Goal: Information Seeking & Learning: Compare options

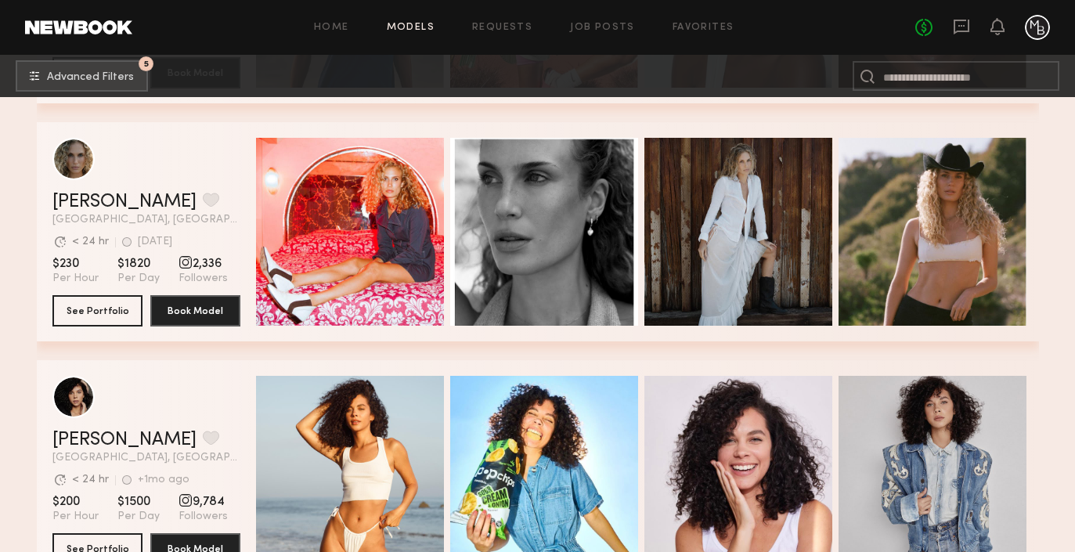
scroll to position [11122, 0]
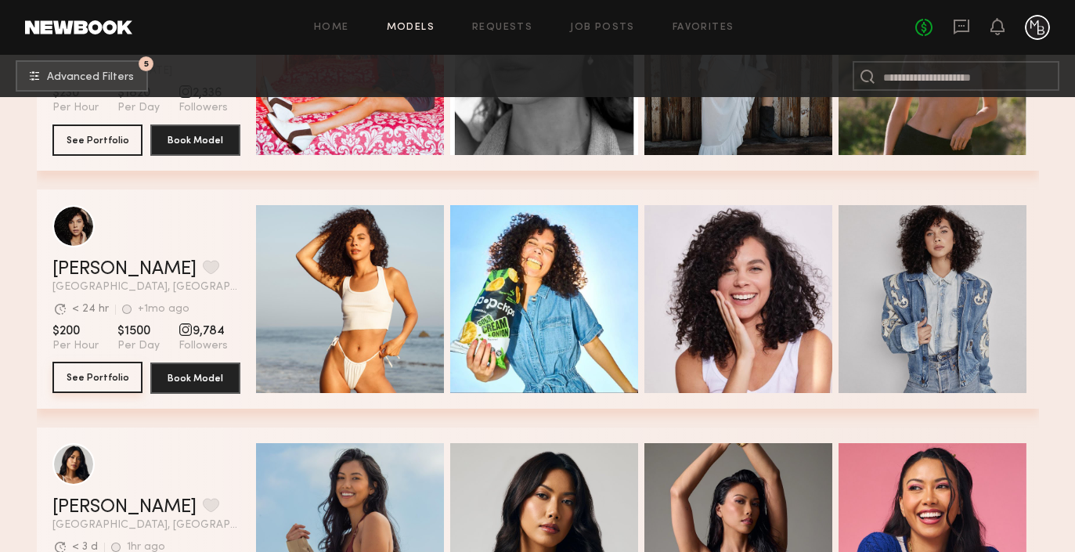
click at [115, 377] on button "See Portfolio" at bounding box center [97, 377] width 90 height 31
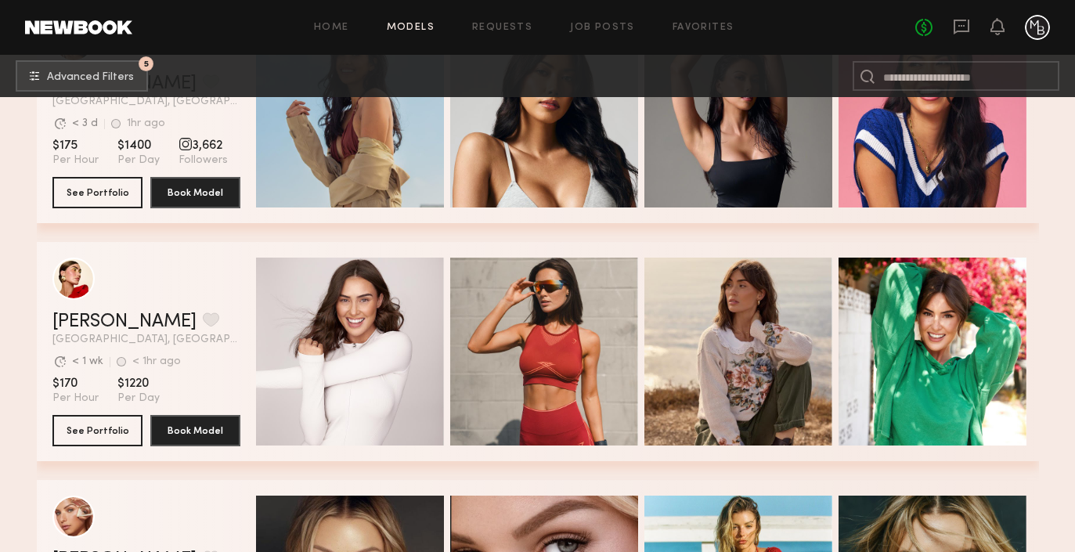
scroll to position [11550, 0]
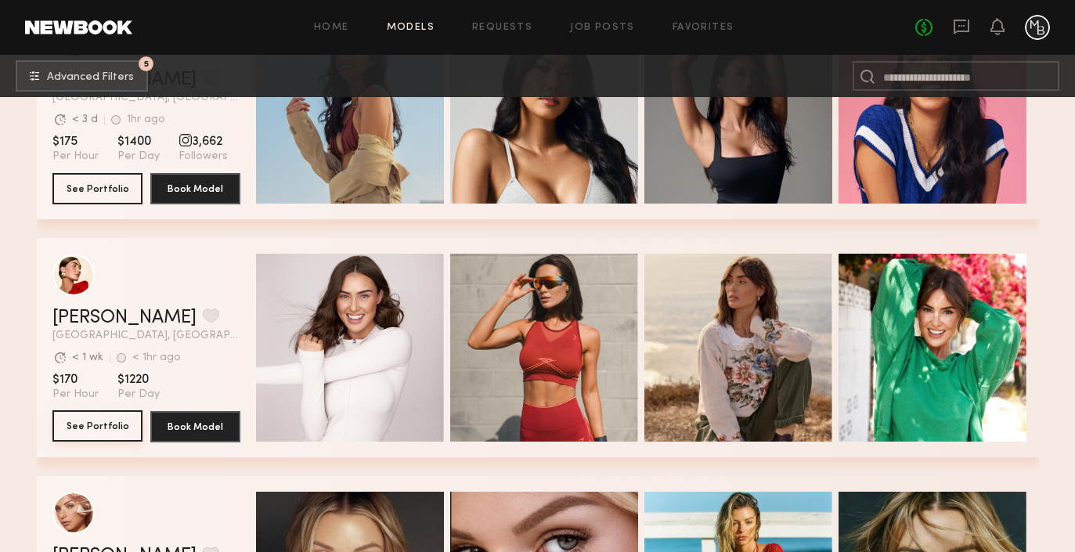
click at [107, 420] on button "See Portfolio" at bounding box center [97, 425] width 90 height 31
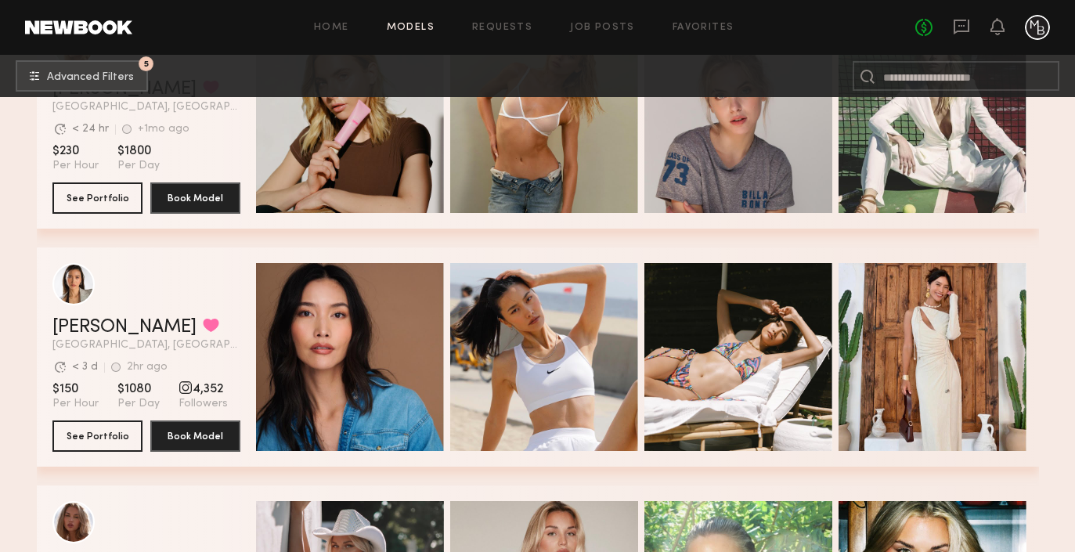
scroll to position [12769, 0]
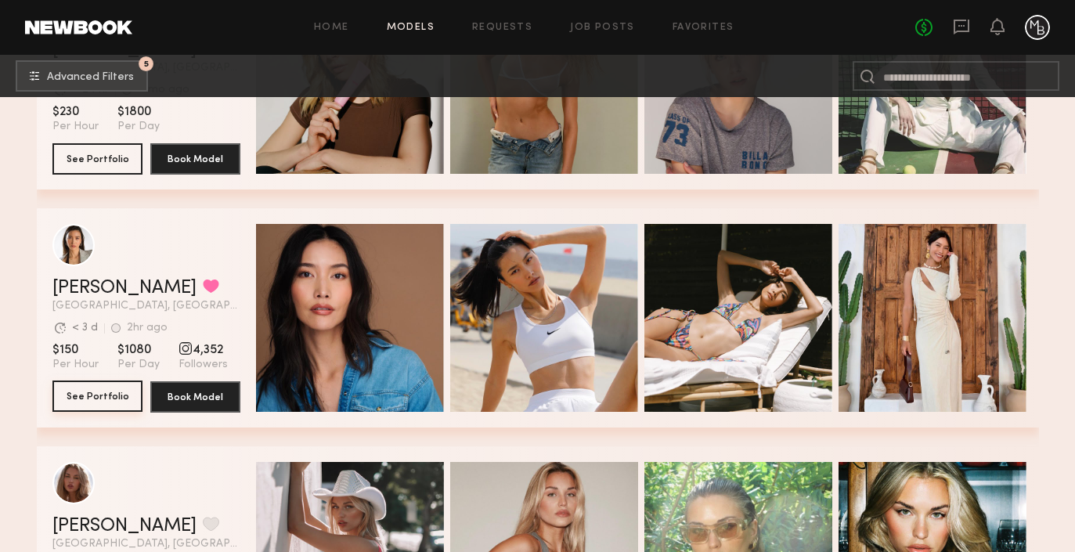
click at [99, 399] on button "See Portfolio" at bounding box center [97, 395] width 90 height 31
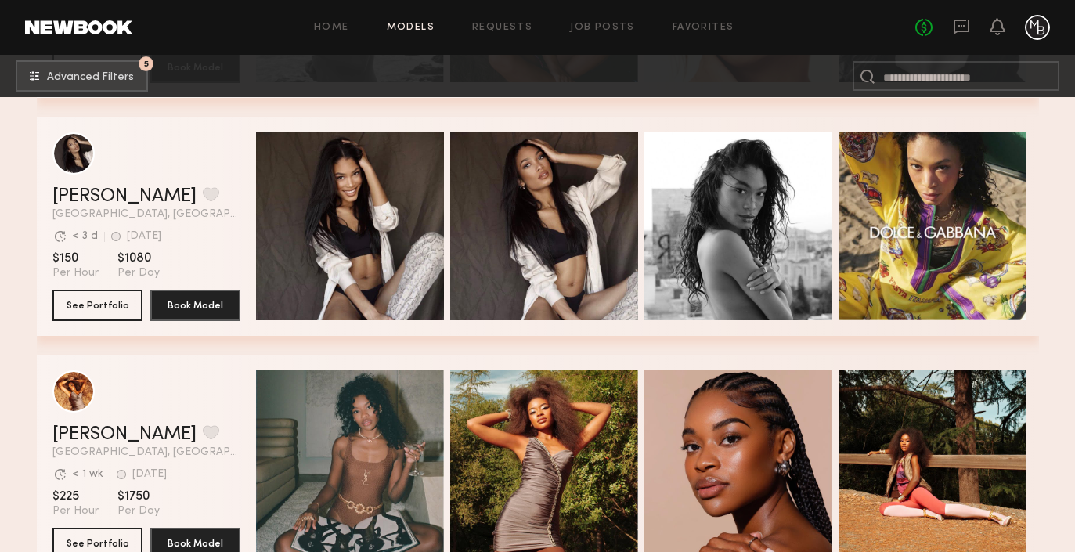
scroll to position [13961, 0]
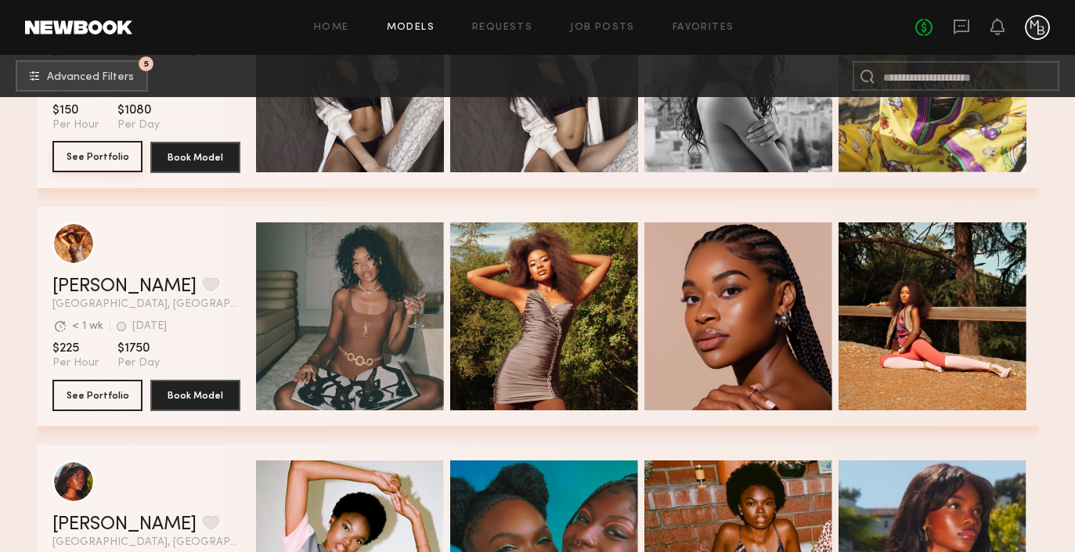
click at [86, 164] on button "See Portfolio" at bounding box center [97, 156] width 90 height 31
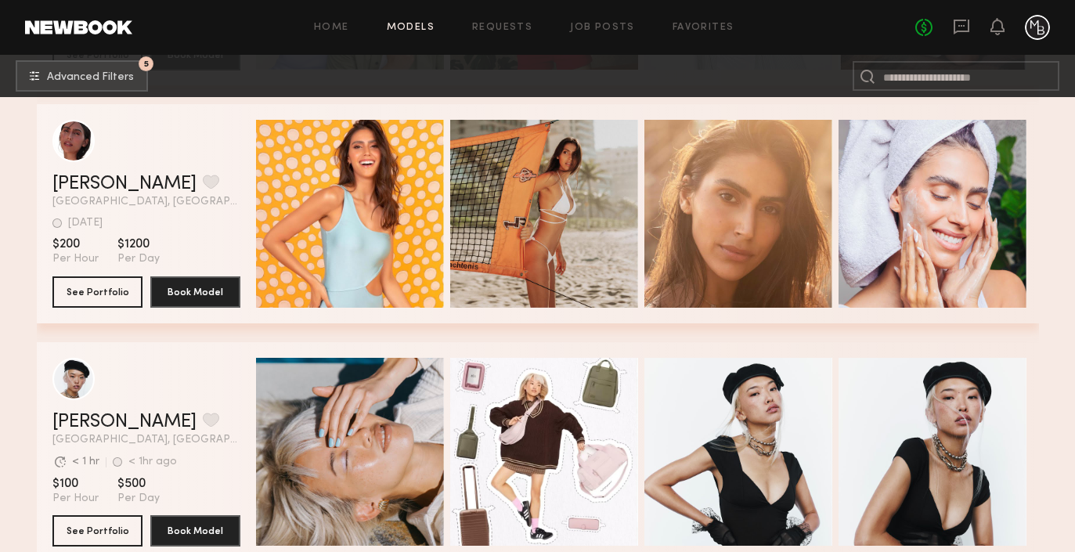
scroll to position [14784, 0]
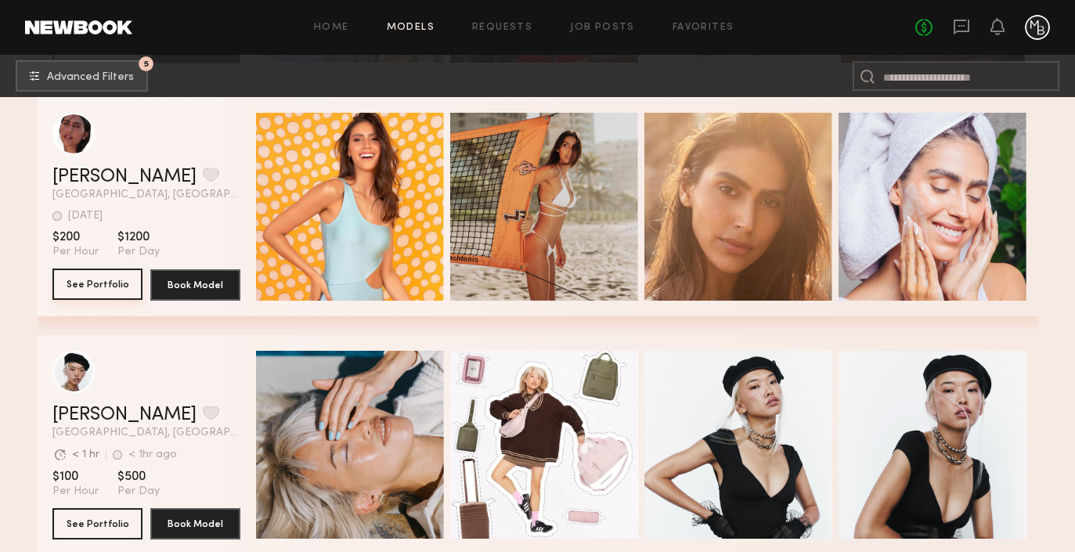
click at [94, 287] on button "See Portfolio" at bounding box center [97, 283] width 90 height 31
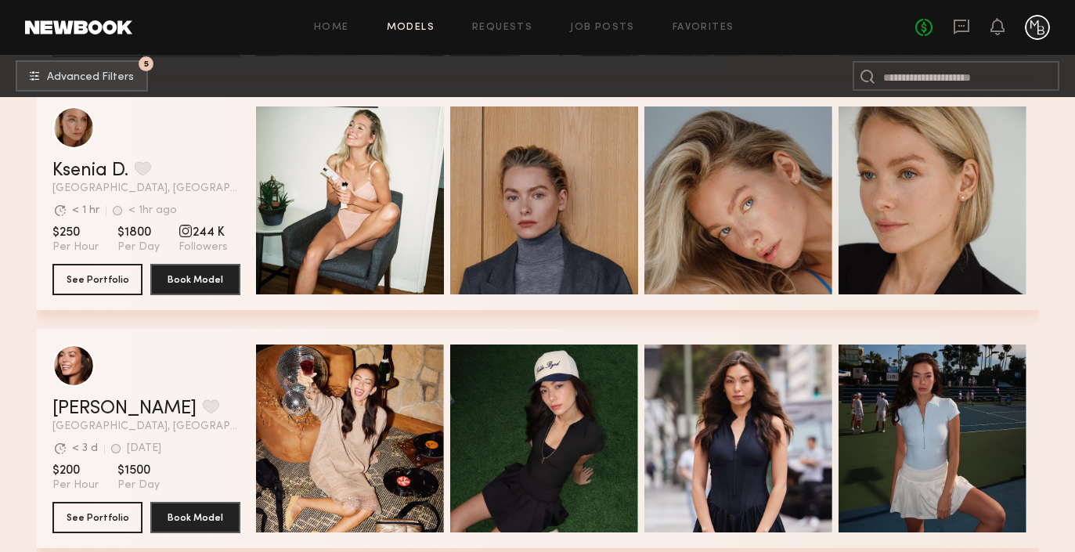
scroll to position [16694, 0]
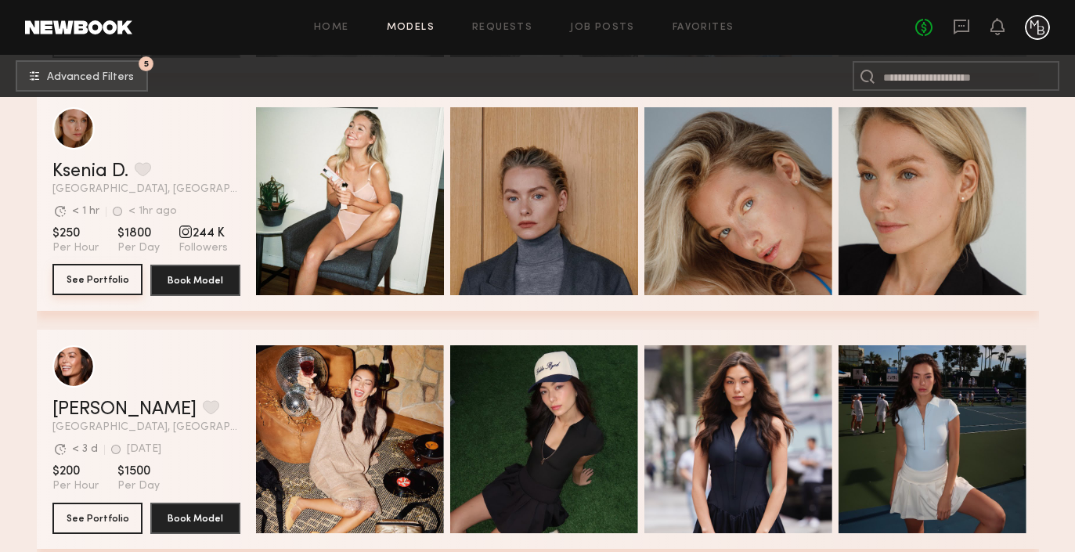
click at [84, 285] on button "See Portfolio" at bounding box center [97, 279] width 90 height 31
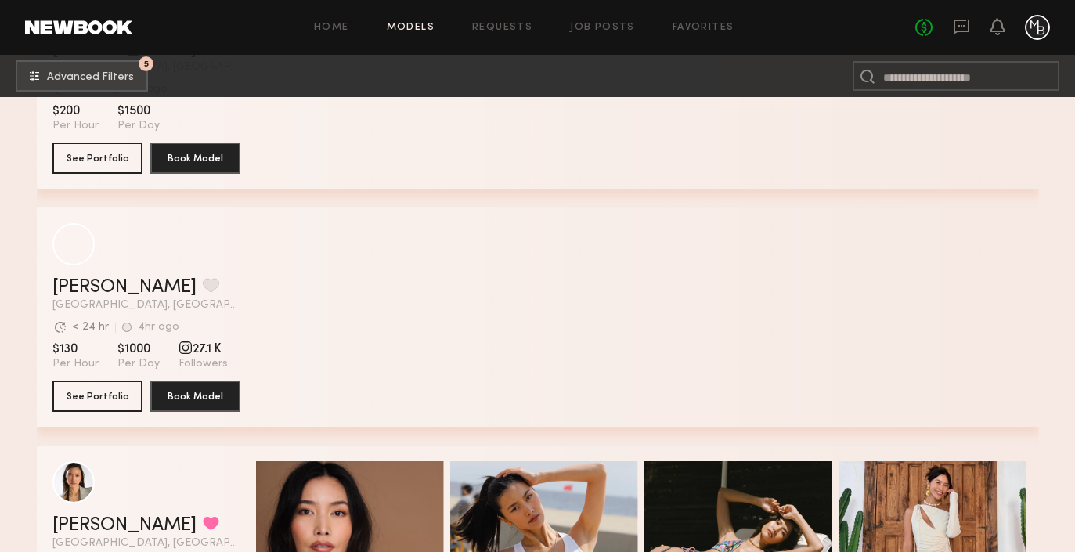
scroll to position [18074, 0]
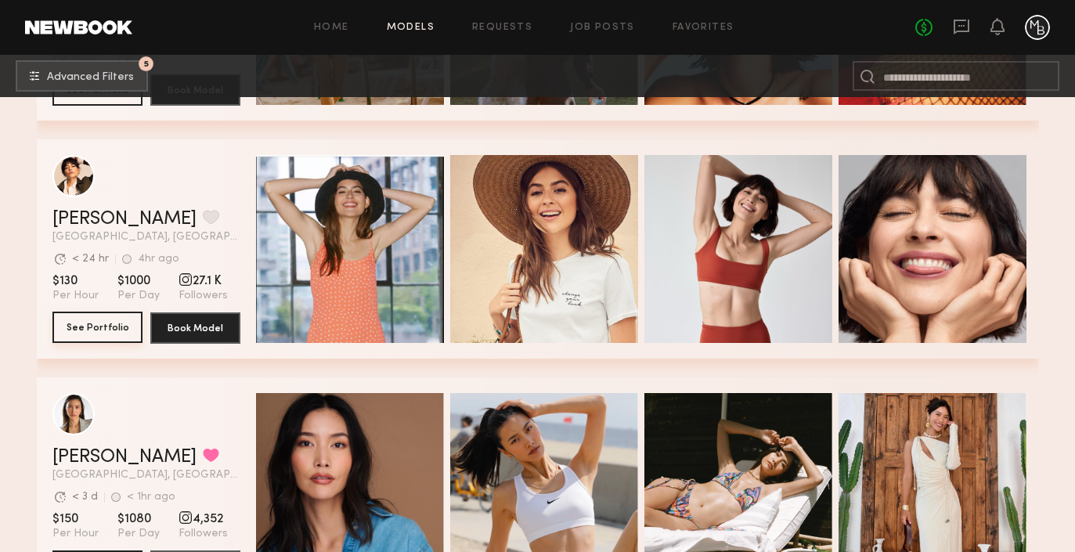
click at [81, 326] on button "See Portfolio" at bounding box center [97, 327] width 90 height 31
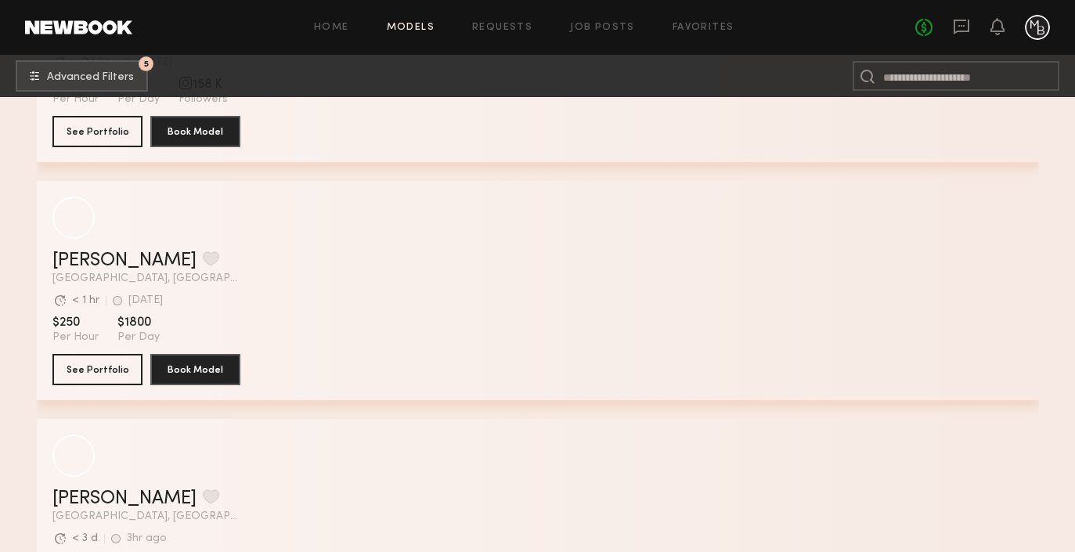
scroll to position [33972, 0]
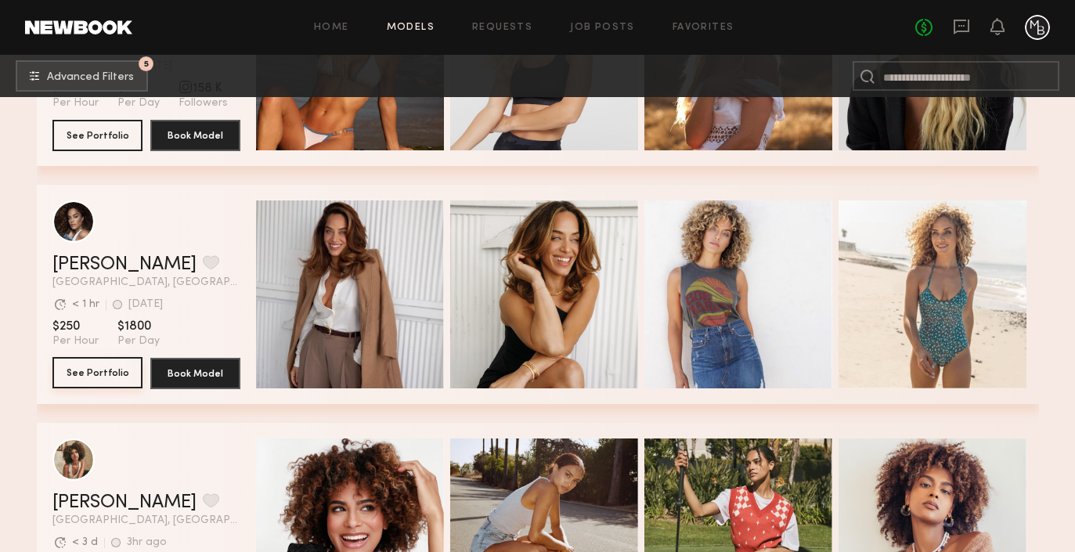
click at [93, 373] on button "See Portfolio" at bounding box center [97, 372] width 90 height 31
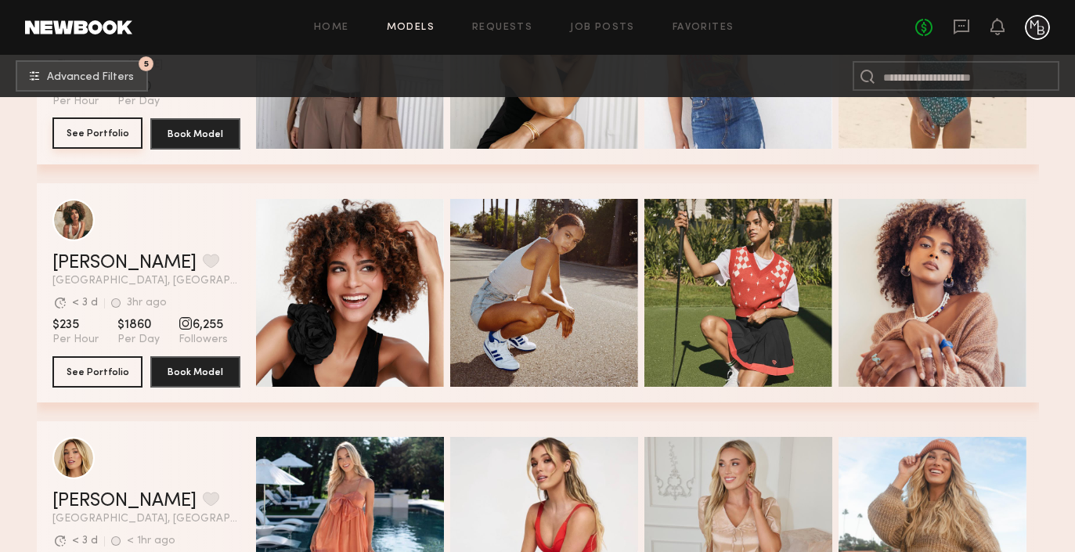
scroll to position [34220, 0]
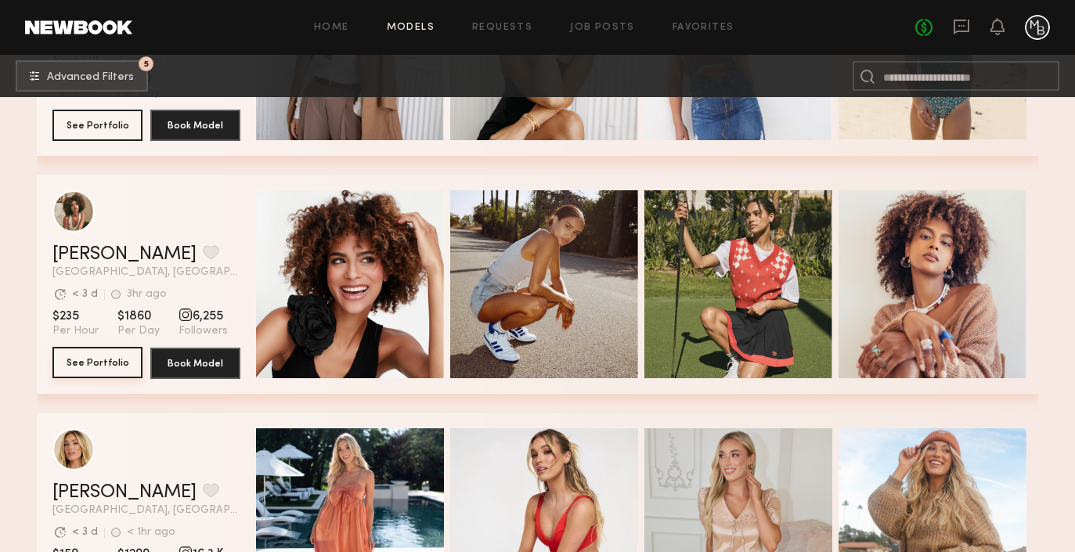
click at [78, 366] on button "See Portfolio" at bounding box center [97, 362] width 90 height 31
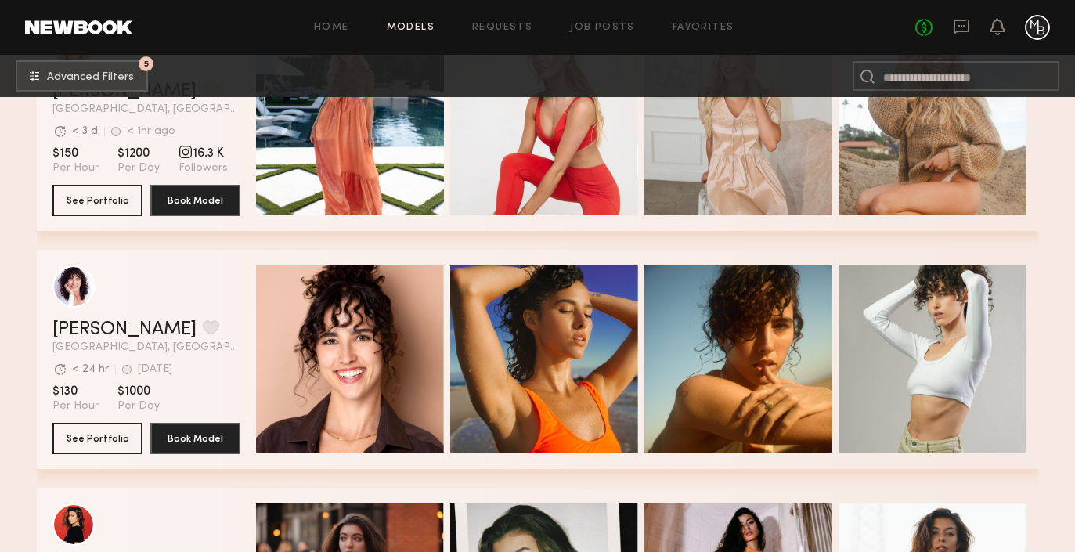
scroll to position [34723, 0]
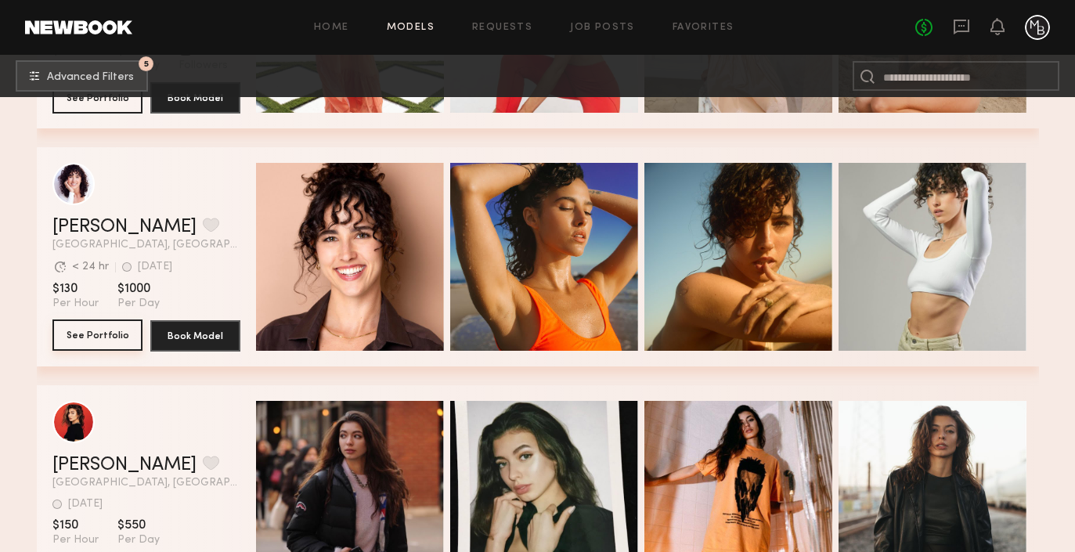
click at [111, 331] on button "See Portfolio" at bounding box center [97, 334] width 90 height 31
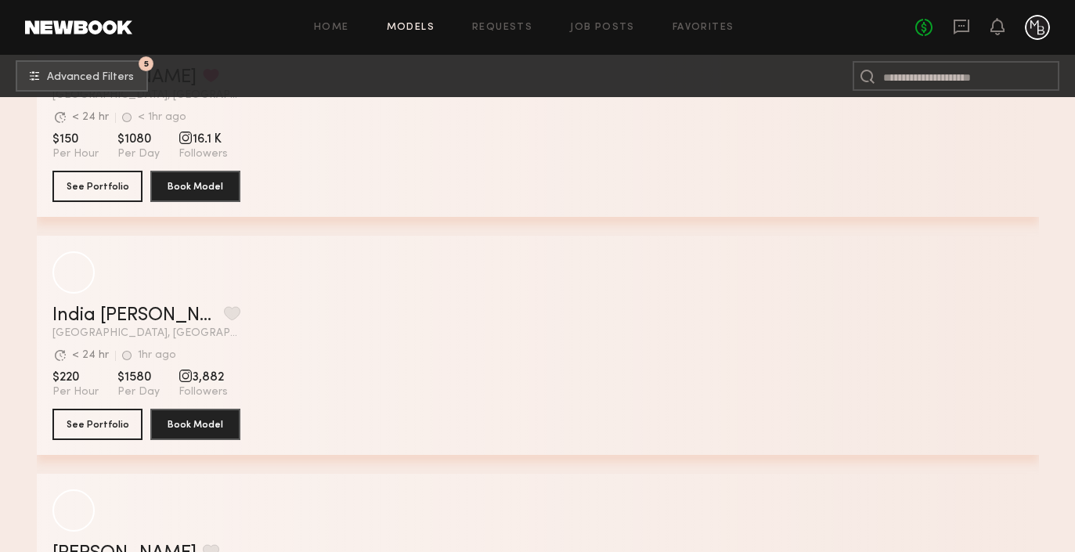
scroll to position [40373, 0]
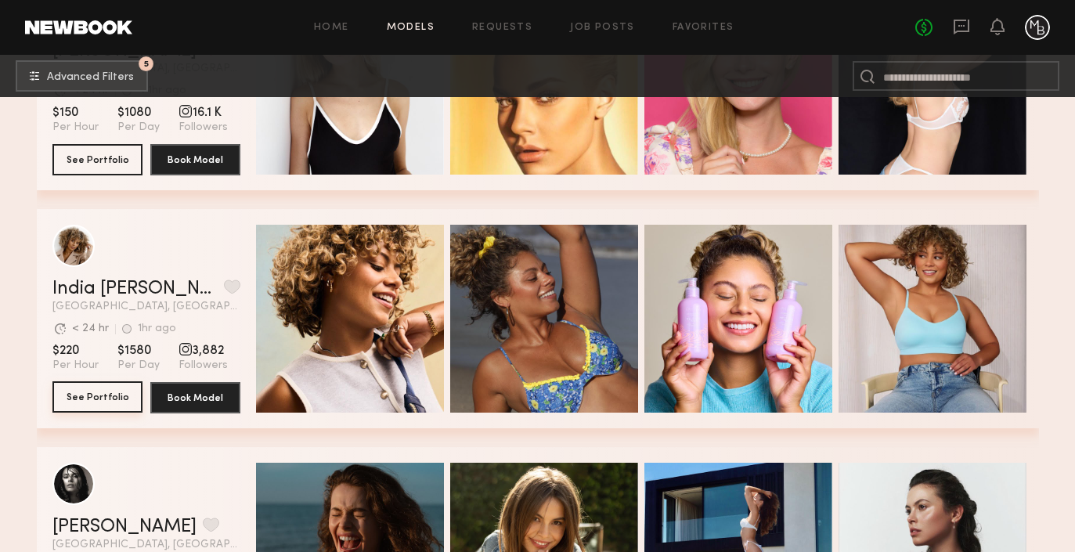
click at [86, 399] on button "See Portfolio" at bounding box center [97, 396] width 90 height 31
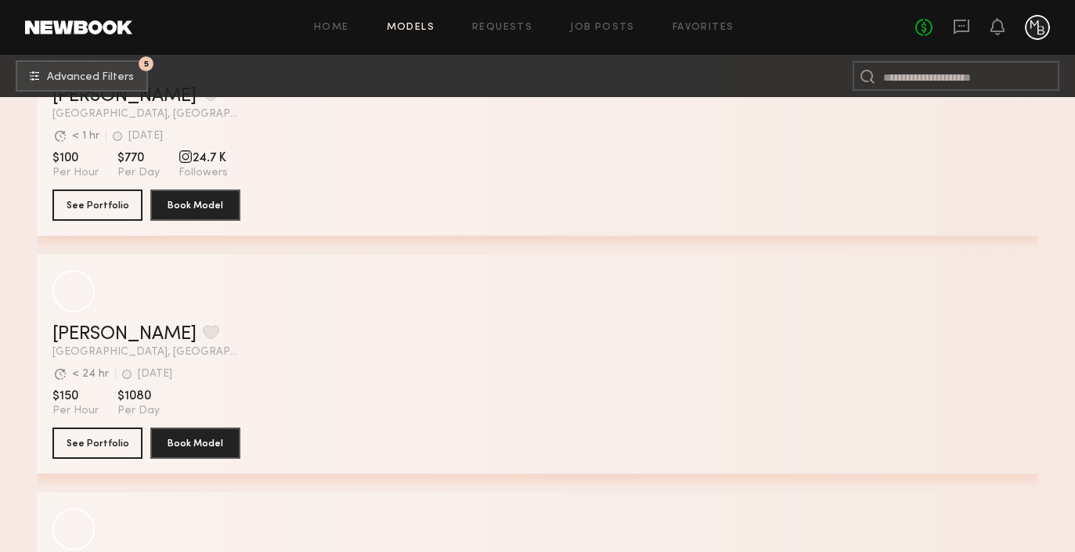
scroll to position [46827, 0]
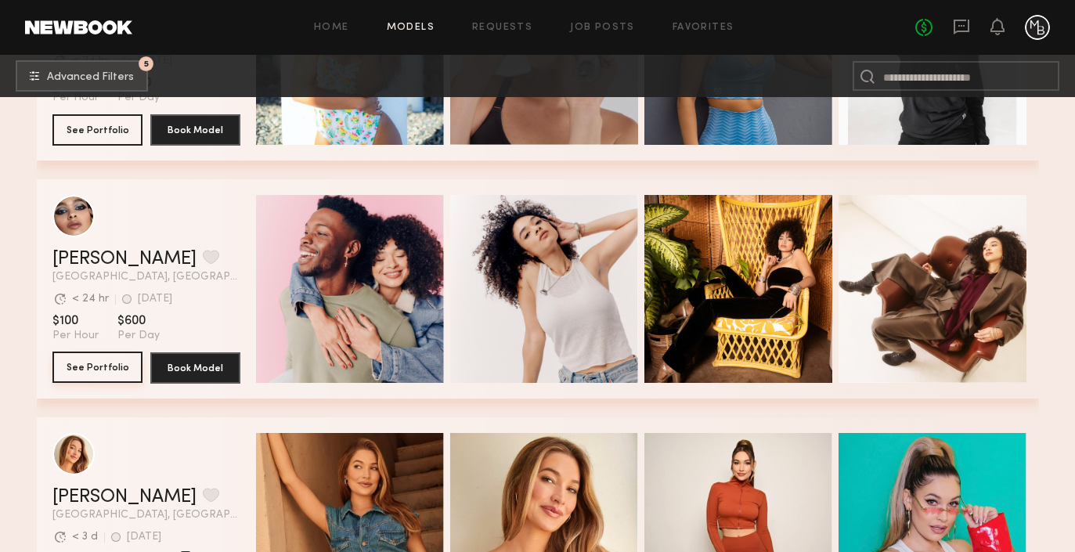
click at [101, 363] on button "See Portfolio" at bounding box center [97, 366] width 90 height 31
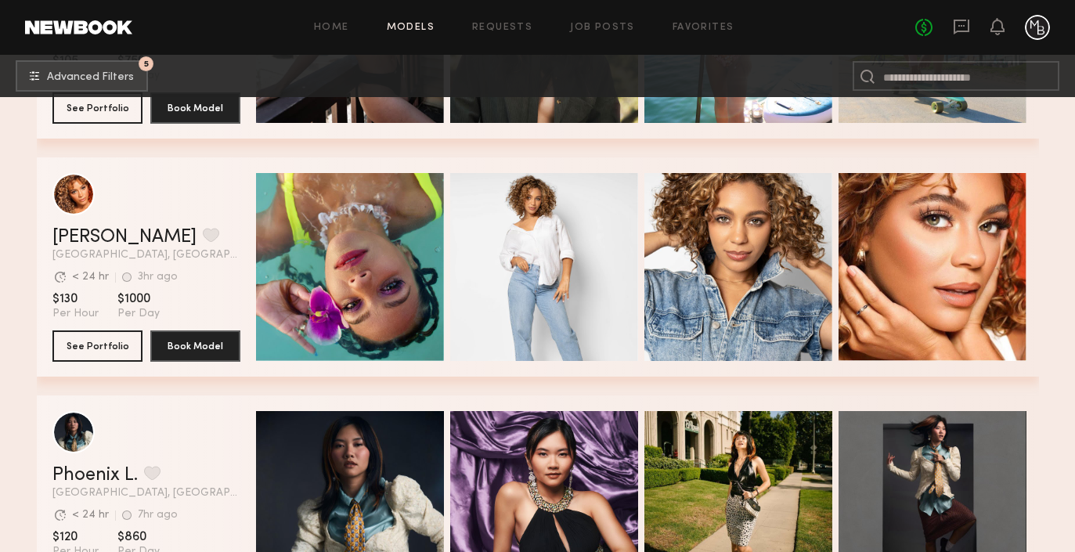
scroll to position [48284, 0]
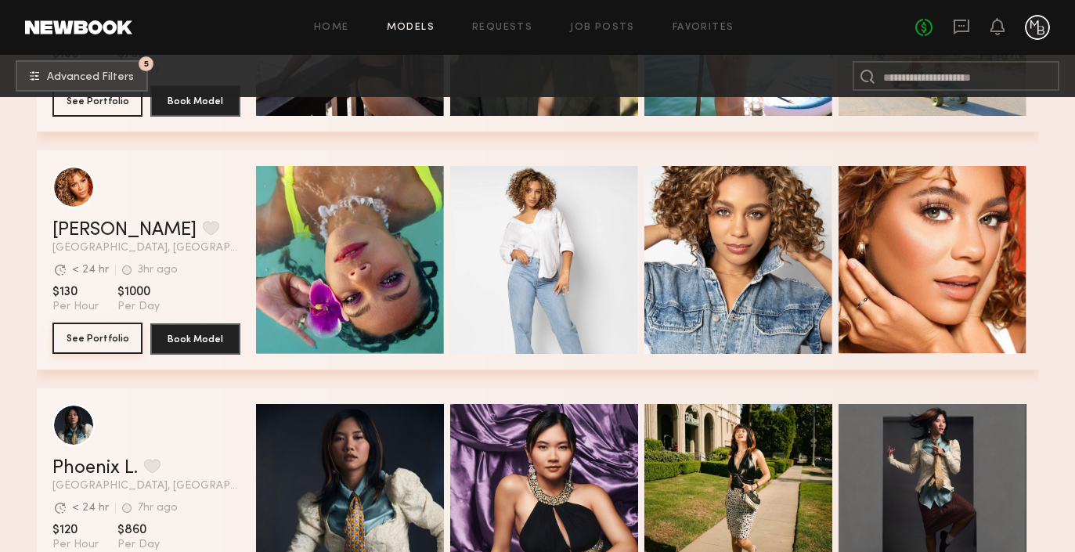
click at [101, 333] on button "See Portfolio" at bounding box center [97, 338] width 90 height 31
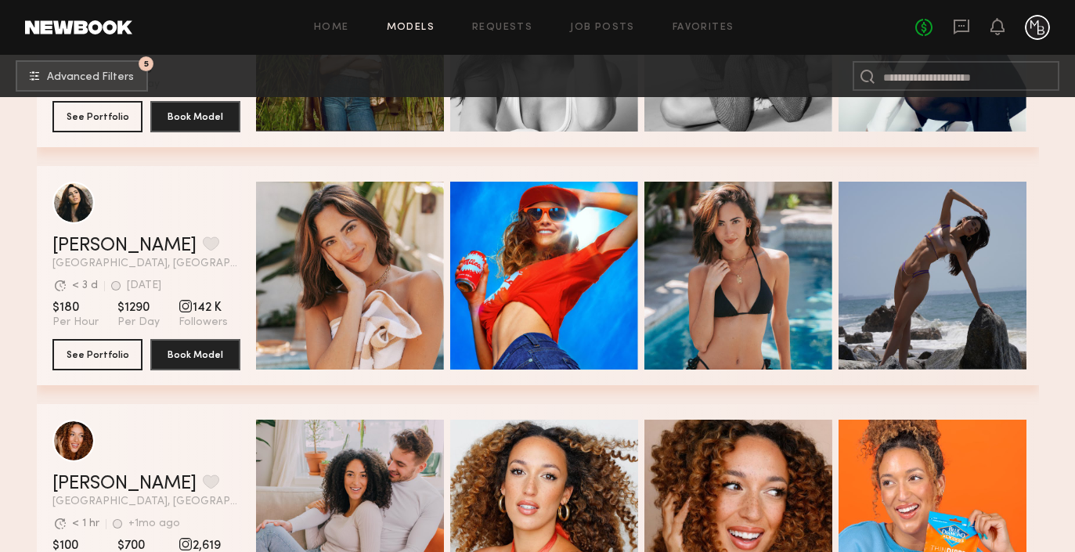
scroll to position [49220, 0]
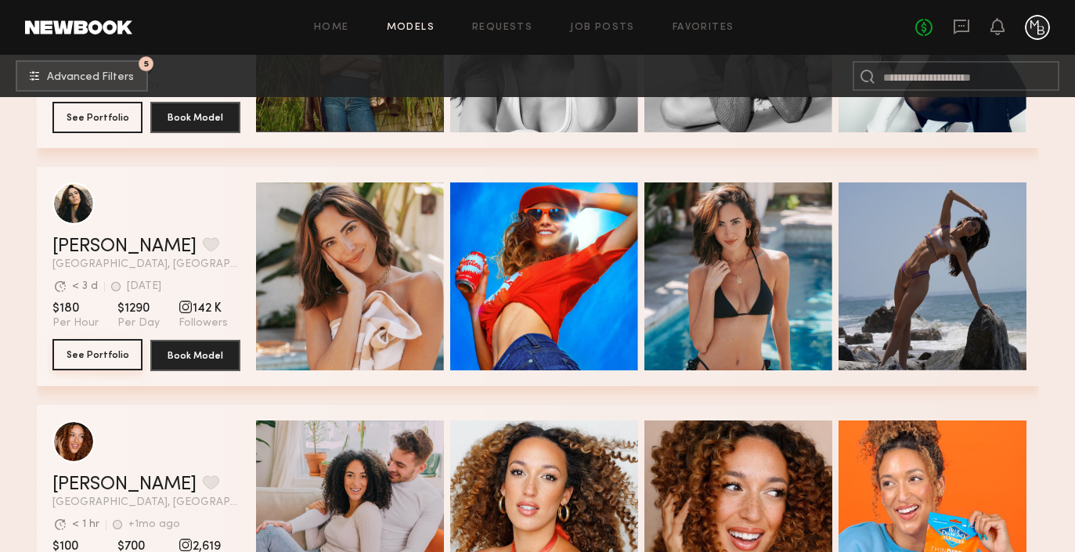
click at [112, 356] on button "See Portfolio" at bounding box center [97, 354] width 90 height 31
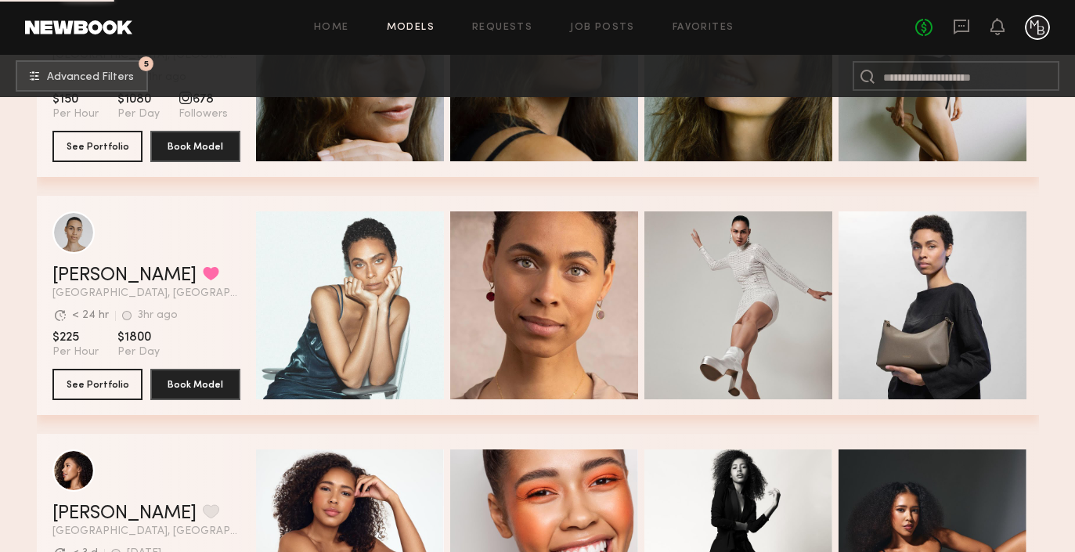
scroll to position [53484, 0]
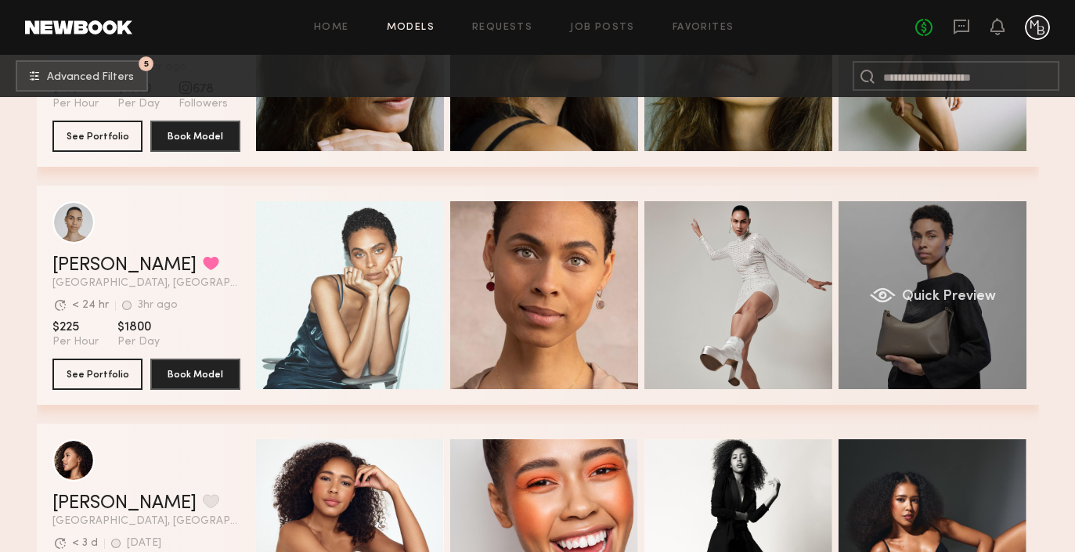
click at [960, 323] on div "Quick Preview" at bounding box center [932, 295] width 188 height 188
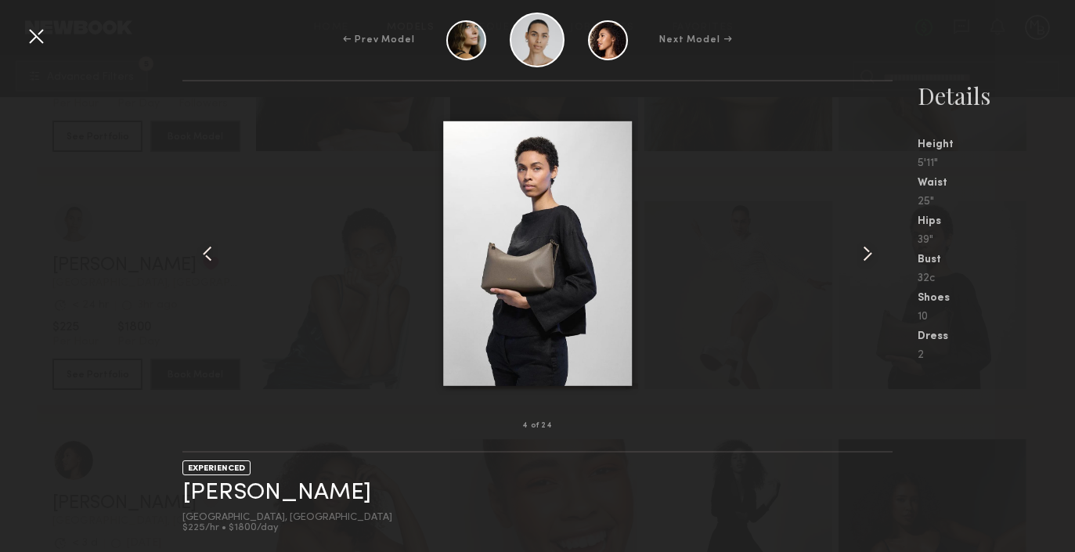
click at [41, 40] on div at bounding box center [35, 35] width 25 height 25
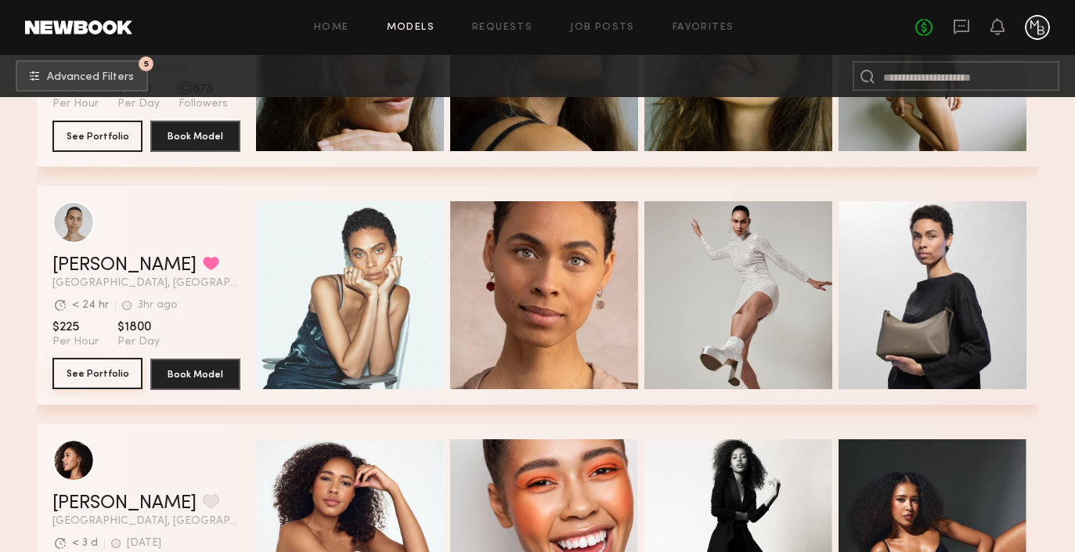
click at [123, 373] on button "See Portfolio" at bounding box center [97, 373] width 90 height 31
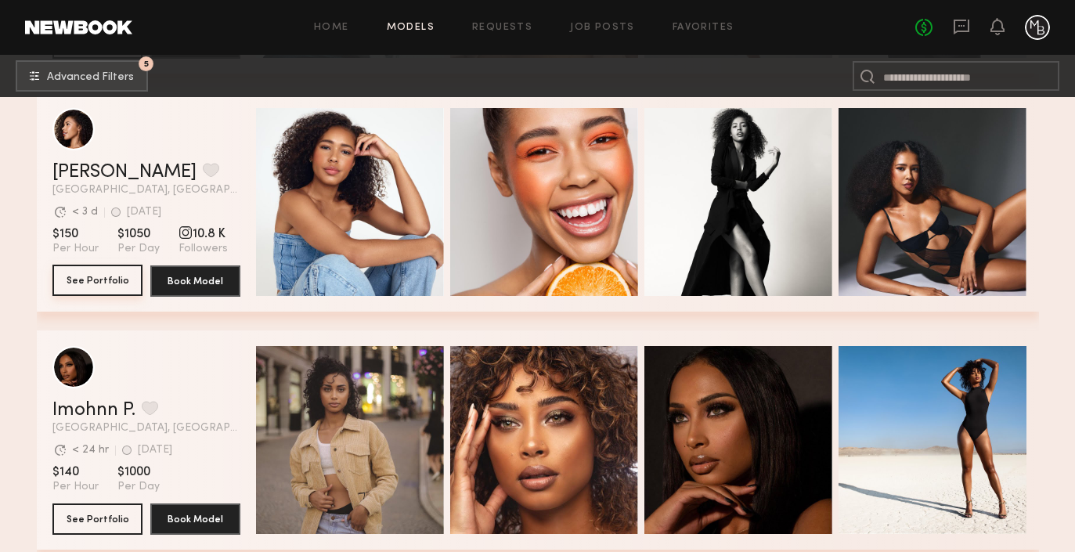
click at [99, 278] on button "See Portfolio" at bounding box center [97, 280] width 90 height 31
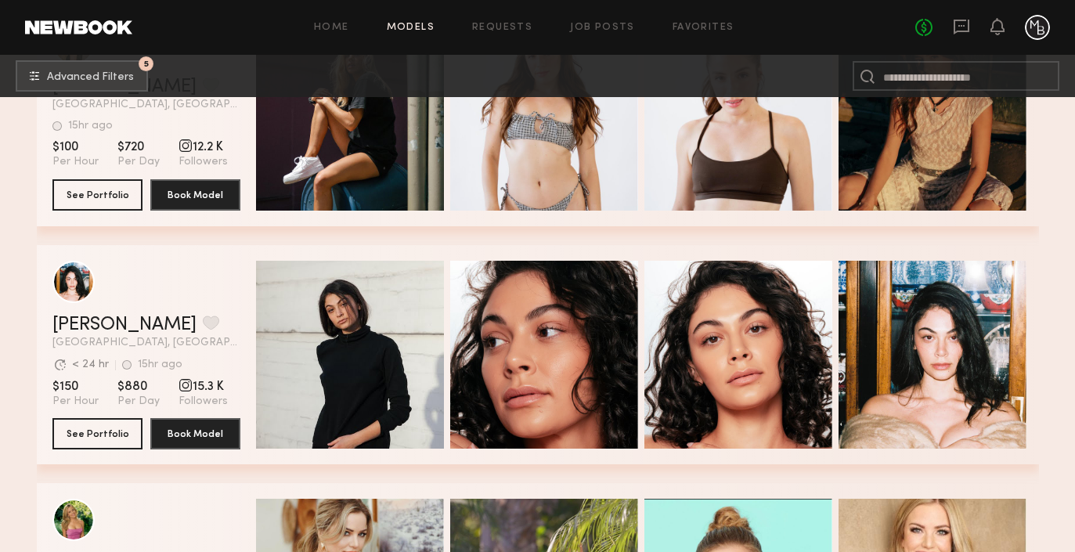
scroll to position [54658, 0]
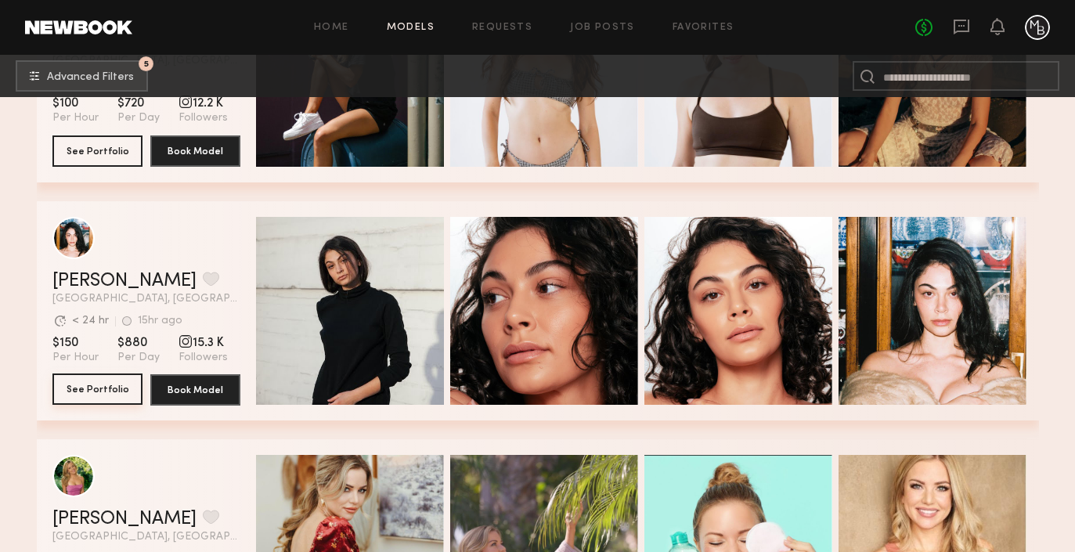
click at [98, 390] on button "See Portfolio" at bounding box center [97, 388] width 90 height 31
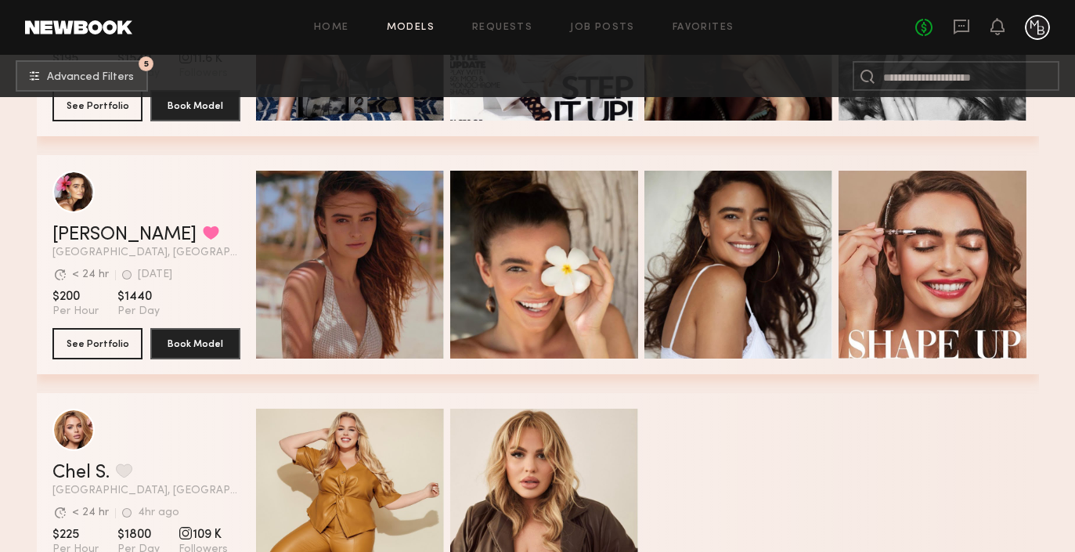
scroll to position [57325, 0]
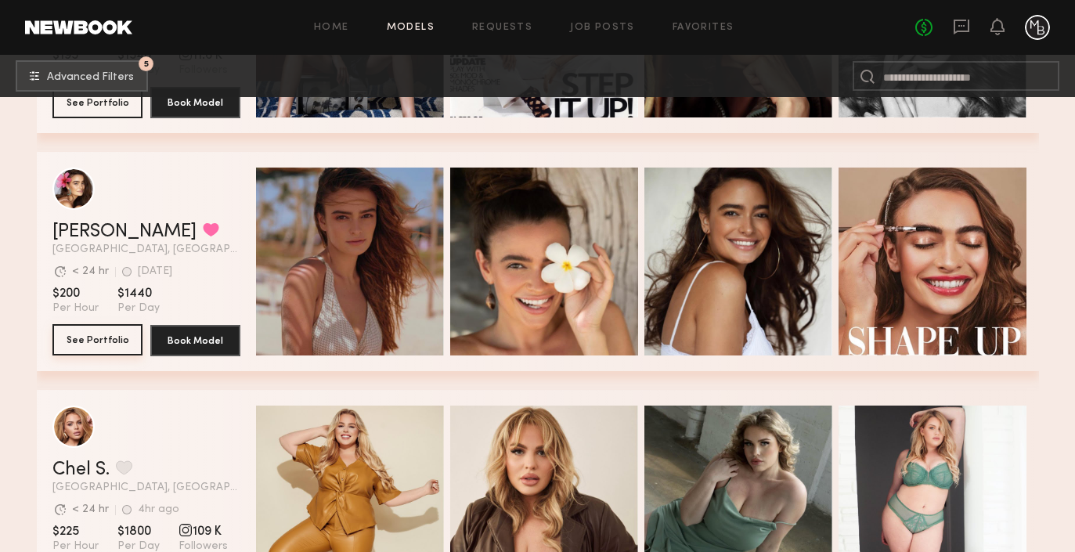
click at [119, 341] on button "See Portfolio" at bounding box center [97, 339] width 90 height 31
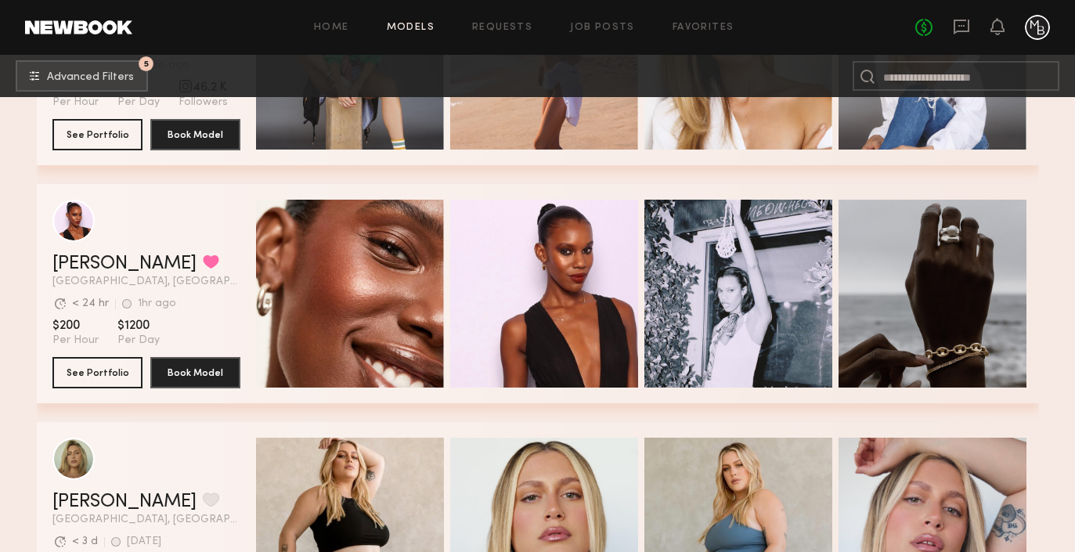
scroll to position [58752, 0]
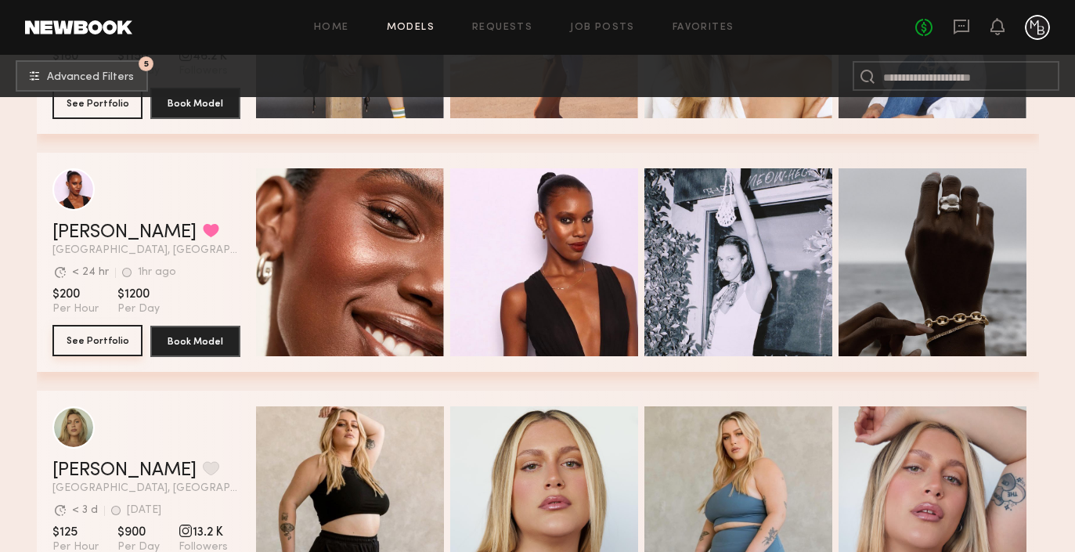
click at [107, 341] on button "See Portfolio" at bounding box center [97, 340] width 90 height 31
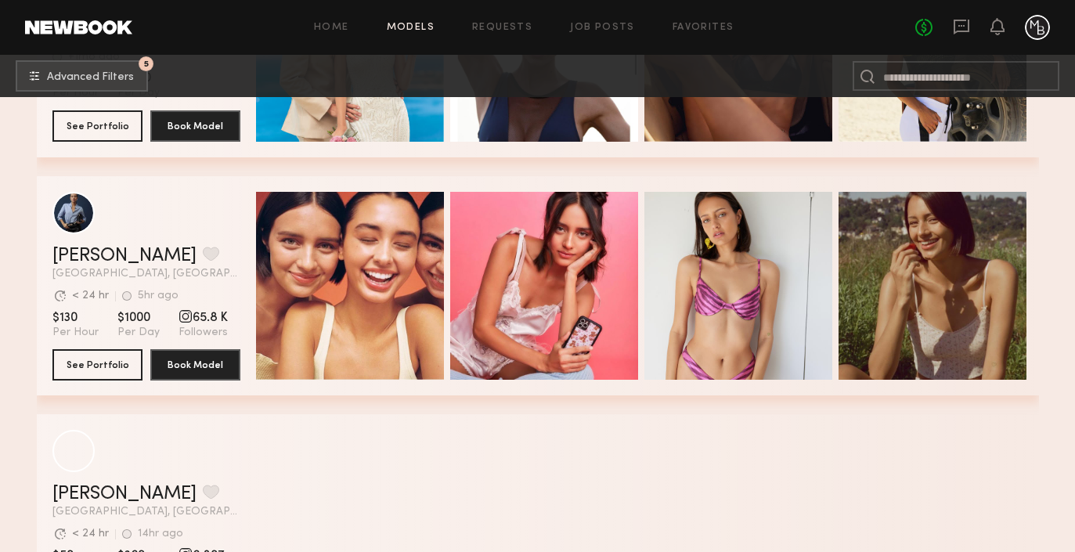
scroll to position [59920, 0]
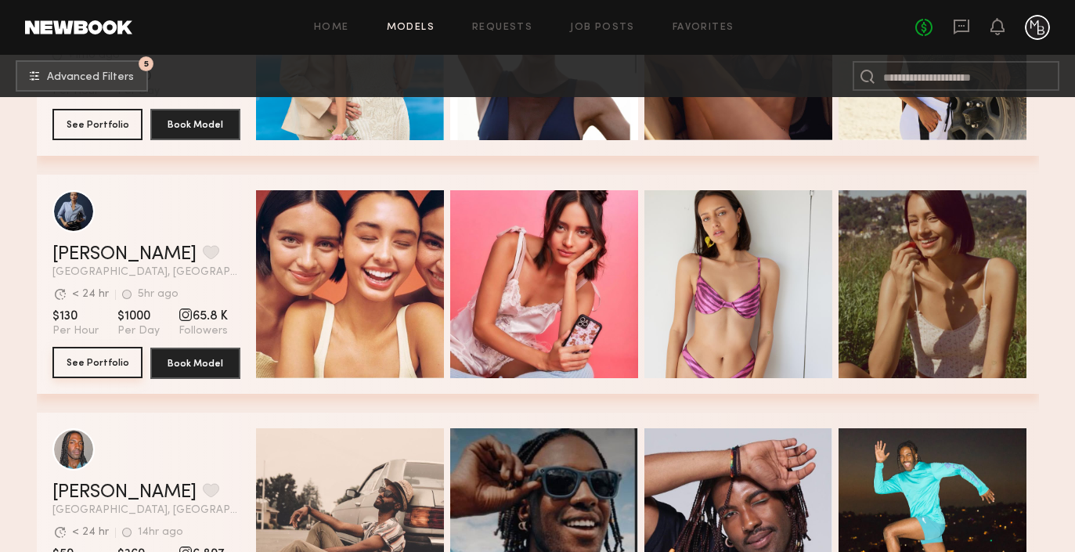
click at [98, 356] on button "See Portfolio" at bounding box center [97, 362] width 90 height 31
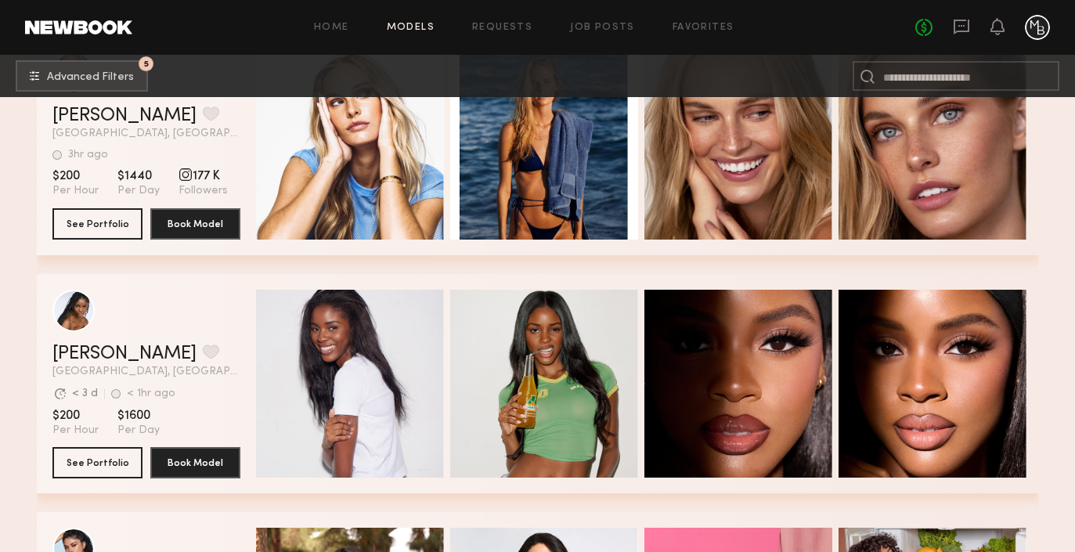
scroll to position [62531, 0]
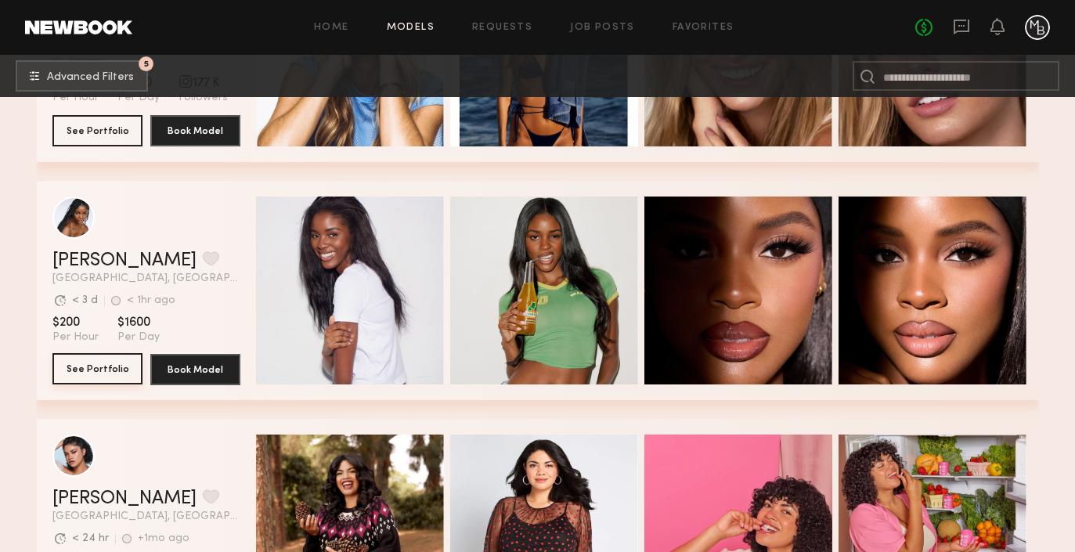
click at [98, 359] on button "See Portfolio" at bounding box center [97, 368] width 90 height 31
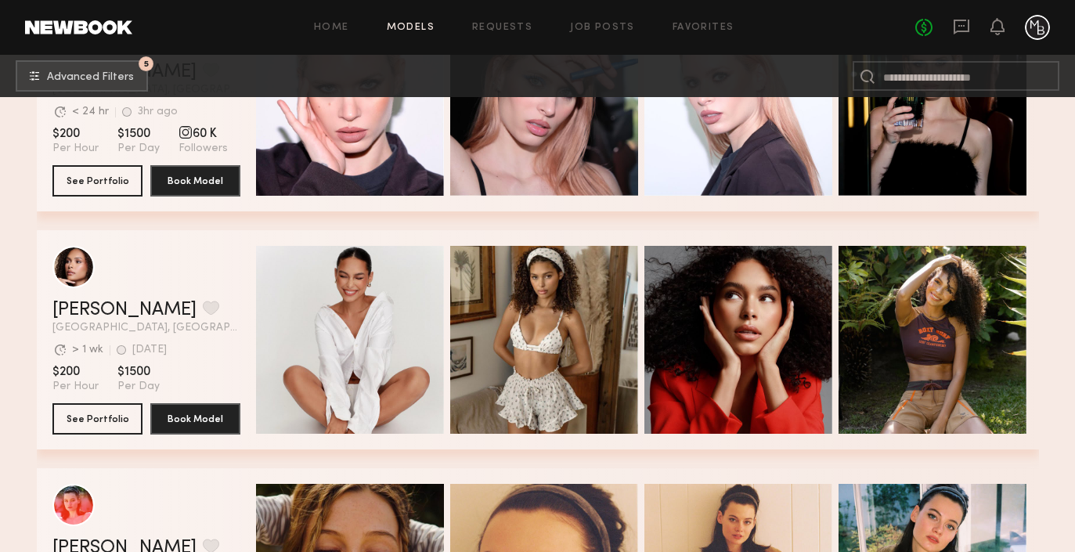
scroll to position [63254, 0]
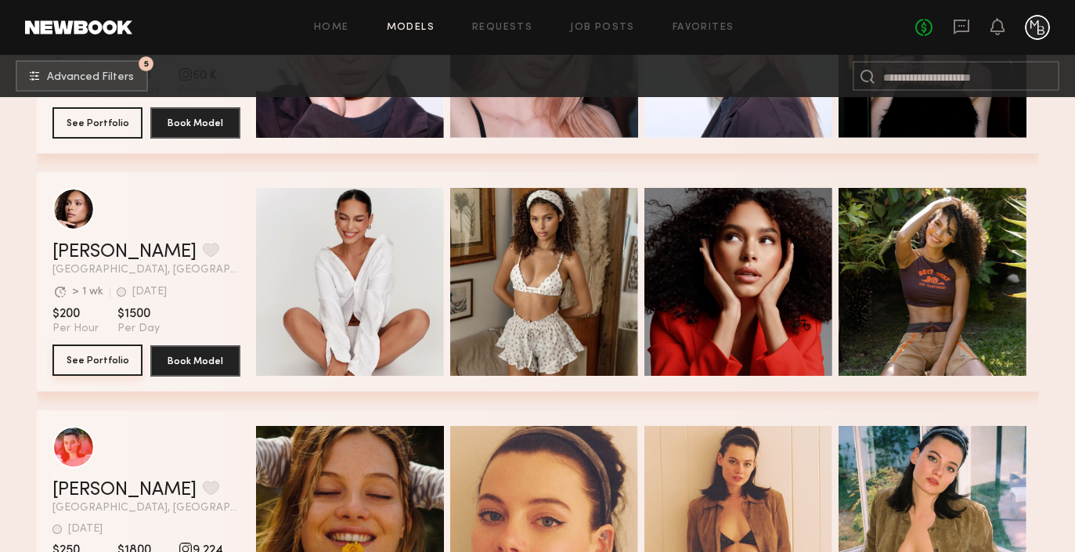
click at [94, 364] on button "See Portfolio" at bounding box center [97, 359] width 90 height 31
click at [91, 355] on button "See Portfolio" at bounding box center [97, 359] width 90 height 31
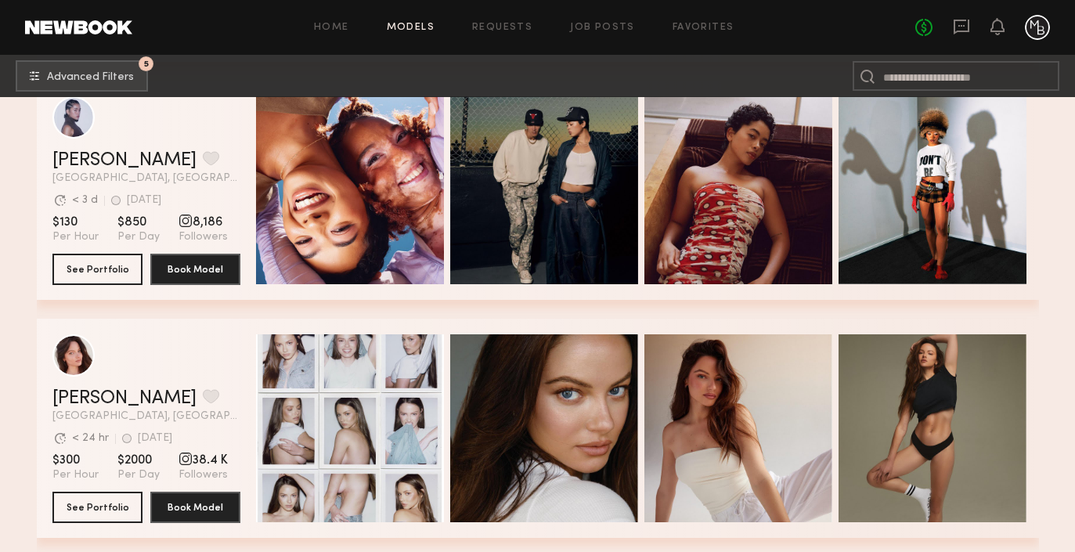
scroll to position [66438, 0]
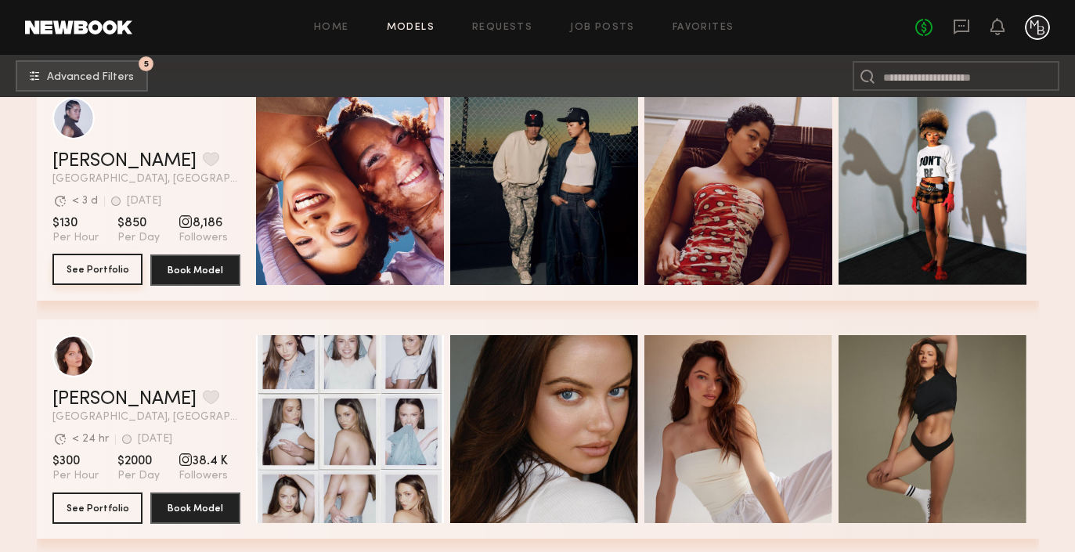
click at [114, 273] on button "See Portfolio" at bounding box center [97, 269] width 90 height 31
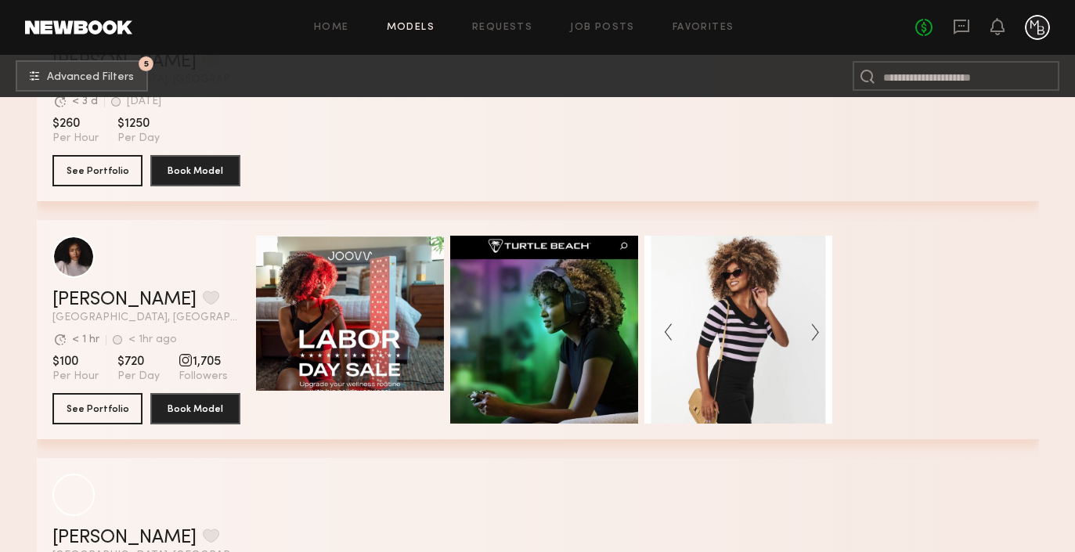
scroll to position [68451, 0]
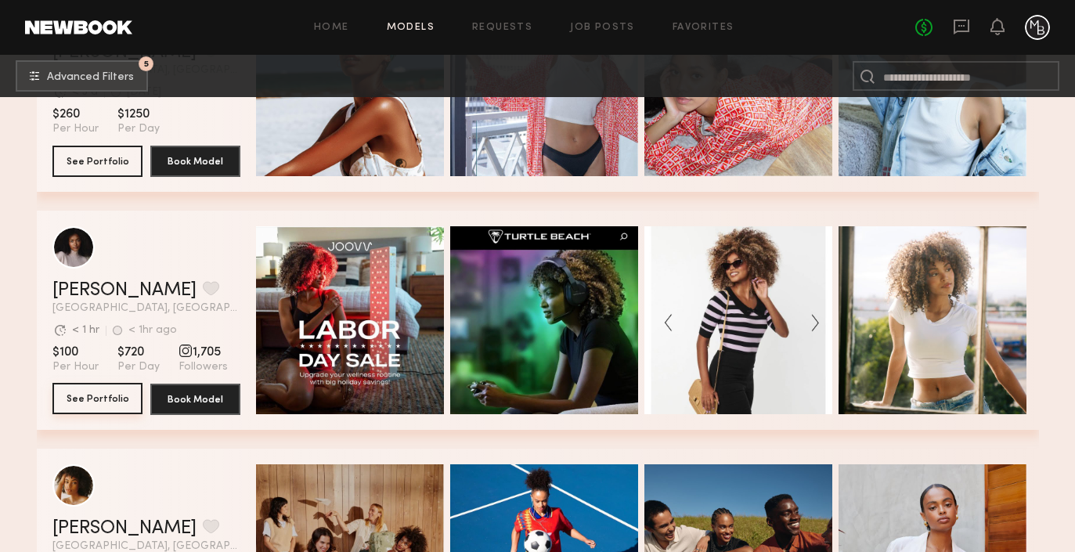
click at [88, 396] on button "See Portfolio" at bounding box center [97, 398] width 90 height 31
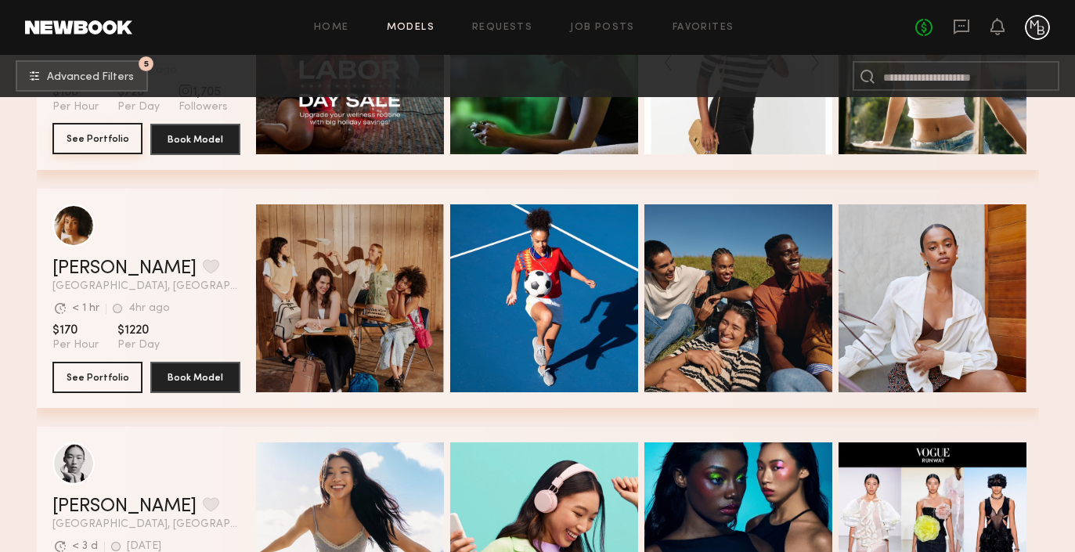
scroll to position [68723, 0]
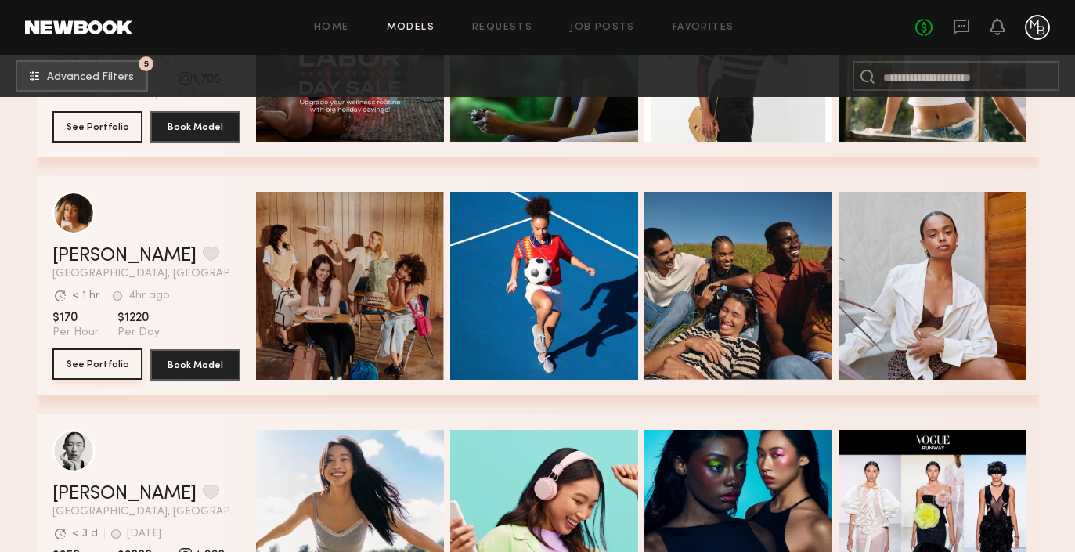
click at [83, 360] on button "See Portfolio" at bounding box center [97, 363] width 90 height 31
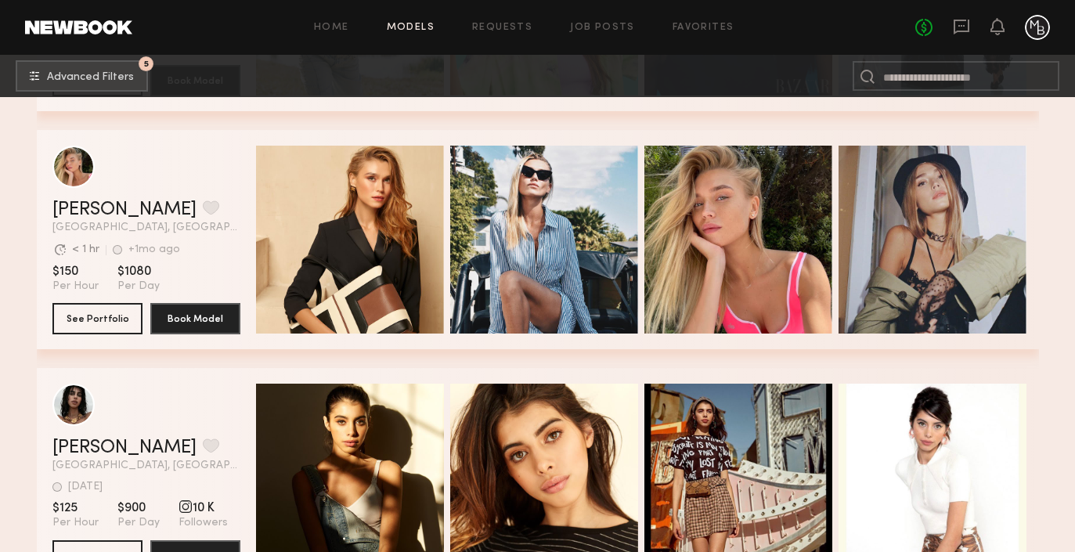
scroll to position [69251, 0]
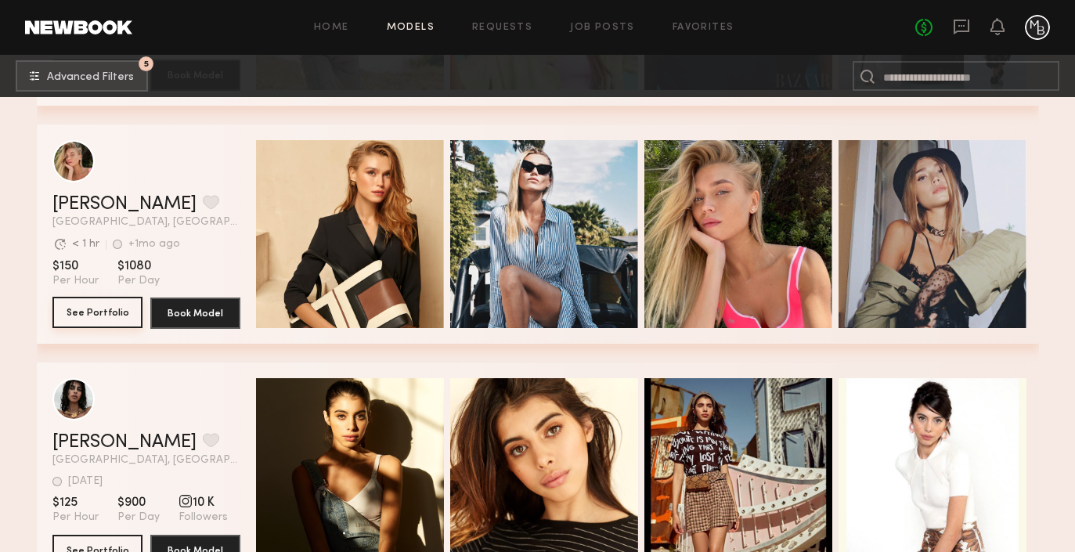
click at [106, 305] on button "See Portfolio" at bounding box center [97, 312] width 90 height 31
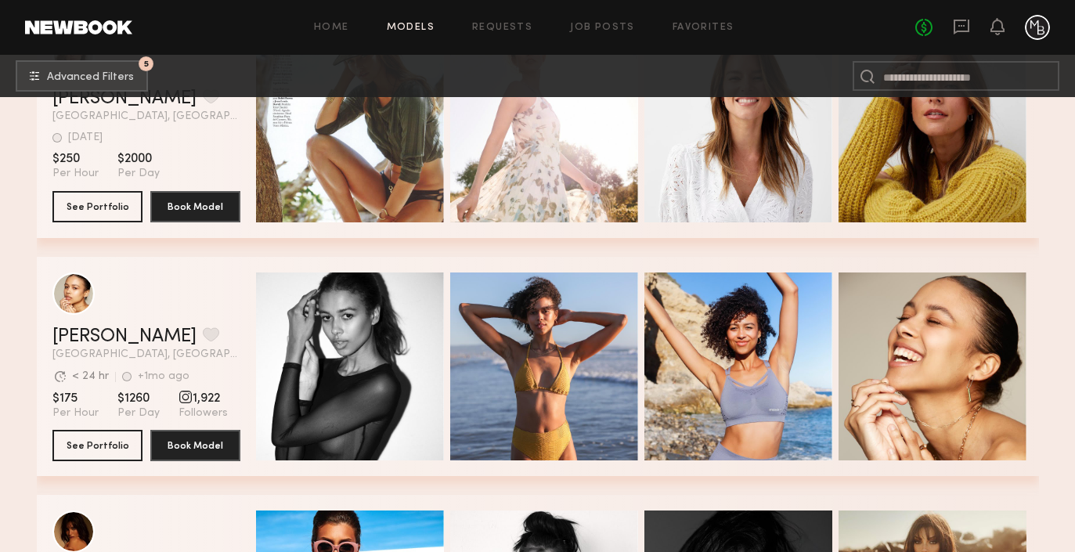
scroll to position [73049, 0]
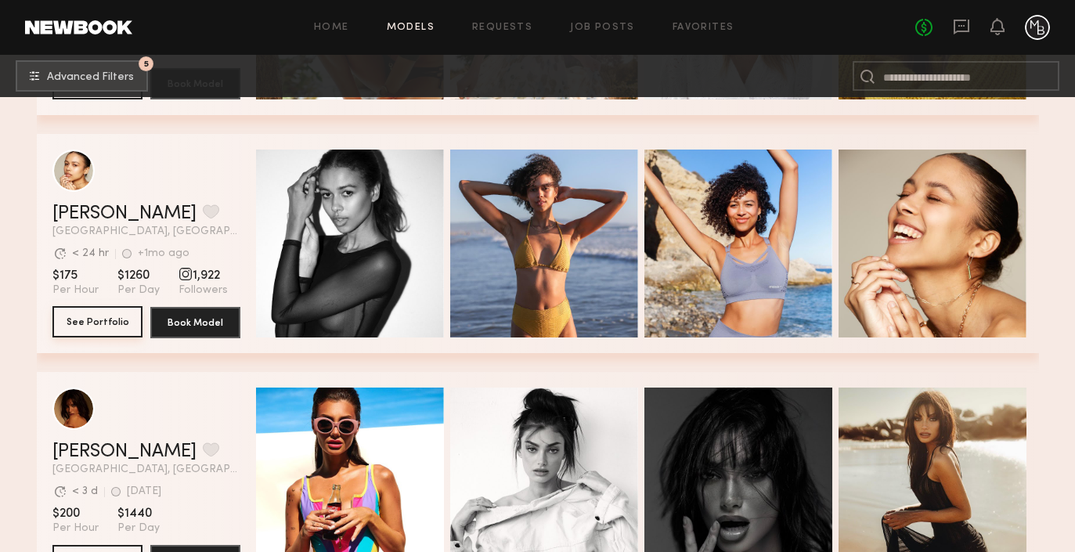
click at [116, 320] on button "See Portfolio" at bounding box center [97, 321] width 90 height 31
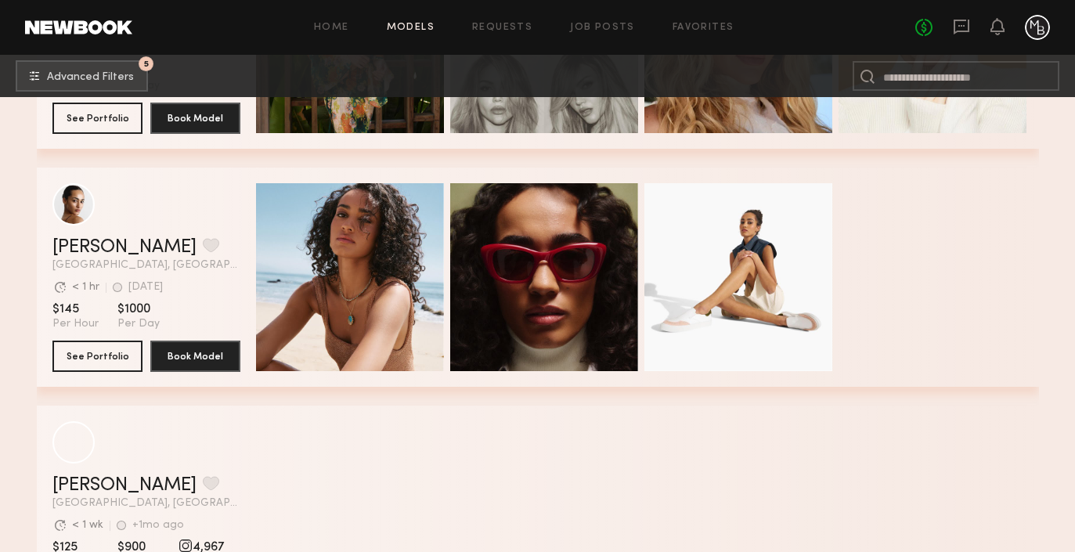
scroll to position [74445, 0]
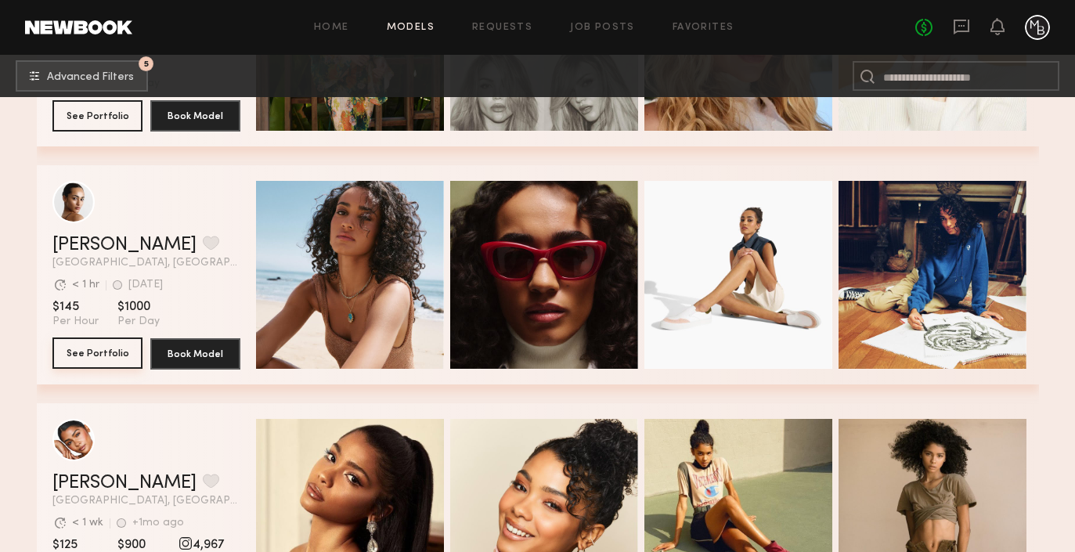
click at [92, 358] on button "See Portfolio" at bounding box center [97, 352] width 90 height 31
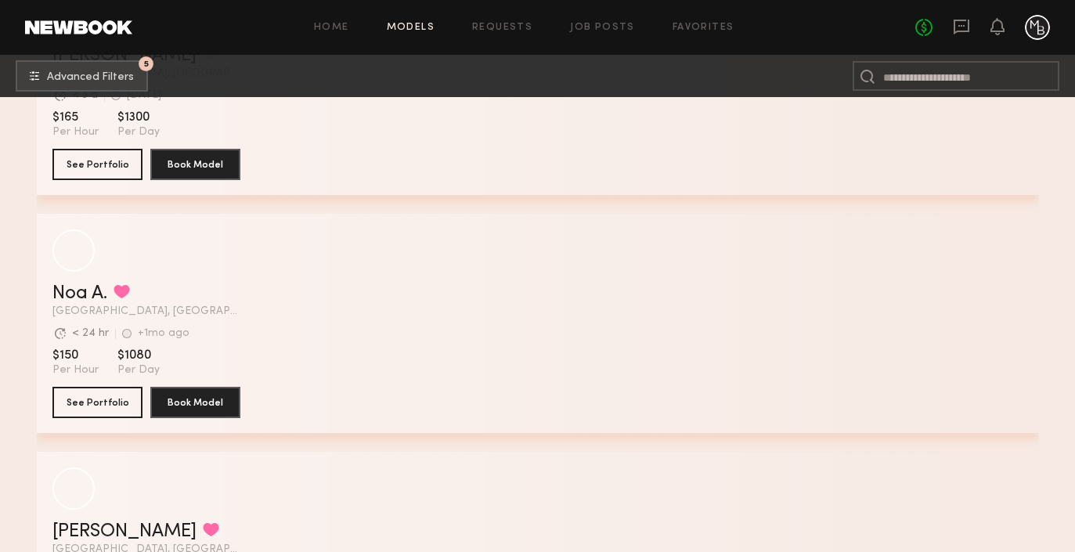
scroll to position [77456, 0]
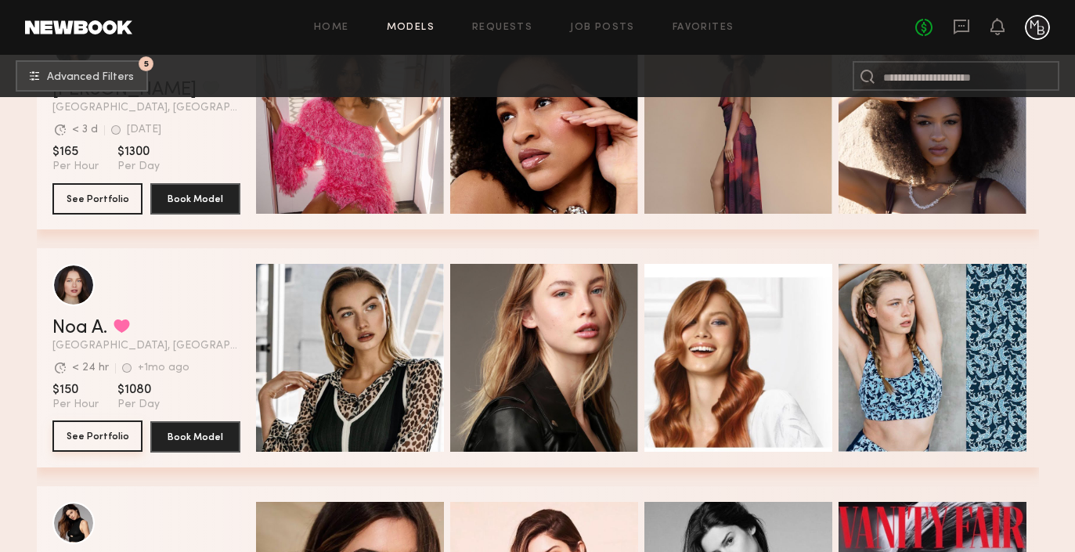
click at [99, 431] on button "See Portfolio" at bounding box center [97, 435] width 90 height 31
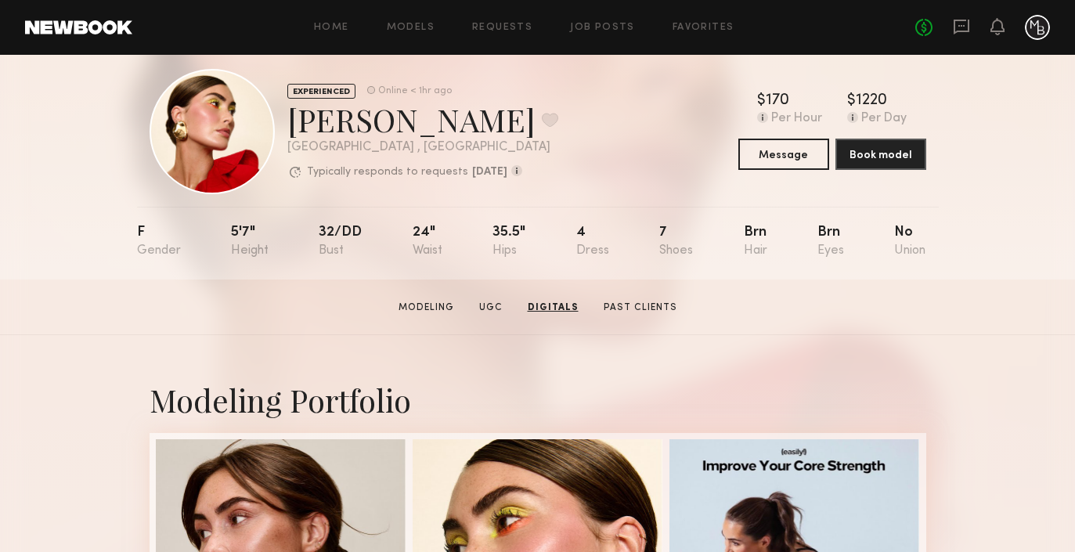
scroll to position [21, 0]
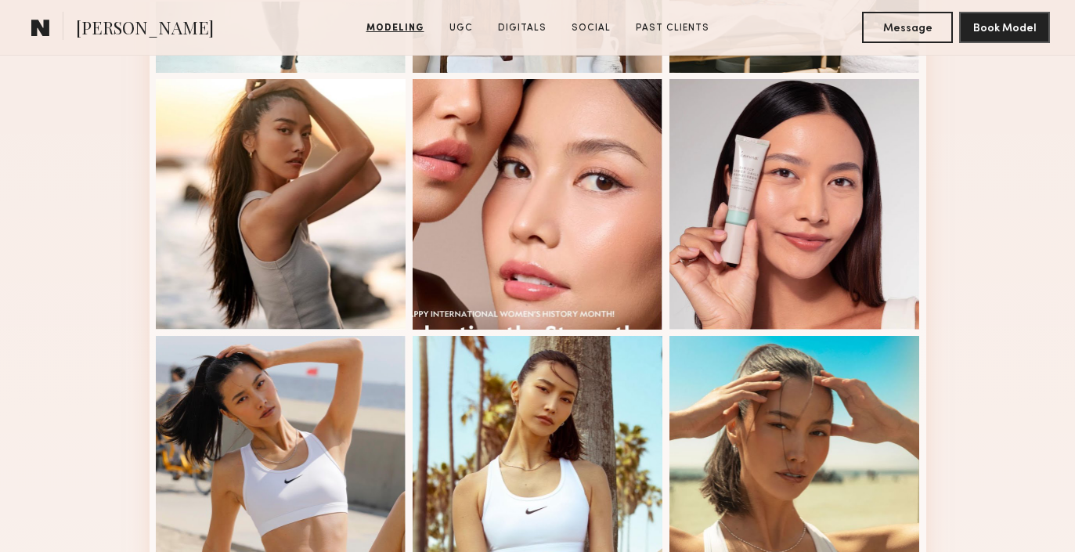
scroll to position [949, 0]
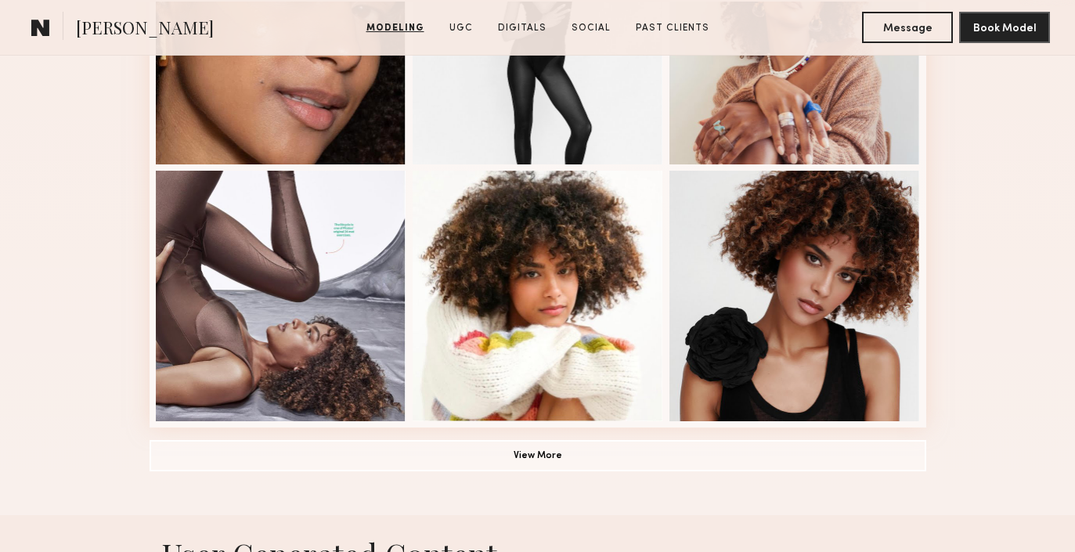
scroll to position [1067, 0]
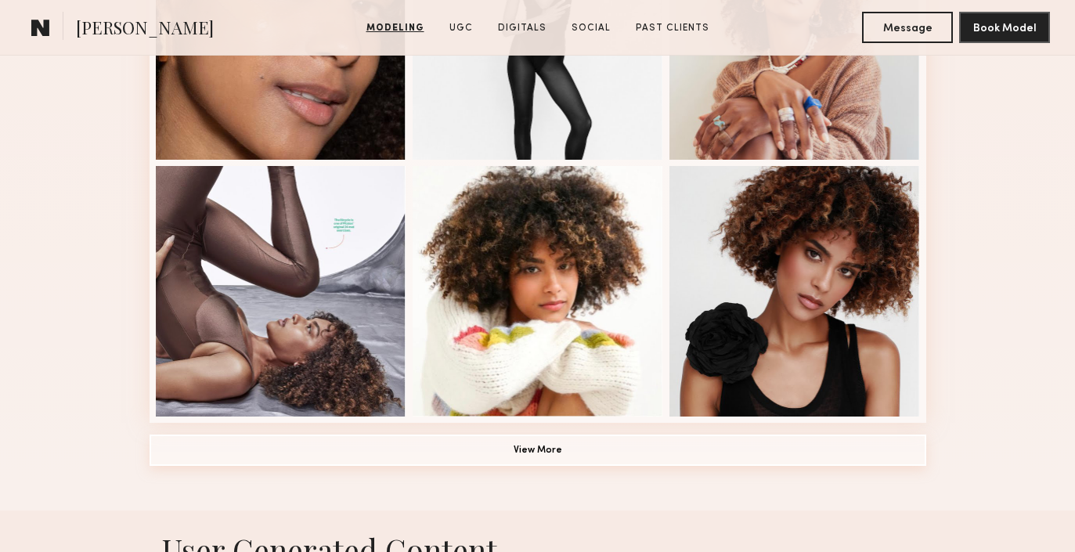
click at [524, 450] on button "View More" at bounding box center [538, 449] width 777 height 31
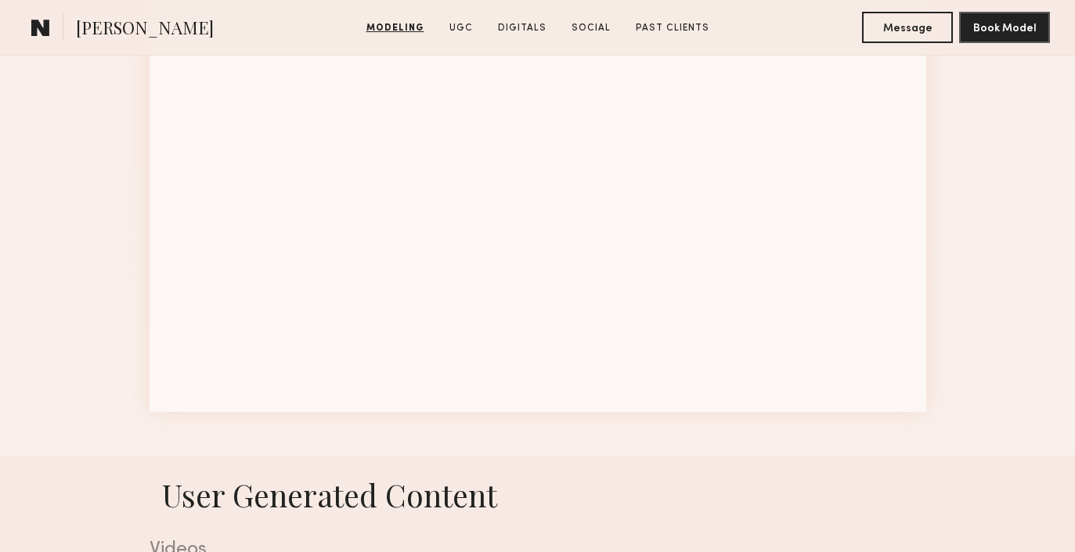
scroll to position [2161, 0]
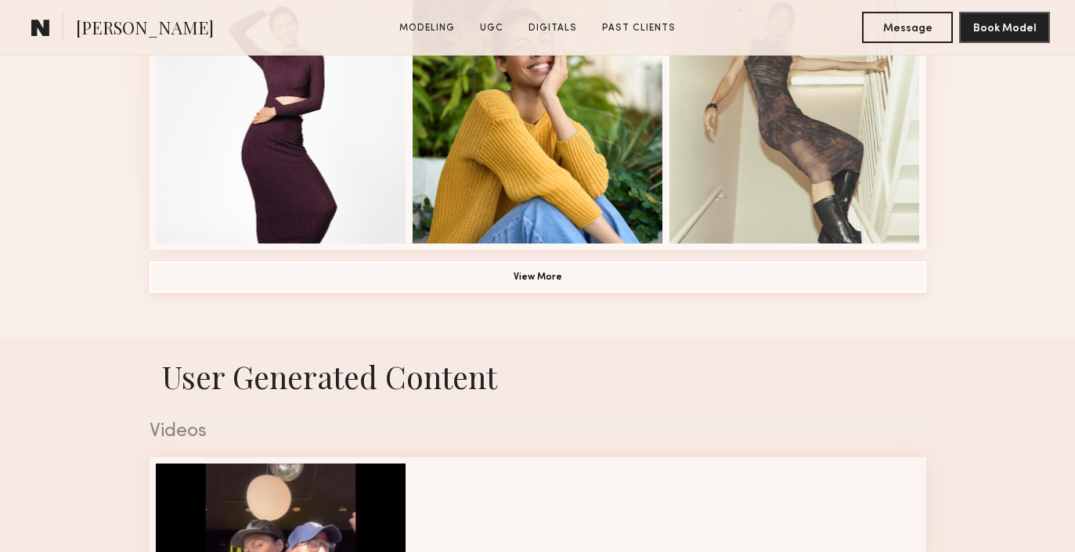
scroll to position [1242, 0]
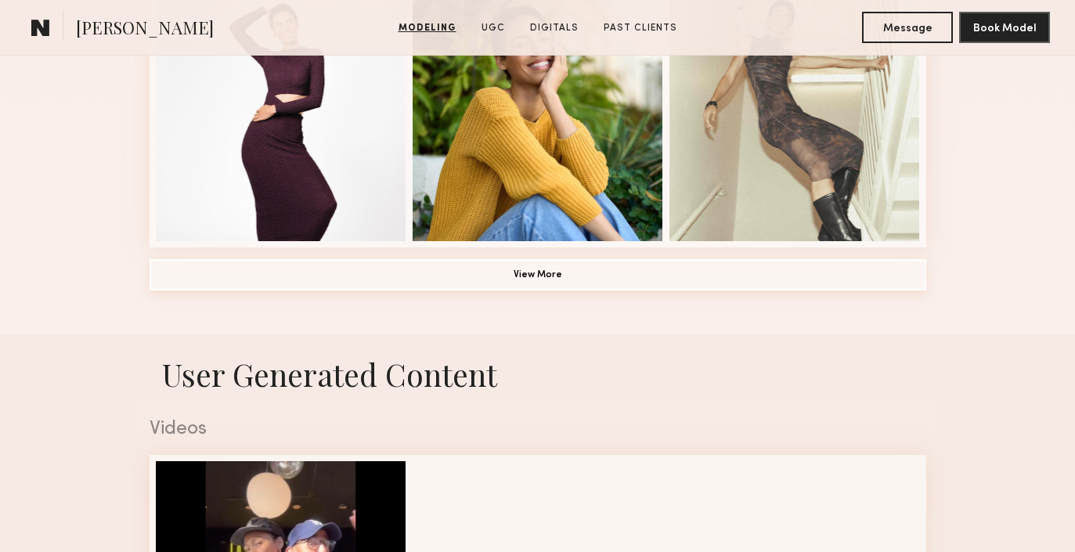
click at [552, 279] on button "View More" at bounding box center [538, 274] width 777 height 31
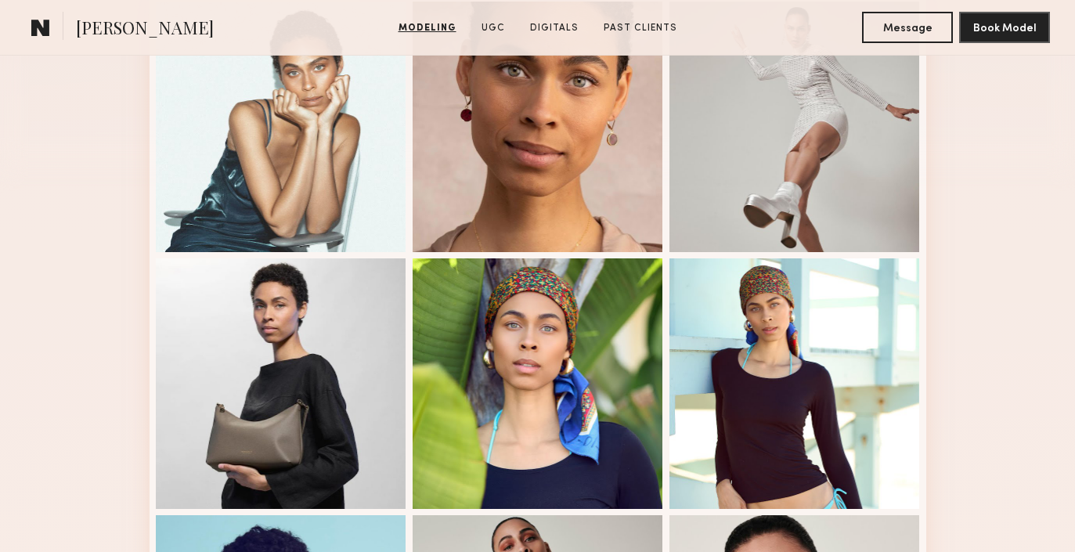
scroll to position [454, 0]
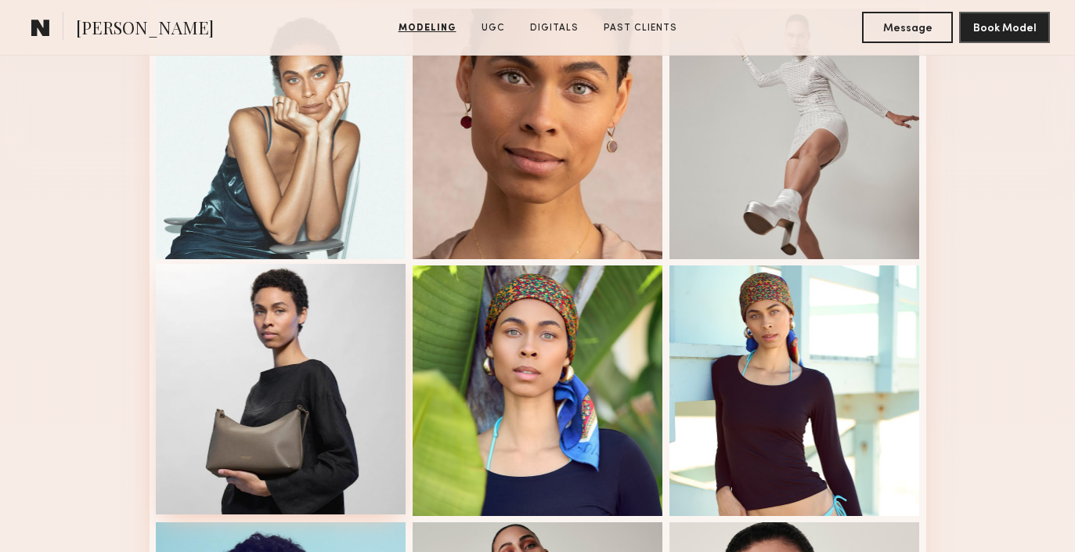
click at [319, 402] on div at bounding box center [281, 389] width 250 height 250
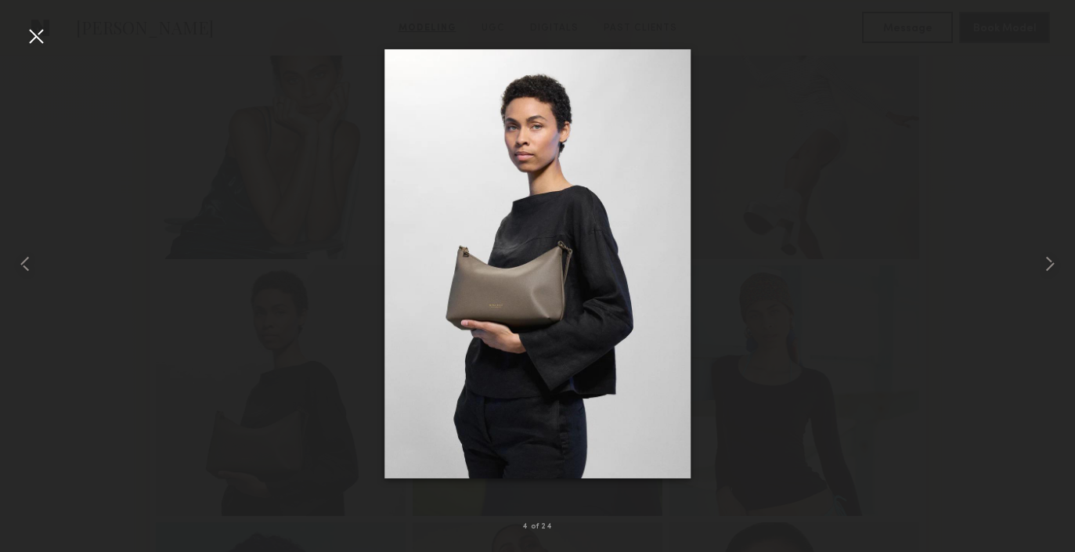
click at [502, 344] on img at bounding box center [537, 263] width 306 height 429
click at [41, 41] on div at bounding box center [35, 35] width 25 height 25
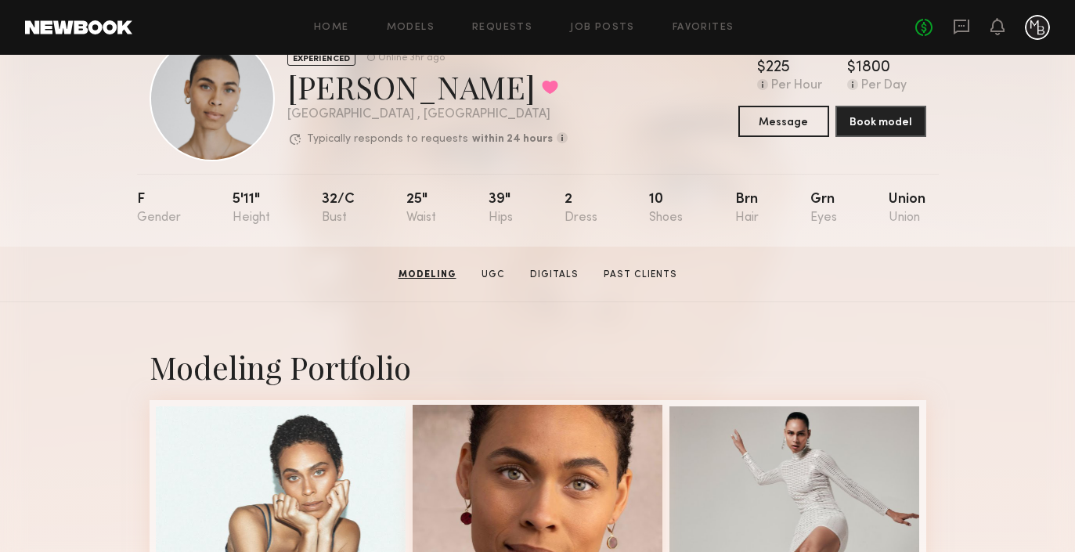
scroll to position [0, 0]
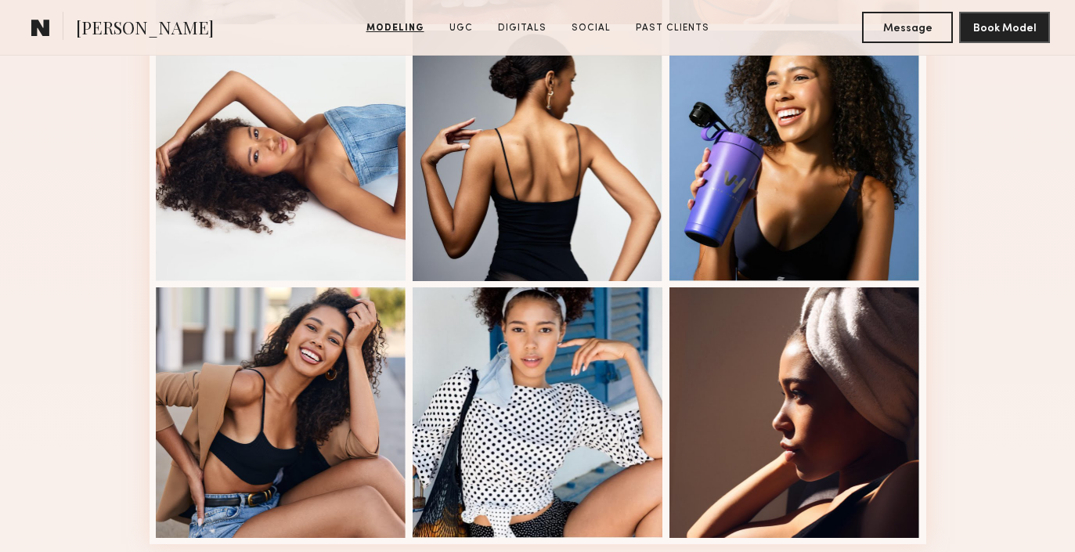
scroll to position [1041, 0]
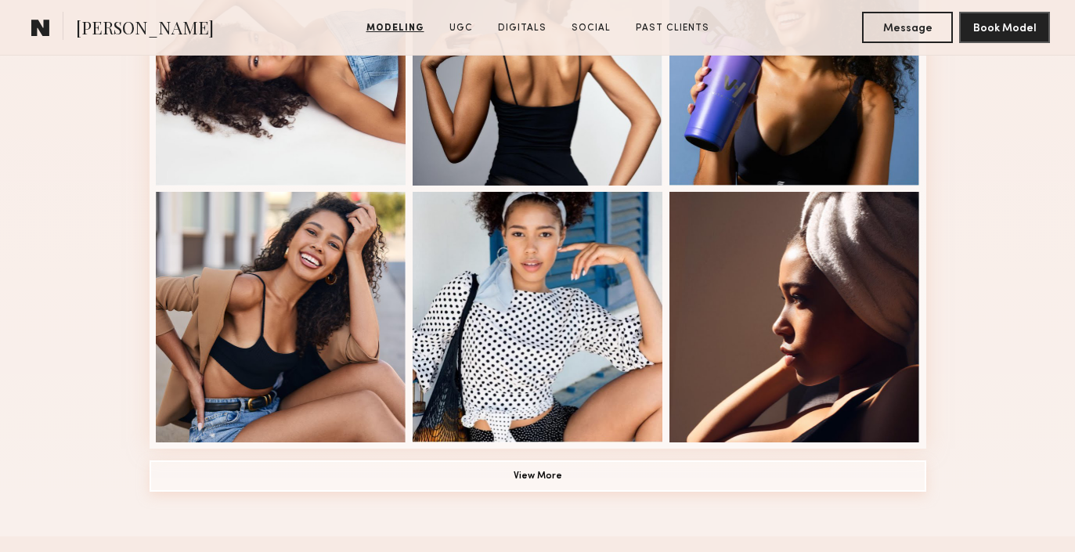
drag, startPoint x: 577, startPoint y: 482, endPoint x: 564, endPoint y: 476, distance: 14.0
click at [577, 482] on button "View More" at bounding box center [538, 475] width 777 height 31
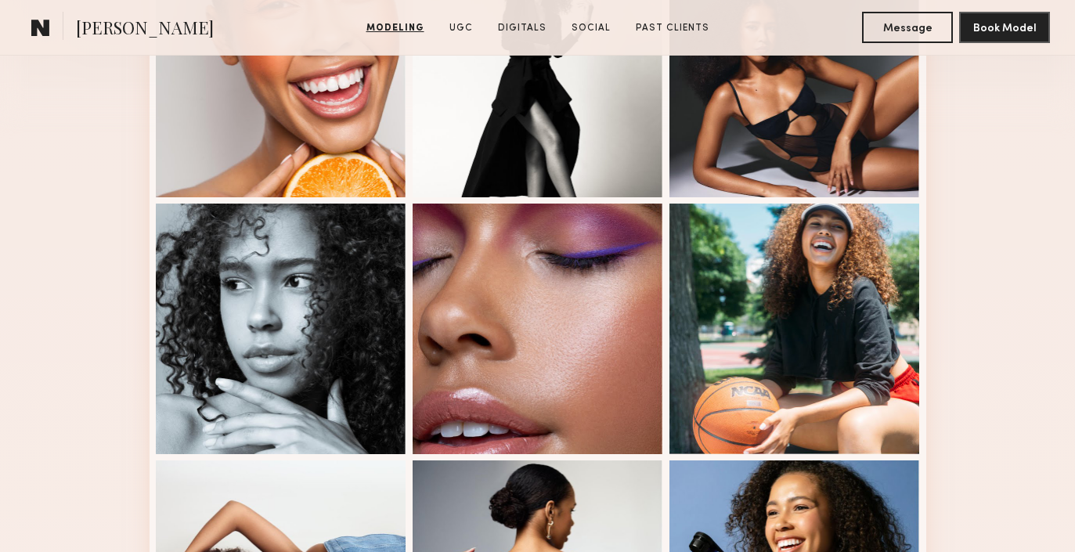
scroll to position [514, 0]
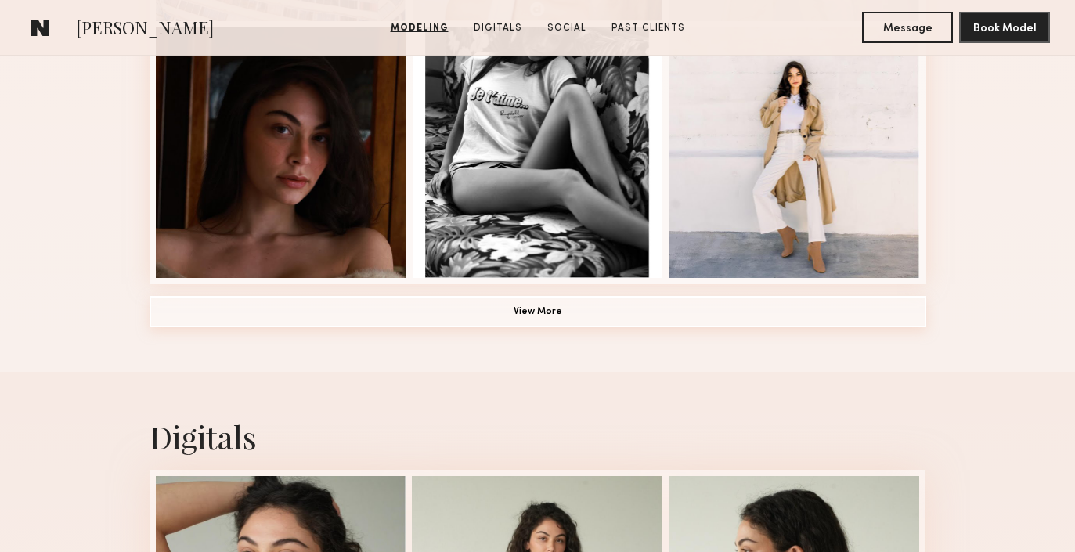
scroll to position [1205, 0]
click at [582, 310] on button "View More" at bounding box center [538, 312] width 777 height 31
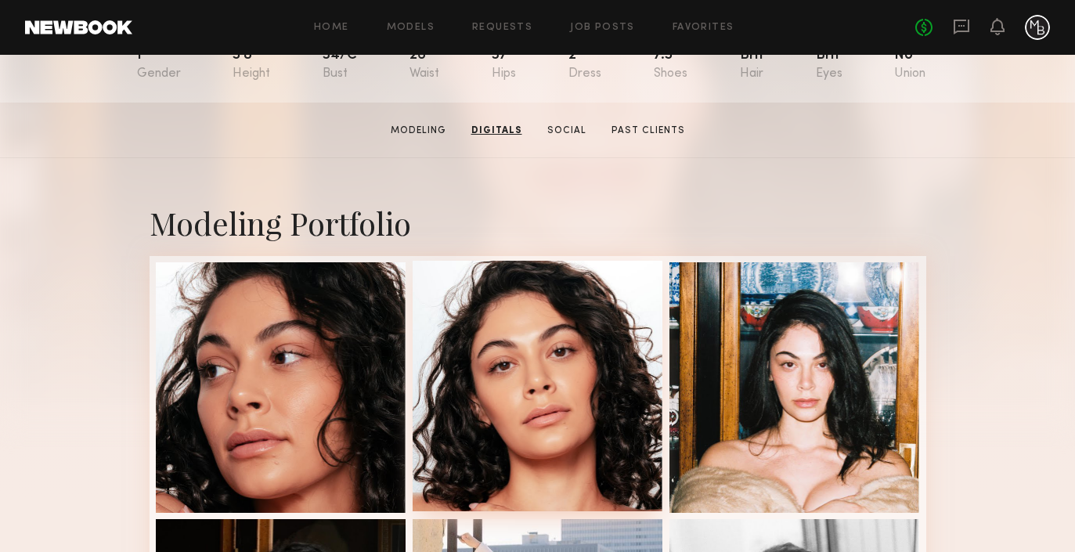
scroll to position [200, 0]
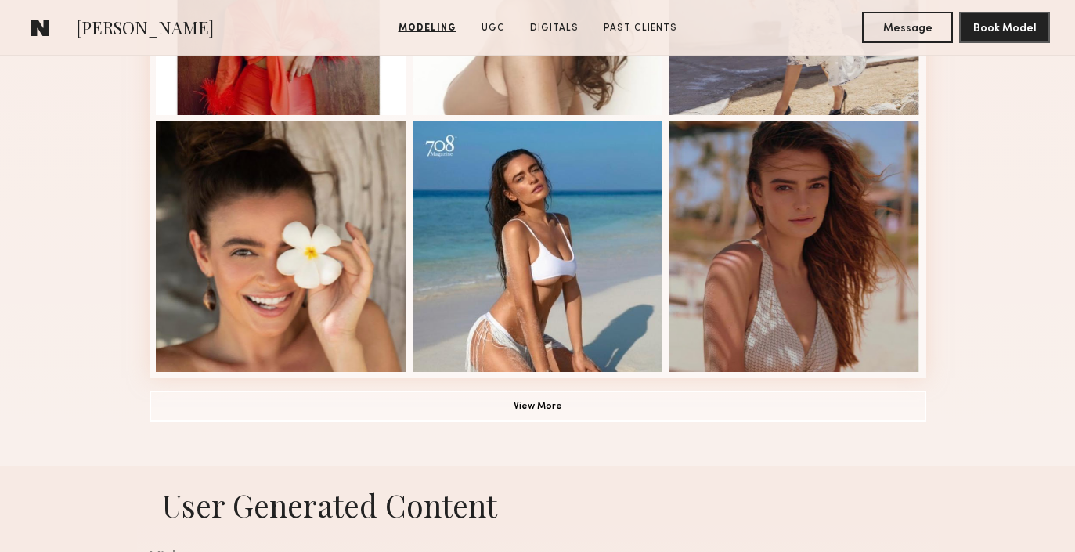
scroll to position [1114, 0]
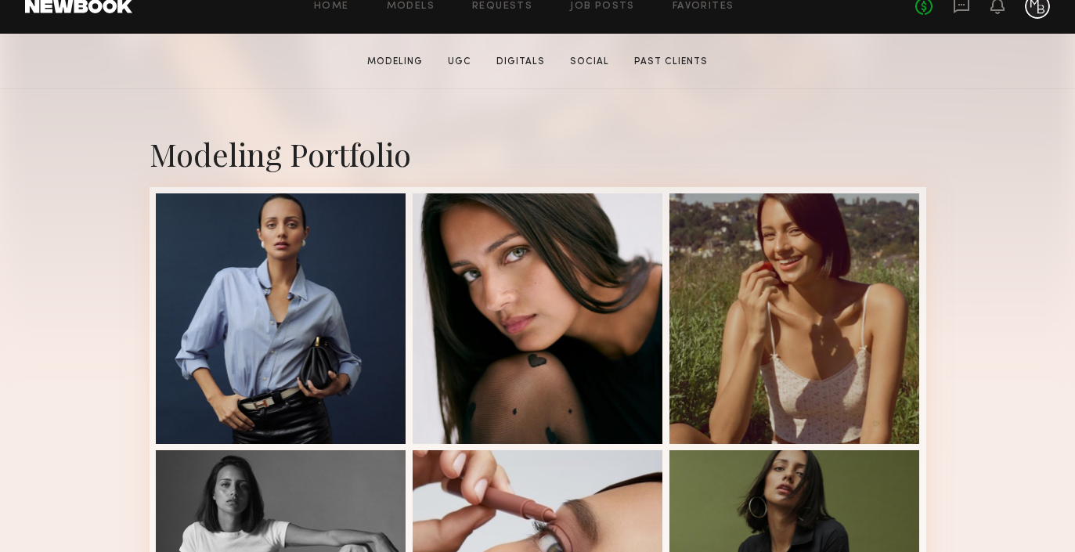
scroll to position [270, 0]
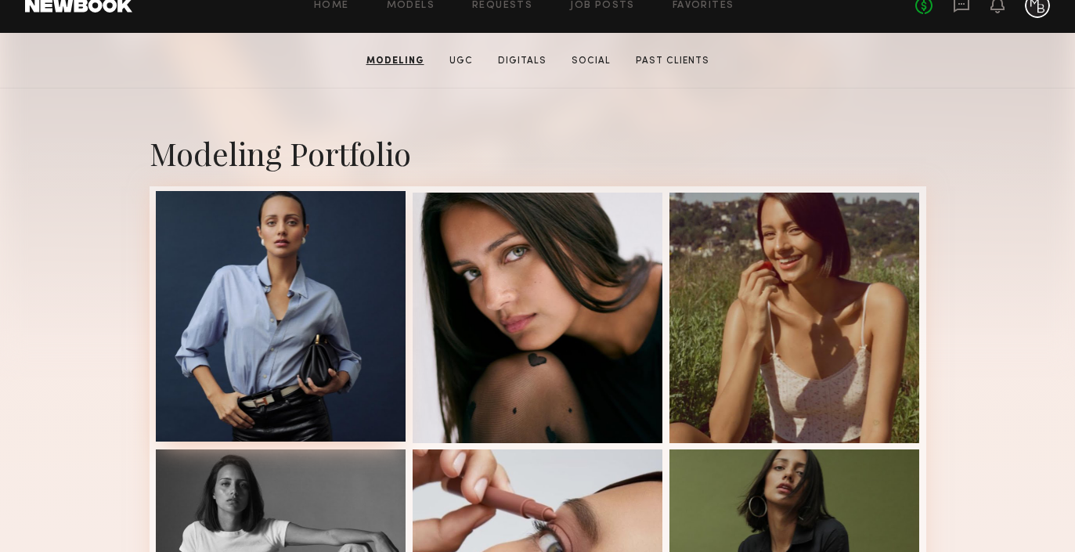
click at [297, 302] on div at bounding box center [281, 316] width 250 height 250
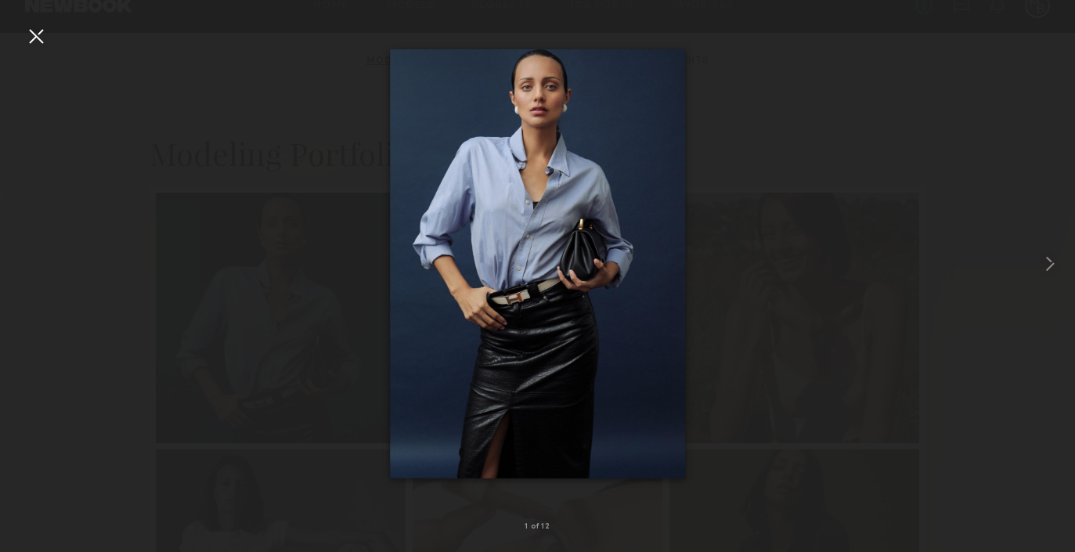
click at [38, 35] on div at bounding box center [35, 35] width 25 height 25
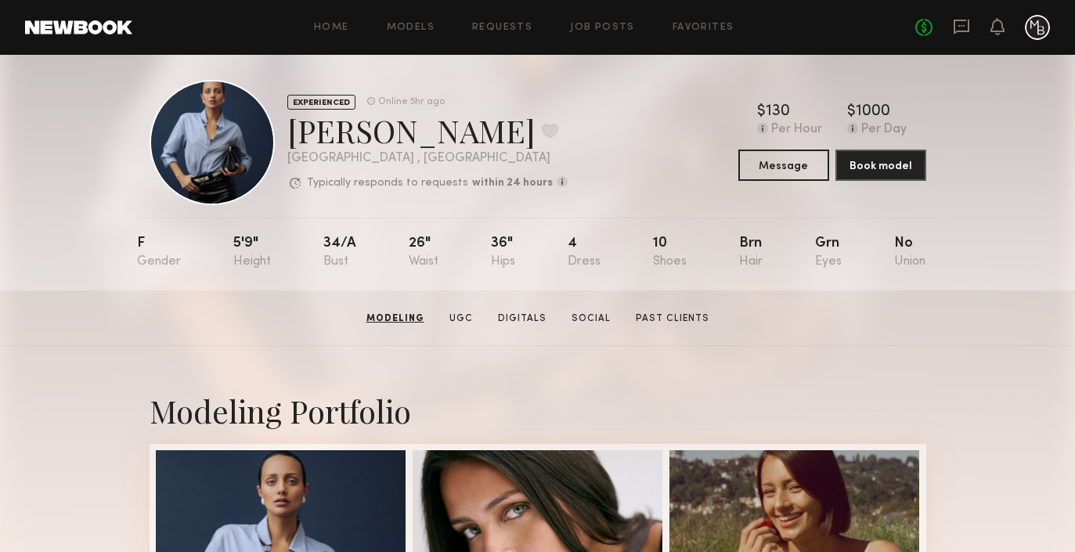
scroll to position [0, 0]
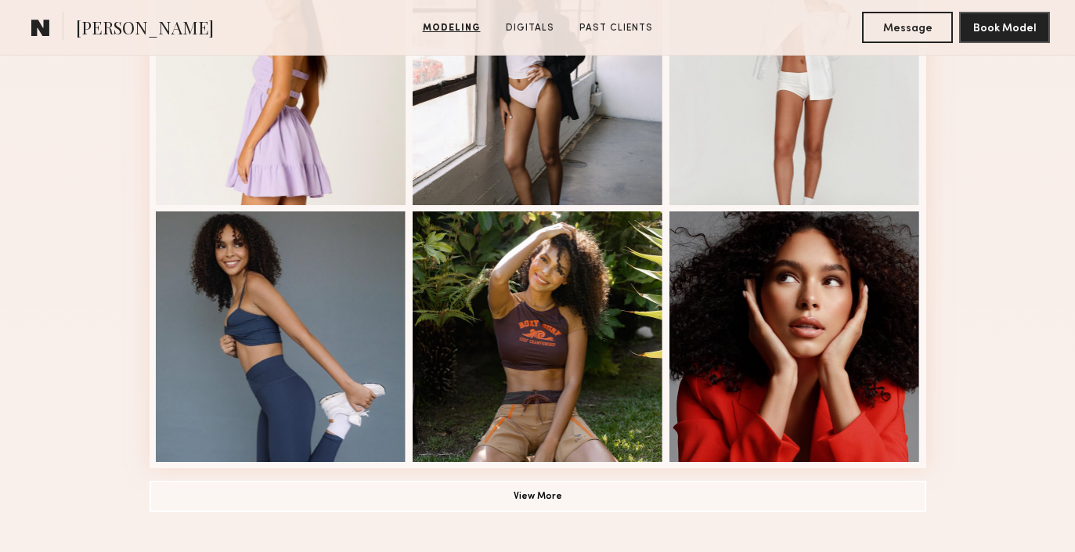
scroll to position [1022, 0]
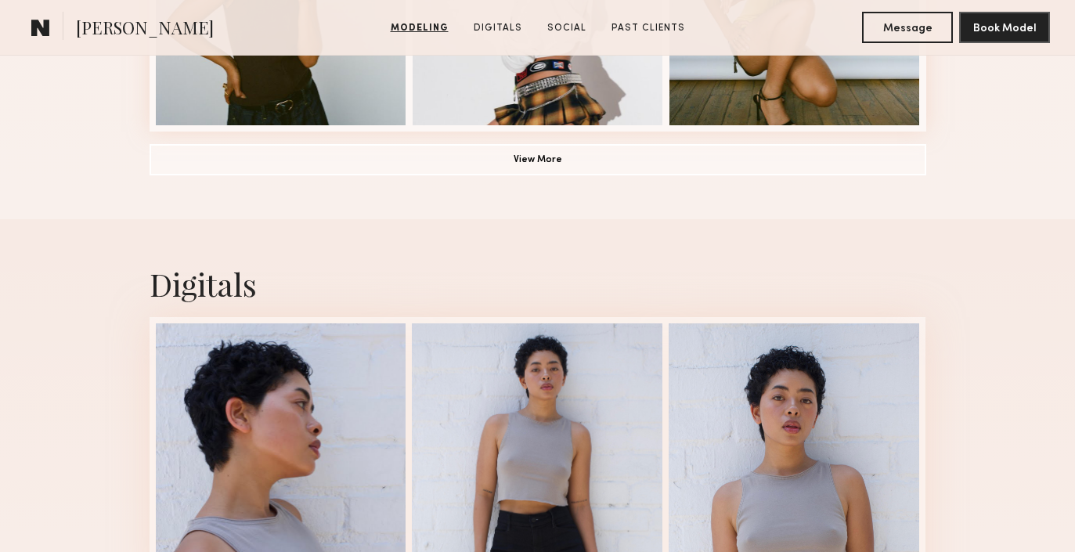
scroll to position [1356, 0]
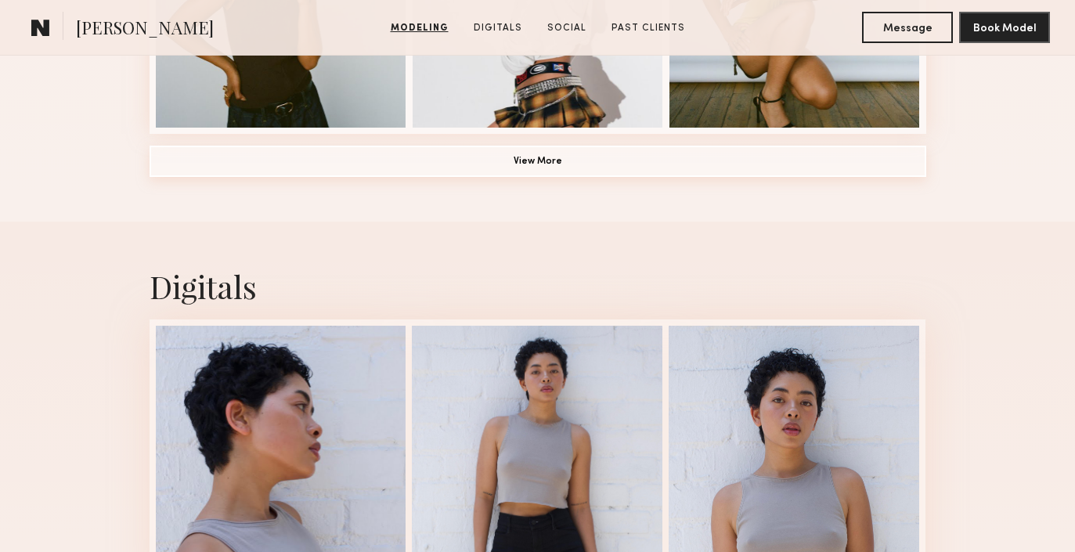
click at [543, 166] on button "View More" at bounding box center [538, 161] width 777 height 31
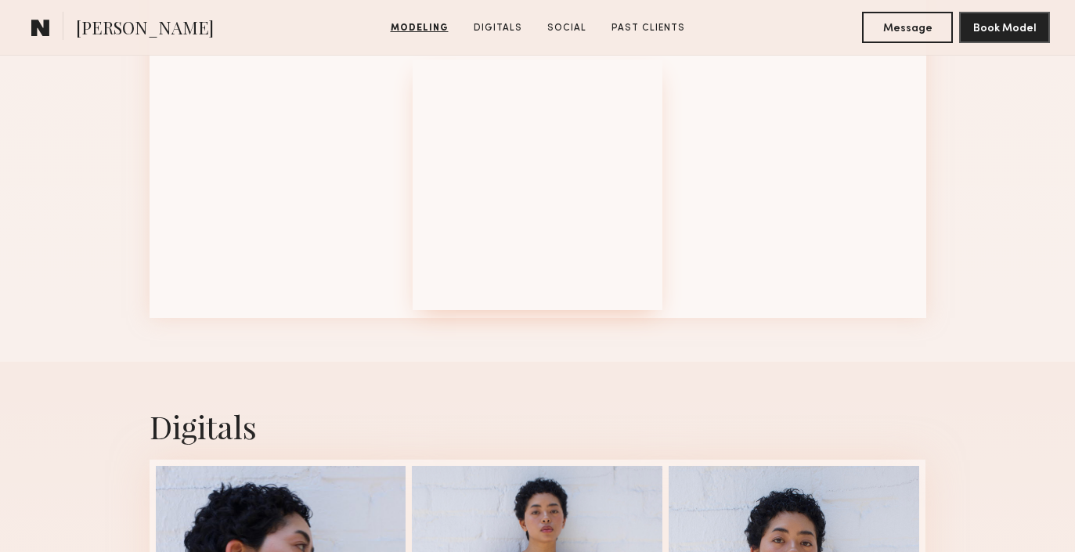
scroll to position [2206, 0]
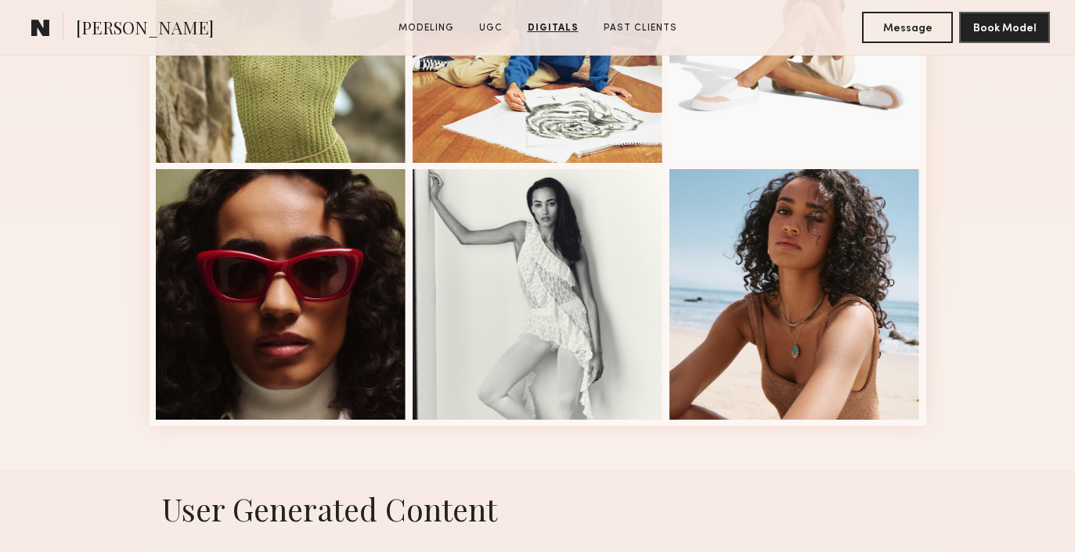
scroll to position [697, 0]
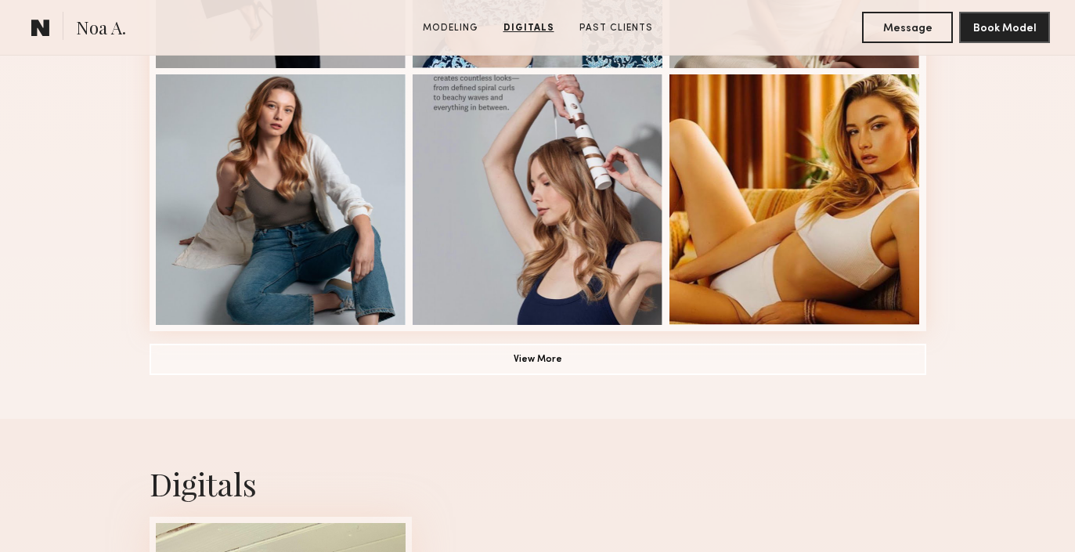
scroll to position [1146, 0]
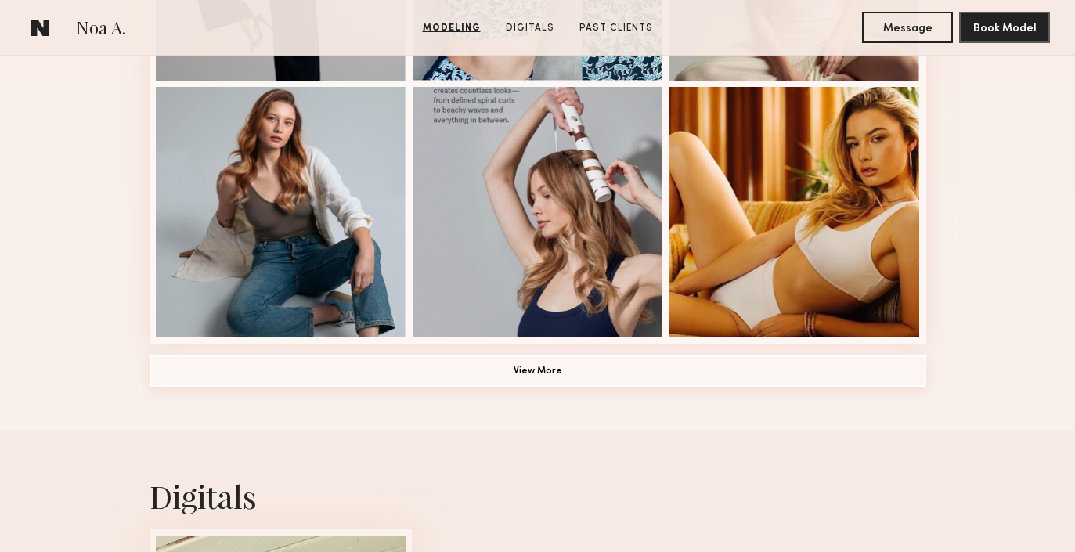
click at [513, 373] on button "View More" at bounding box center [538, 370] width 777 height 31
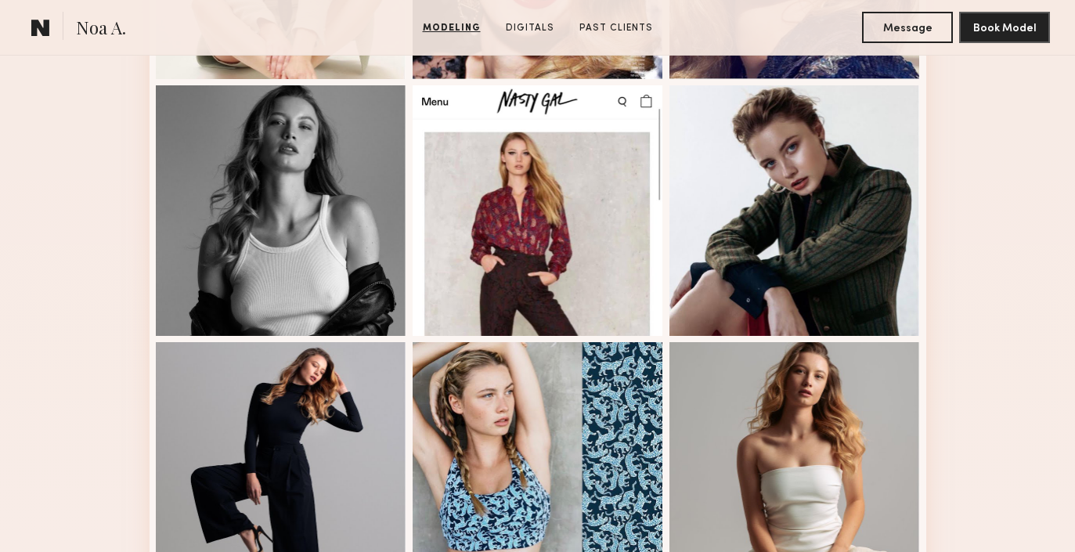
scroll to position [633, 0]
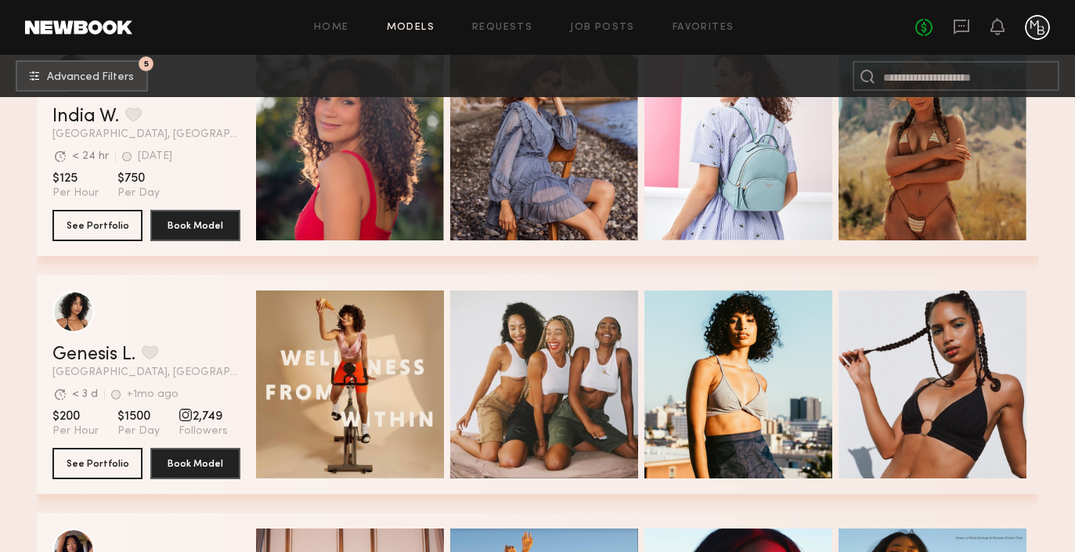
scroll to position [78751, 0]
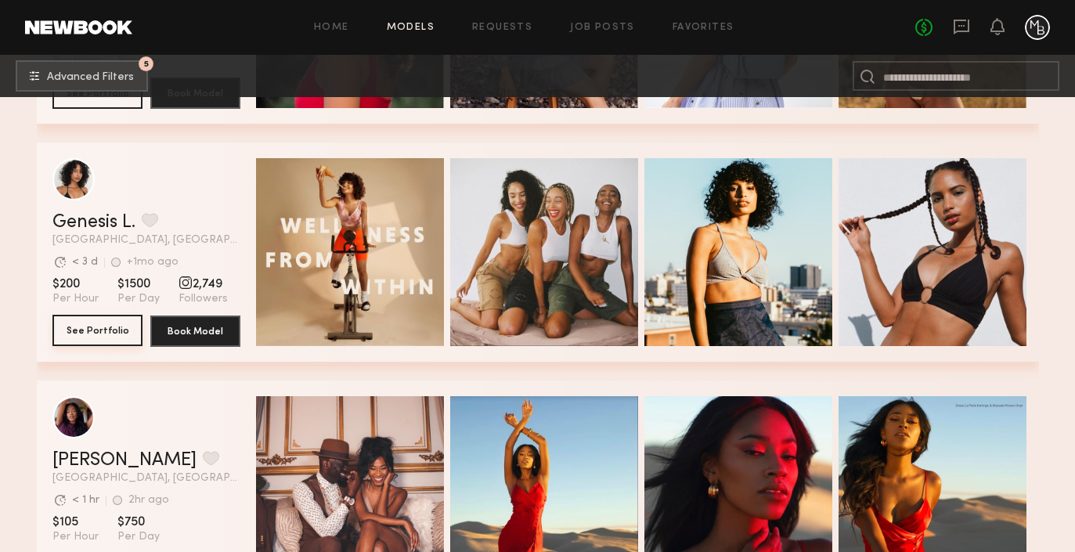
click at [92, 327] on button "See Portfolio" at bounding box center [97, 330] width 90 height 31
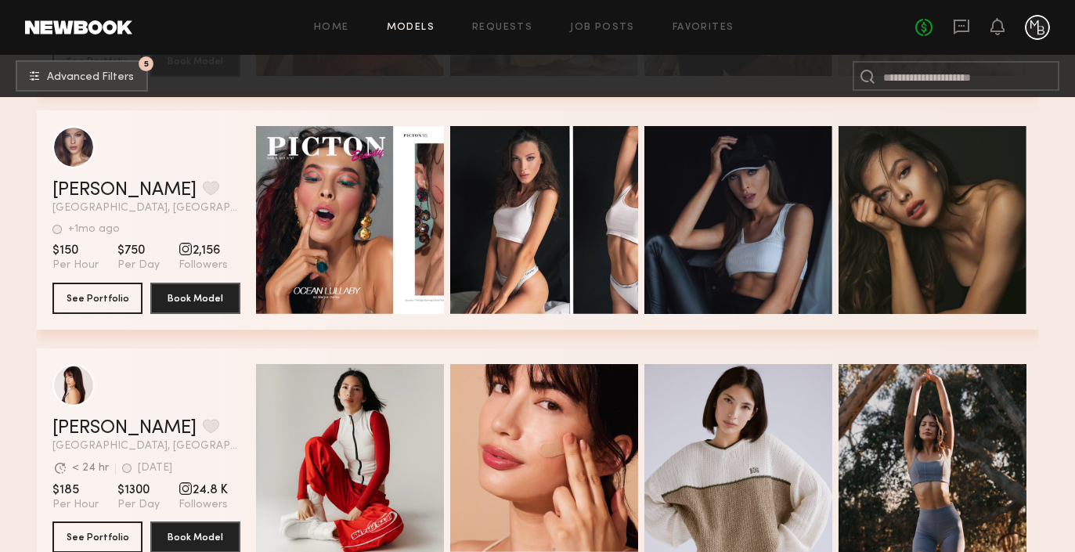
scroll to position [80355, 0]
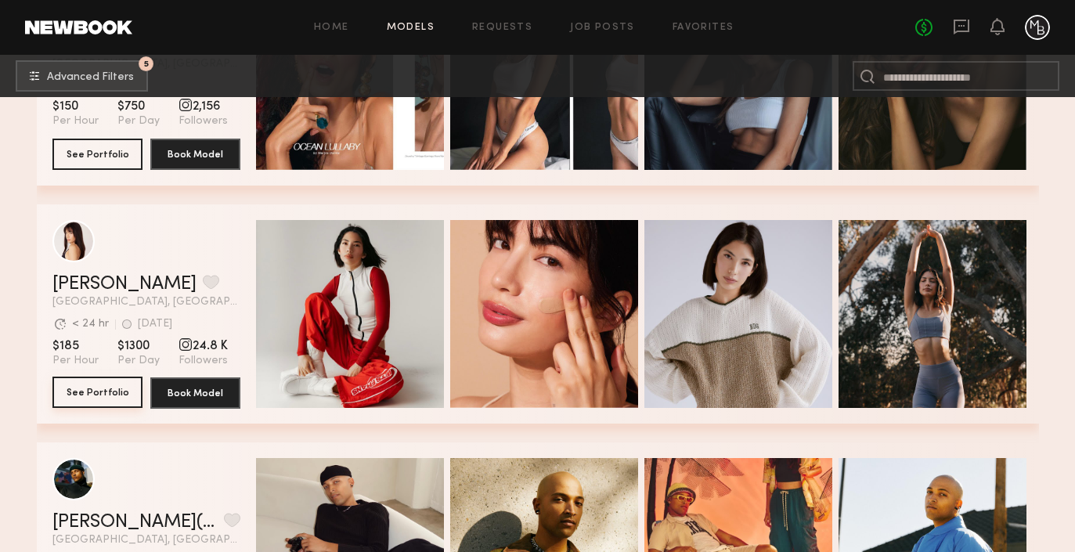
click at [100, 391] on button "See Portfolio" at bounding box center [97, 392] width 90 height 31
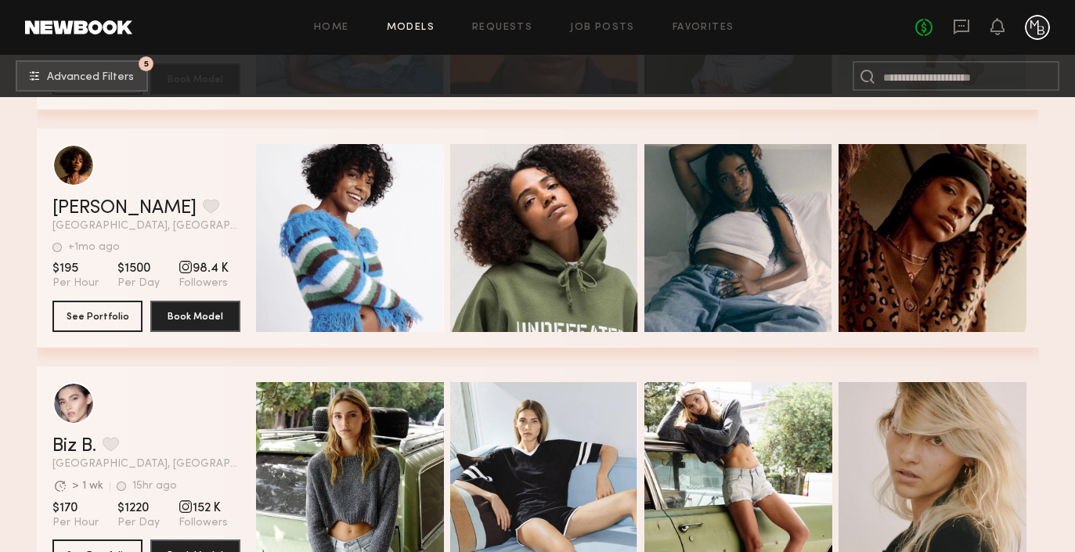
scroll to position [82095, 0]
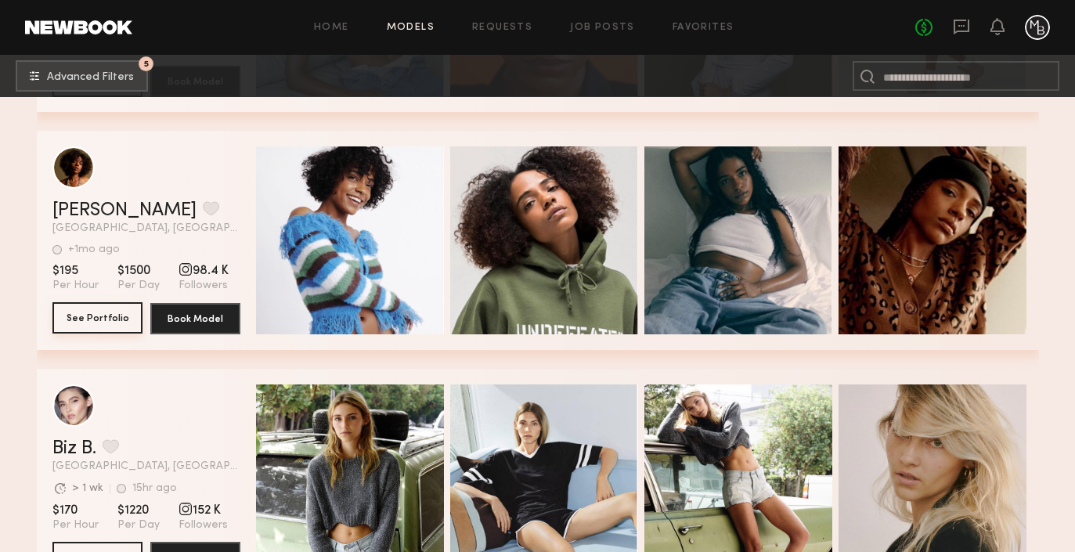
click at [110, 319] on button "See Portfolio" at bounding box center [97, 317] width 90 height 31
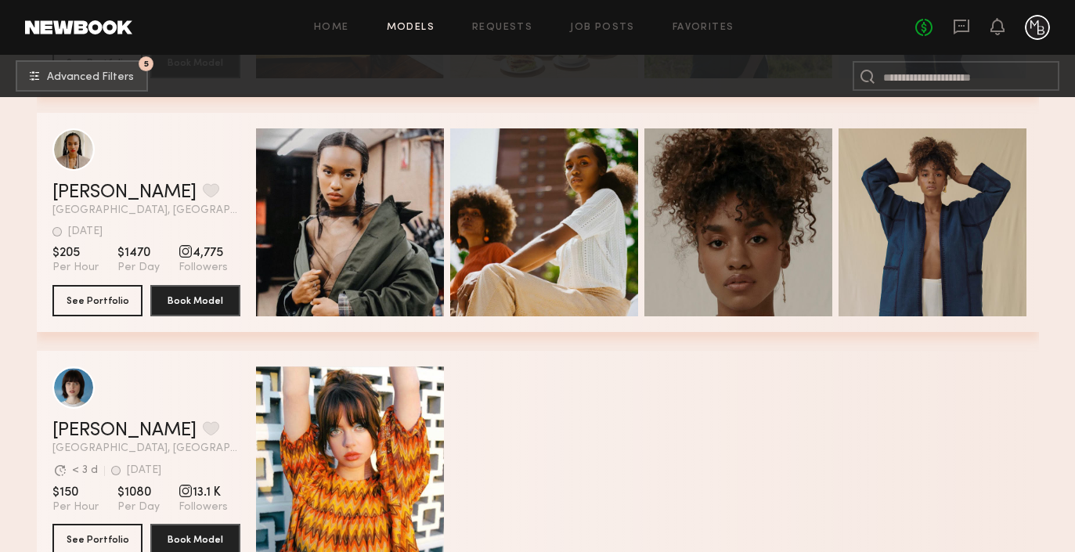
scroll to position [83309, 0]
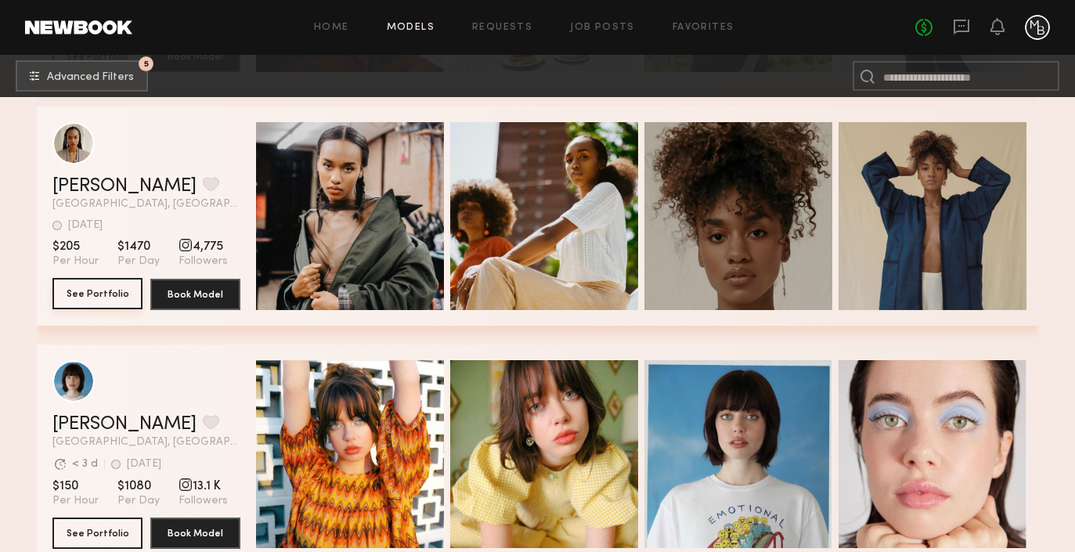
click at [98, 294] on button "See Portfolio" at bounding box center [97, 293] width 90 height 31
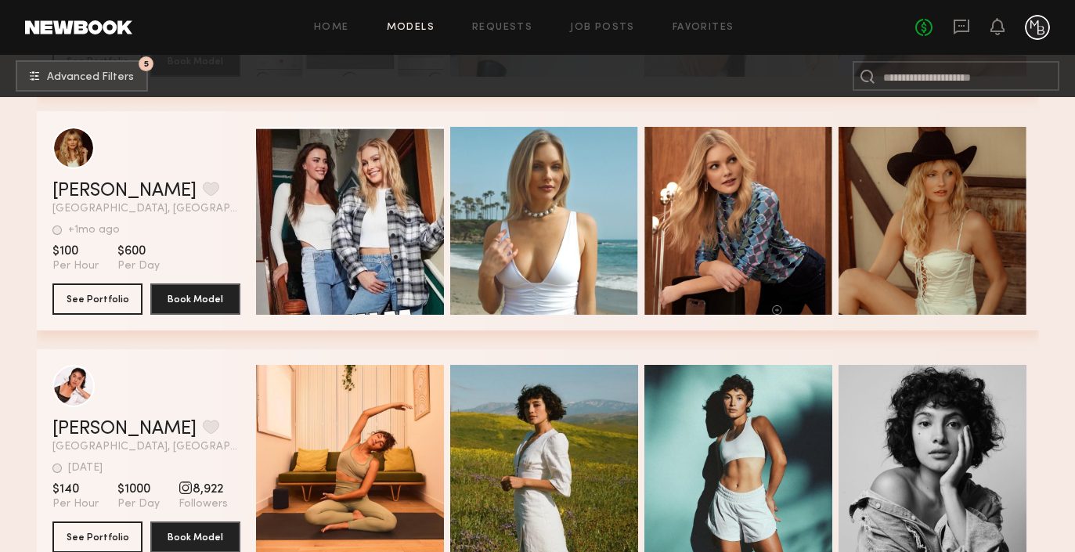
scroll to position [85582, 0]
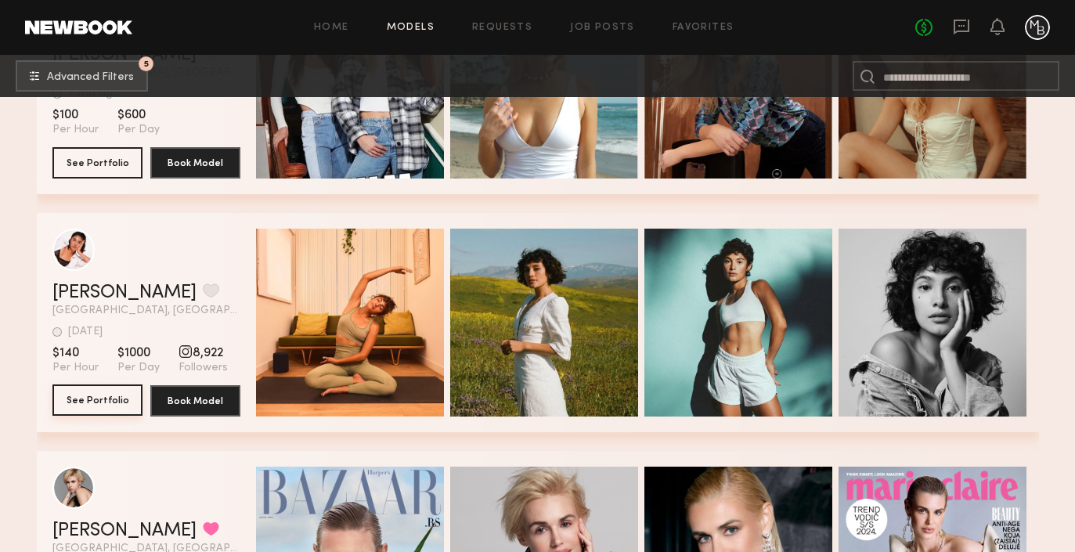
click at [103, 397] on button "See Portfolio" at bounding box center [97, 399] width 90 height 31
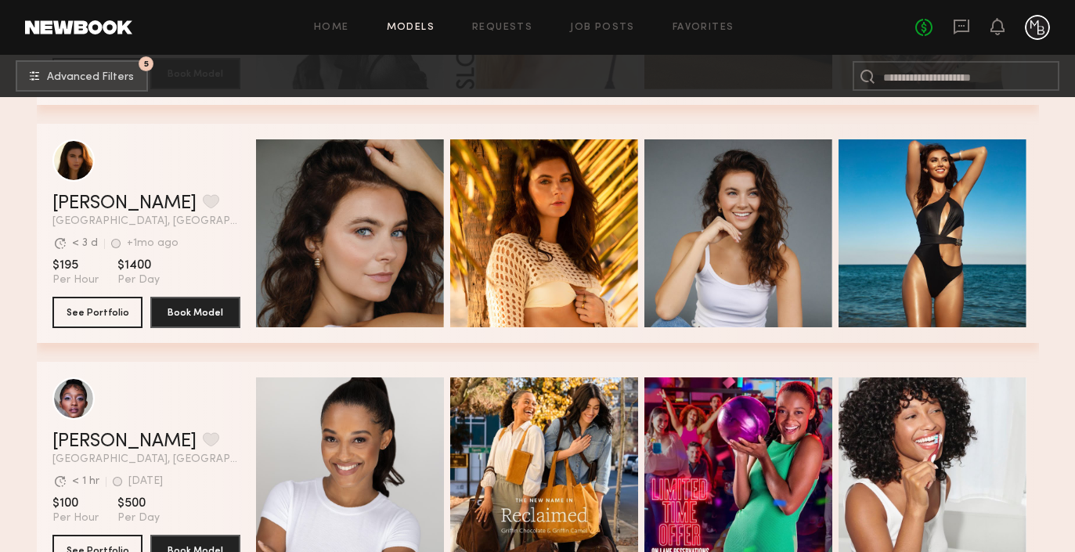
scroll to position [89007, 0]
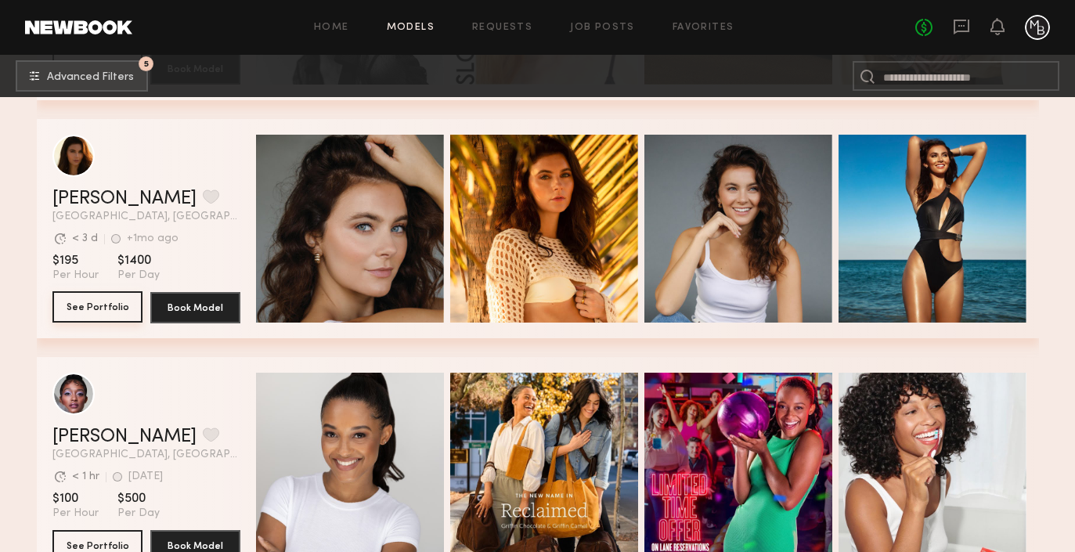
click at [114, 307] on button "See Portfolio" at bounding box center [97, 306] width 90 height 31
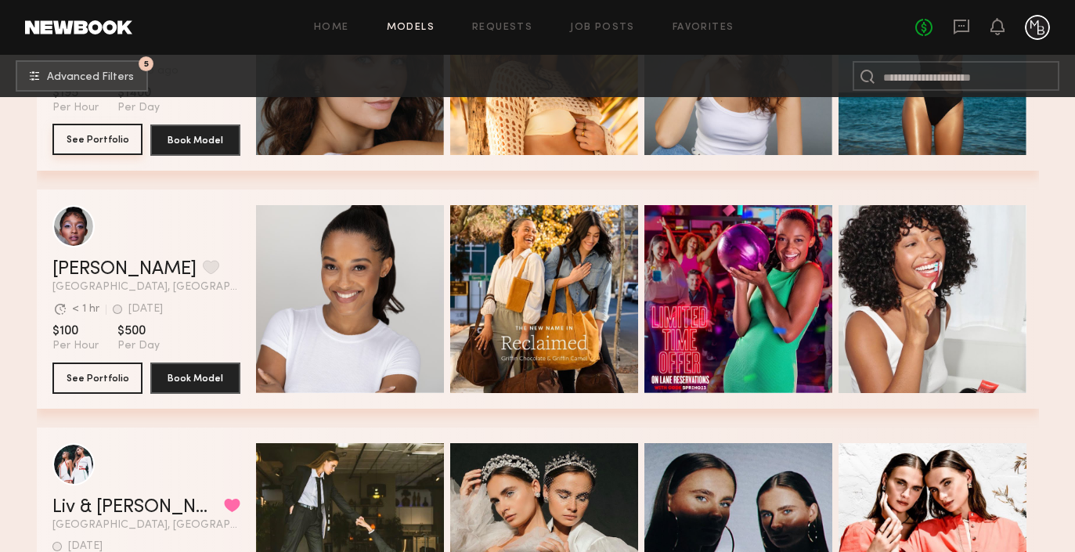
scroll to position [89208, 0]
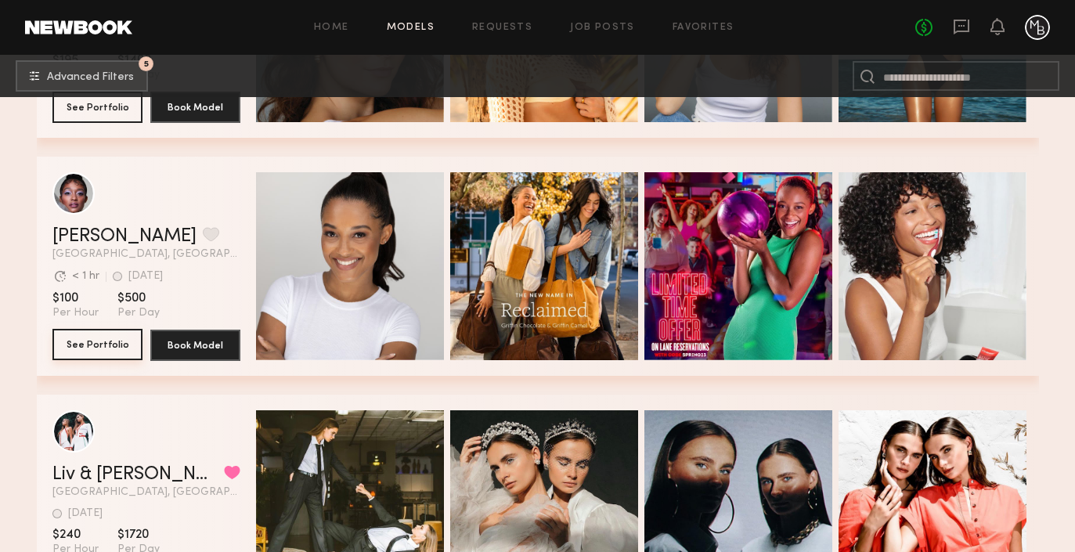
click at [97, 337] on button "See Portfolio" at bounding box center [97, 344] width 90 height 31
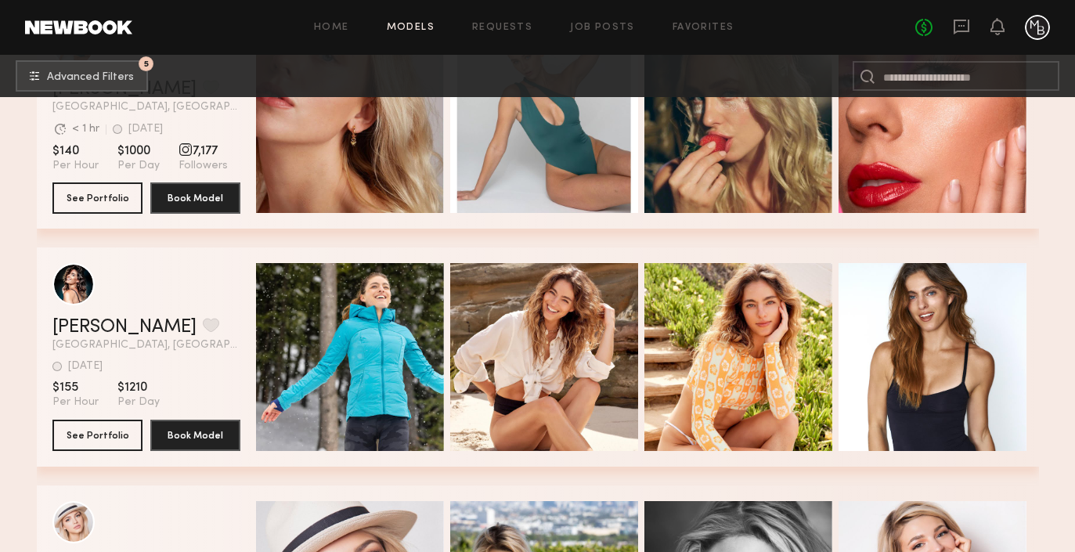
scroll to position [89847, 0]
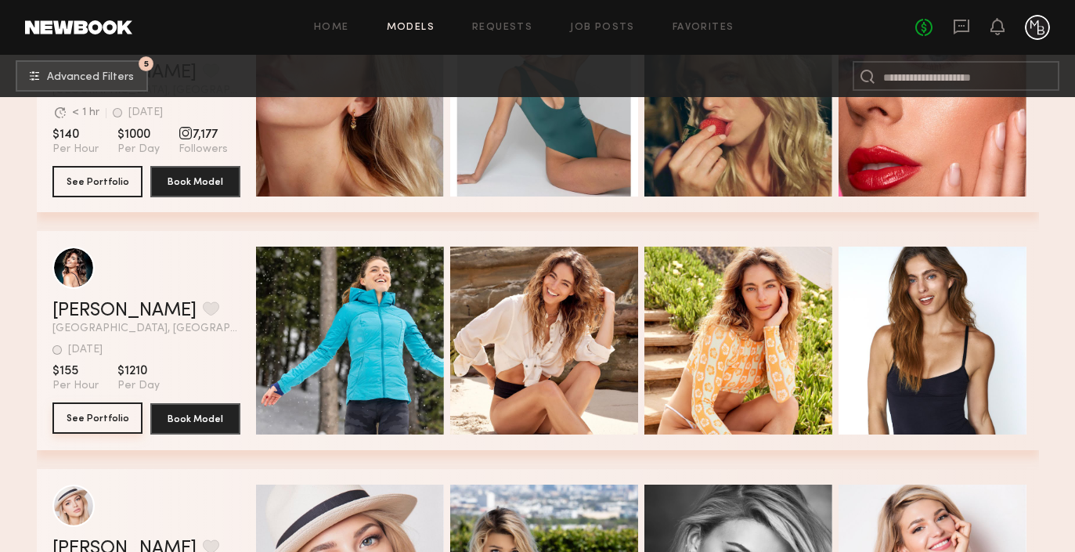
click at [99, 422] on button "See Portfolio" at bounding box center [97, 417] width 90 height 31
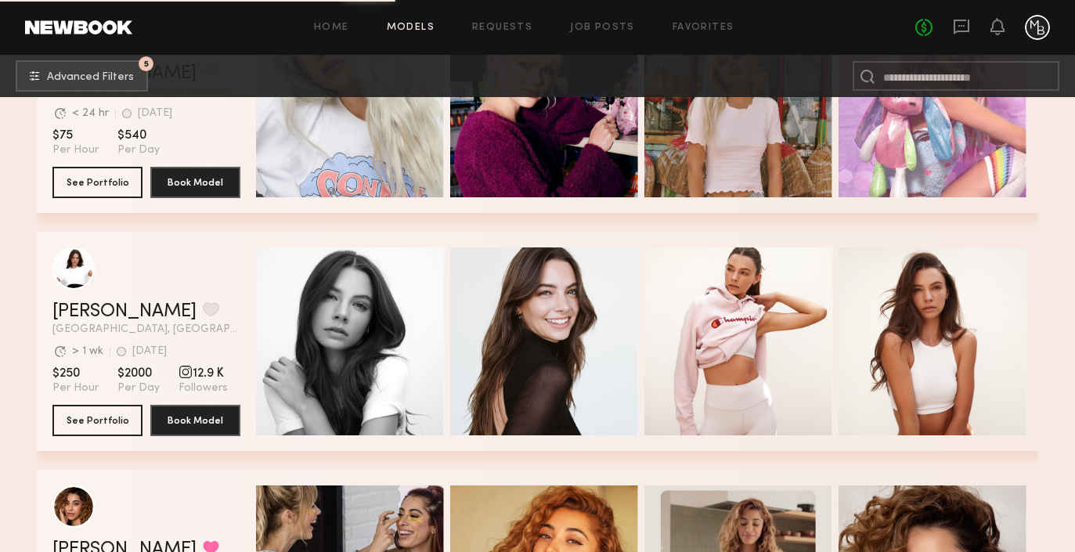
scroll to position [90641, 0]
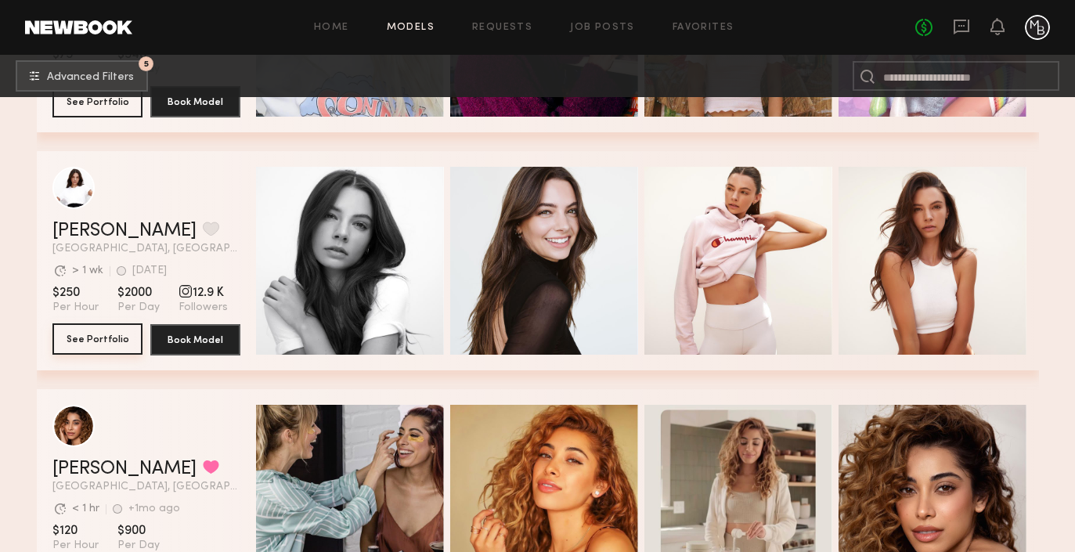
click at [92, 342] on button "See Portfolio" at bounding box center [97, 338] width 90 height 31
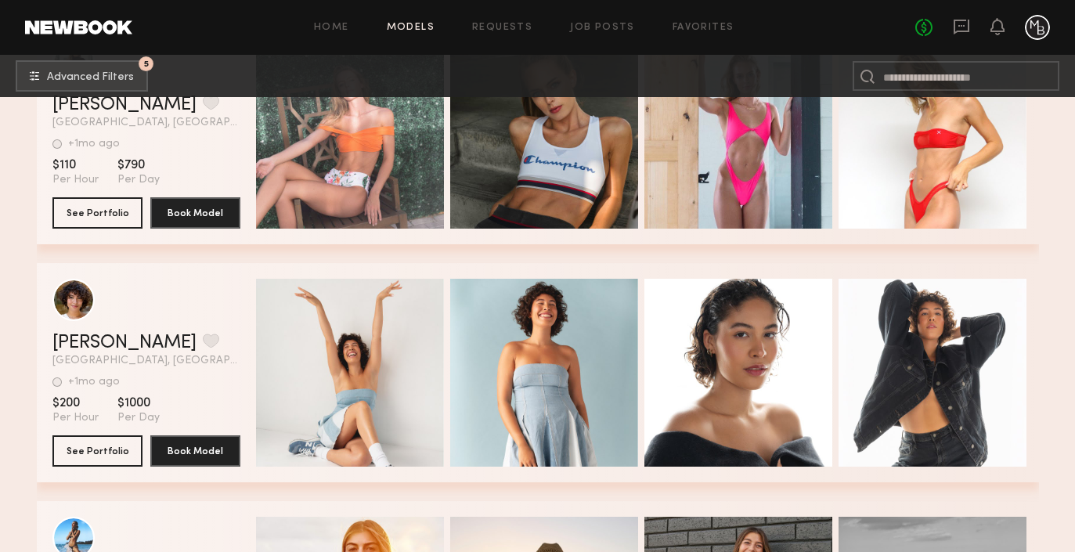
scroll to position [94132, 0]
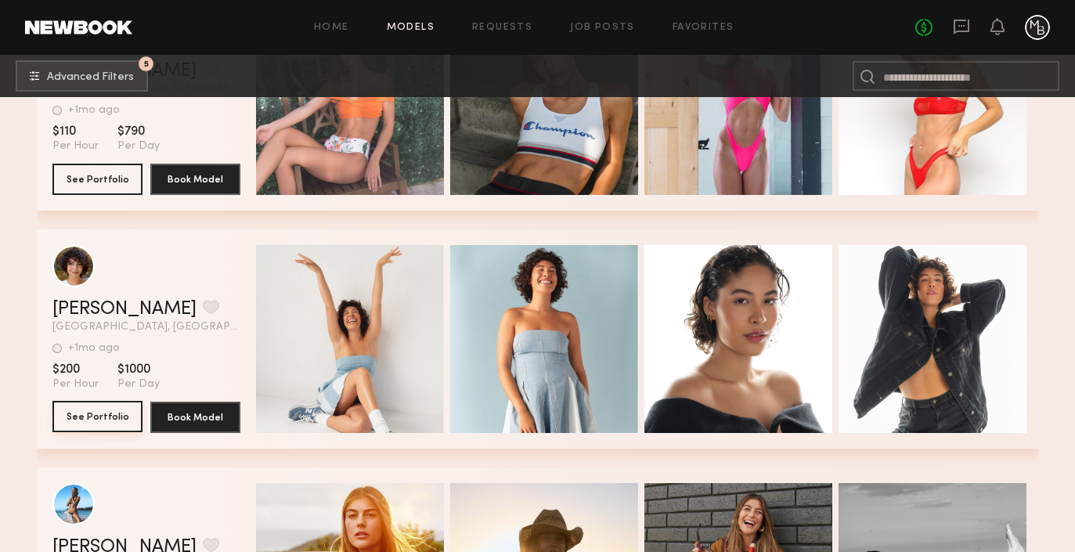
click at [95, 413] on button "See Portfolio" at bounding box center [97, 416] width 90 height 31
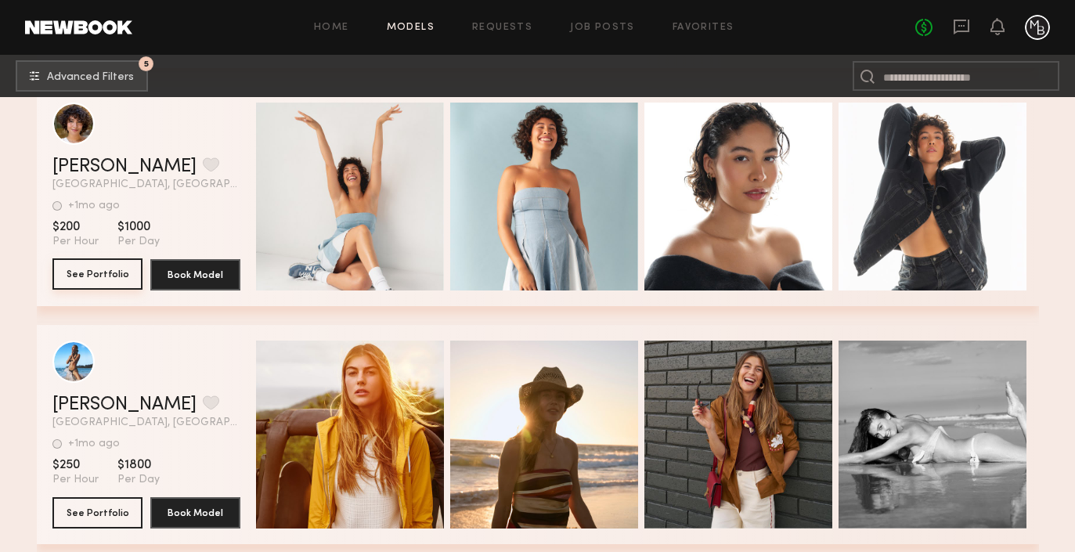
scroll to position [94275, 0]
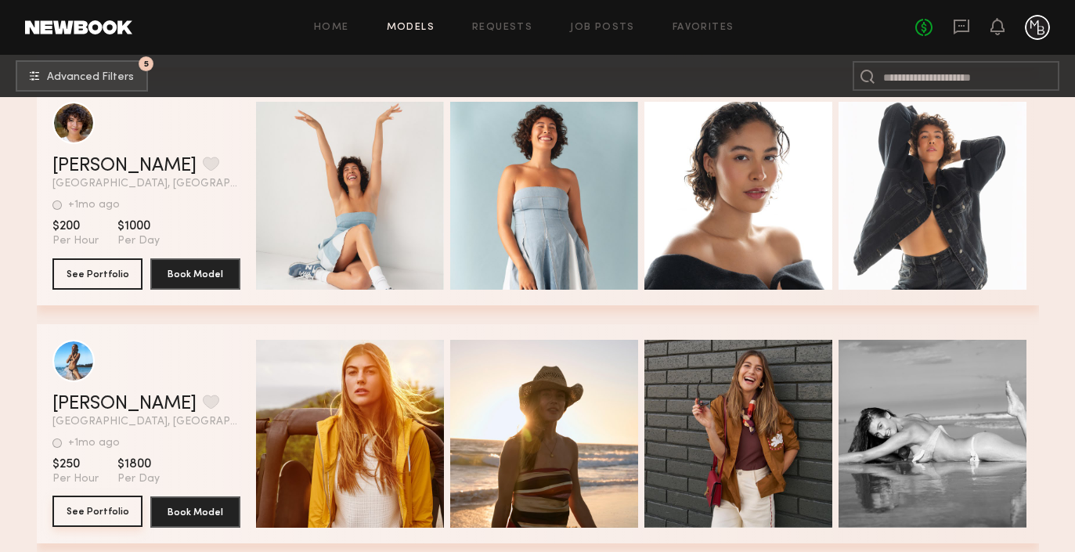
click at [87, 514] on button "See Portfolio" at bounding box center [97, 510] width 90 height 31
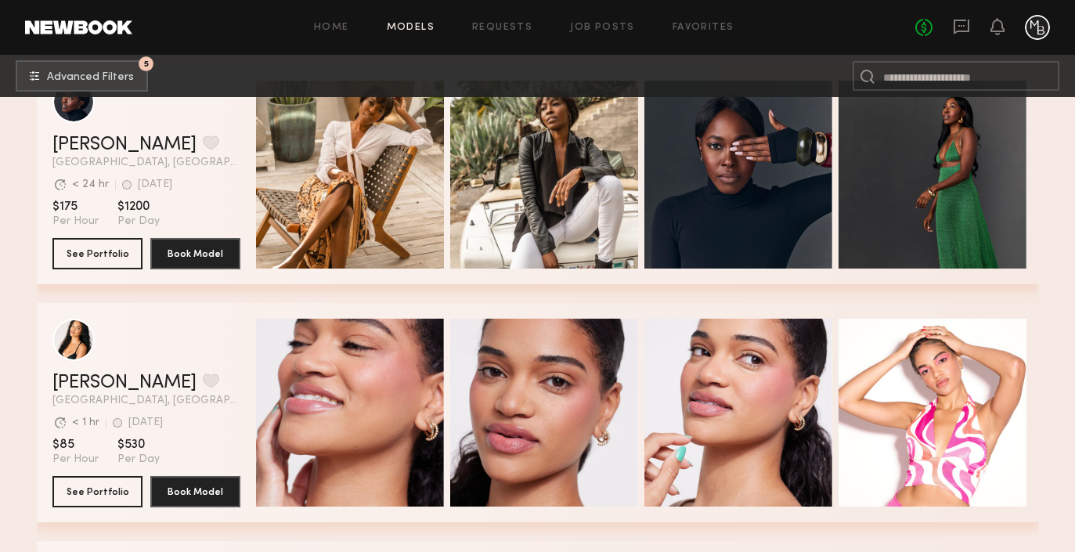
scroll to position [95484, 0]
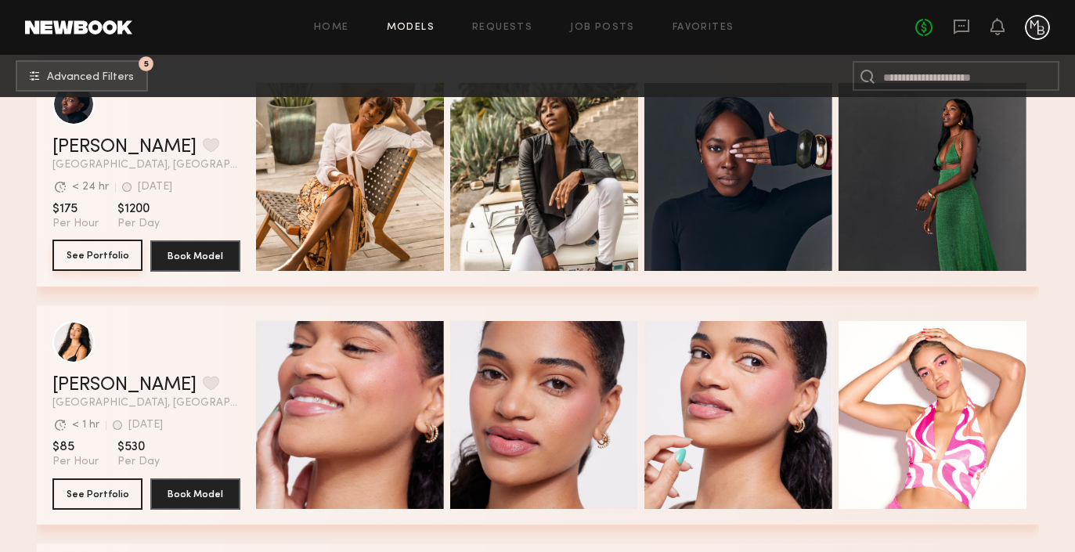
click at [99, 246] on button "See Portfolio" at bounding box center [97, 255] width 90 height 31
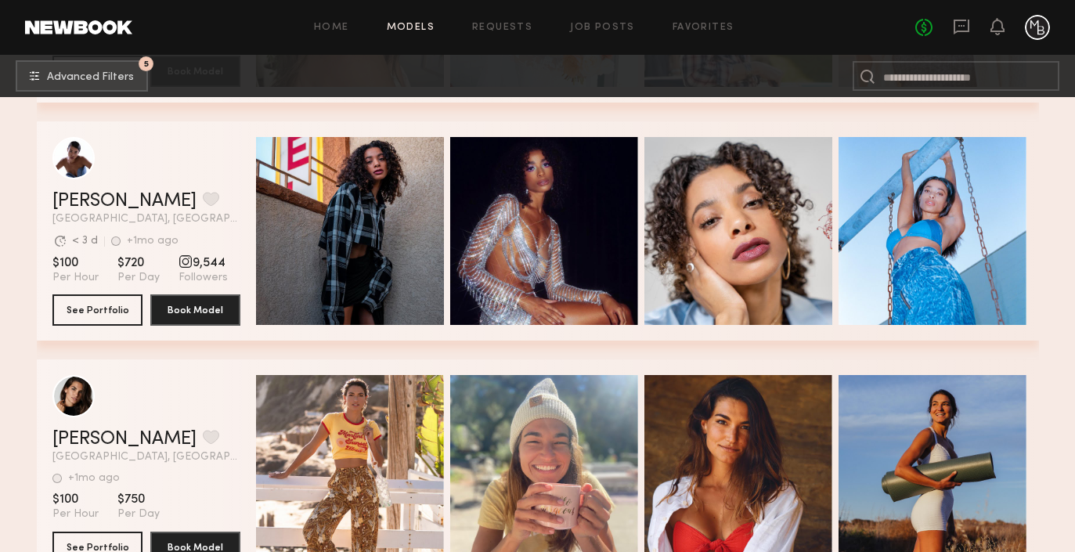
scroll to position [99762, 0]
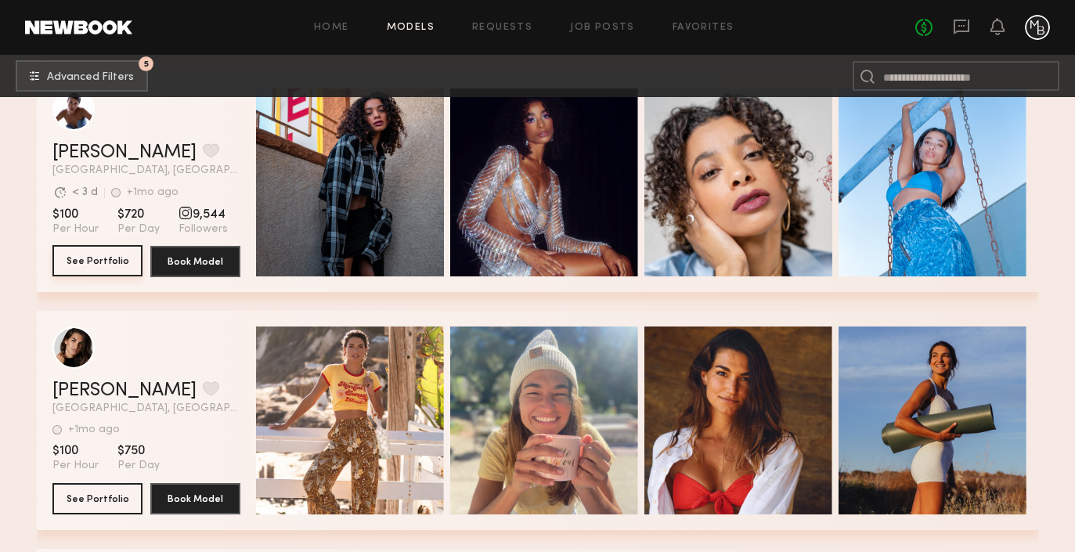
click at [91, 265] on button "See Portfolio" at bounding box center [97, 260] width 90 height 31
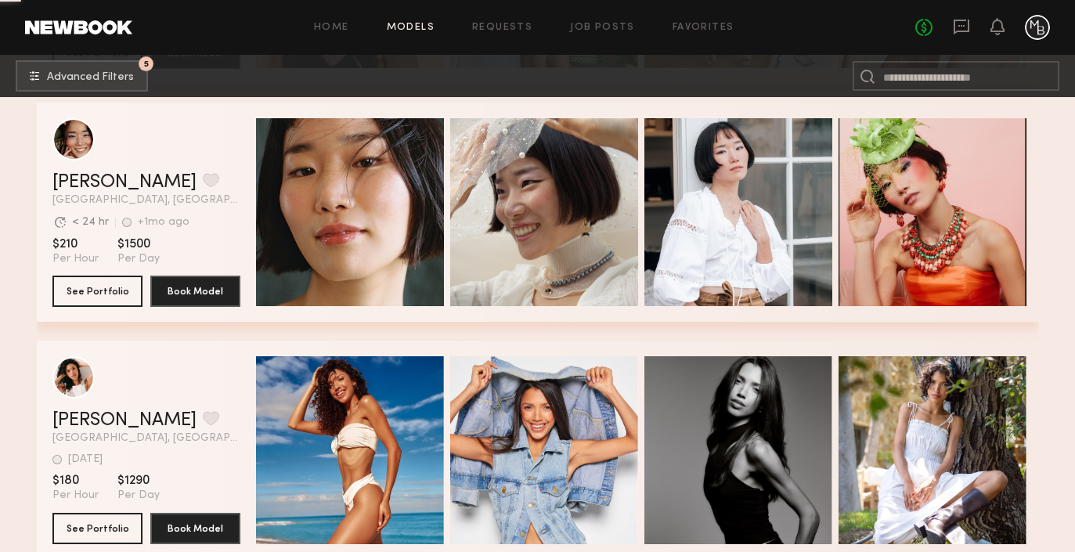
scroll to position [101878, 0]
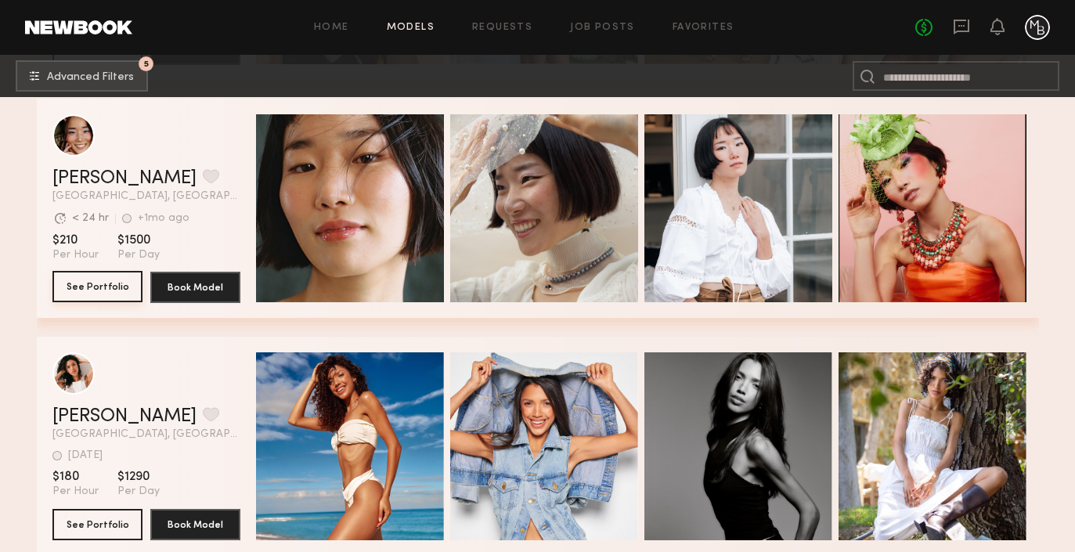
click at [109, 285] on button "See Portfolio" at bounding box center [97, 286] width 90 height 31
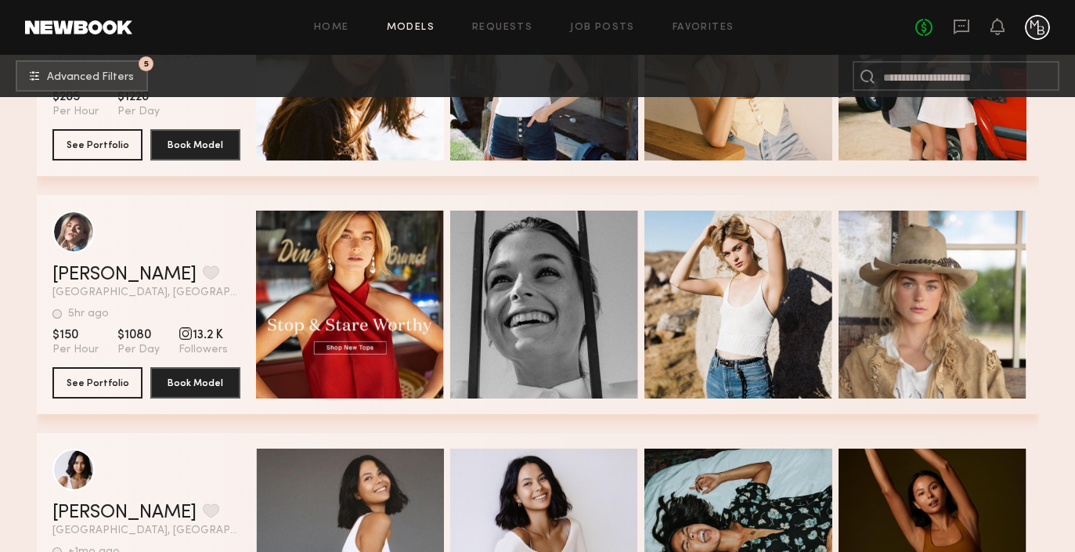
scroll to position [103449, 0]
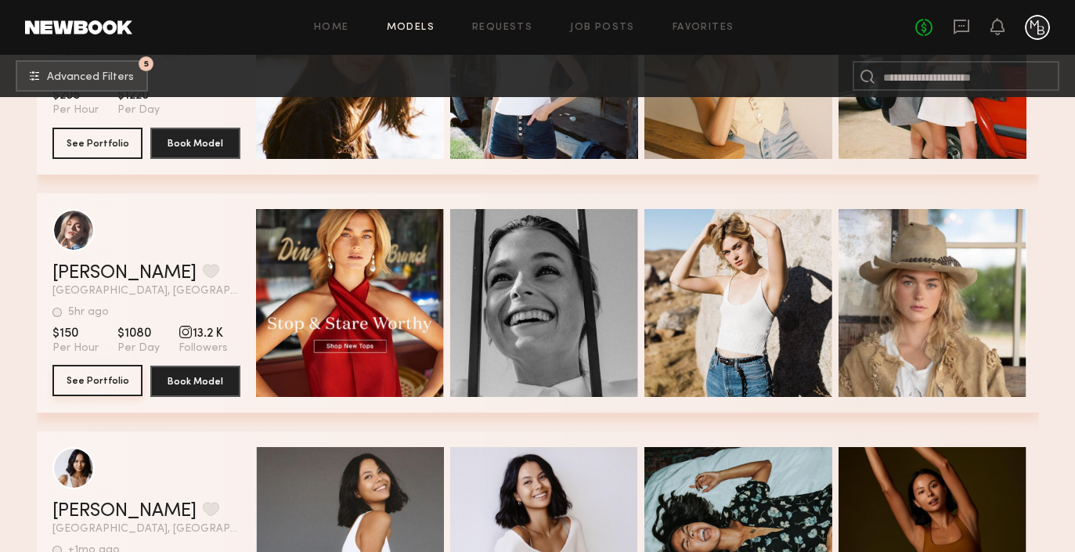
click at [95, 388] on button "See Portfolio" at bounding box center [97, 380] width 90 height 31
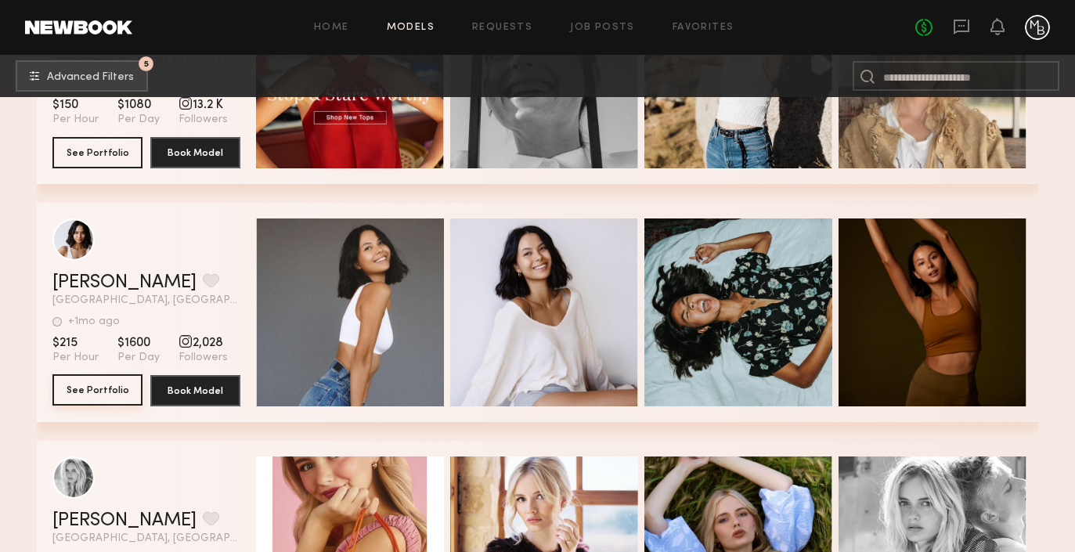
click at [109, 385] on button "See Portfolio" at bounding box center [97, 389] width 90 height 31
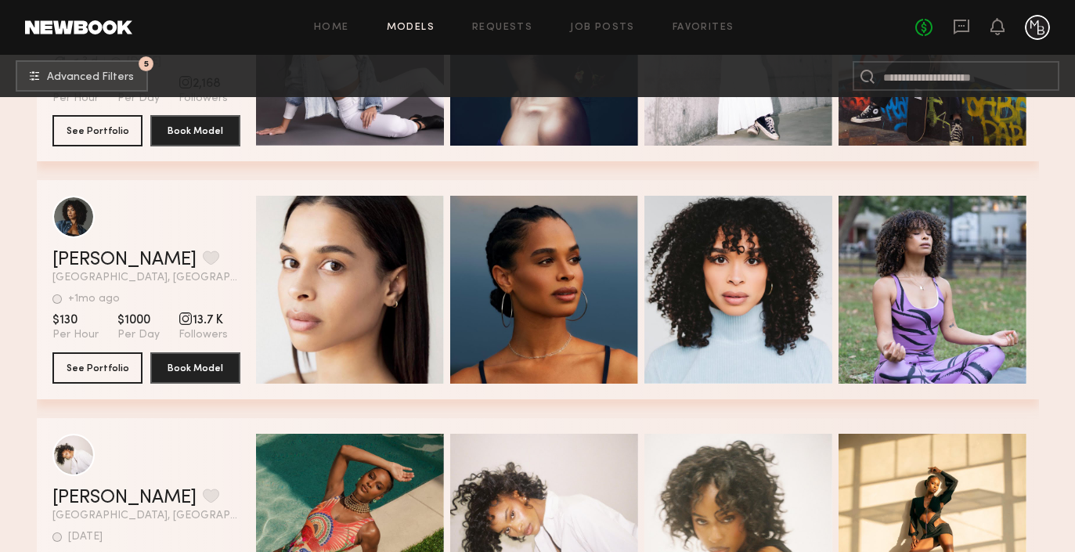
scroll to position [104663, 0]
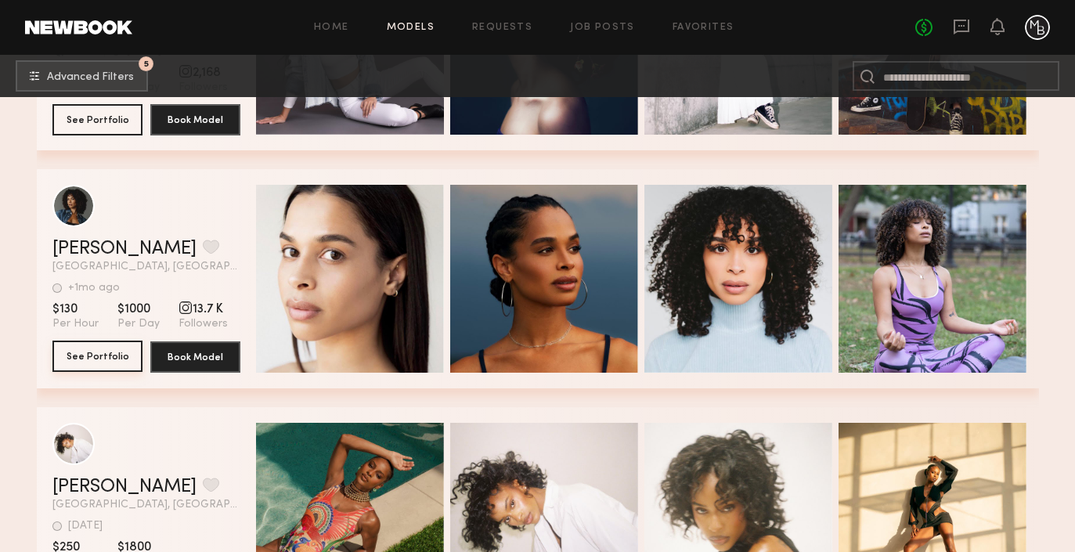
click at [86, 362] on button "See Portfolio" at bounding box center [97, 356] width 90 height 31
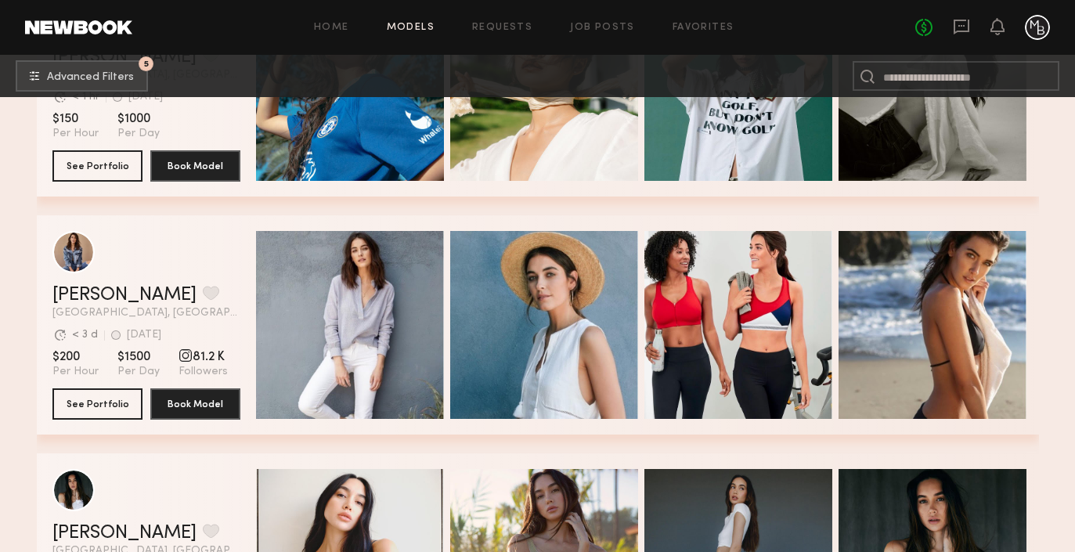
scroll to position [105342, 0]
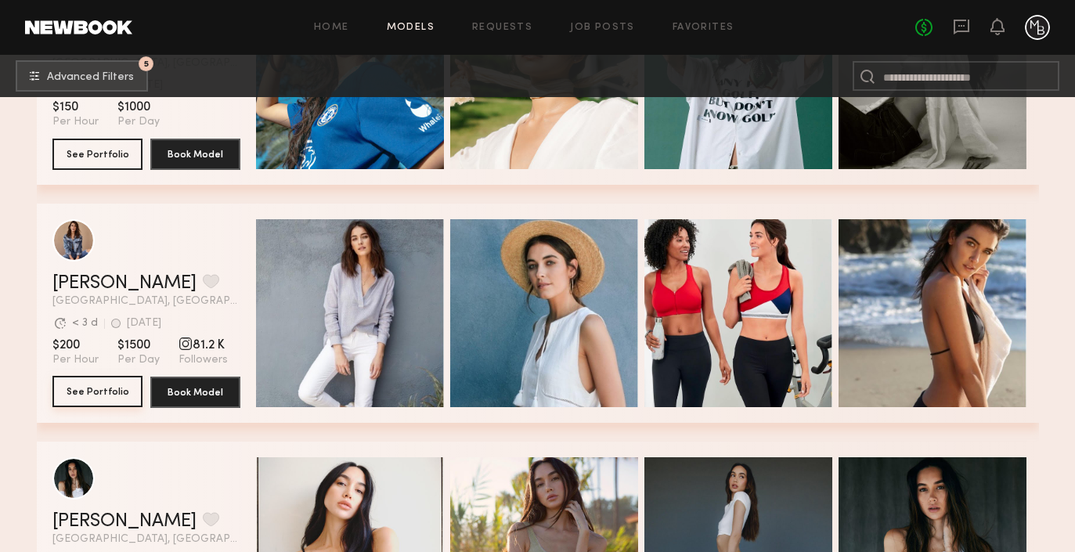
click at [74, 387] on button "See Portfolio" at bounding box center [97, 391] width 90 height 31
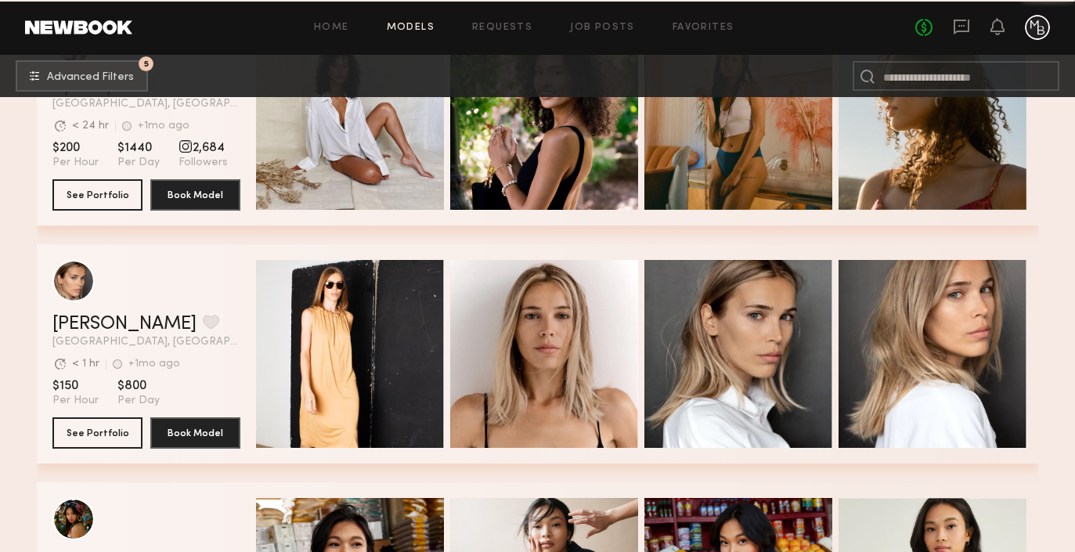
scroll to position [110779, 0]
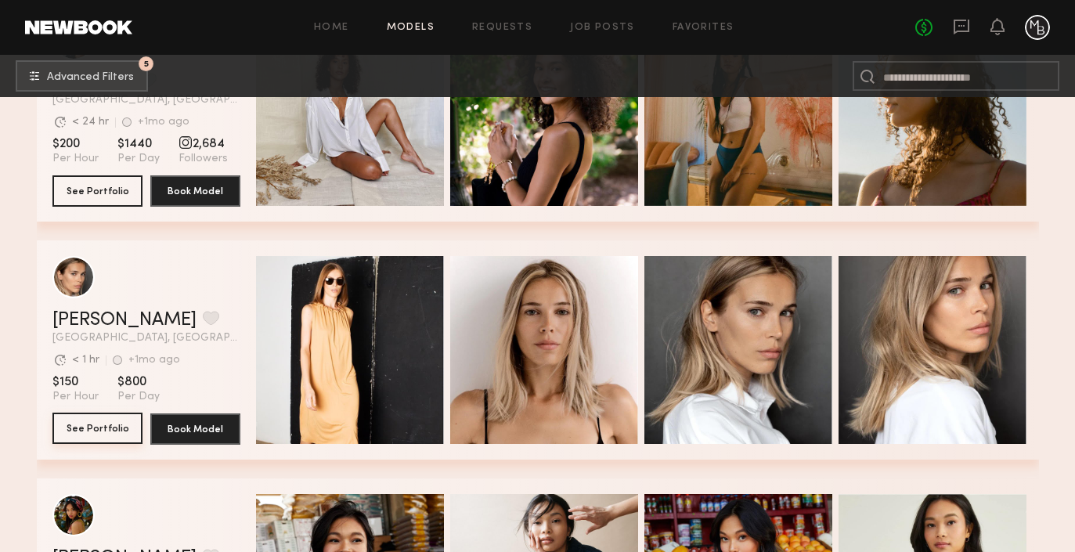
click at [114, 428] on button "See Portfolio" at bounding box center [97, 428] width 90 height 31
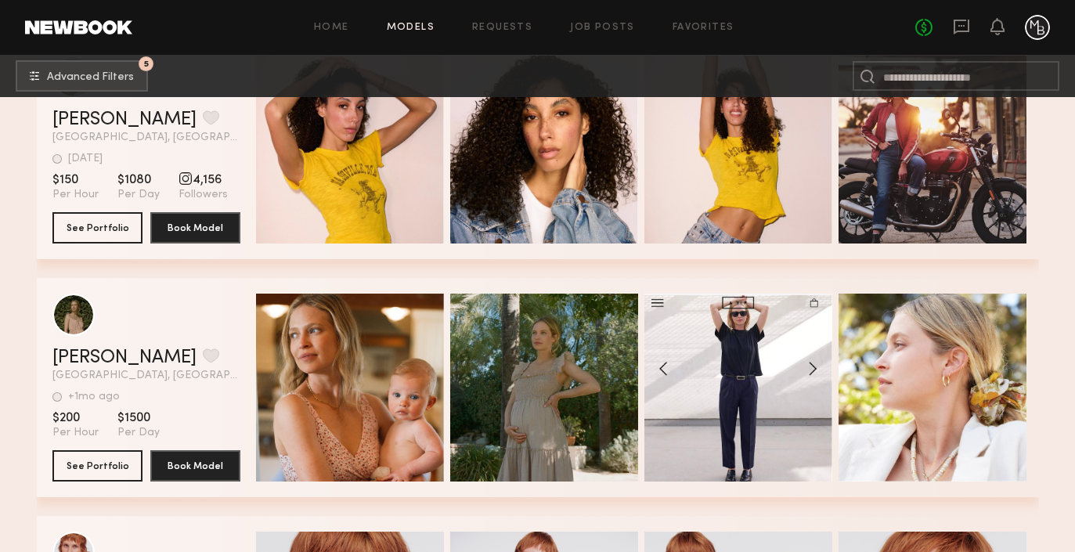
scroll to position [111717, 0]
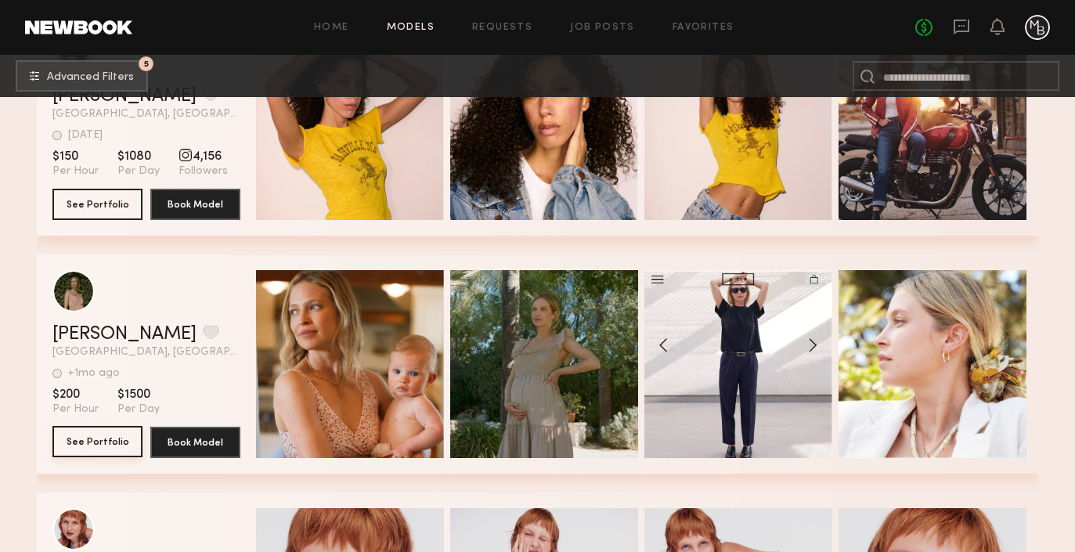
click at [99, 436] on button "See Portfolio" at bounding box center [97, 441] width 90 height 31
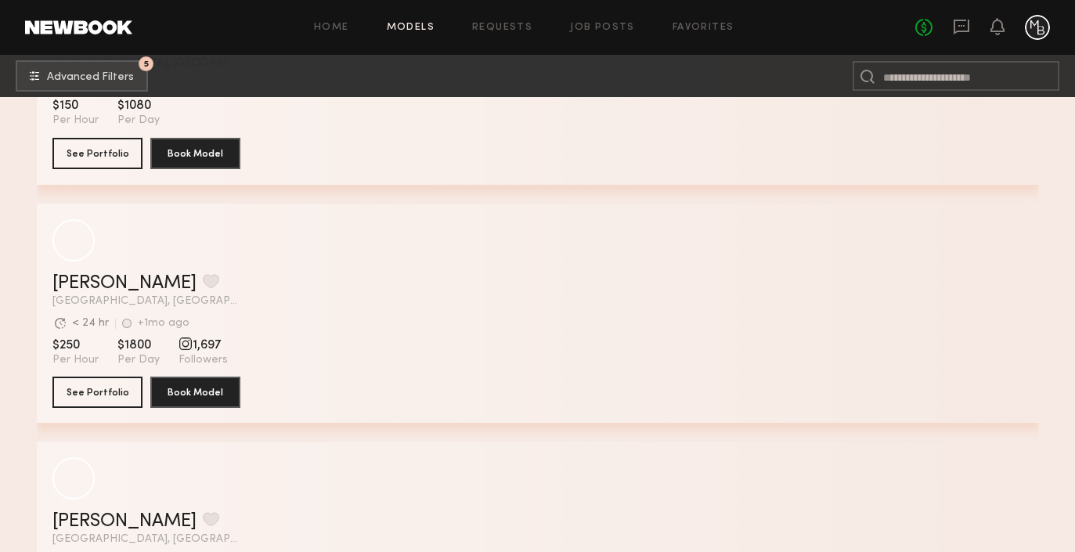
scroll to position [114862, 0]
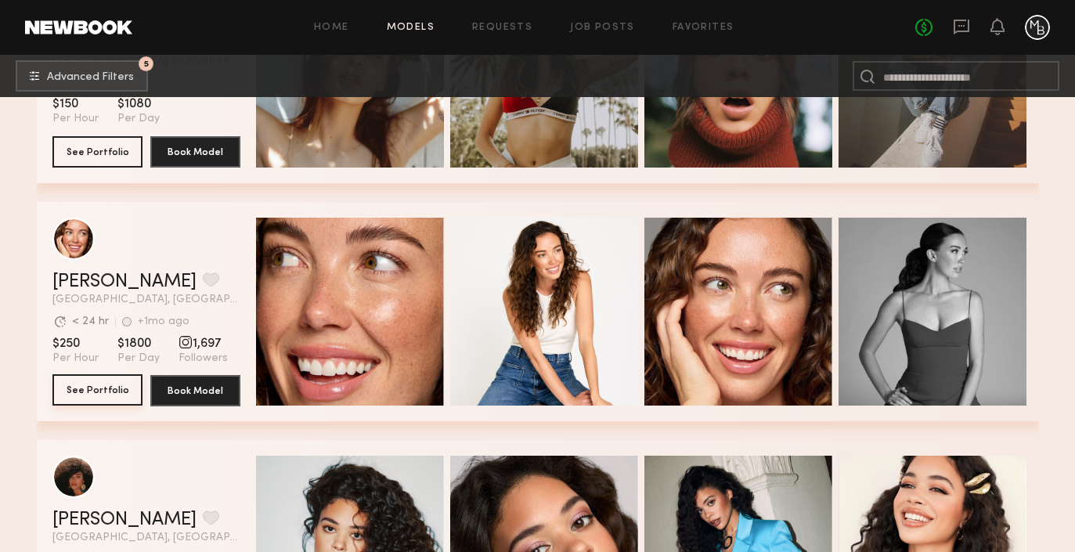
click at [106, 380] on button "See Portfolio" at bounding box center [97, 389] width 90 height 31
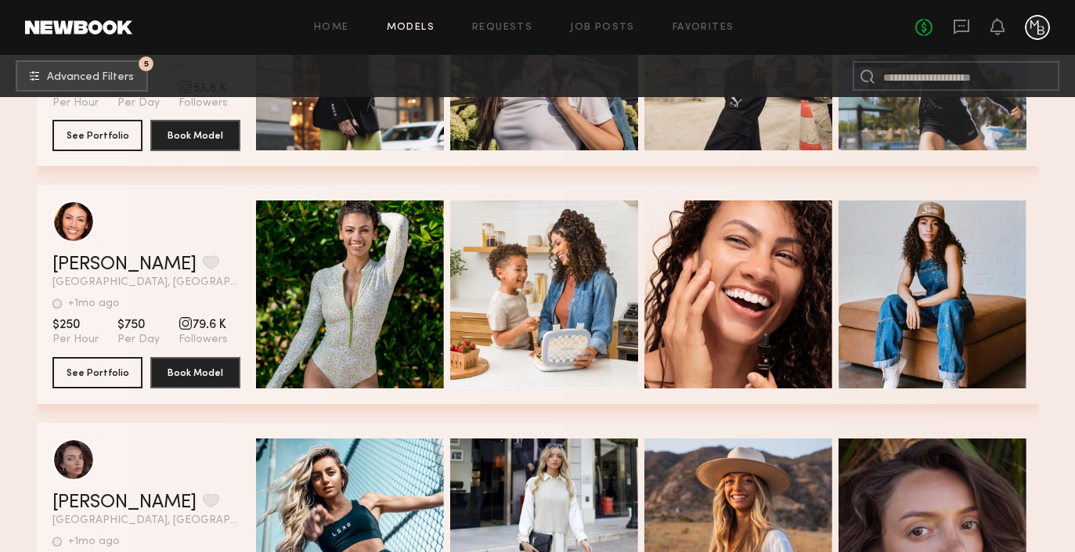
scroll to position [116306, 0]
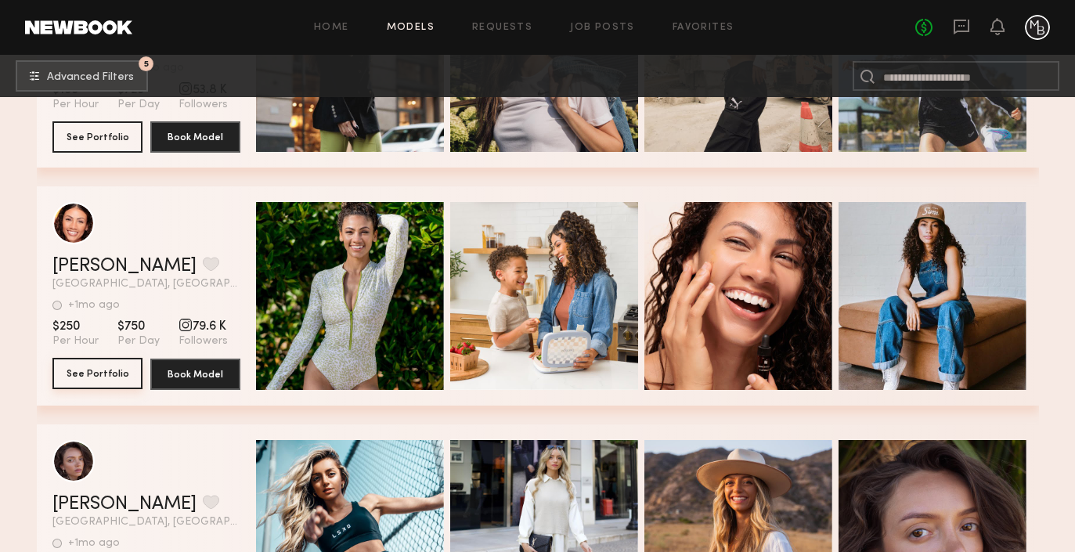
click at [107, 368] on button "See Portfolio" at bounding box center [97, 373] width 90 height 31
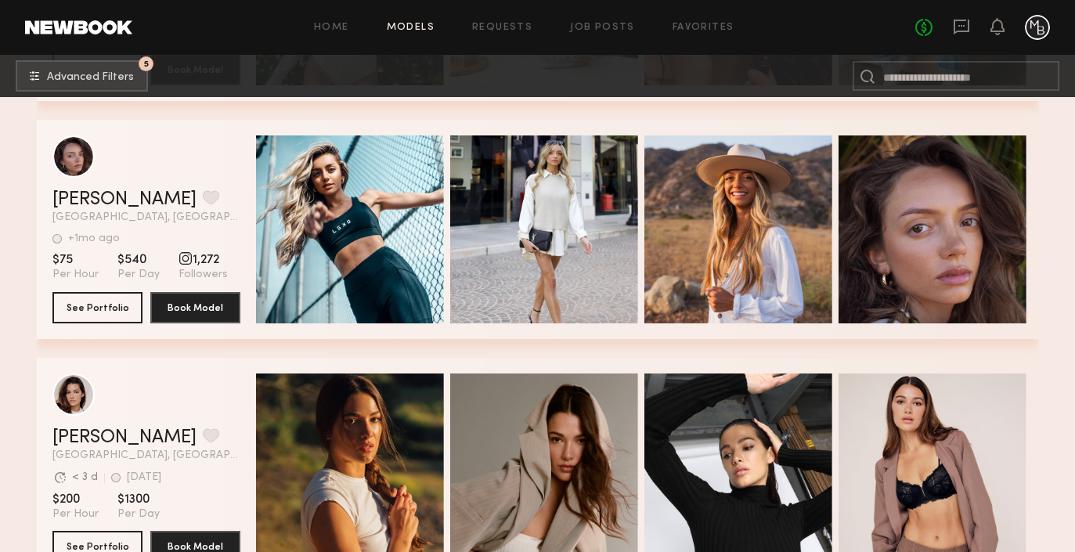
scroll to position [116651, 0]
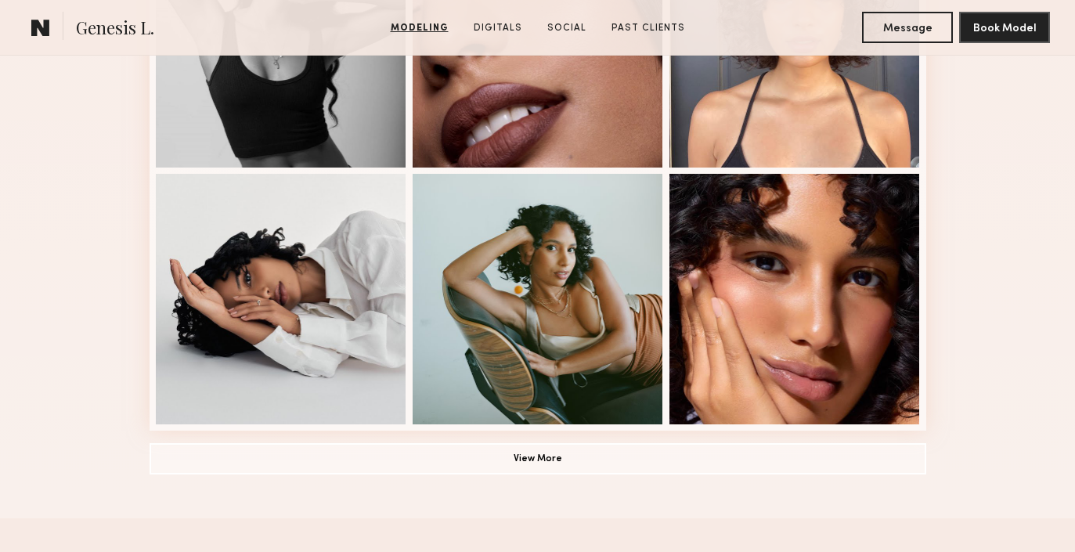
scroll to position [1063, 0]
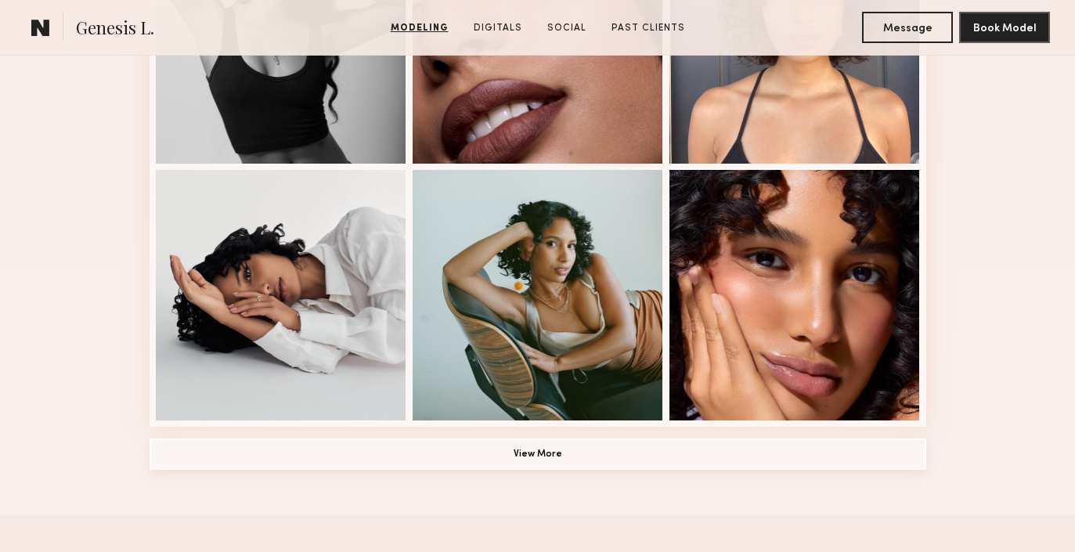
drag, startPoint x: 542, startPoint y: 455, endPoint x: 536, endPoint y: 445, distance: 11.9
click at [544, 455] on button "View More" at bounding box center [538, 453] width 777 height 31
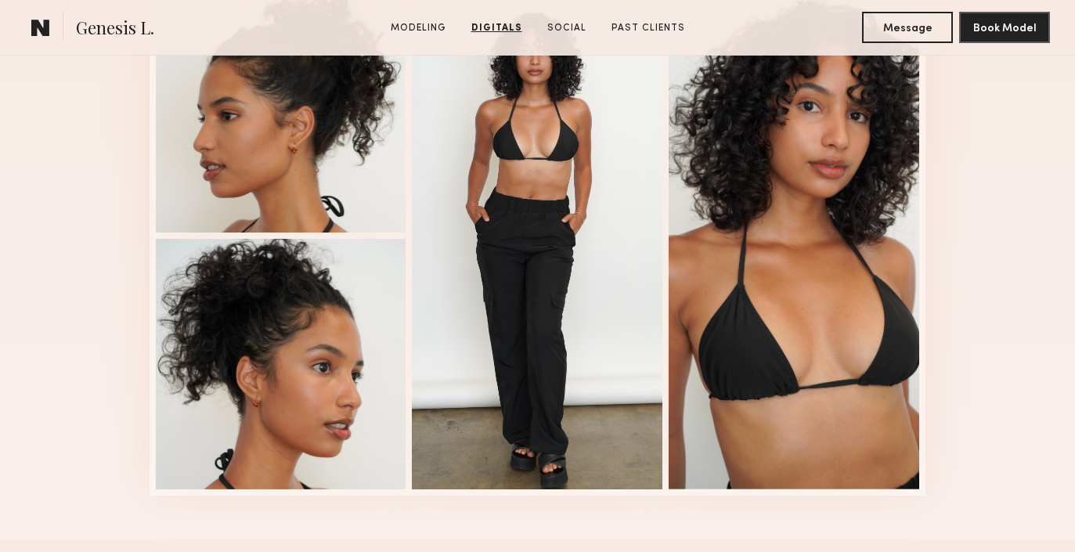
scroll to position [2682, 0]
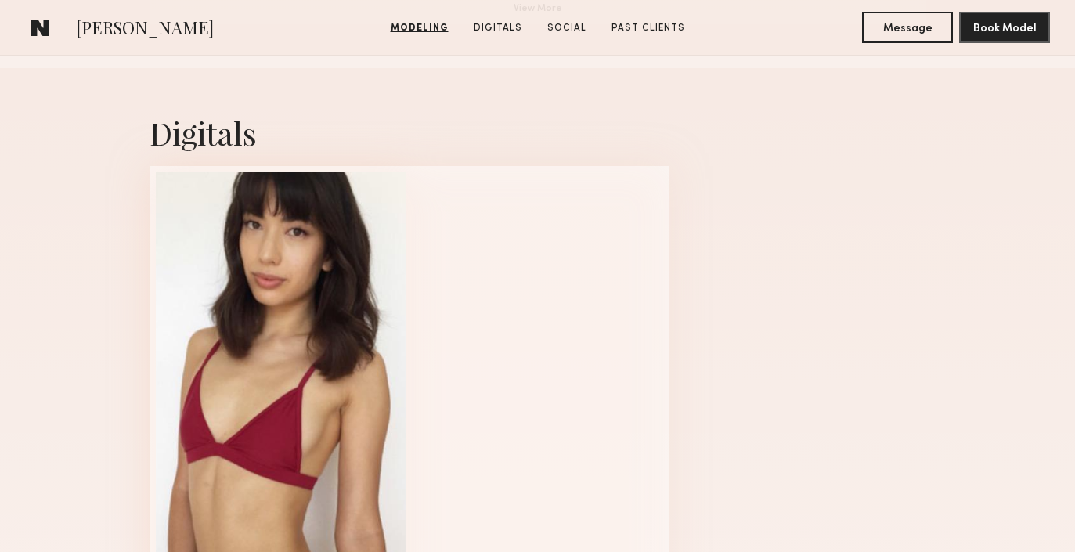
scroll to position [1510, 0]
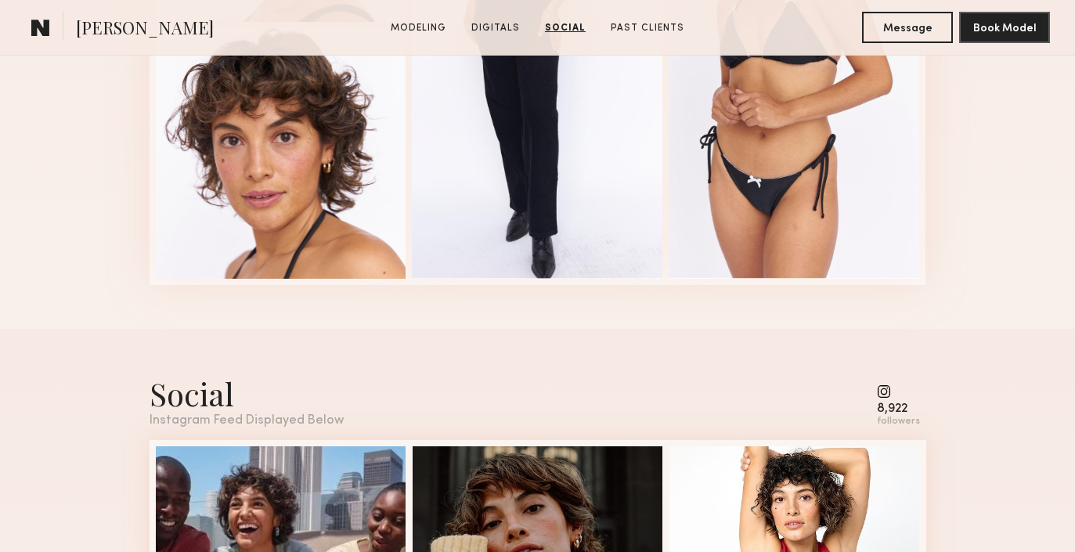
scroll to position [1861, 0]
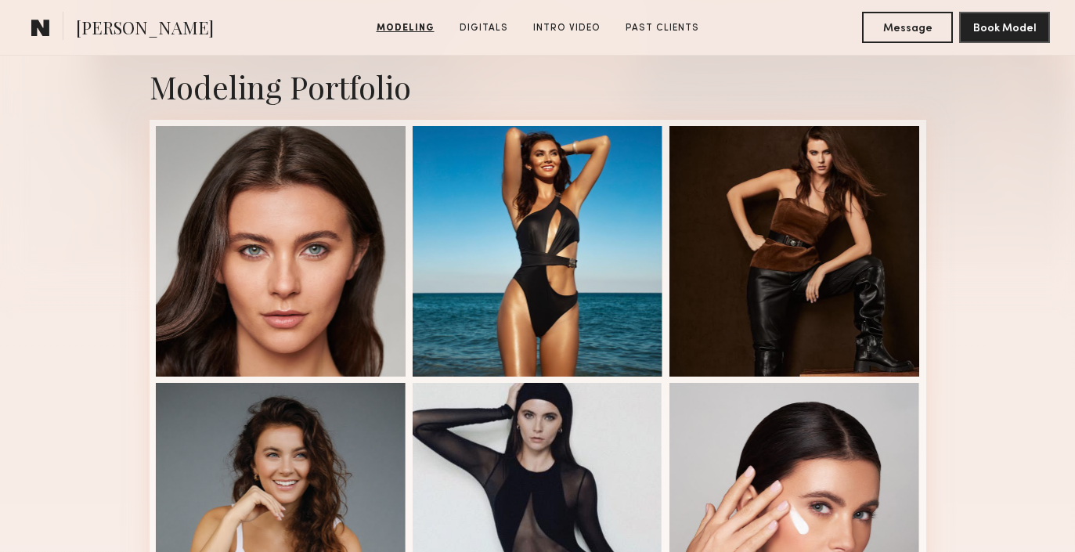
scroll to position [332, 0]
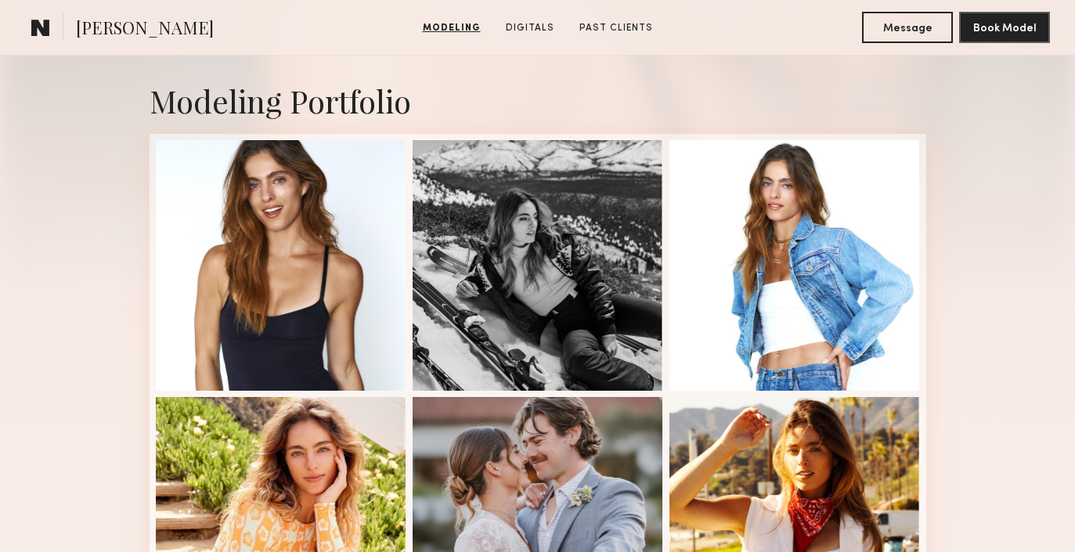
scroll to position [324, 0]
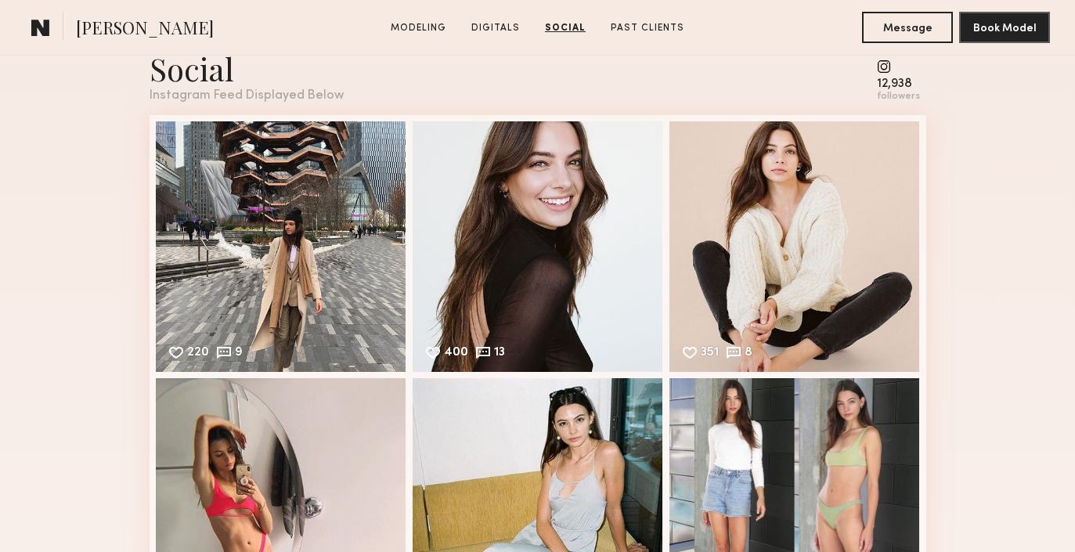
scroll to position [2236, 0]
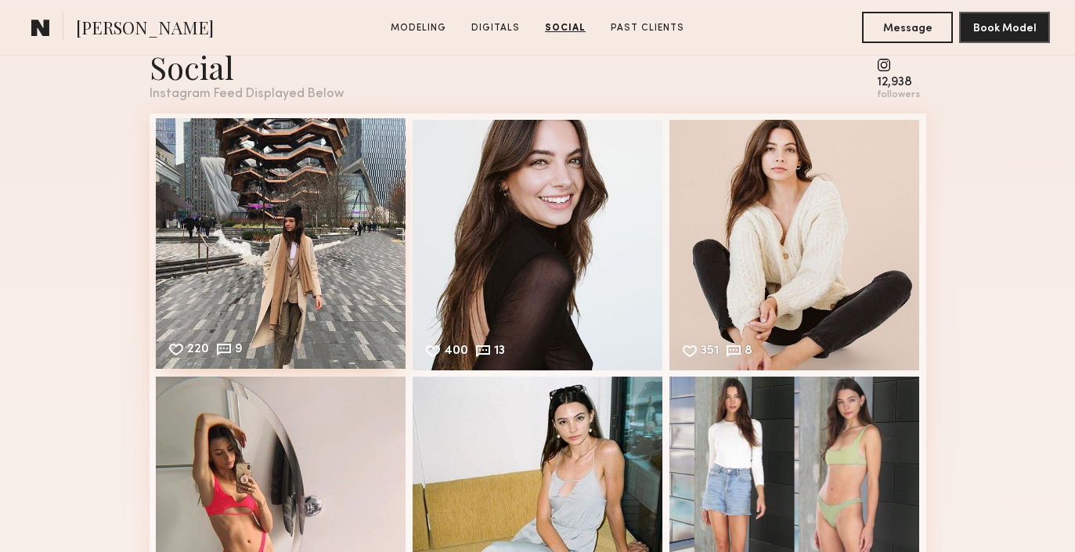
click at [354, 265] on div "220 9 Likes & comments displayed to show model’s engagement" at bounding box center [281, 243] width 250 height 250
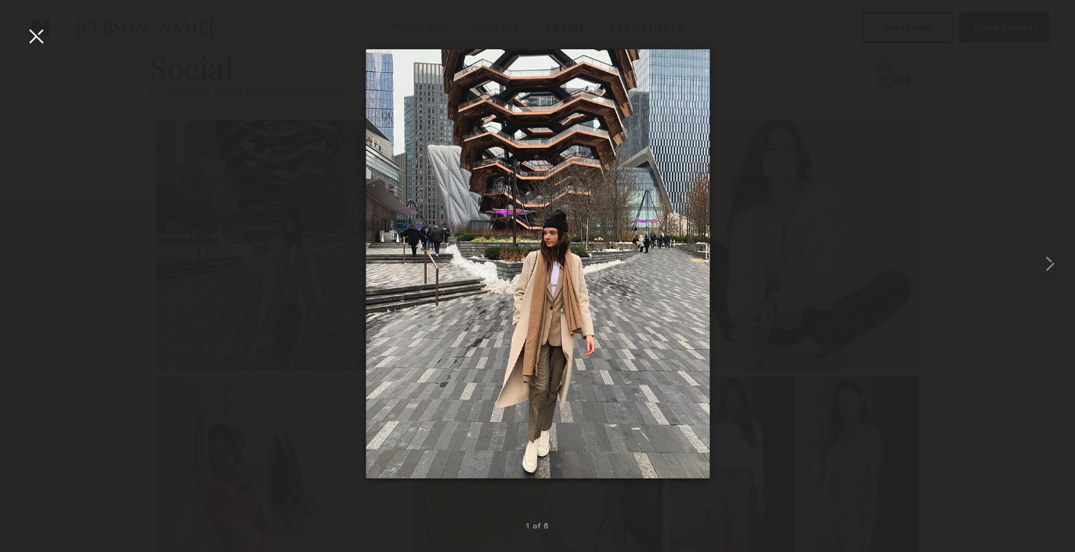
click at [34, 39] on div at bounding box center [35, 35] width 25 height 25
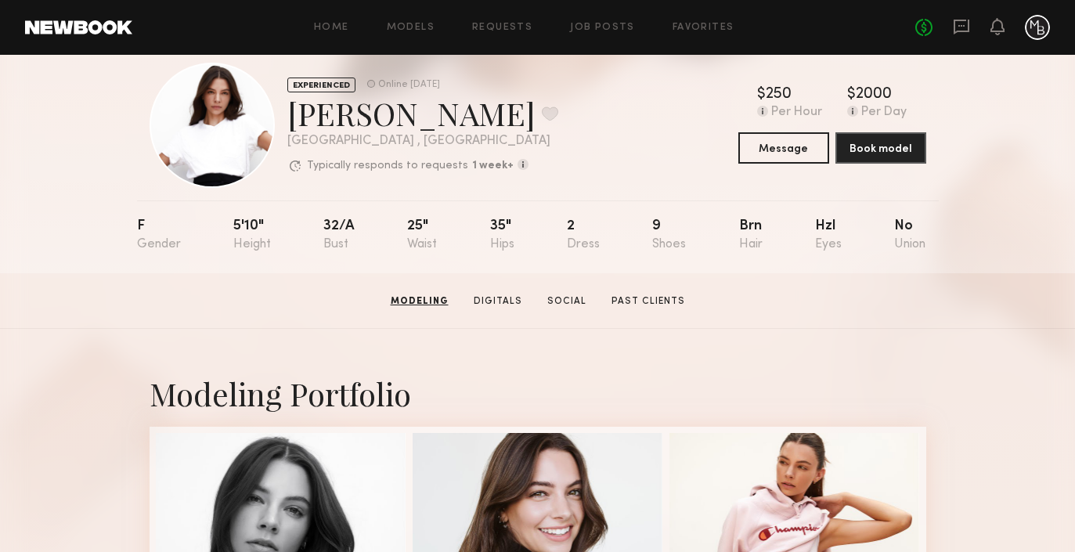
scroll to position [0, 0]
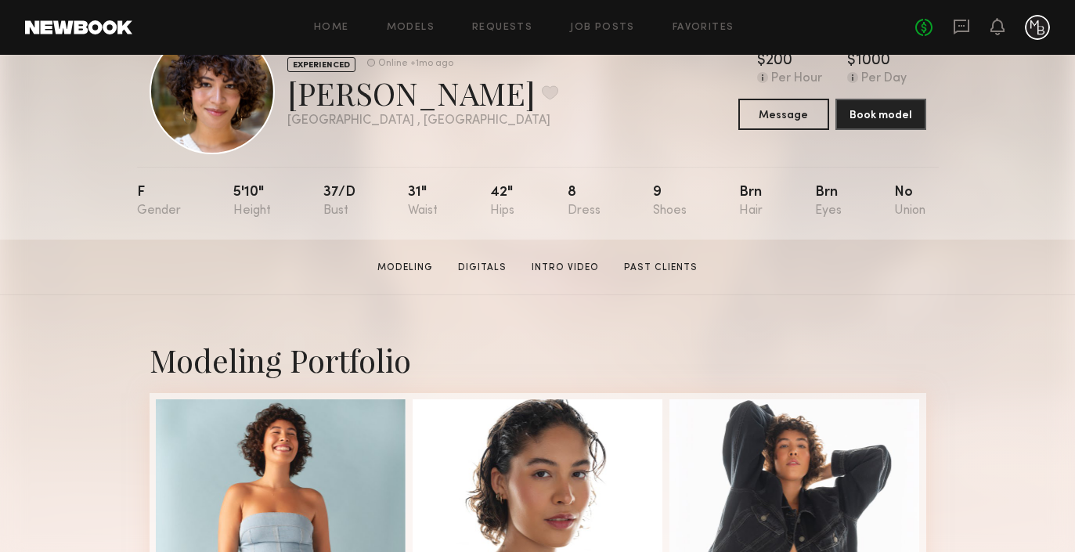
scroll to position [64, 0]
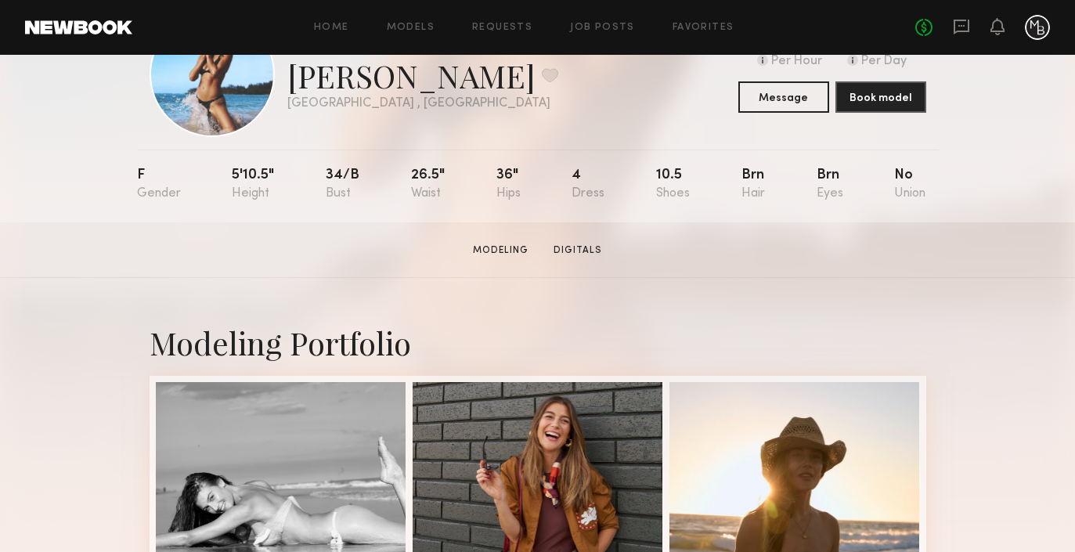
scroll to position [80, 0]
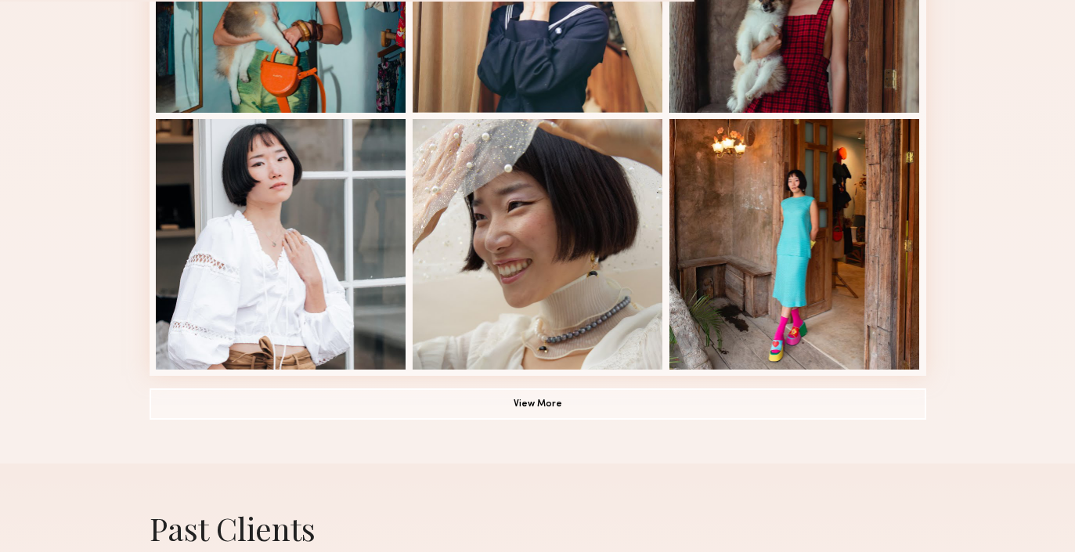
scroll to position [1064, 0]
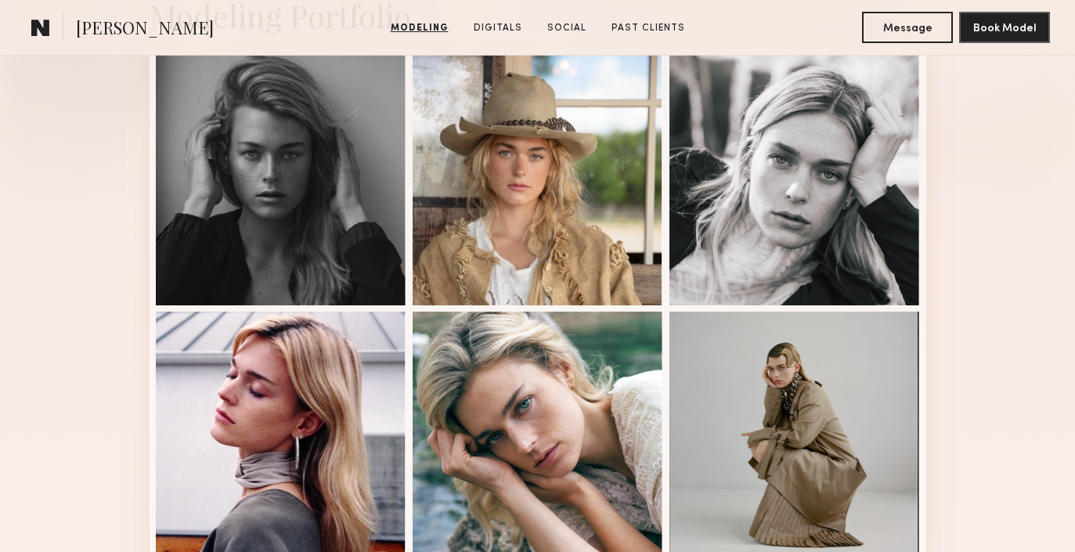
scroll to position [407, 0]
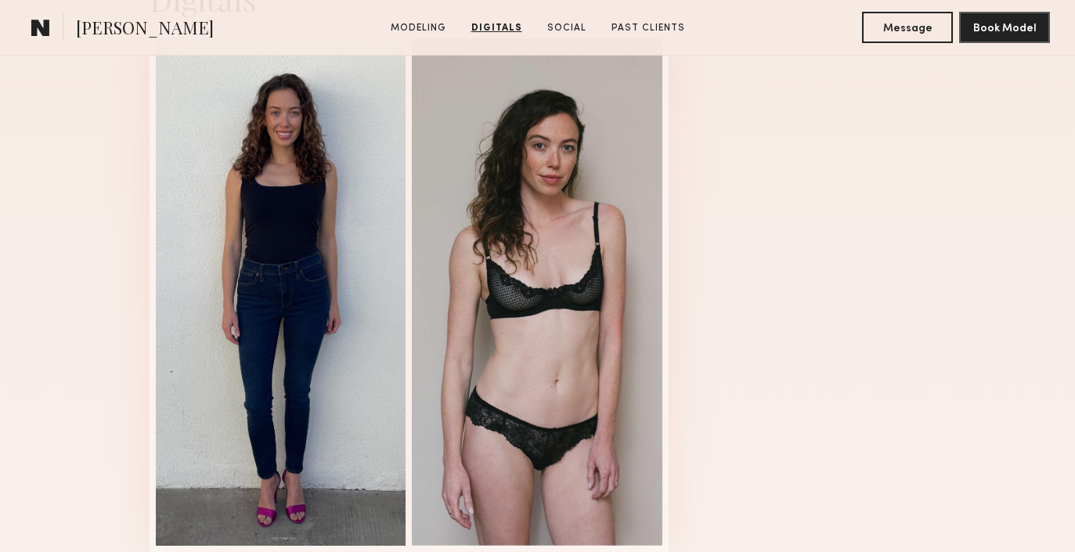
scroll to position [1645, 0]
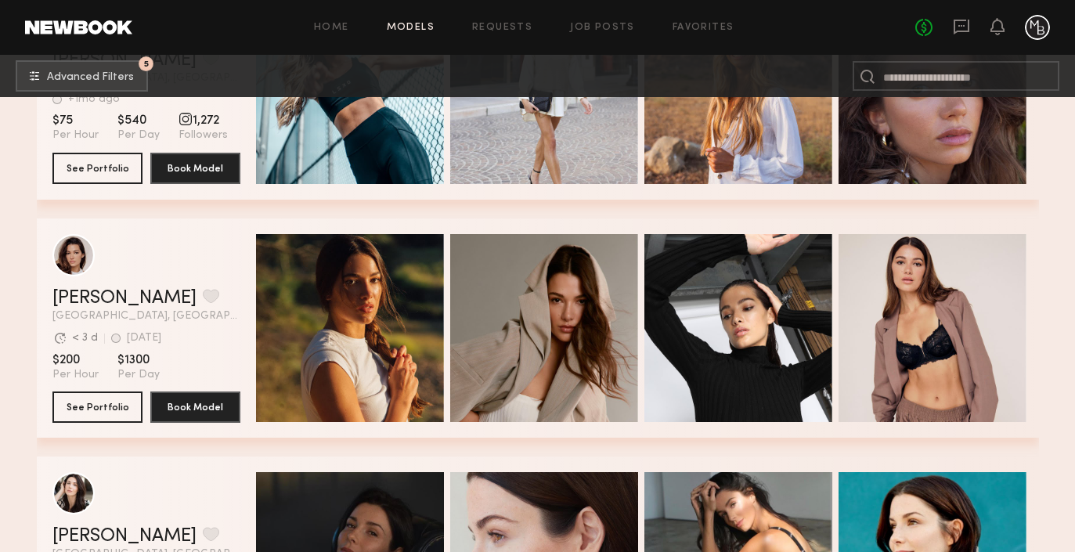
scroll to position [116749, 0]
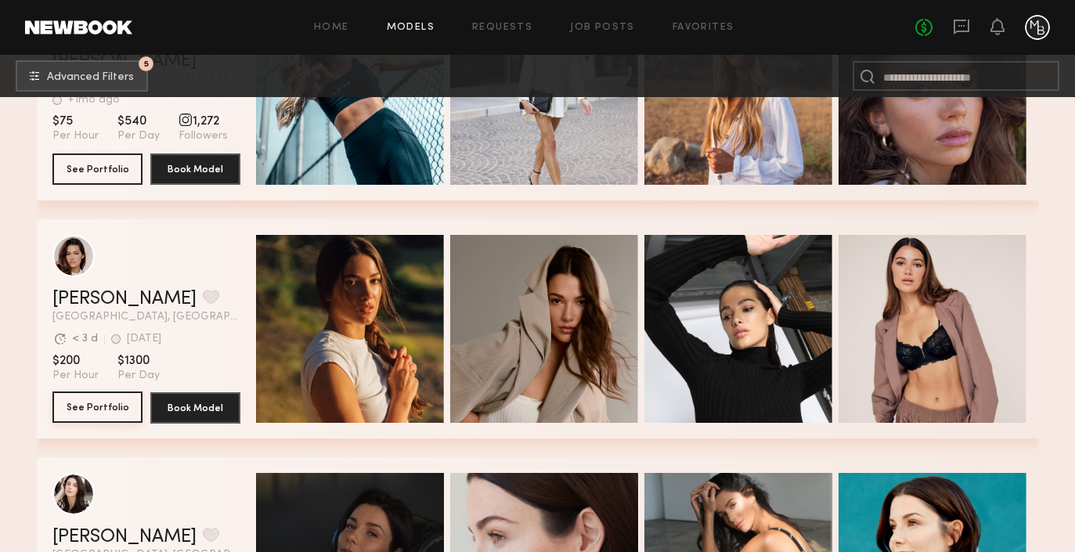
click at [106, 416] on button "See Portfolio" at bounding box center [97, 406] width 90 height 31
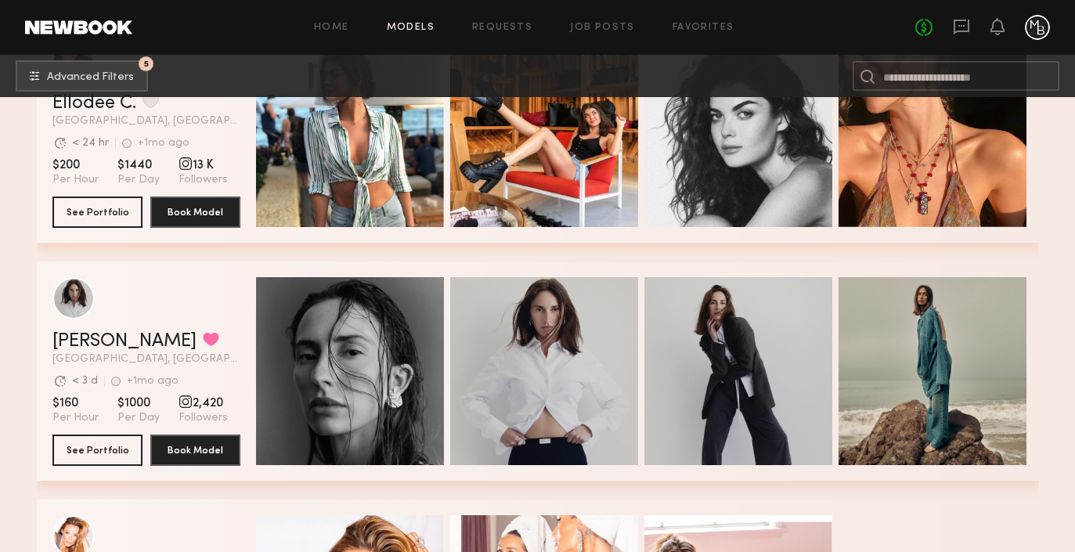
scroll to position [120754, 0]
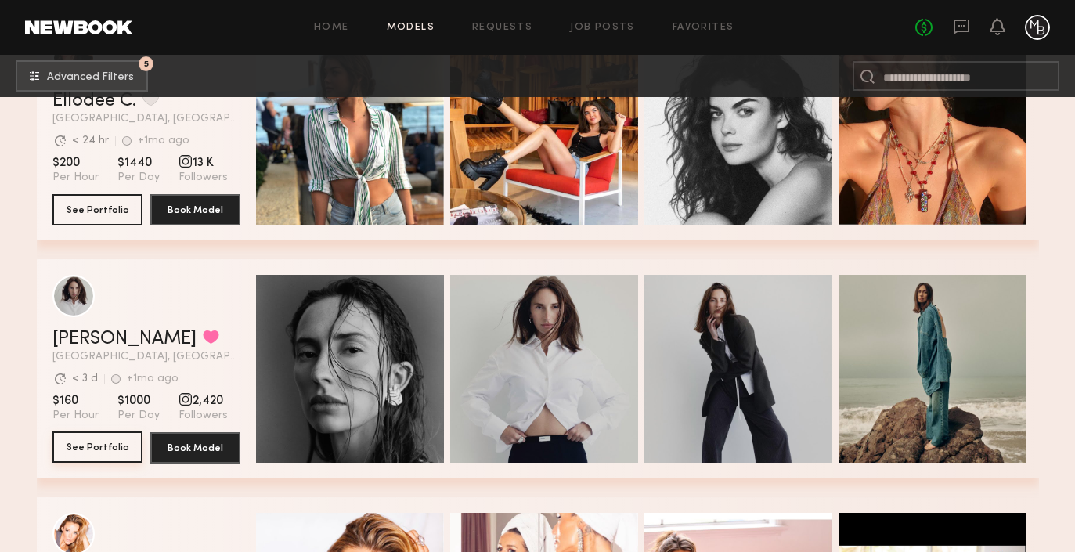
click at [81, 445] on button "See Portfolio" at bounding box center [97, 446] width 90 height 31
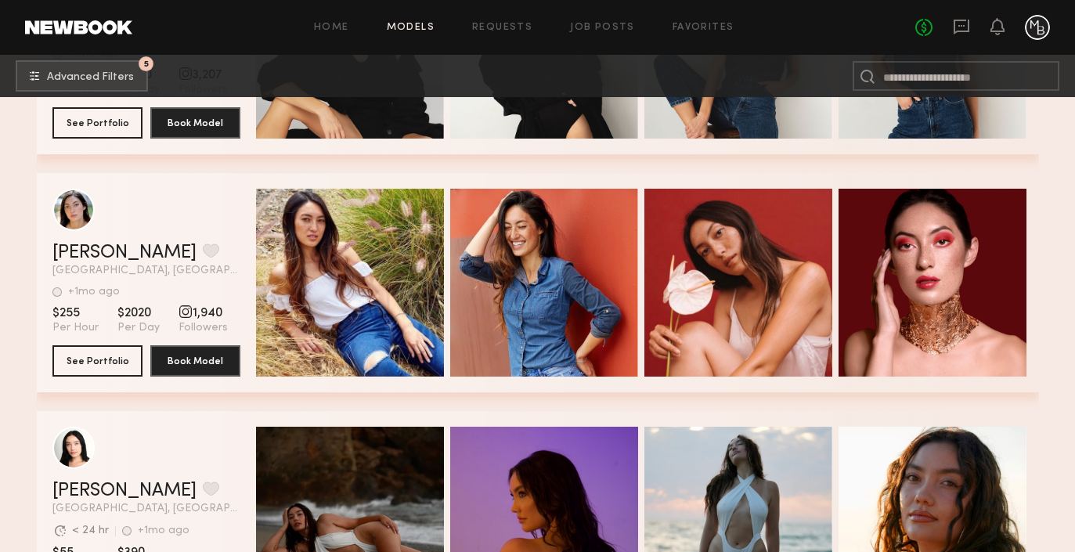
scroll to position [122513, 0]
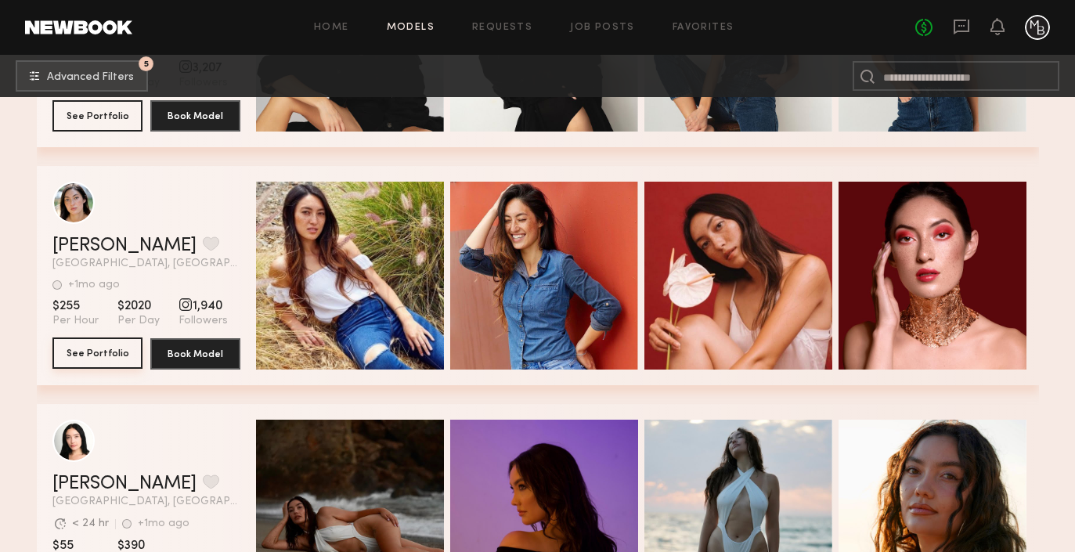
click at [103, 347] on button "See Portfolio" at bounding box center [97, 352] width 90 height 31
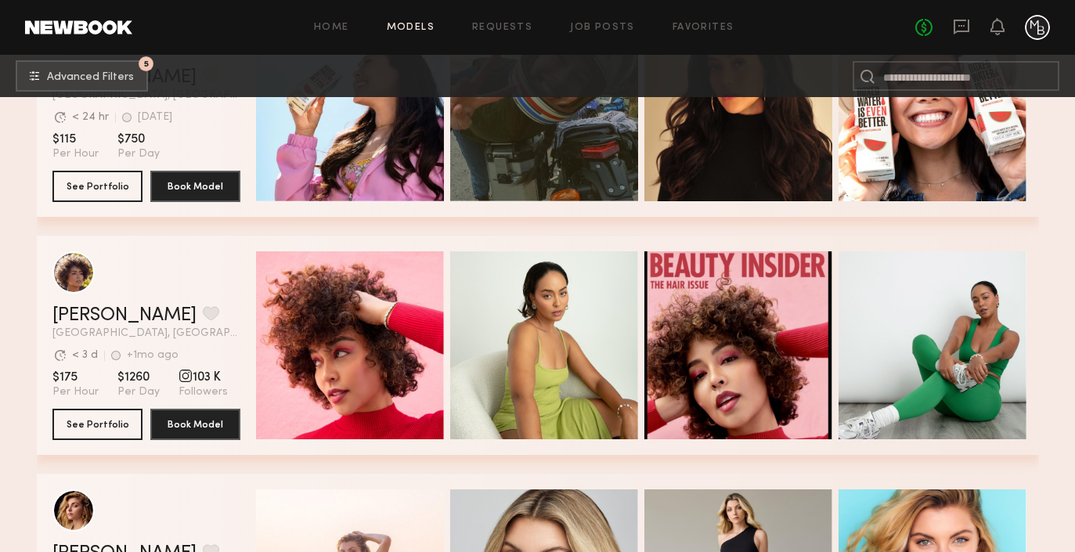
scroll to position [125320, 0]
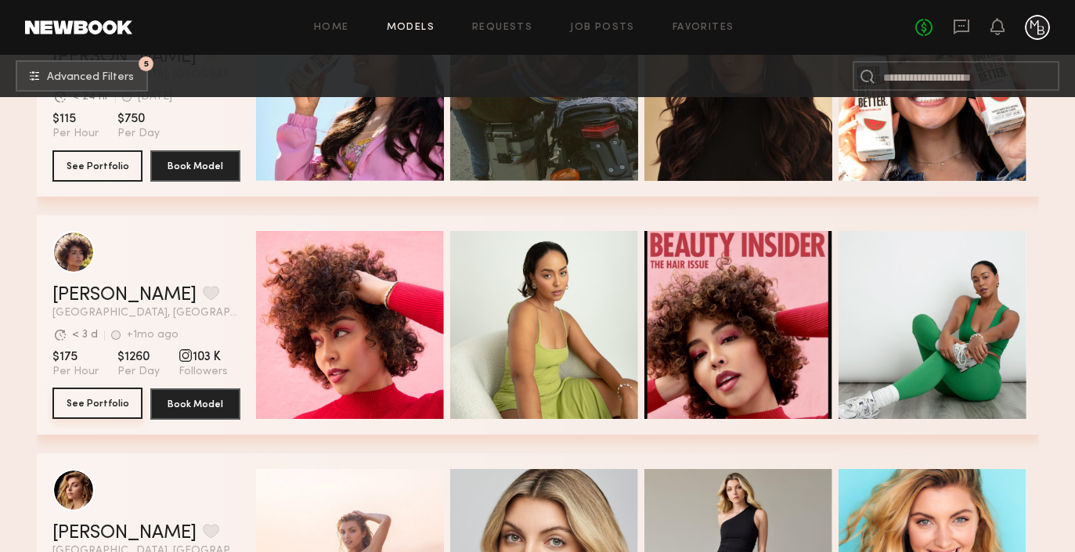
click at [82, 399] on button "See Portfolio" at bounding box center [97, 402] width 90 height 31
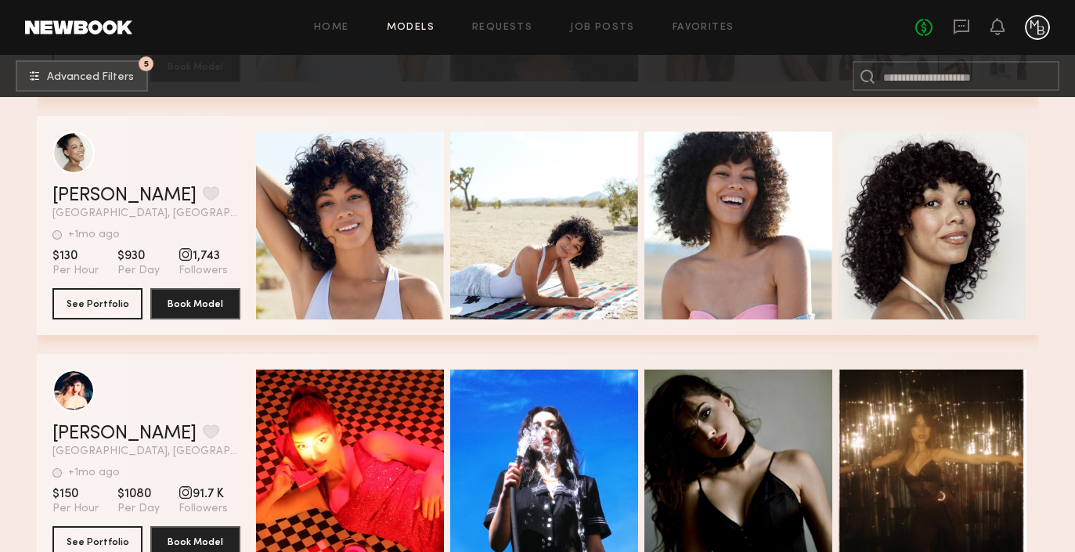
scroll to position [132116, 0]
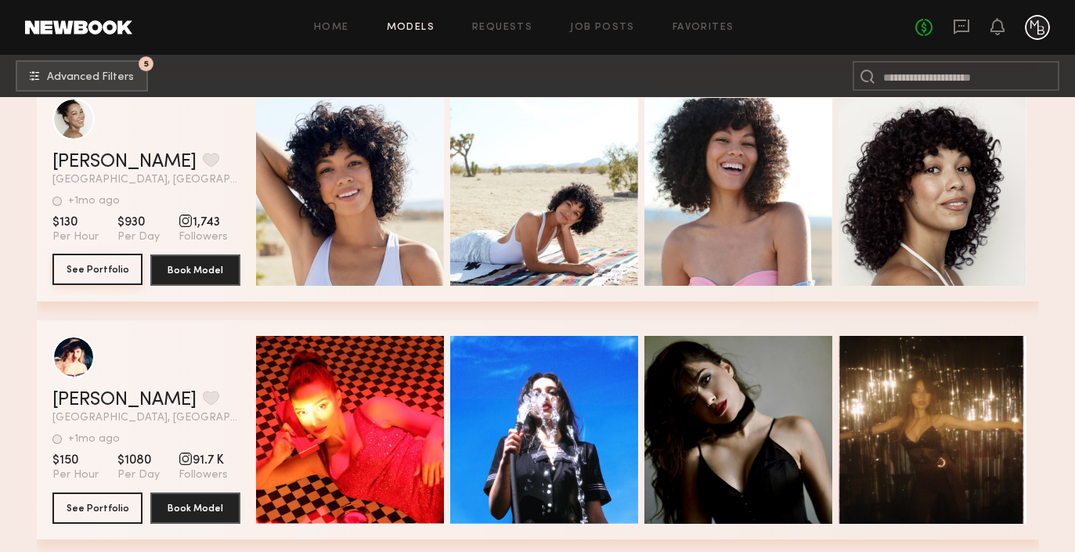
click at [103, 271] on button "See Portfolio" at bounding box center [97, 269] width 90 height 31
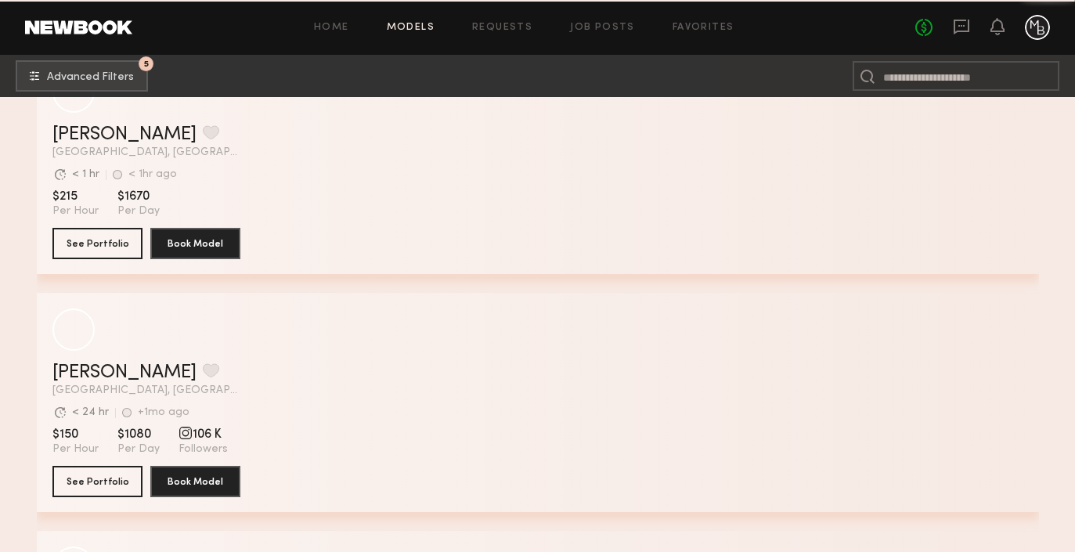
scroll to position [136579, 0]
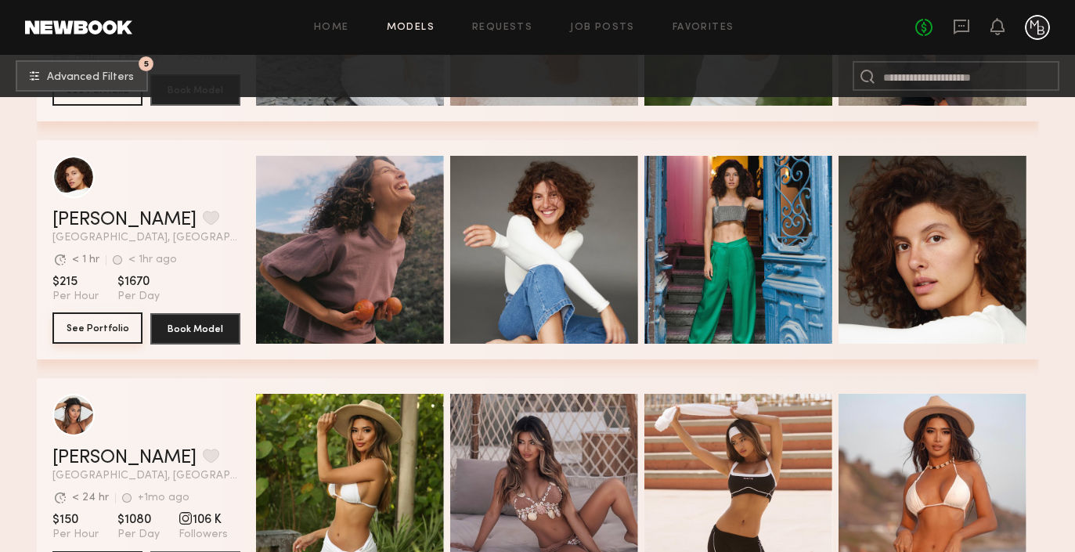
click at [79, 325] on button "See Portfolio" at bounding box center [97, 327] width 90 height 31
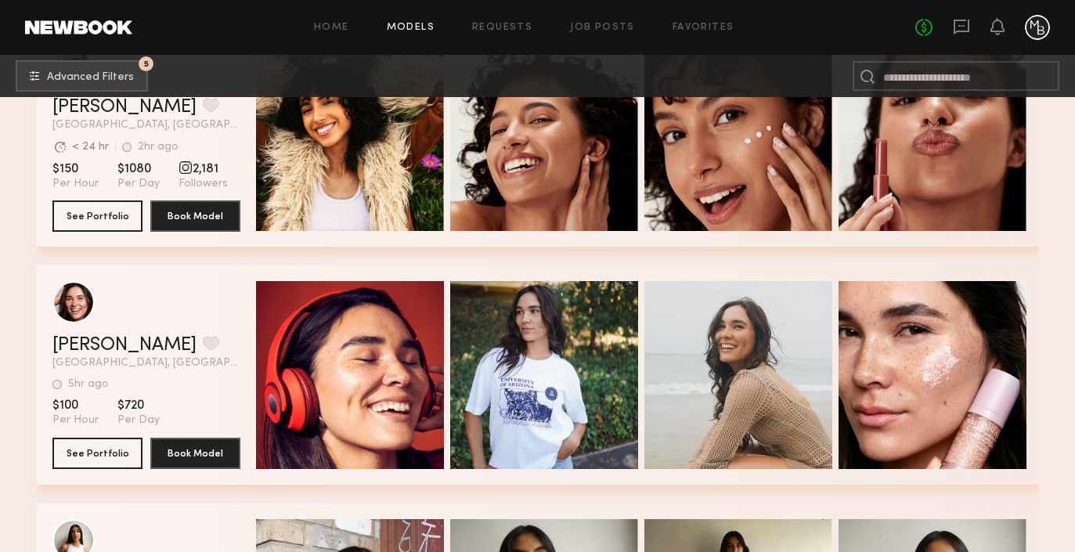
scroll to position [137642, 0]
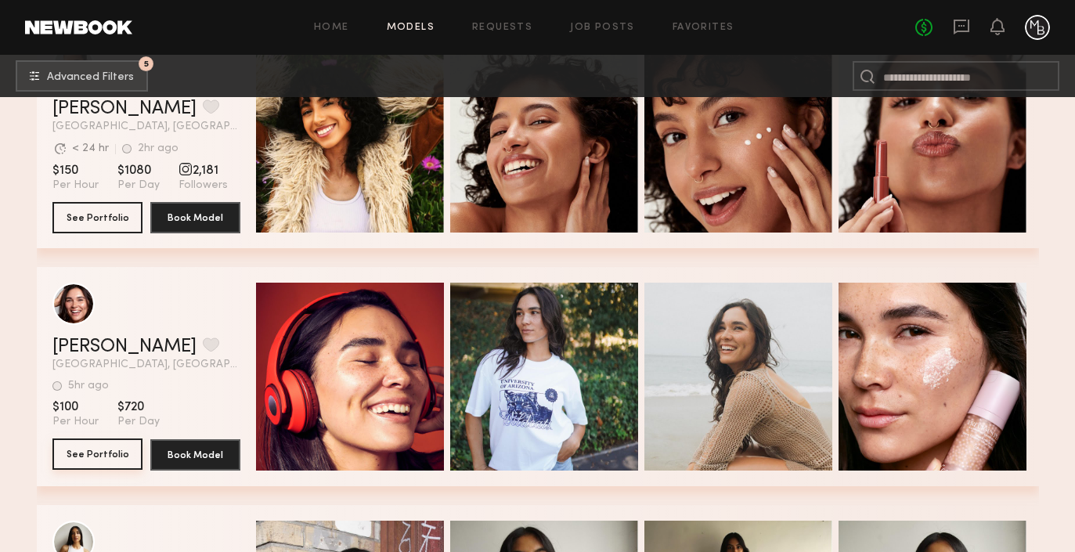
click at [111, 454] on button "See Portfolio" at bounding box center [97, 453] width 90 height 31
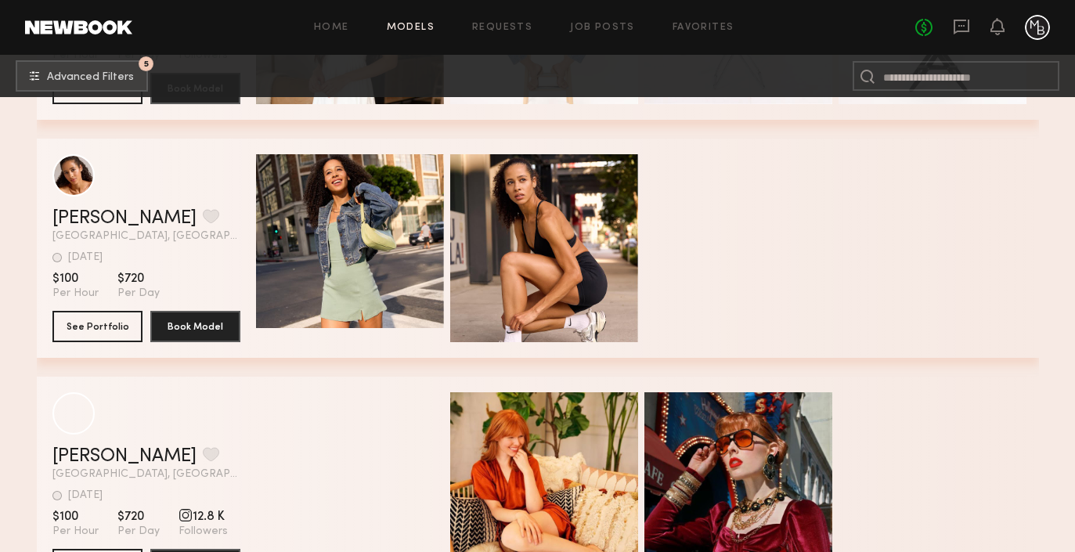
scroll to position [143746, 0]
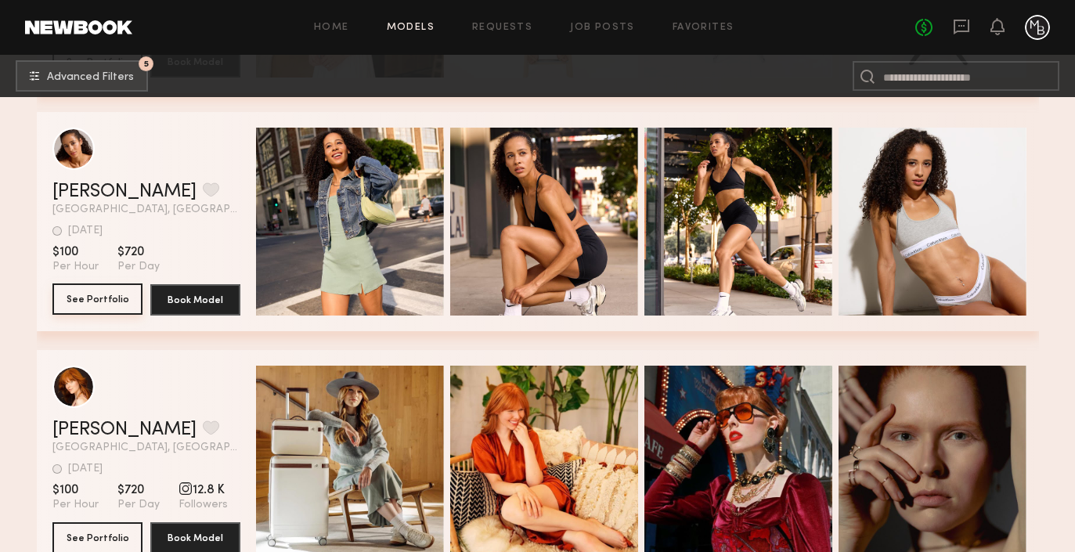
click at [98, 302] on button "See Portfolio" at bounding box center [97, 298] width 90 height 31
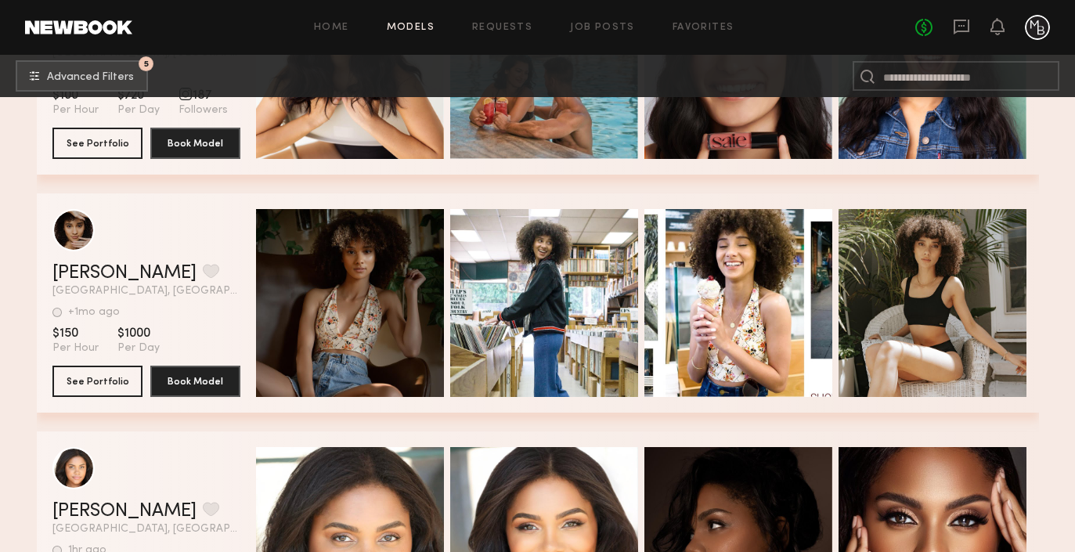
scroll to position [147039, 0]
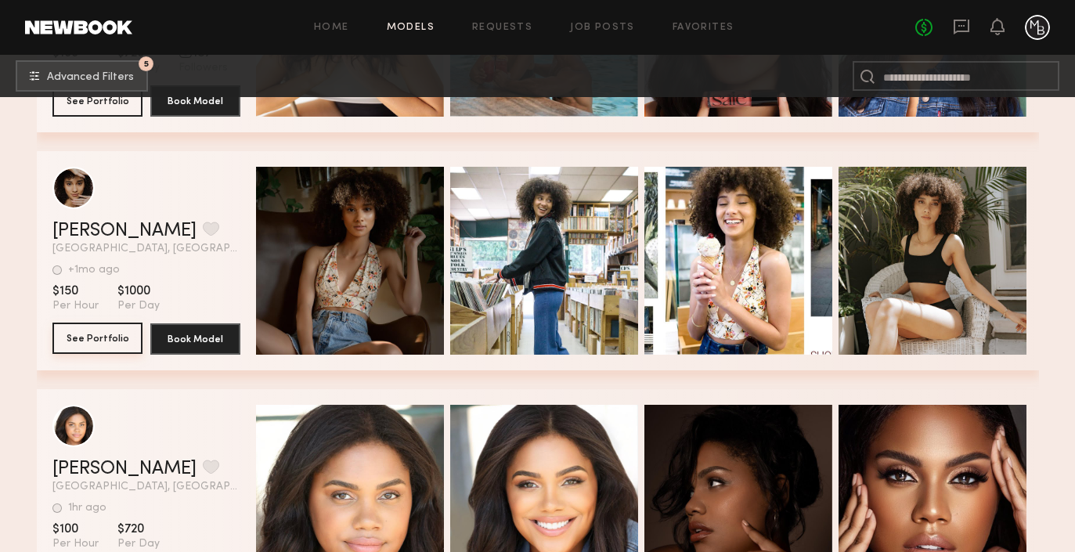
click at [88, 341] on button "See Portfolio" at bounding box center [97, 338] width 90 height 31
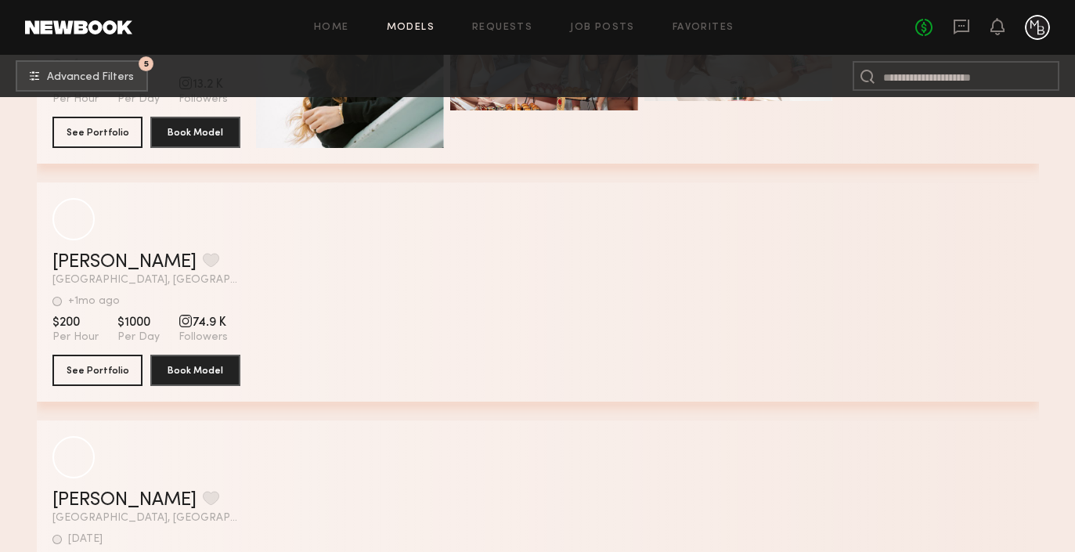
scroll to position [151767, 0]
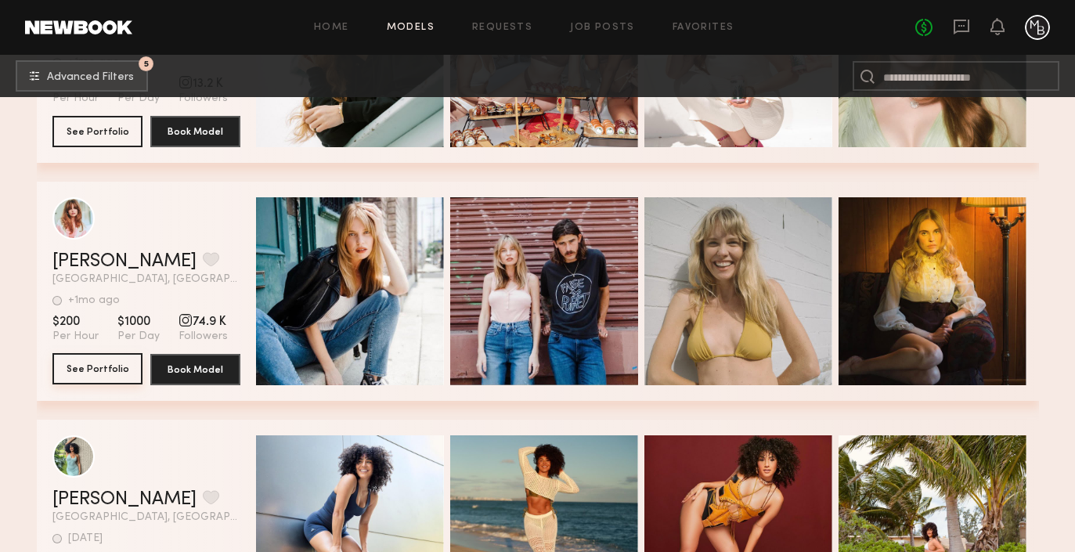
click at [112, 369] on button "See Portfolio" at bounding box center [97, 368] width 90 height 31
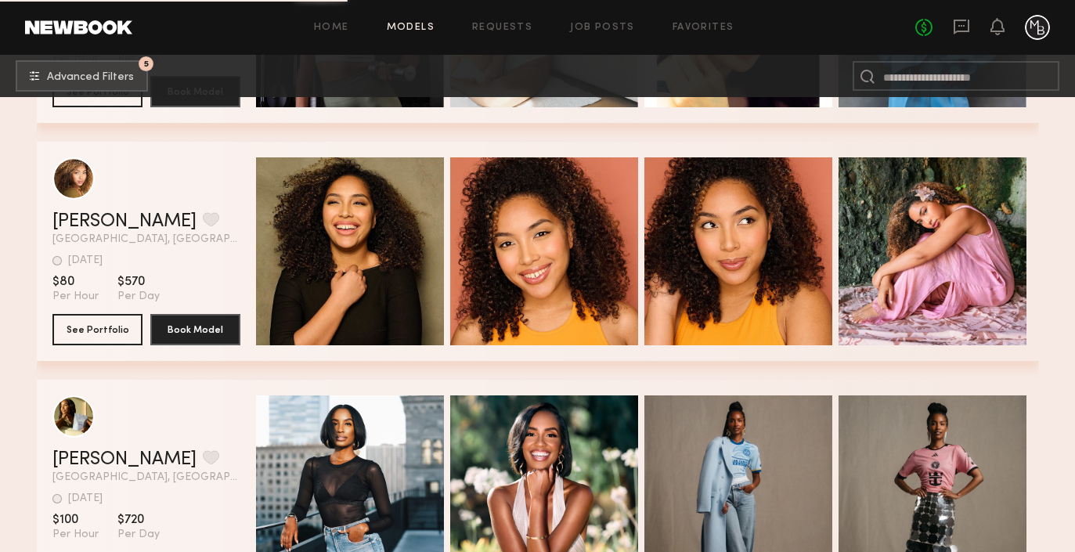
scroll to position [156910, 0]
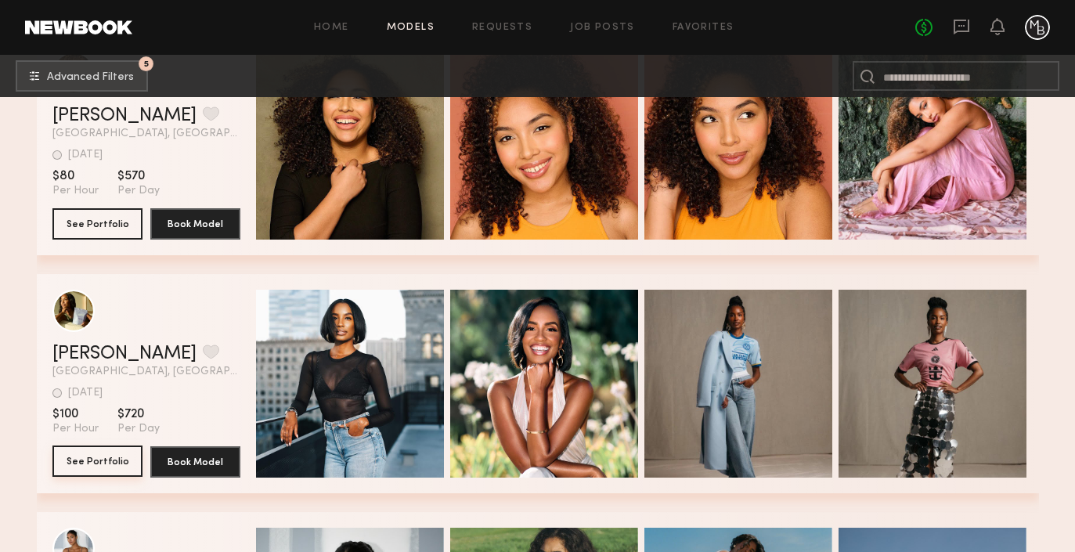
click at [82, 462] on button "See Portfolio" at bounding box center [97, 460] width 90 height 31
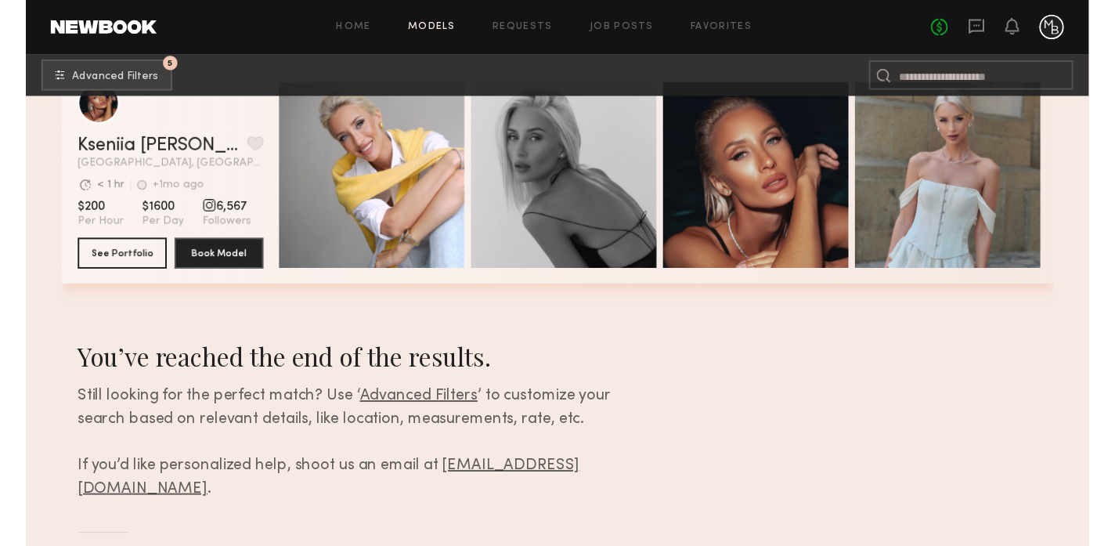
scroll to position [159405, 0]
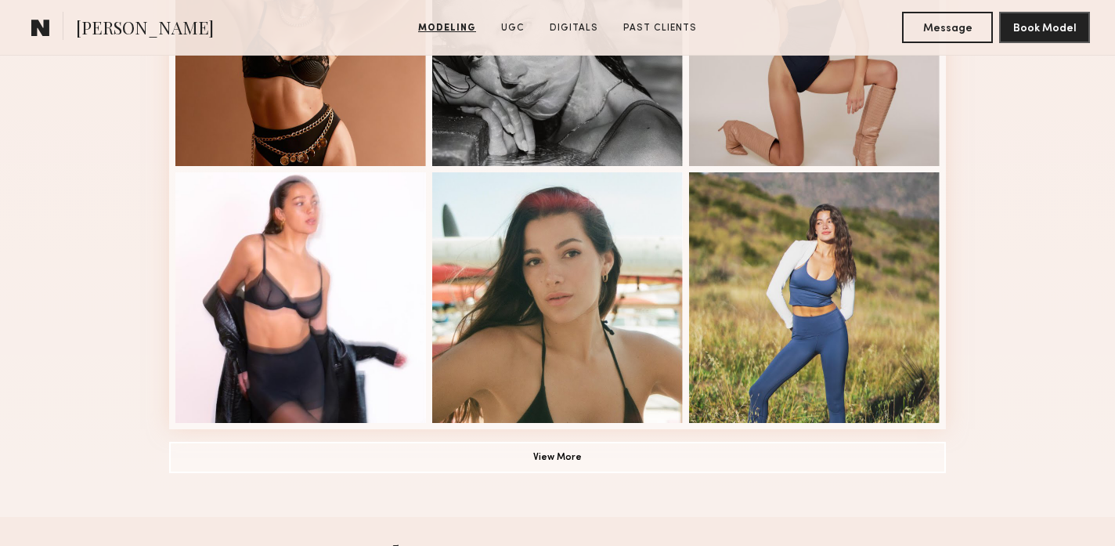
scroll to position [1067, 0]
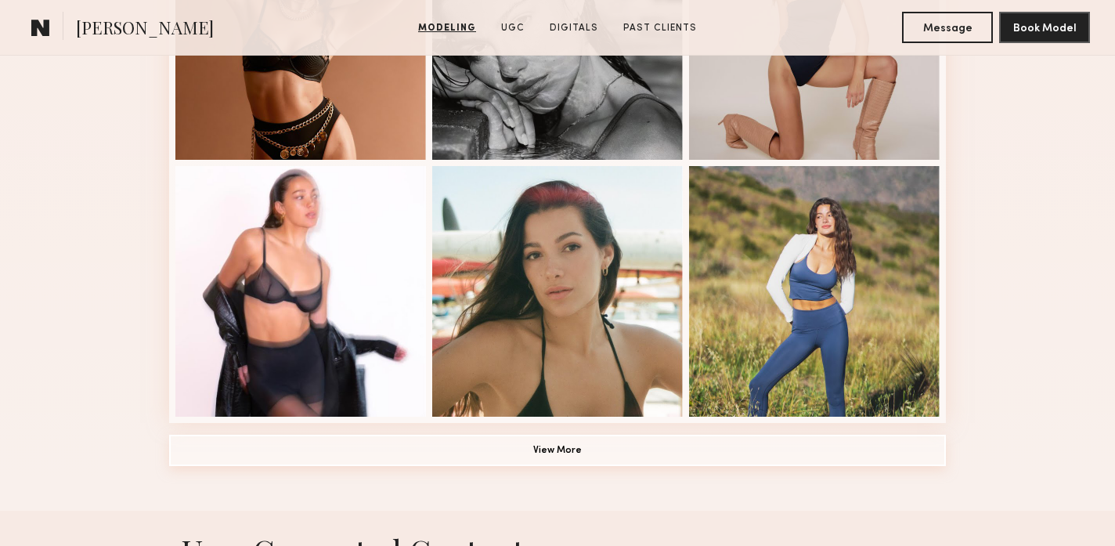
click at [572, 449] on button "View More" at bounding box center [557, 449] width 777 height 31
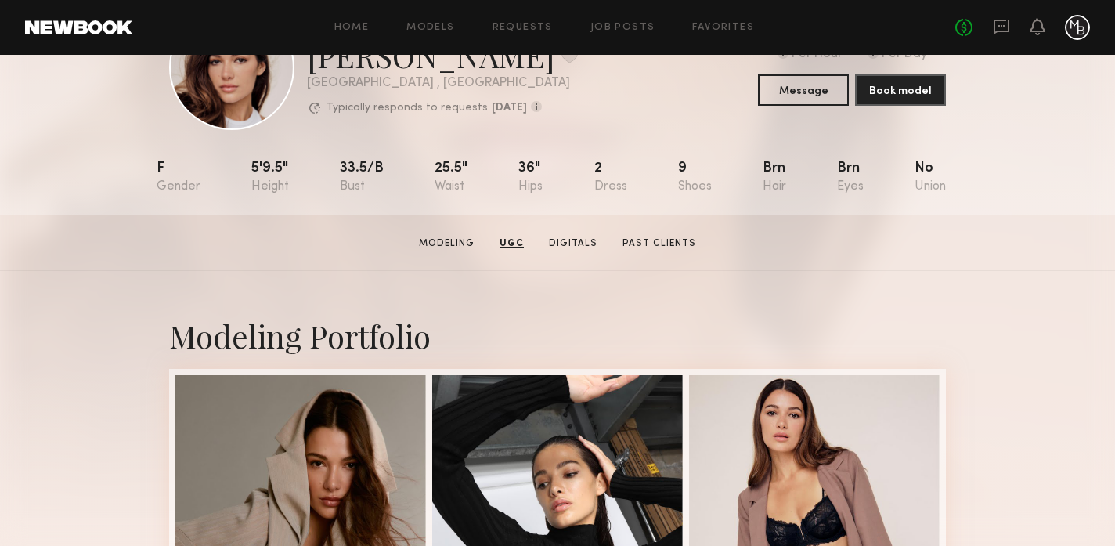
scroll to position [0, 0]
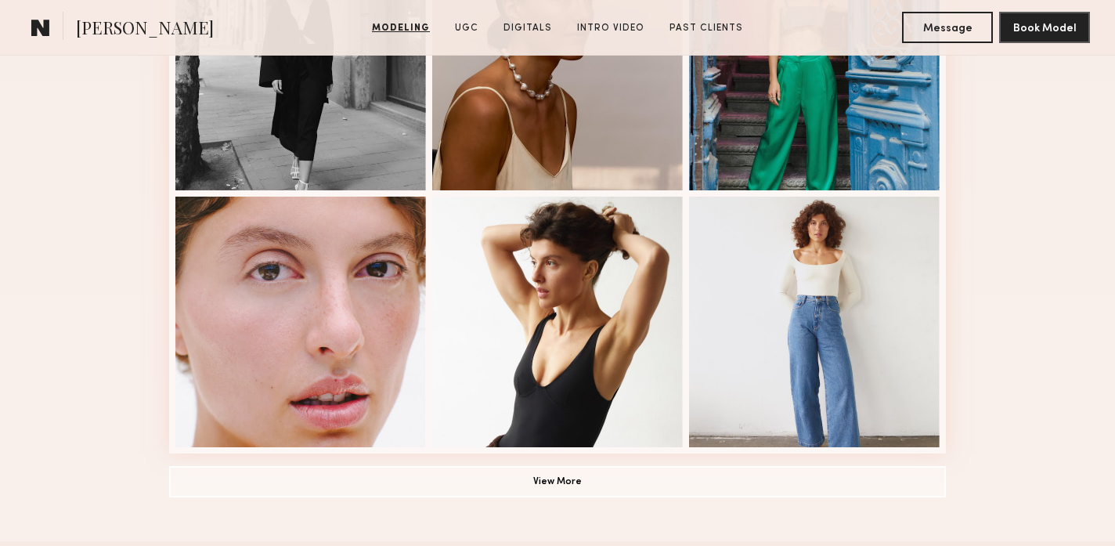
scroll to position [1038, 0]
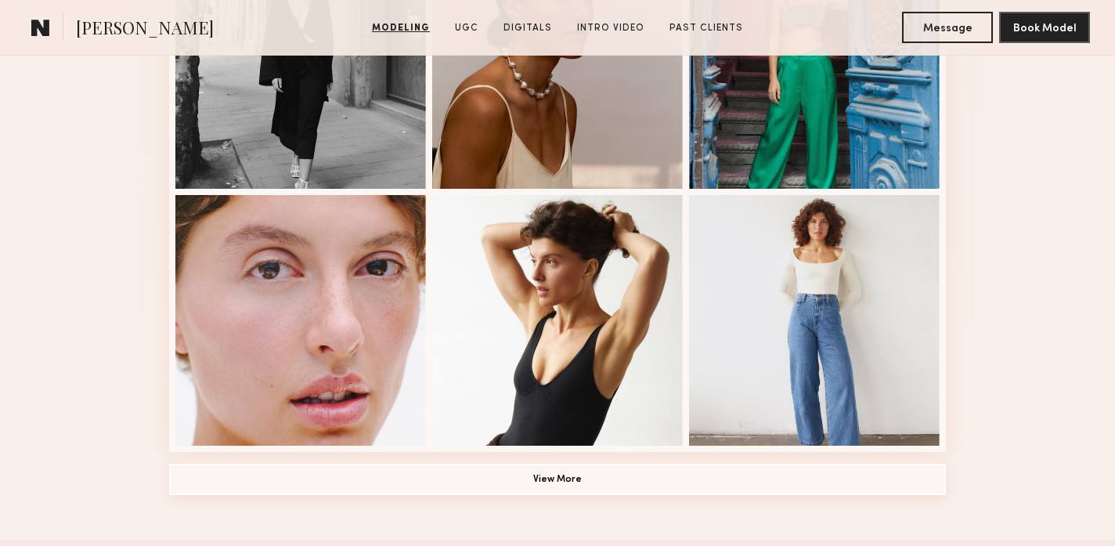
click at [596, 477] on button "View More" at bounding box center [557, 478] width 777 height 31
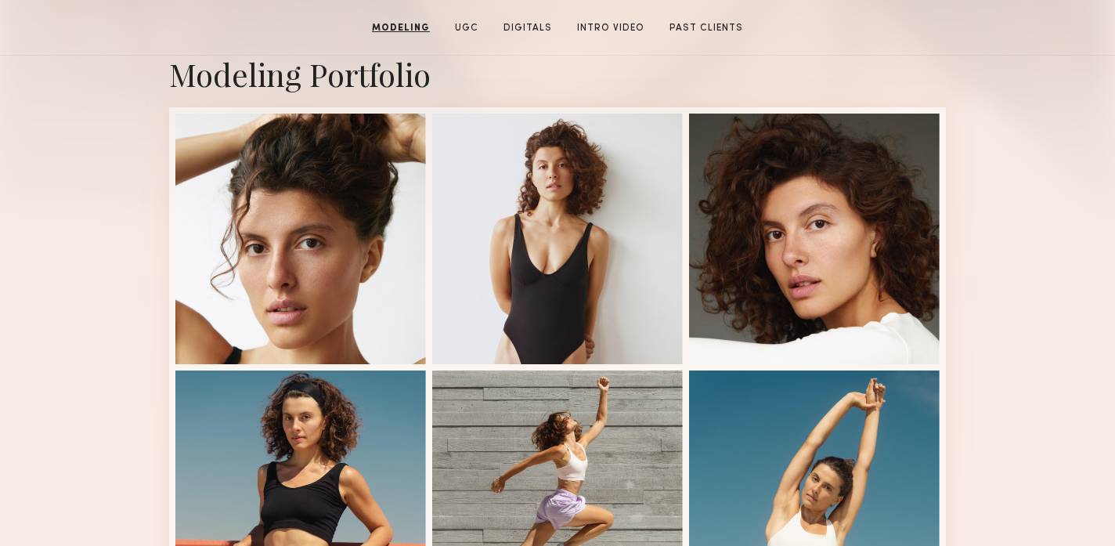
scroll to position [266, 0]
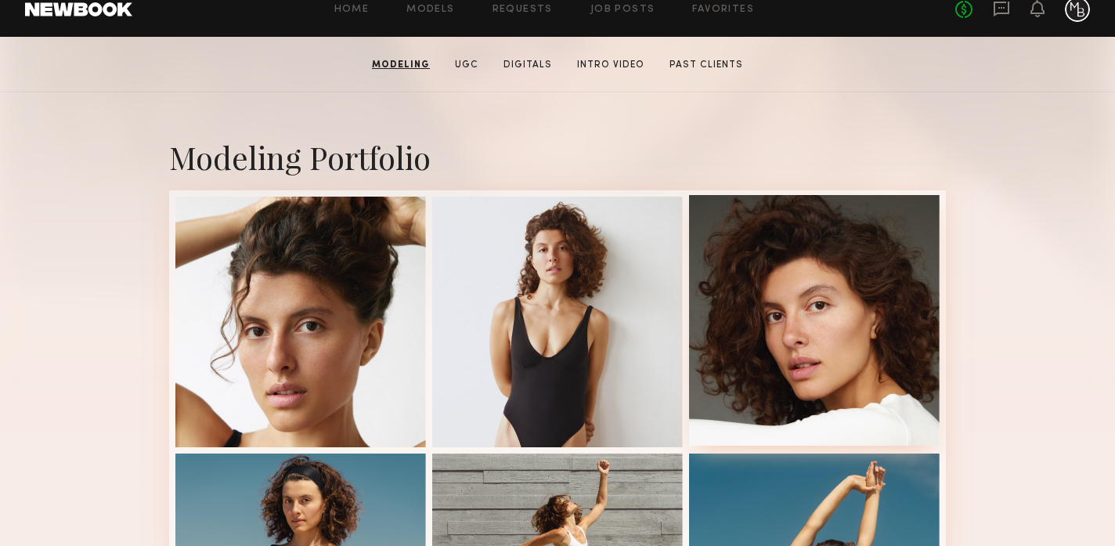
click at [847, 354] on div at bounding box center [814, 320] width 250 height 250
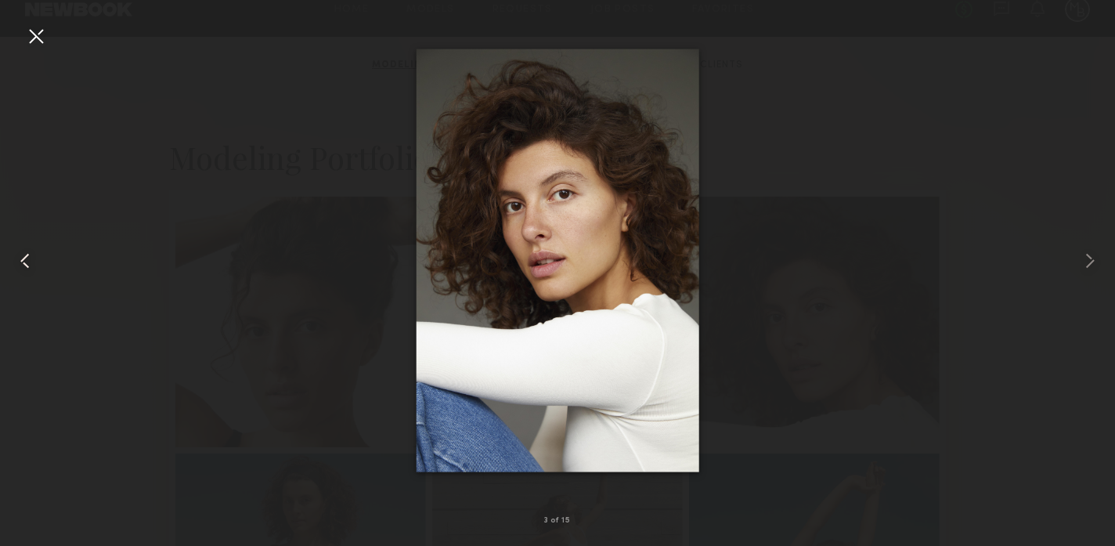
drag, startPoint x: 32, startPoint y: 33, endPoint x: 41, endPoint y: 45, distance: 14.6
click at [32, 33] on div at bounding box center [35, 35] width 25 height 25
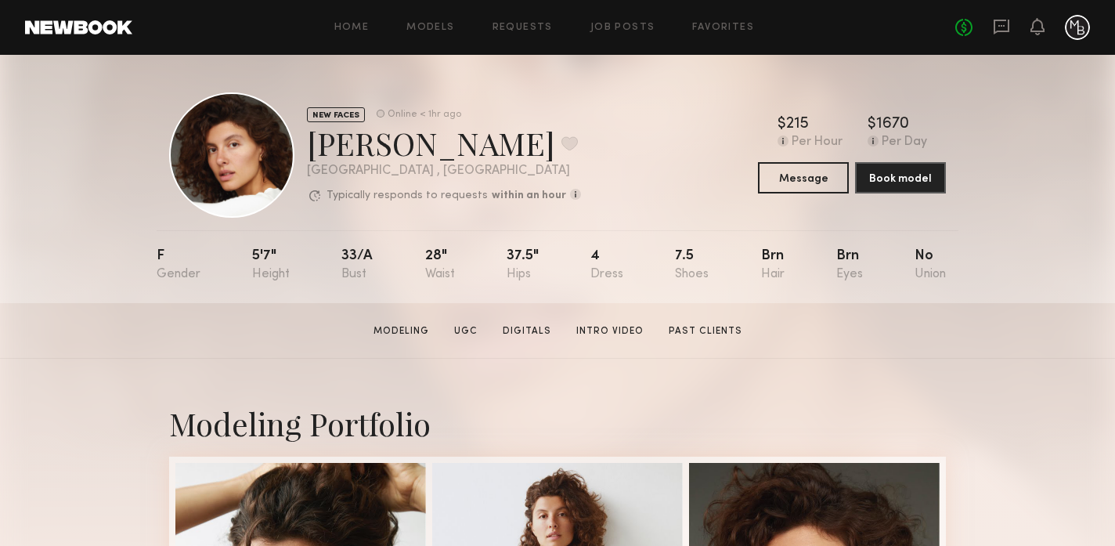
scroll to position [2, 0]
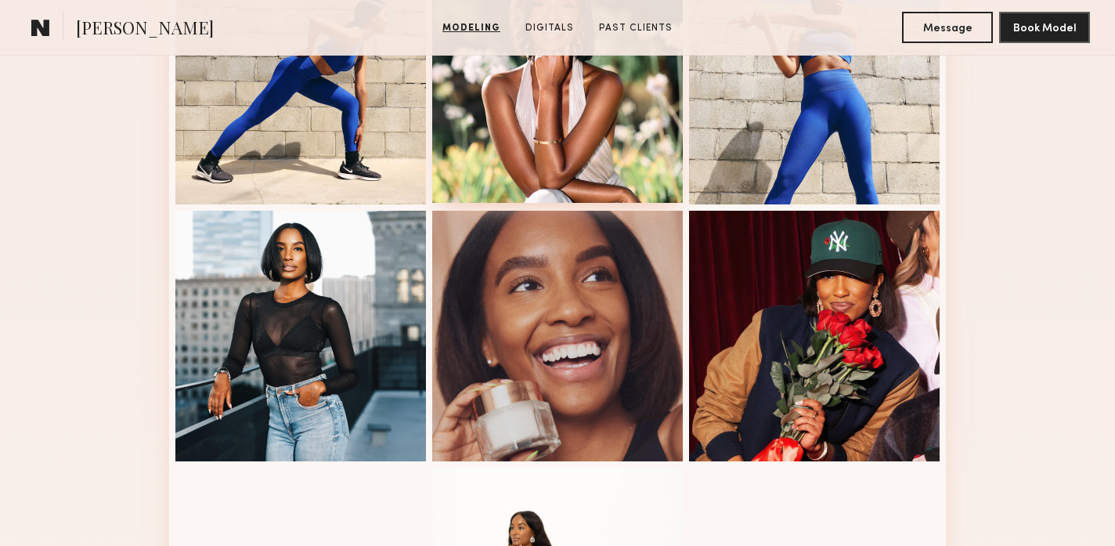
scroll to position [769, 0]
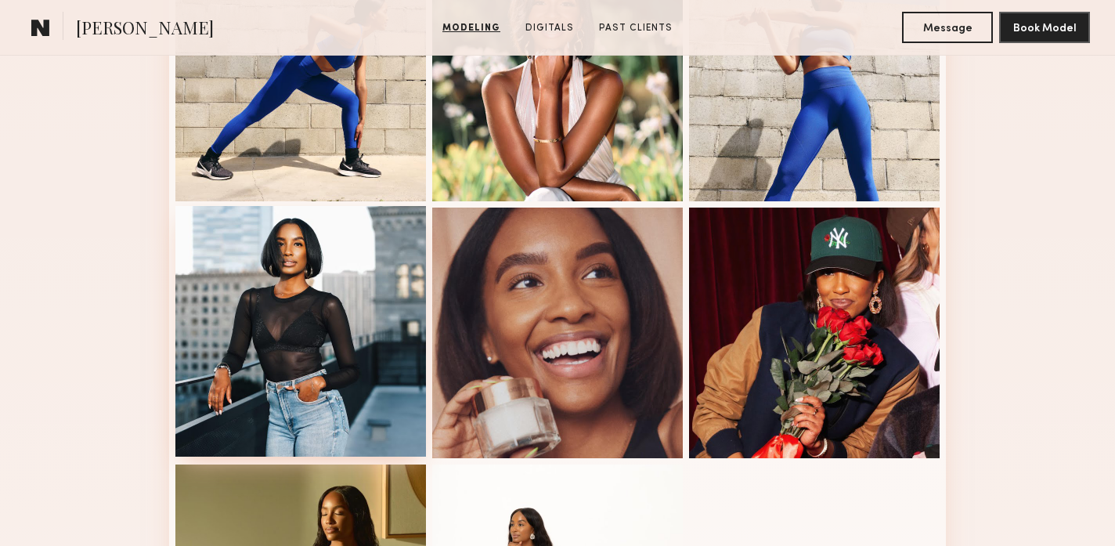
click at [316, 311] on div at bounding box center [300, 331] width 250 height 250
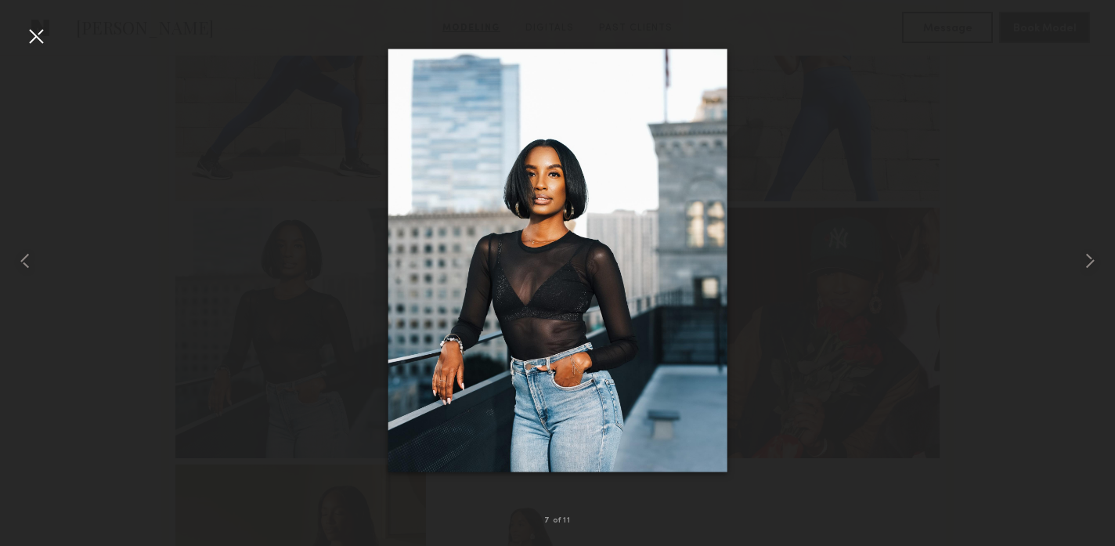
click at [31, 37] on div at bounding box center [35, 35] width 25 height 25
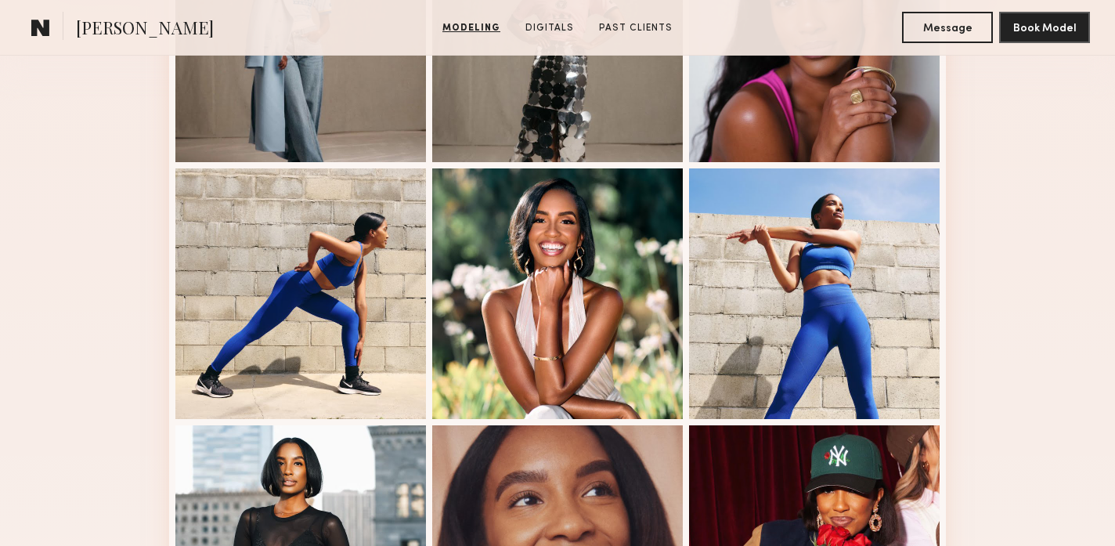
scroll to position [523, 0]
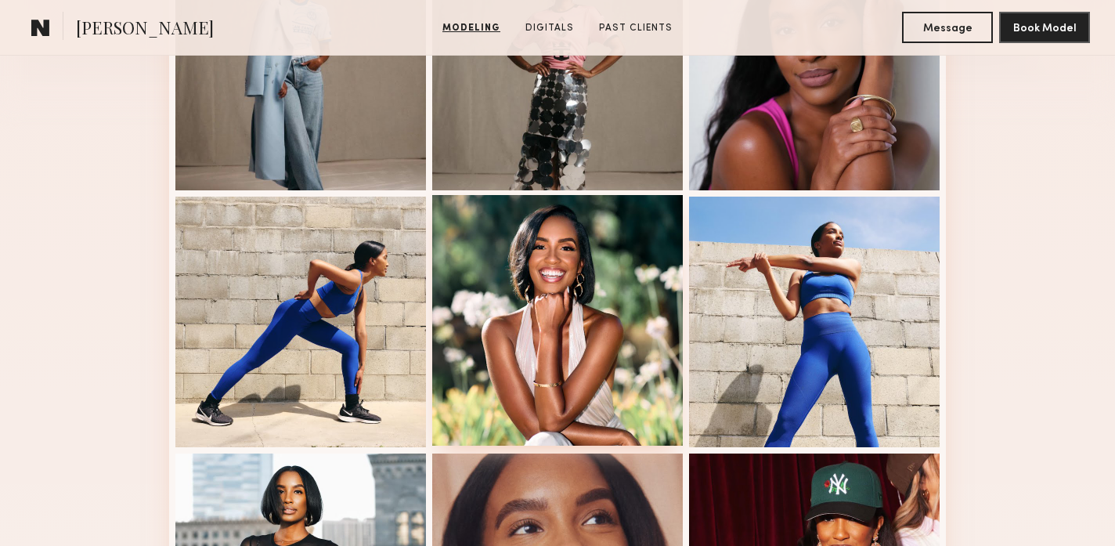
click at [532, 326] on div at bounding box center [557, 320] width 250 height 250
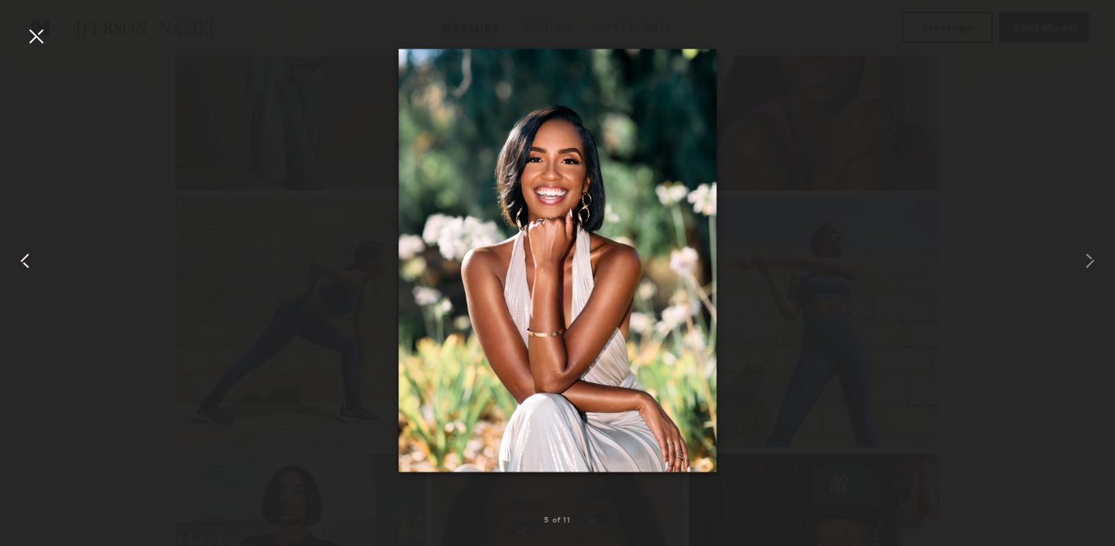
click at [31, 39] on div at bounding box center [35, 35] width 25 height 25
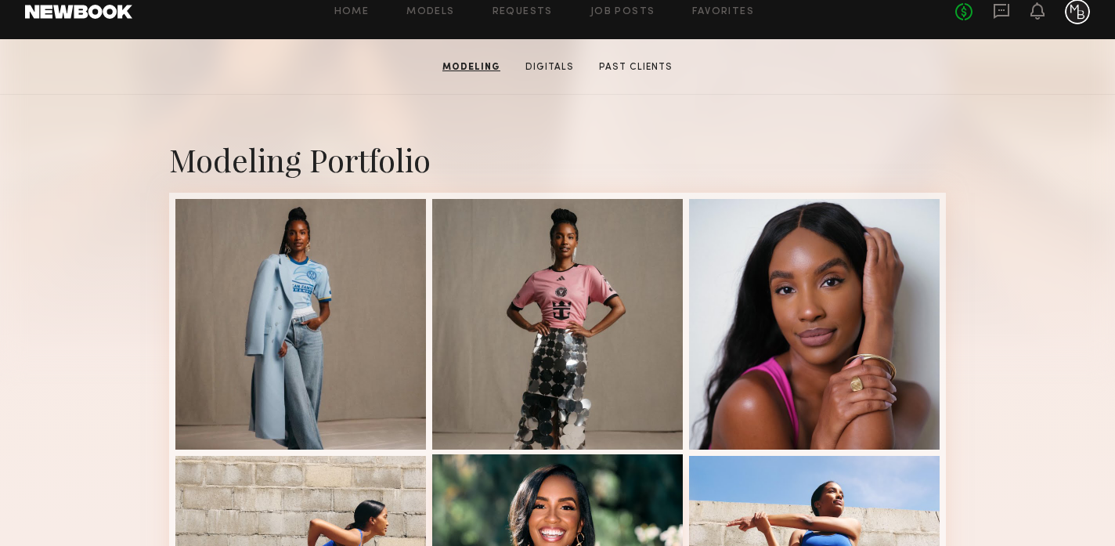
scroll to position [263, 0]
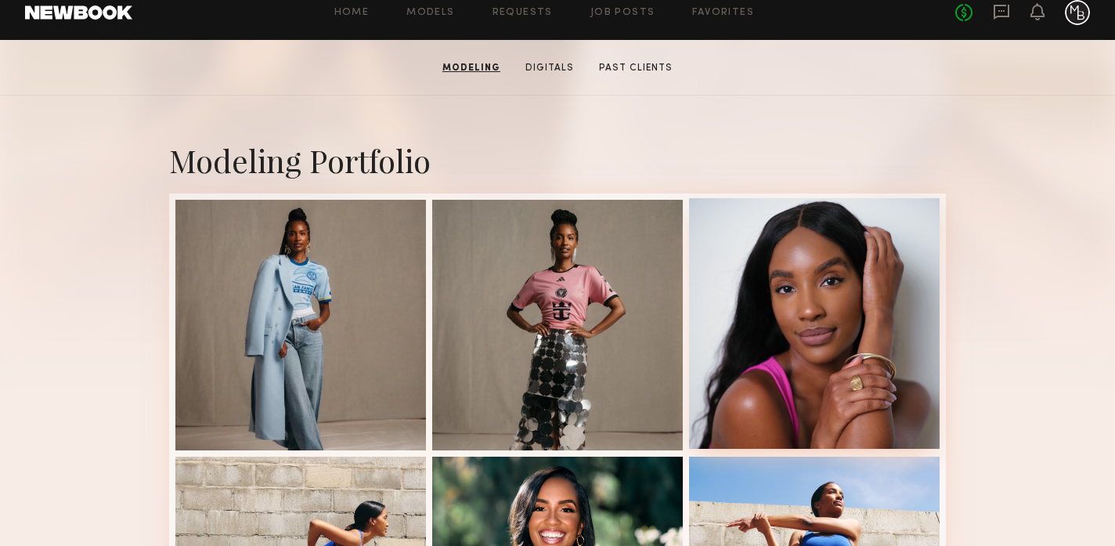
click at [832, 333] on div at bounding box center [814, 323] width 250 height 250
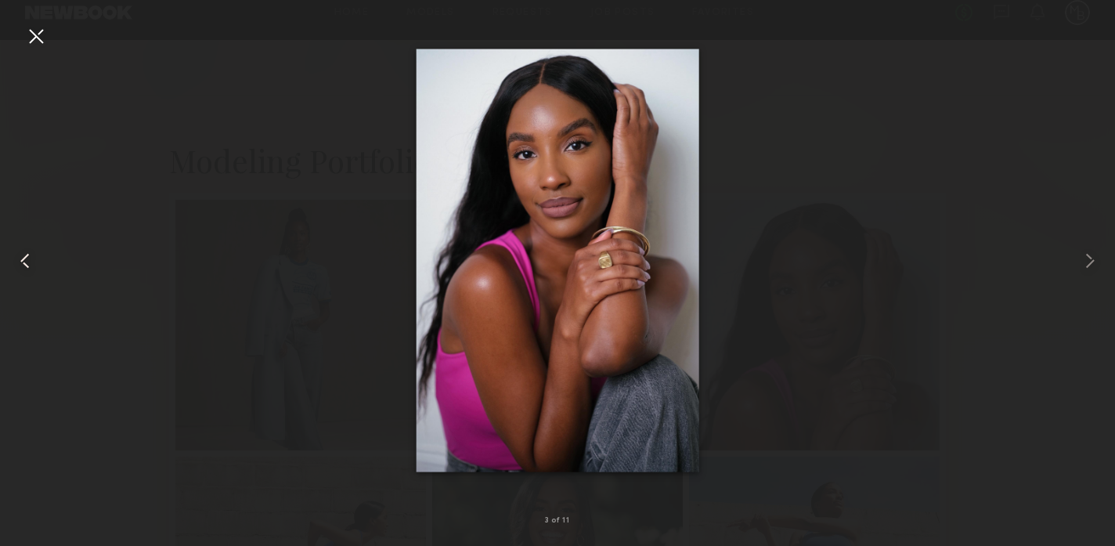
drag, startPoint x: 33, startPoint y: 40, endPoint x: 39, endPoint y: 45, distance: 8.3
click at [33, 40] on div at bounding box center [35, 35] width 25 height 25
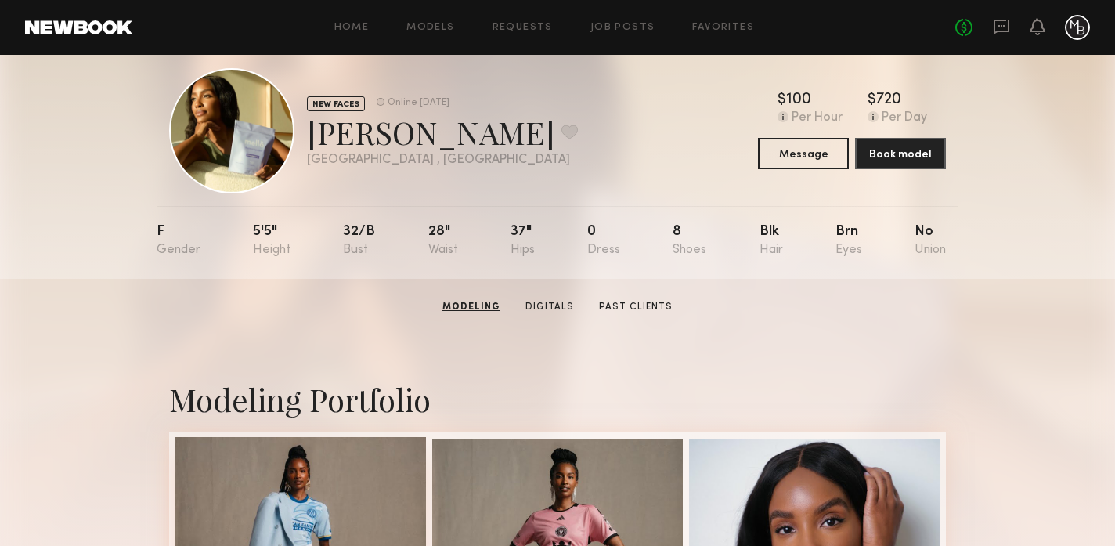
scroll to position [0, 0]
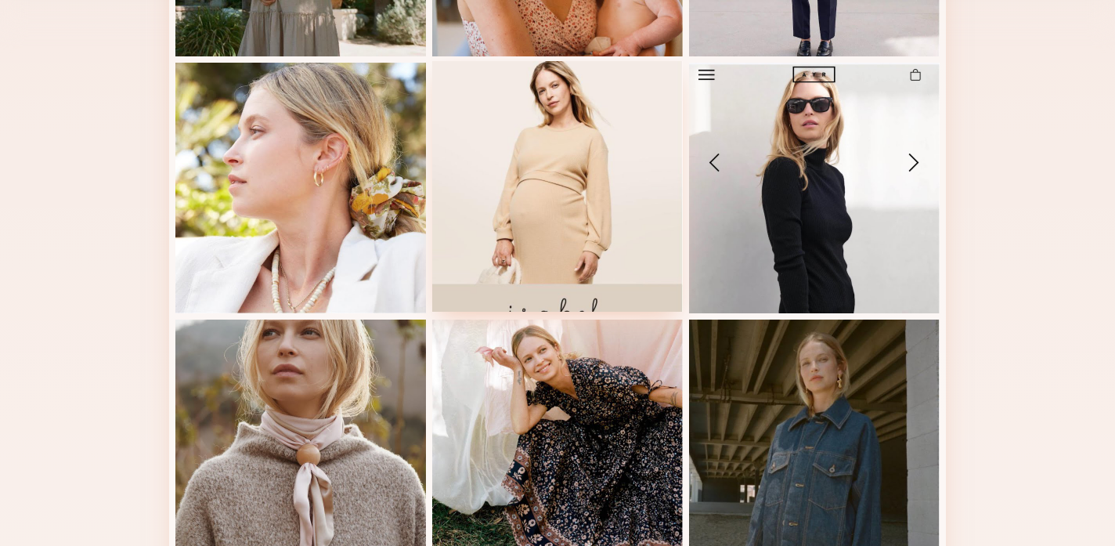
scroll to position [617, 0]
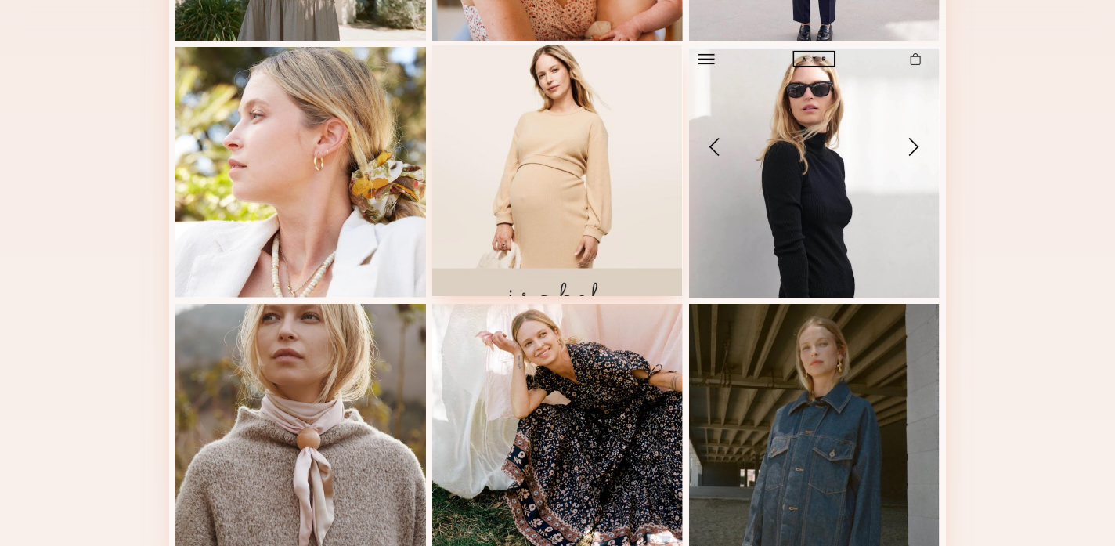
click at [573, 193] on div at bounding box center [557, 170] width 250 height 250
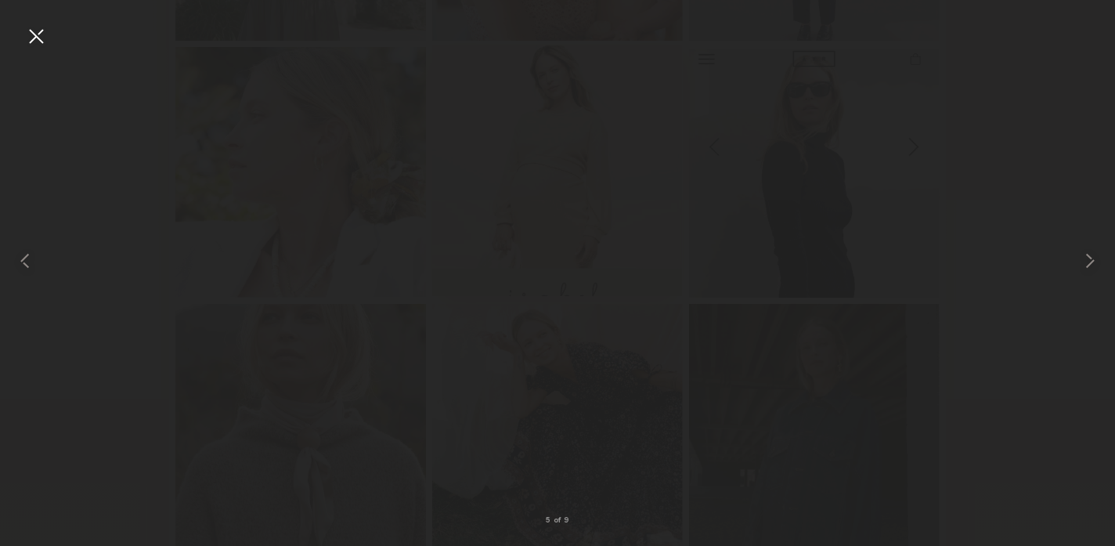
click at [573, 193] on nb-model-profile-portfolio-container "Modeling Portfolio 5 of 9" at bounding box center [557, 145] width 1115 height 918
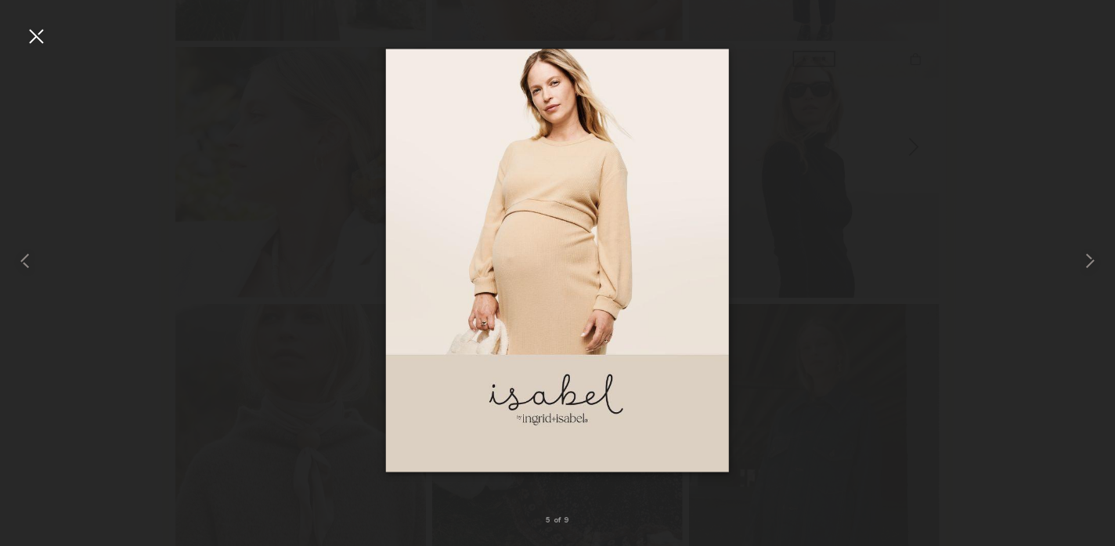
click at [355, 193] on div at bounding box center [557, 260] width 1115 height 470
drag, startPoint x: 44, startPoint y: 37, endPoint x: 69, endPoint y: 63, distance: 36.0
click at [44, 37] on div at bounding box center [35, 35] width 25 height 25
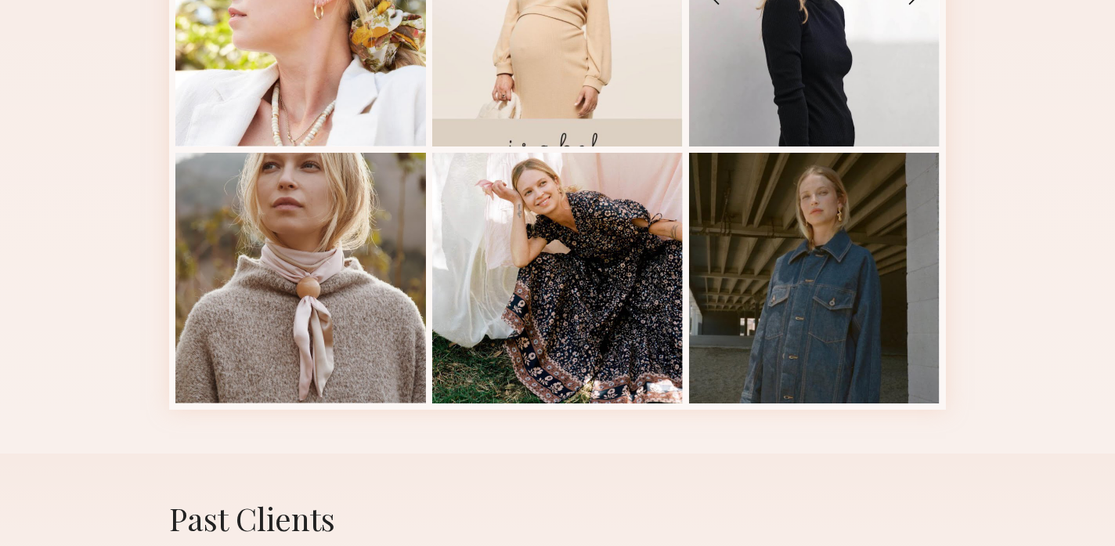
scroll to position [758, 0]
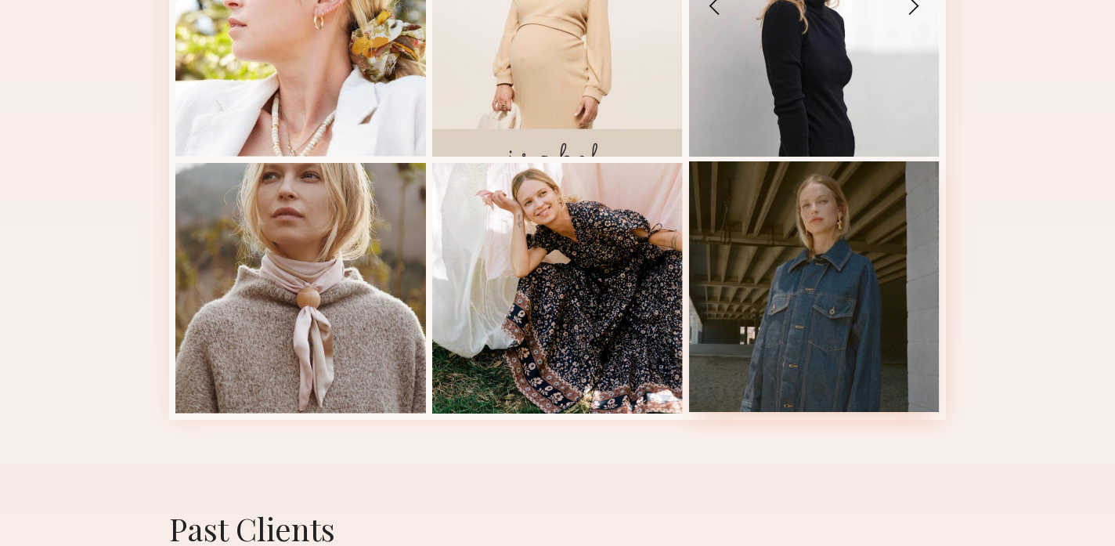
click at [834, 322] on div at bounding box center [814, 286] width 250 height 250
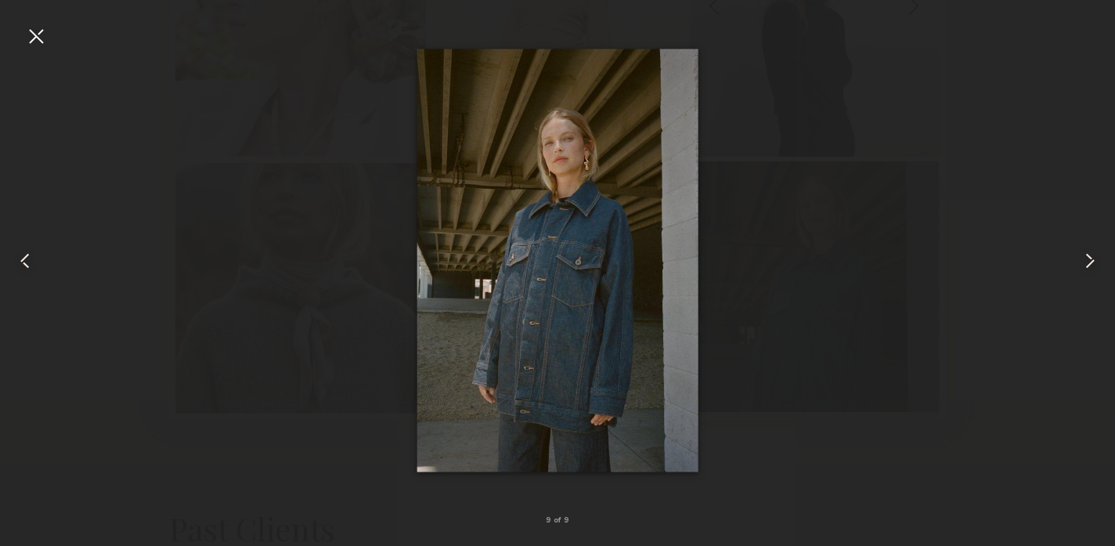
click at [834, 322] on div at bounding box center [814, 286] width 250 height 250
click at [31, 34] on div at bounding box center [35, 35] width 25 height 25
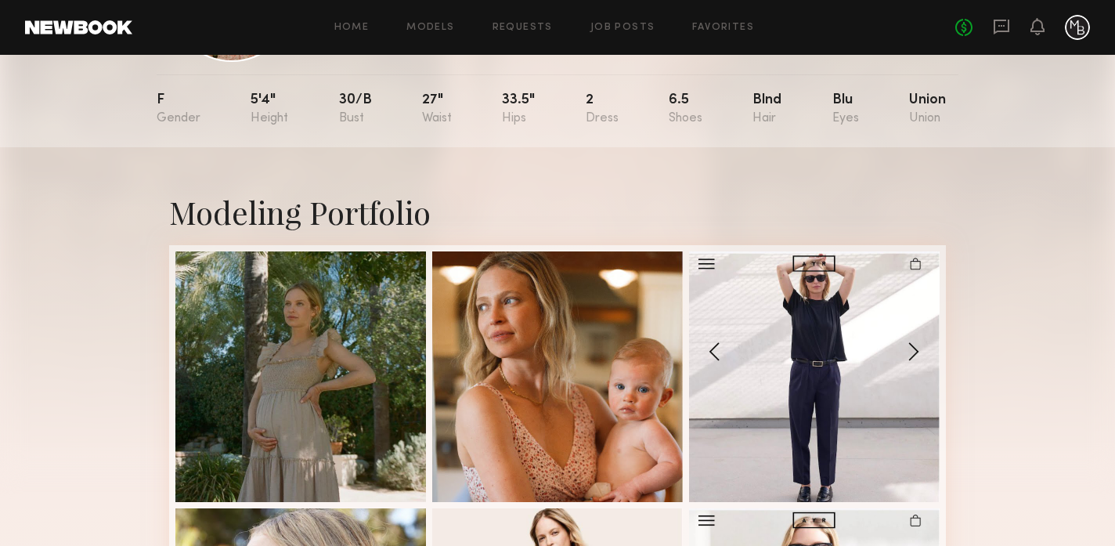
scroll to position [0, 0]
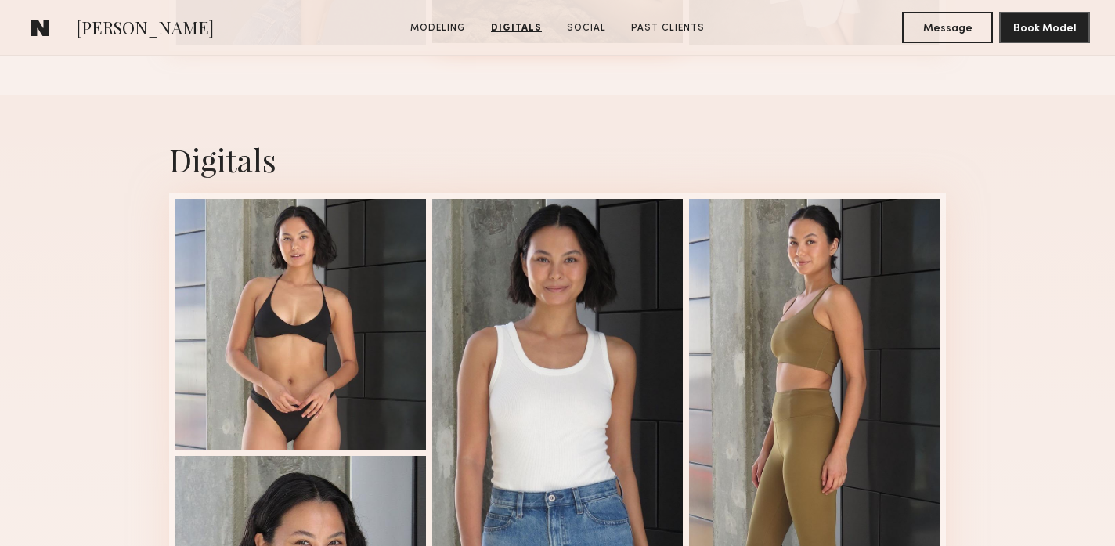
scroll to position [1417, 0]
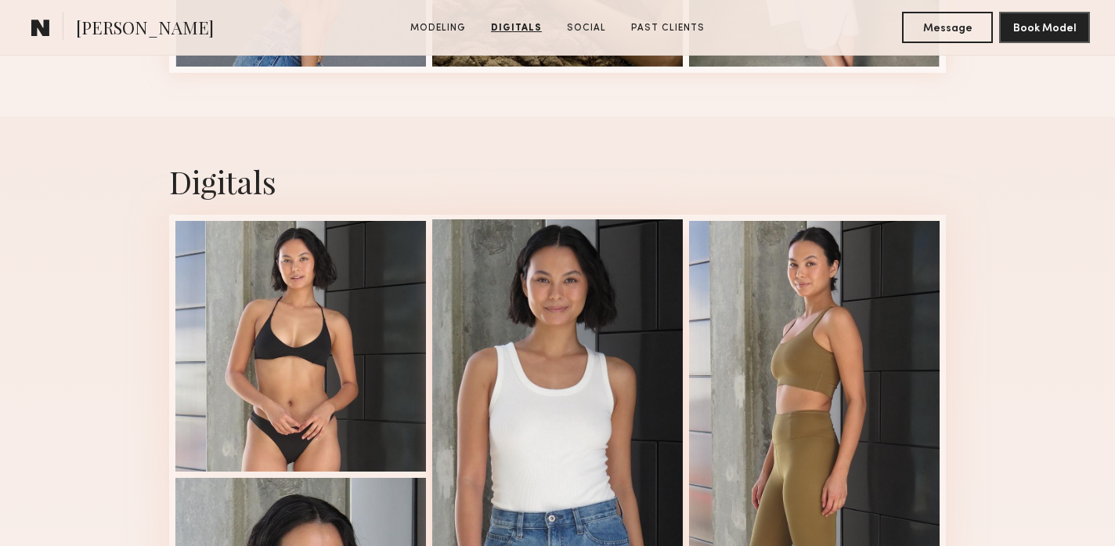
click at [576, 299] on div at bounding box center [557, 472] width 250 height 507
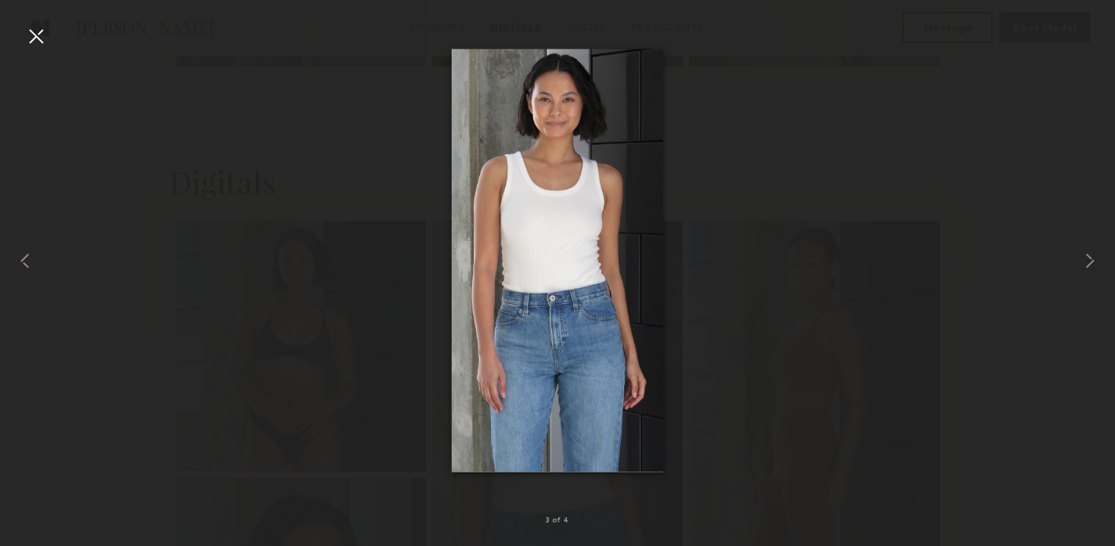
click at [34, 37] on div at bounding box center [35, 35] width 25 height 25
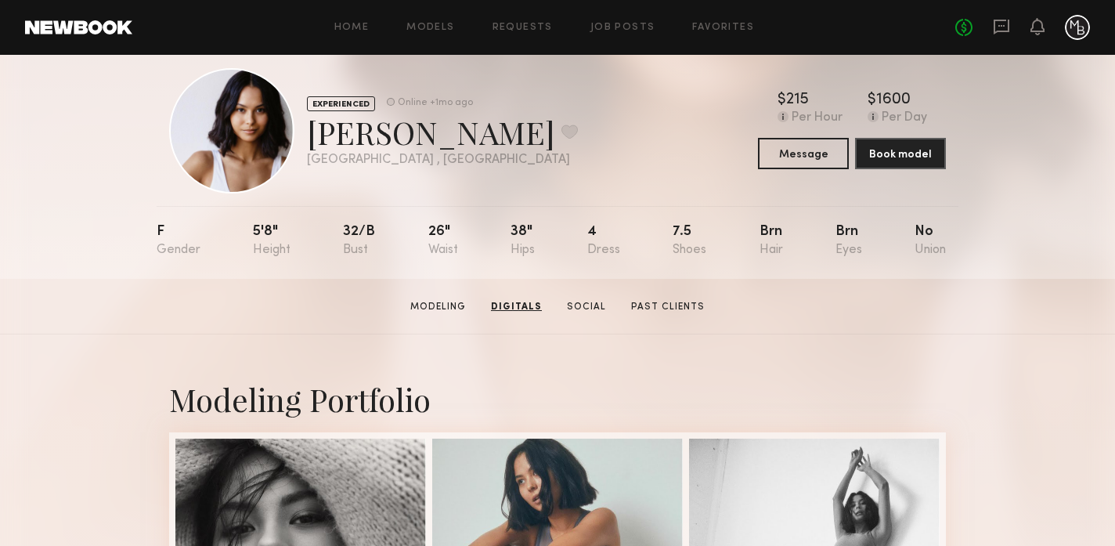
scroll to position [0, 0]
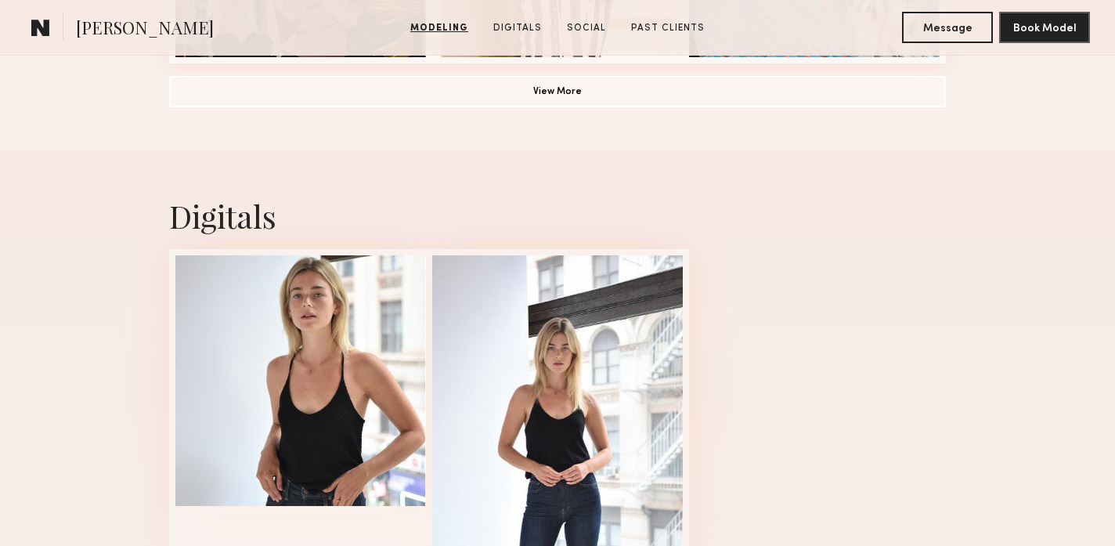
scroll to position [1457, 0]
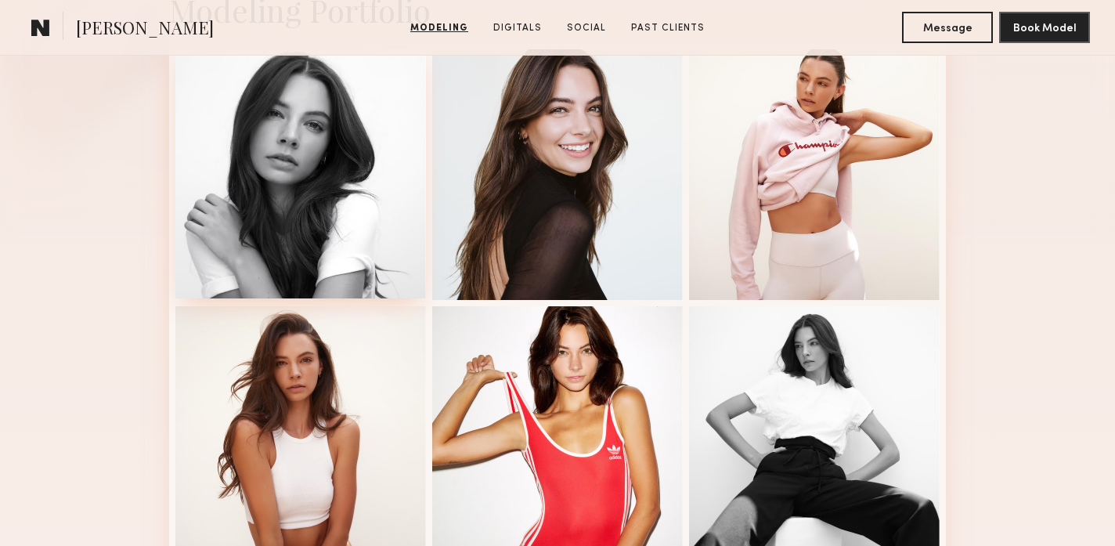
scroll to position [389, 0]
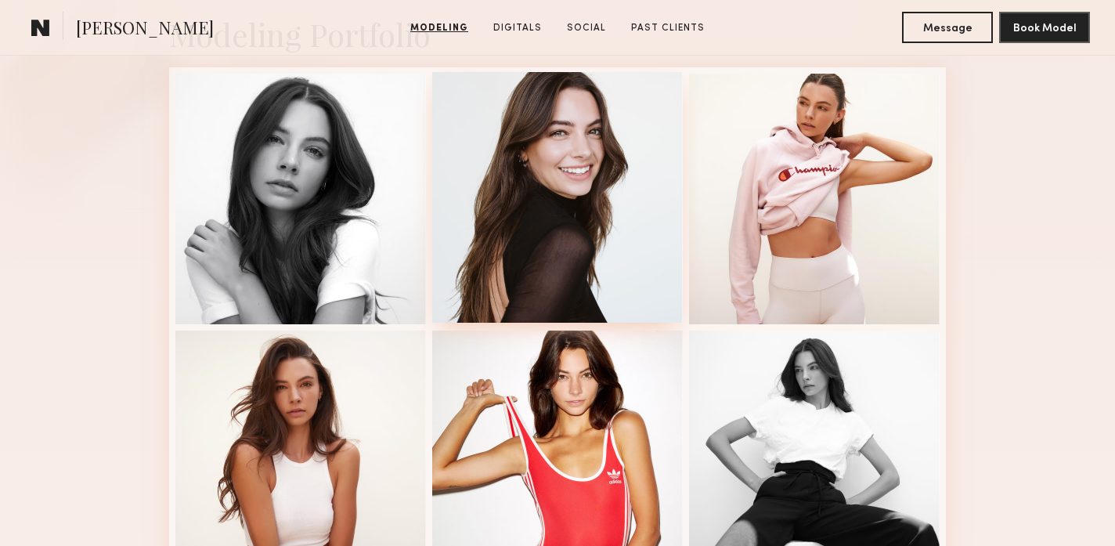
click at [559, 207] on div at bounding box center [557, 197] width 250 height 250
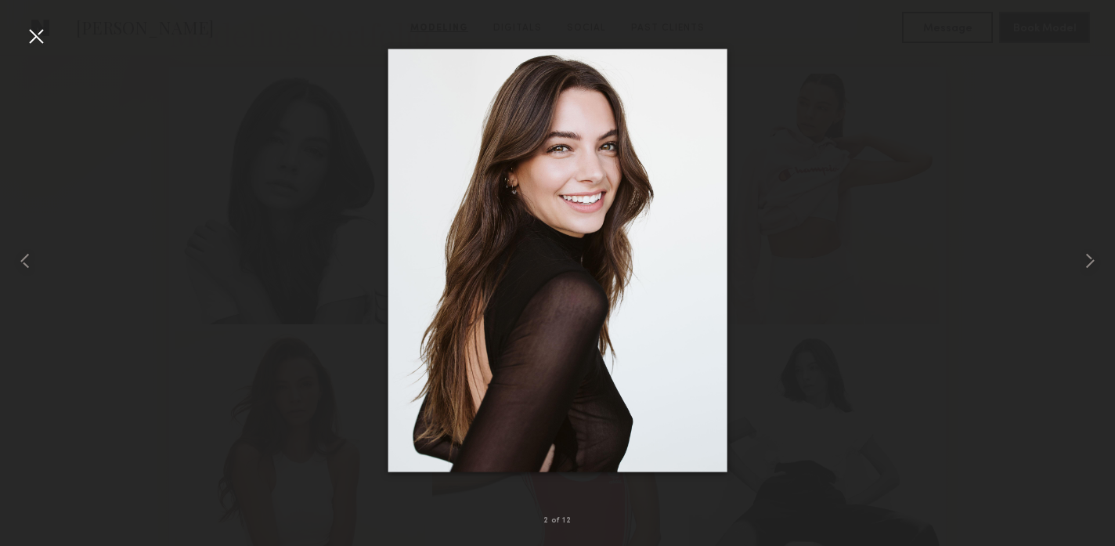
click at [36, 34] on div at bounding box center [35, 35] width 25 height 25
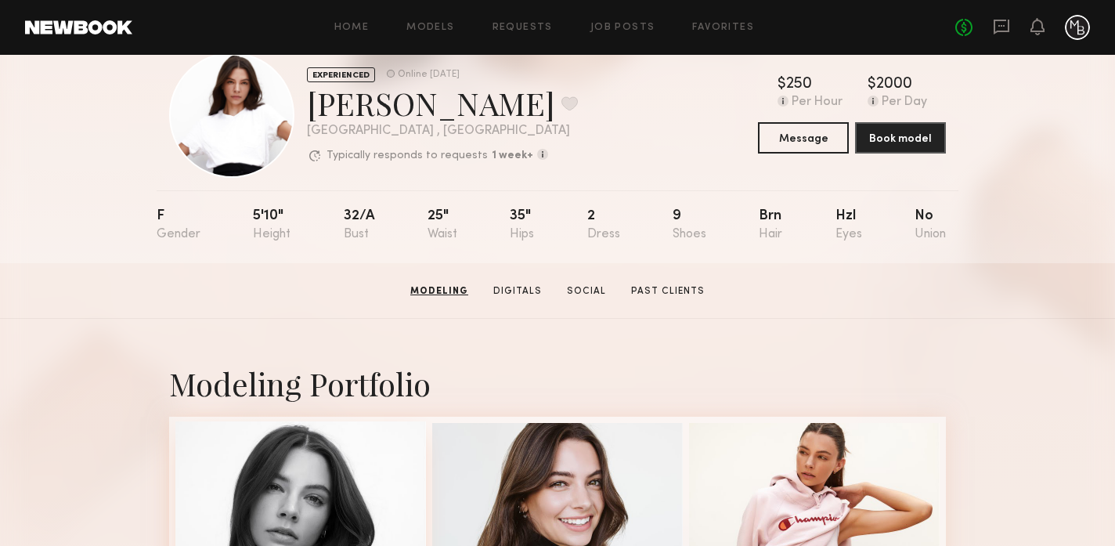
scroll to position [0, 0]
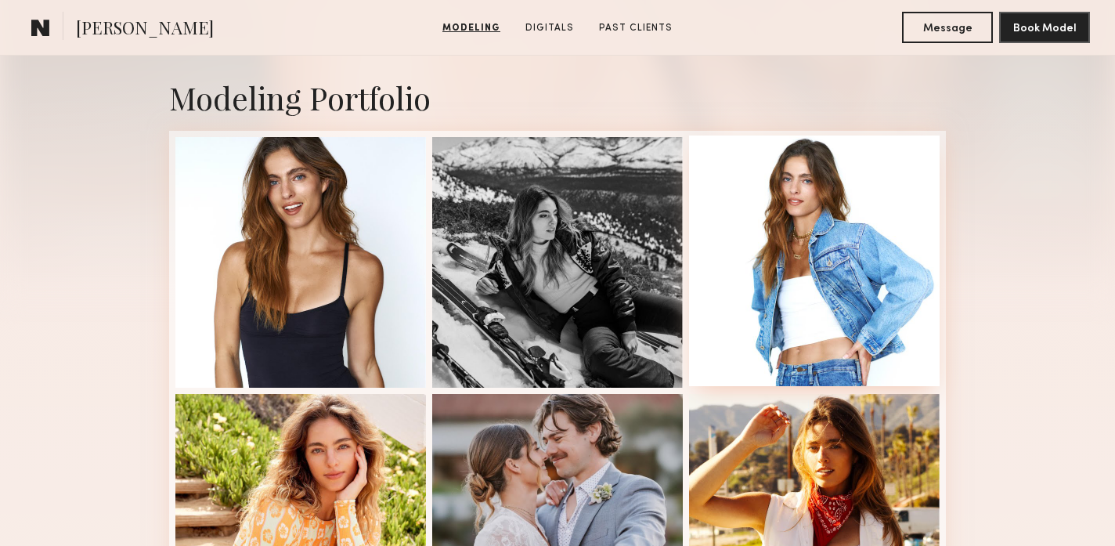
scroll to position [306, 0]
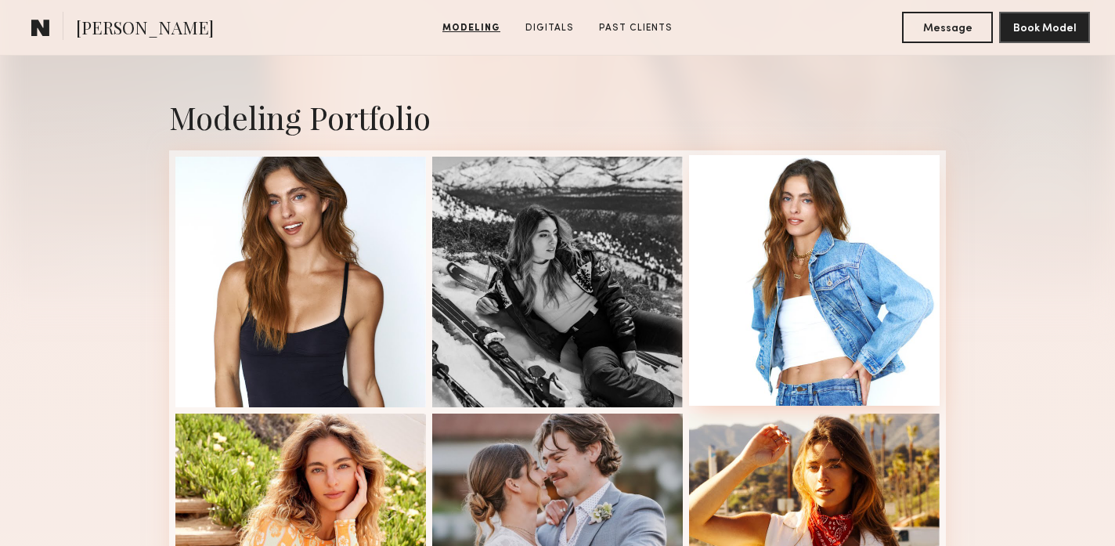
click at [836, 303] on div at bounding box center [814, 280] width 250 height 250
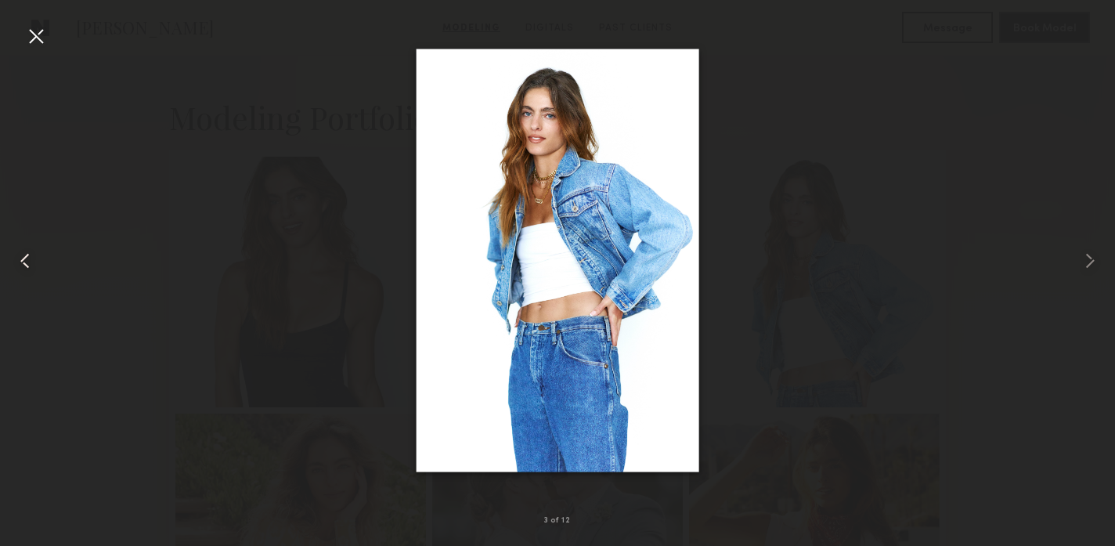
click at [34, 36] on div at bounding box center [35, 35] width 25 height 25
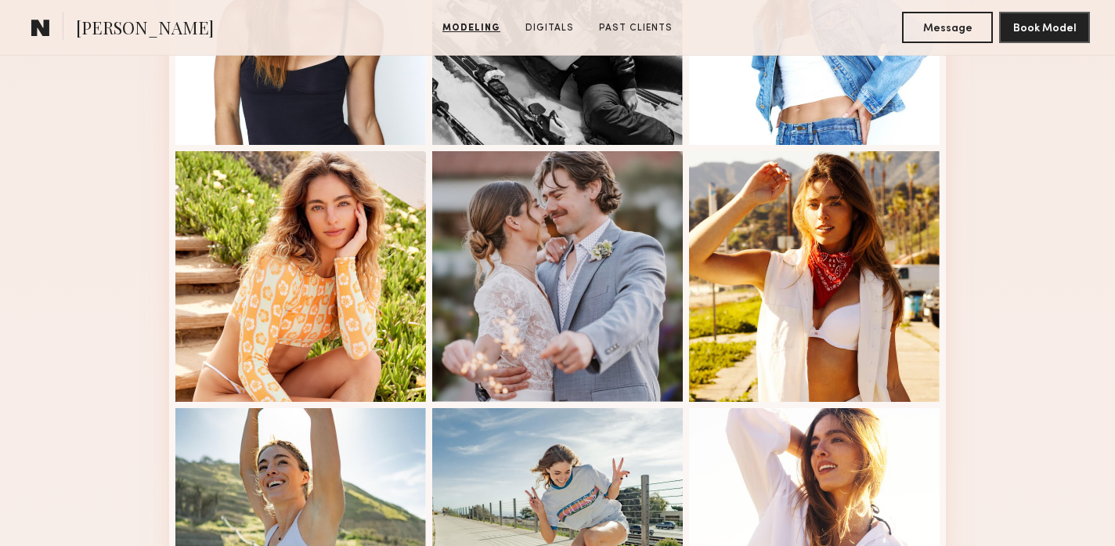
scroll to position [661, 0]
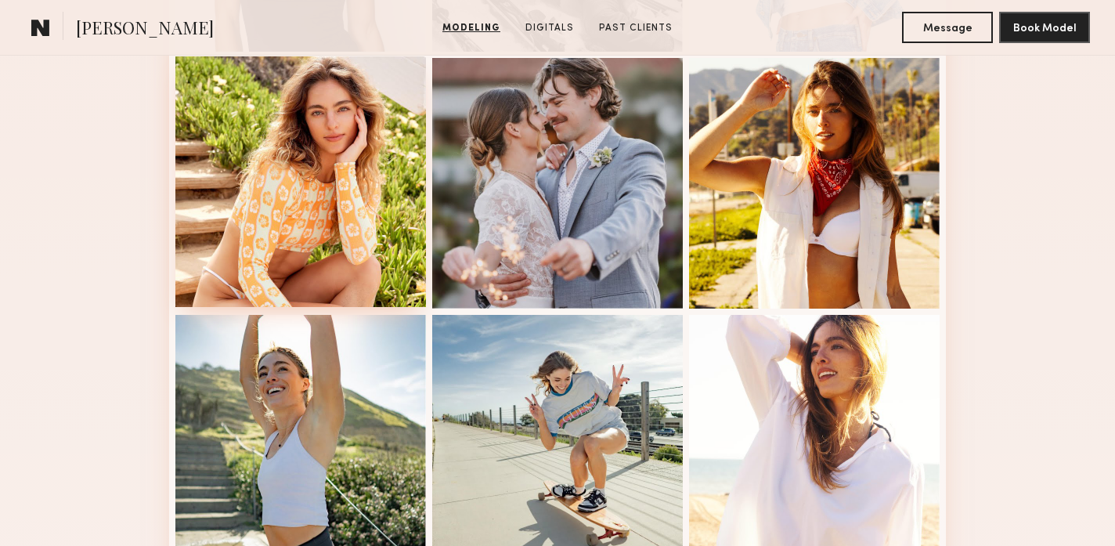
click at [341, 239] on div at bounding box center [300, 181] width 250 height 250
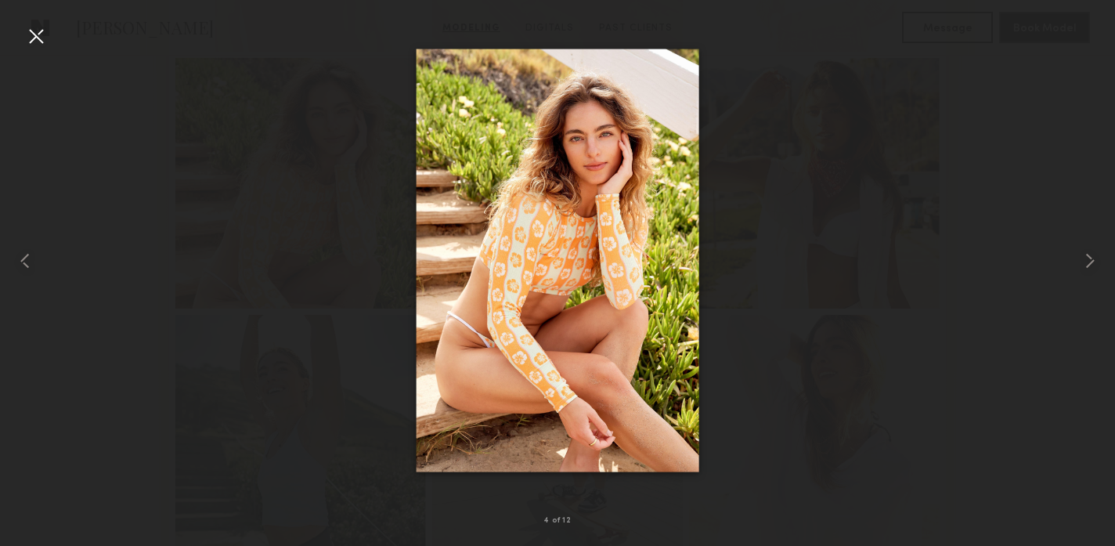
click at [38, 35] on div at bounding box center [35, 35] width 25 height 25
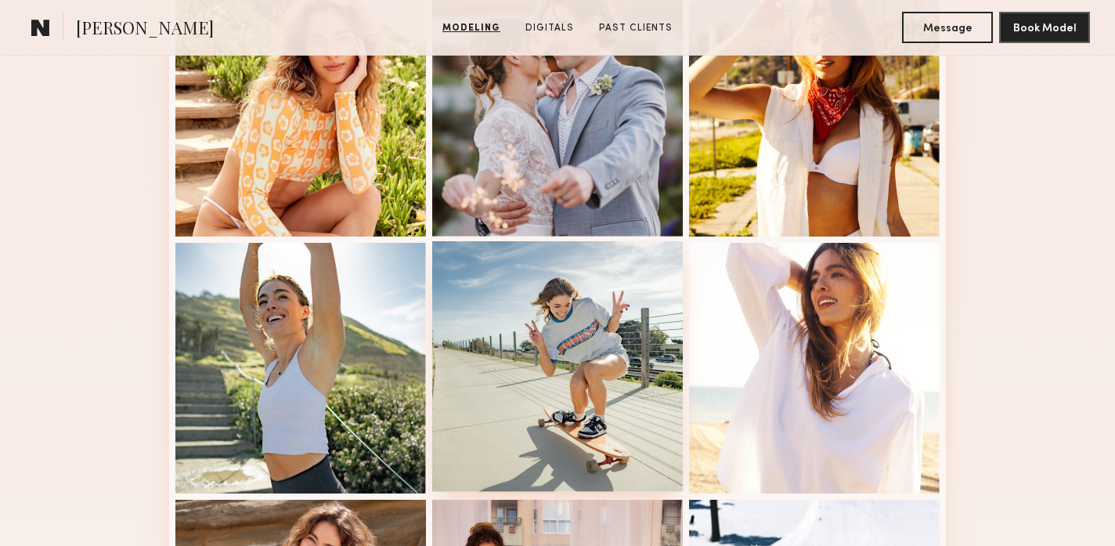
scroll to position [746, 0]
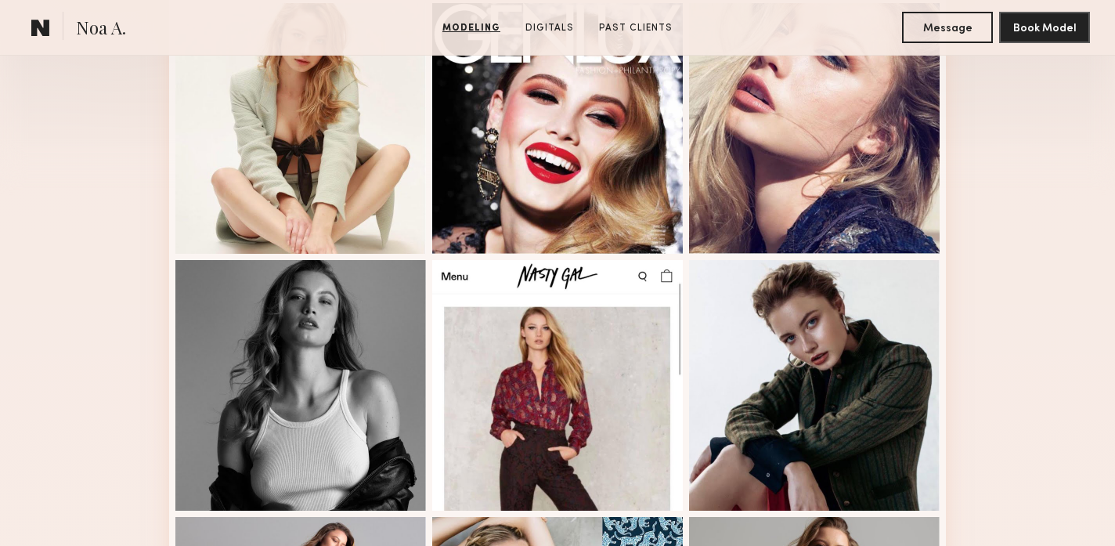
scroll to position [813, 0]
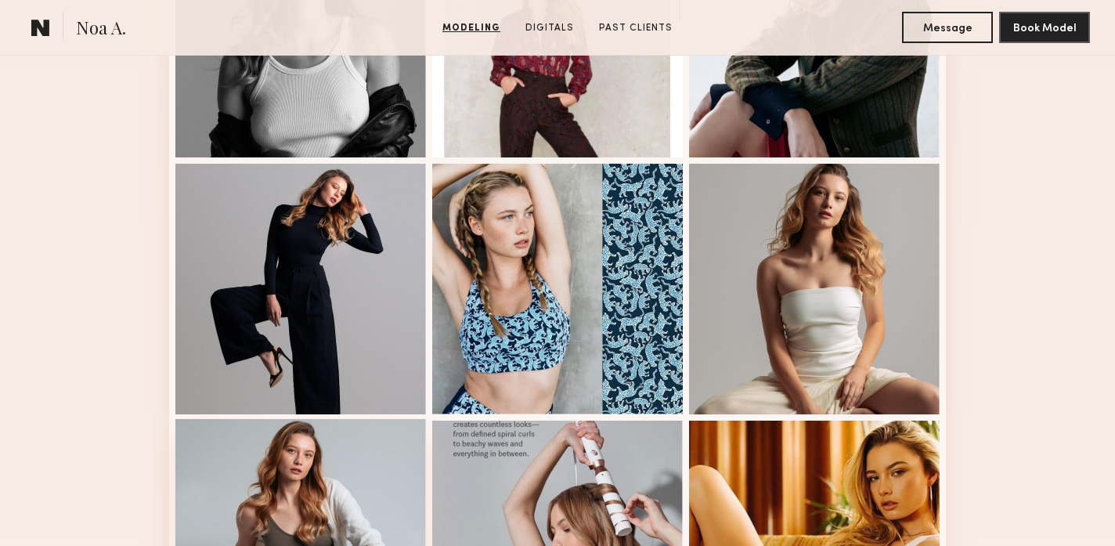
click at [341, 456] on div at bounding box center [300, 544] width 250 height 250
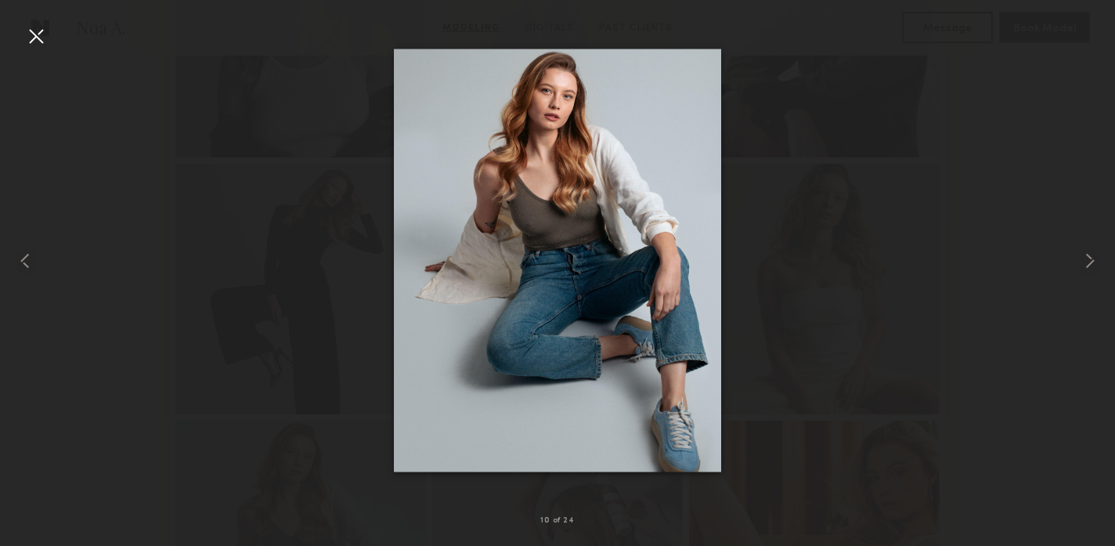
click at [36, 38] on div at bounding box center [35, 35] width 25 height 25
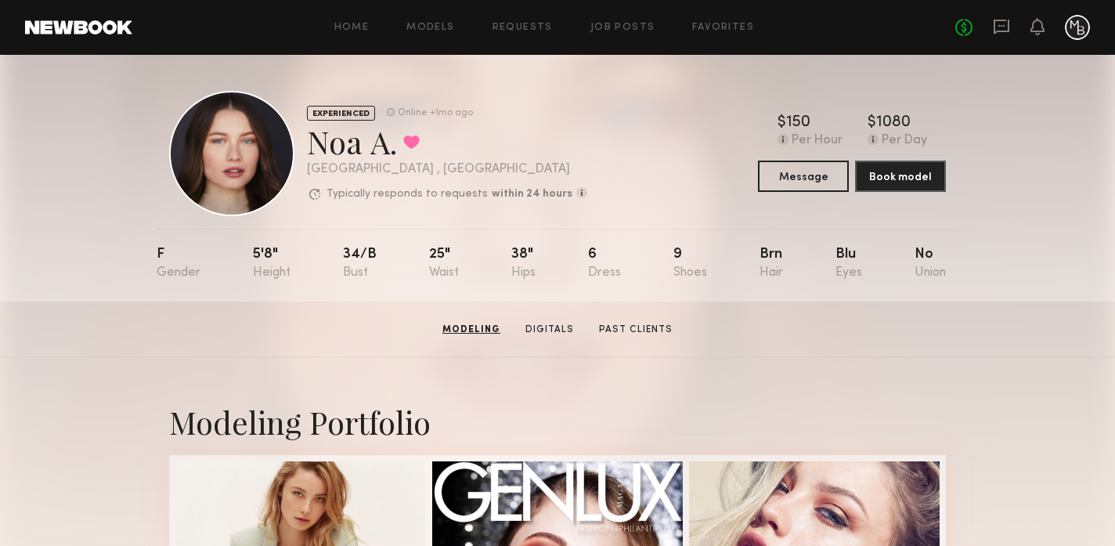
scroll to position [0, 0]
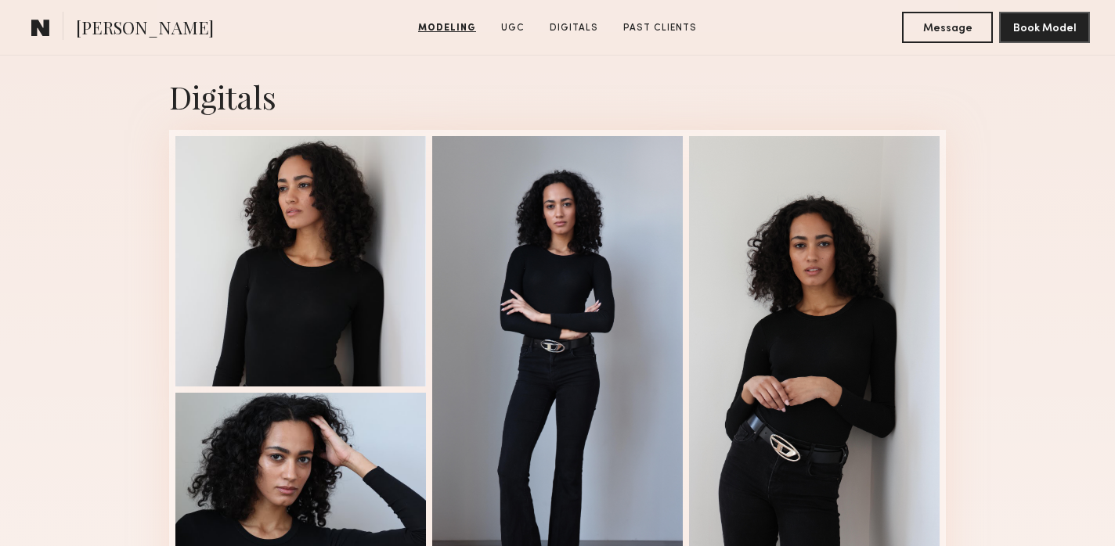
scroll to position [1834, 0]
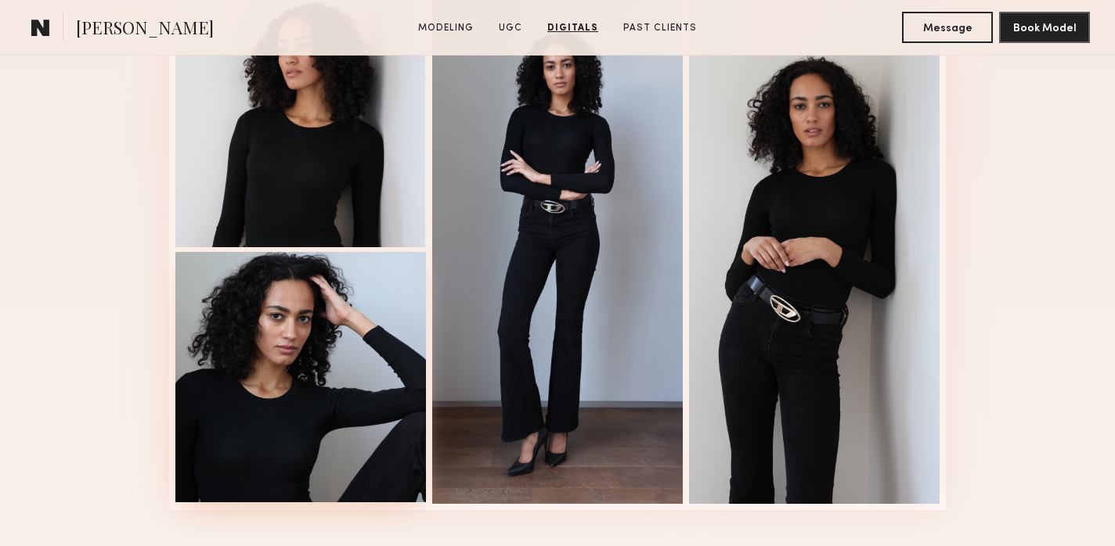
click at [308, 352] on div at bounding box center [300, 377] width 250 height 250
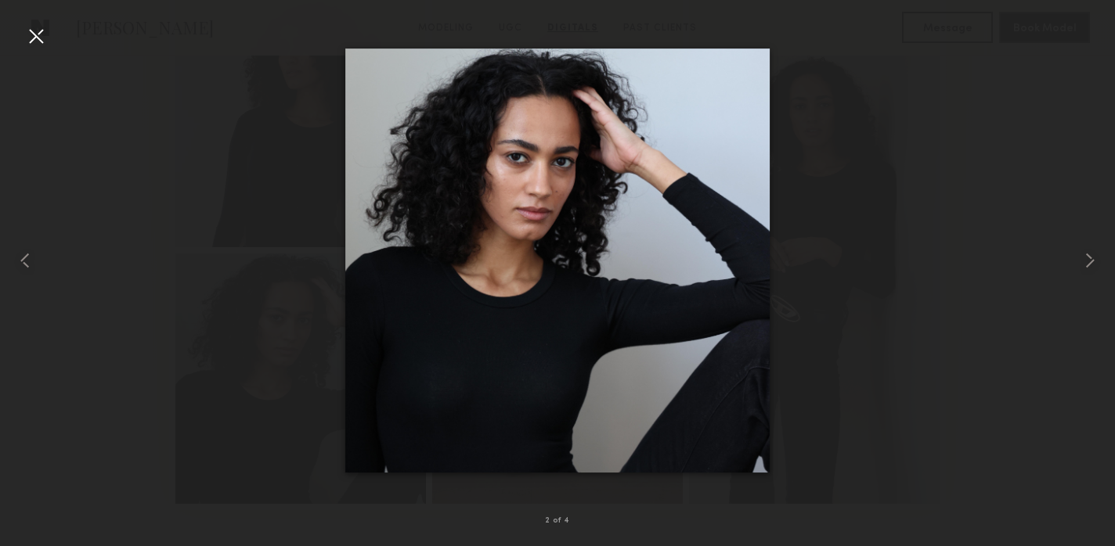
click at [34, 40] on div at bounding box center [35, 35] width 25 height 25
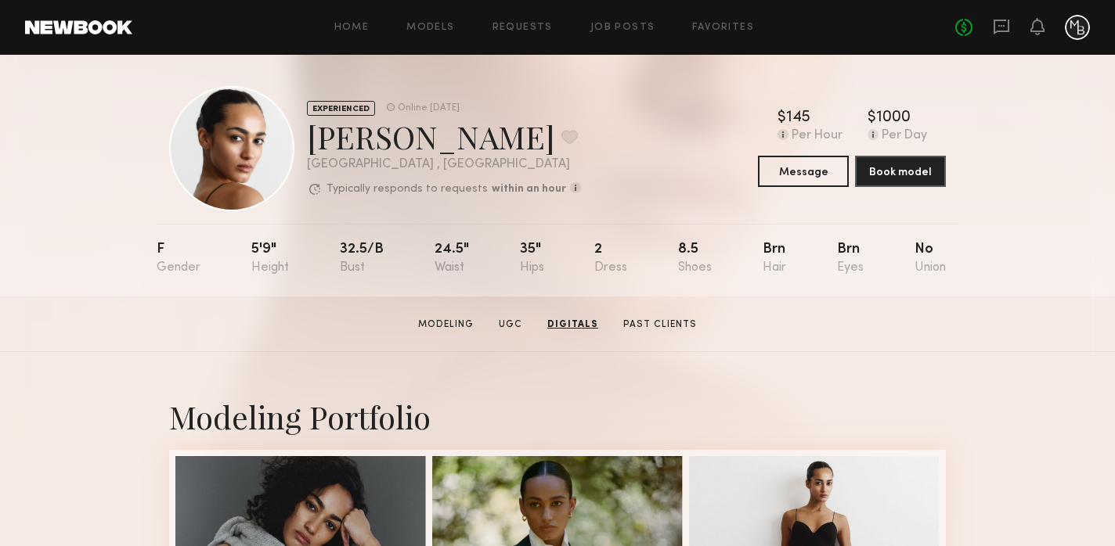
scroll to position [0, 0]
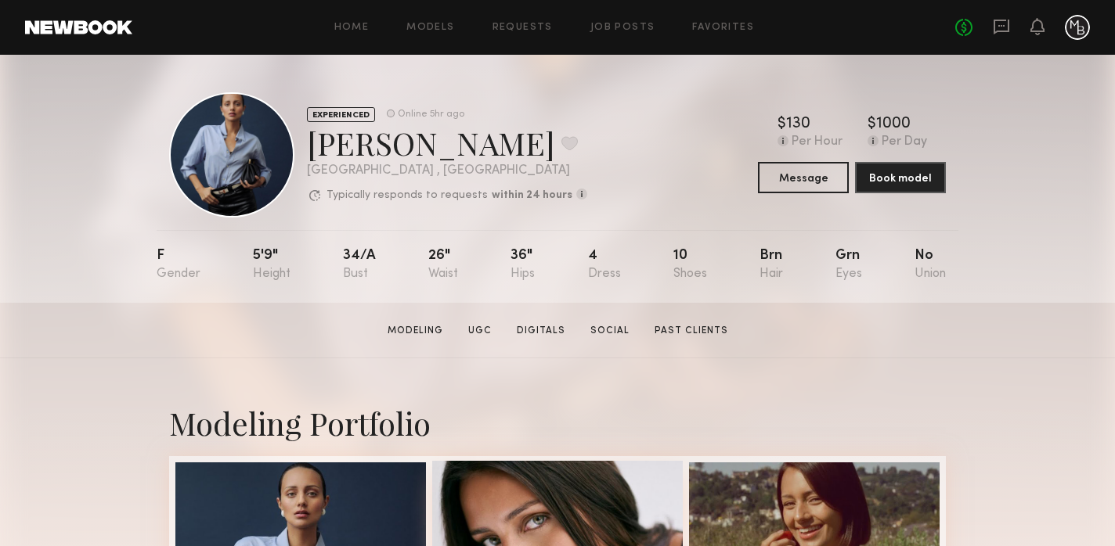
scroll to position [211, 0]
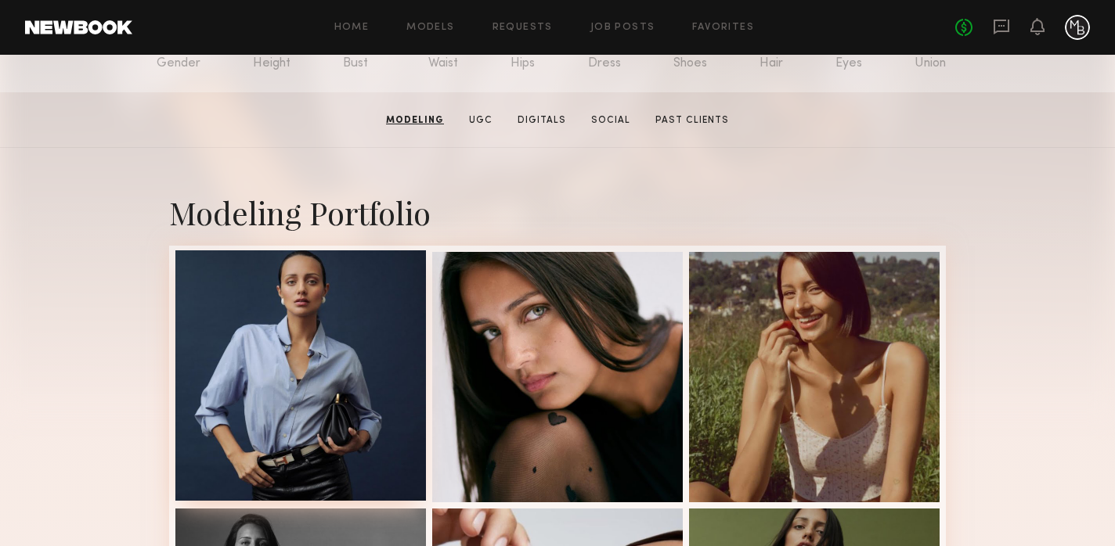
click at [334, 354] on div at bounding box center [300, 375] width 250 height 250
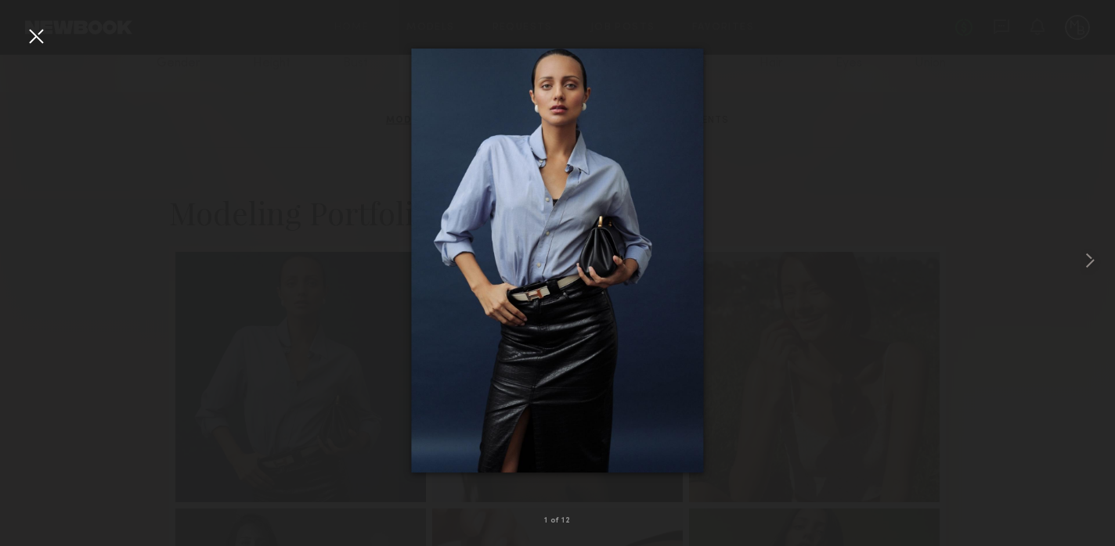
click at [41, 35] on div at bounding box center [35, 35] width 25 height 25
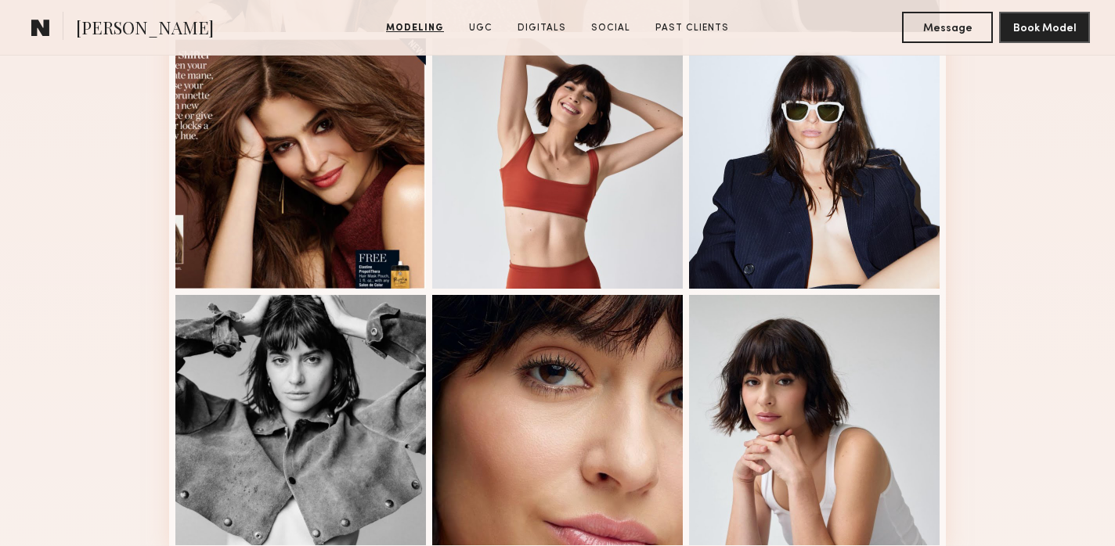
scroll to position [972, 0]
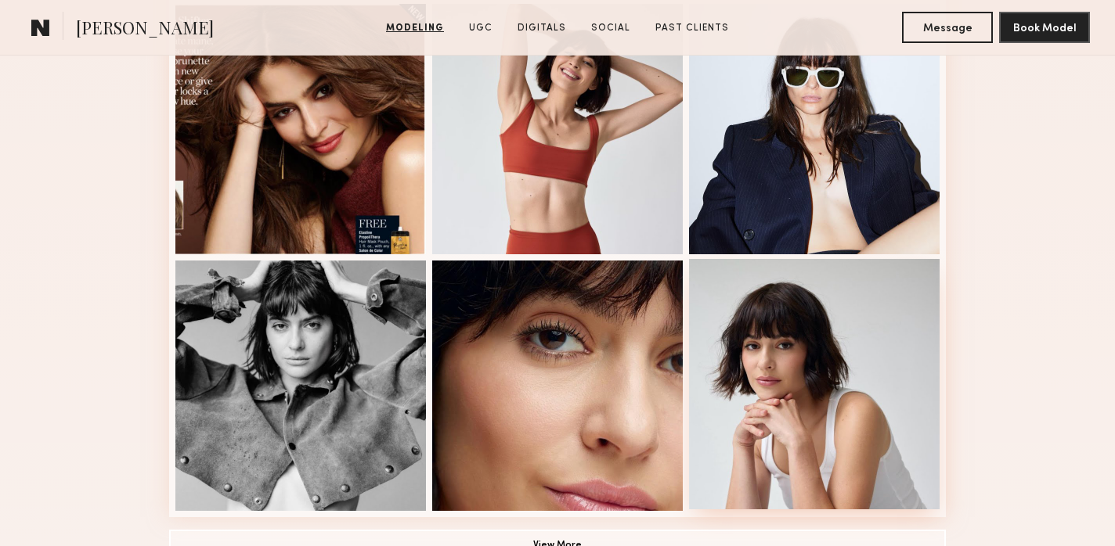
click at [814, 373] on div at bounding box center [814, 384] width 250 height 250
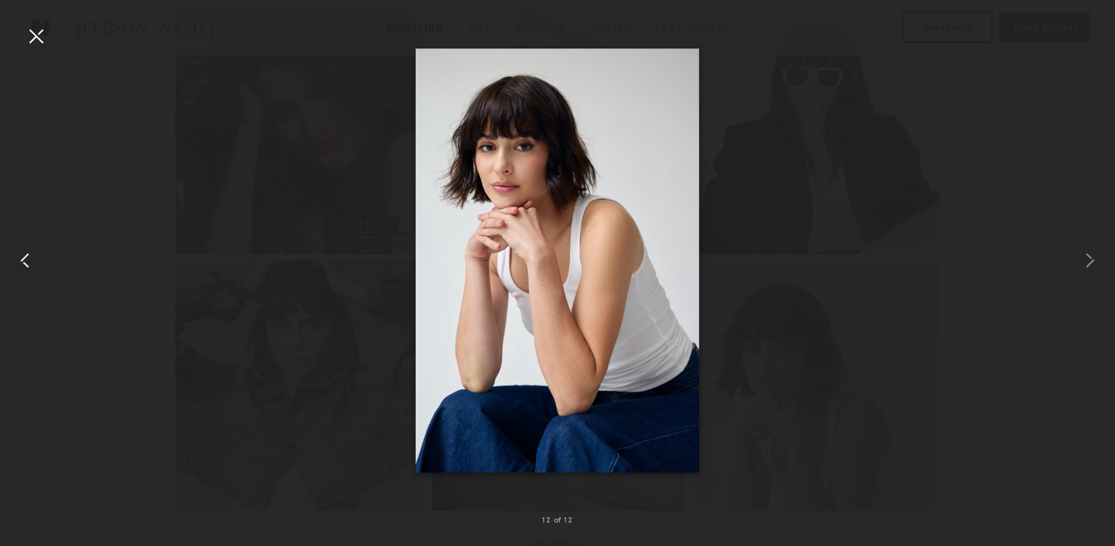
click at [34, 38] on div at bounding box center [35, 35] width 25 height 25
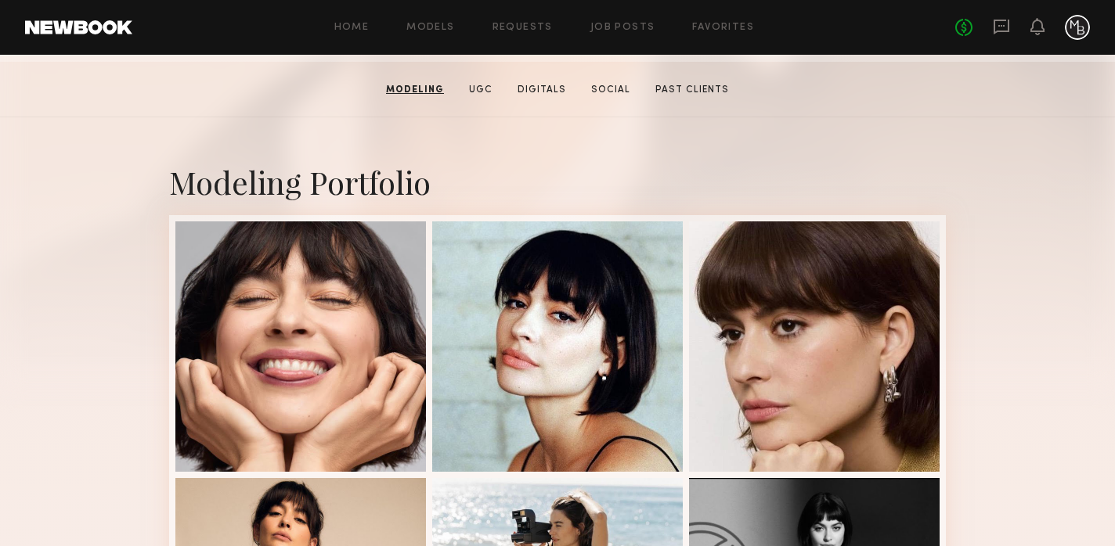
scroll to position [0, 0]
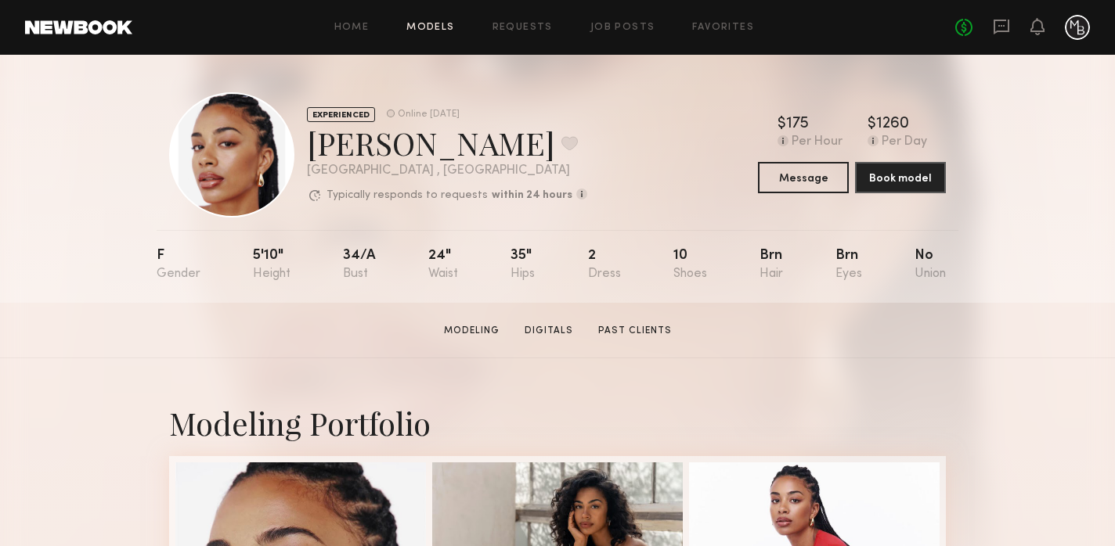
click at [424, 26] on link "Models" at bounding box center [430, 28] width 48 height 10
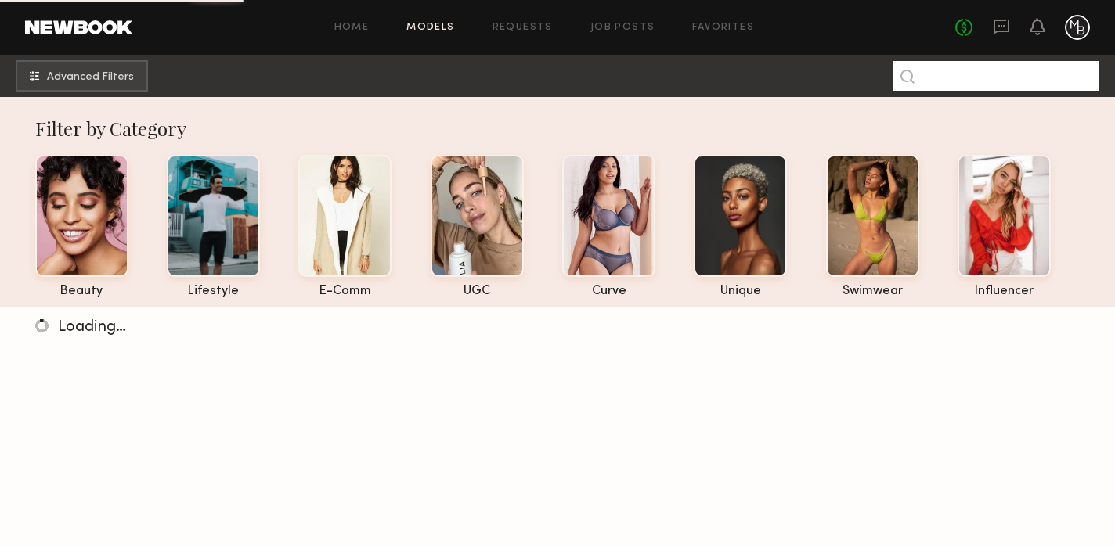
click at [944, 75] on input at bounding box center [995, 76] width 207 height 30
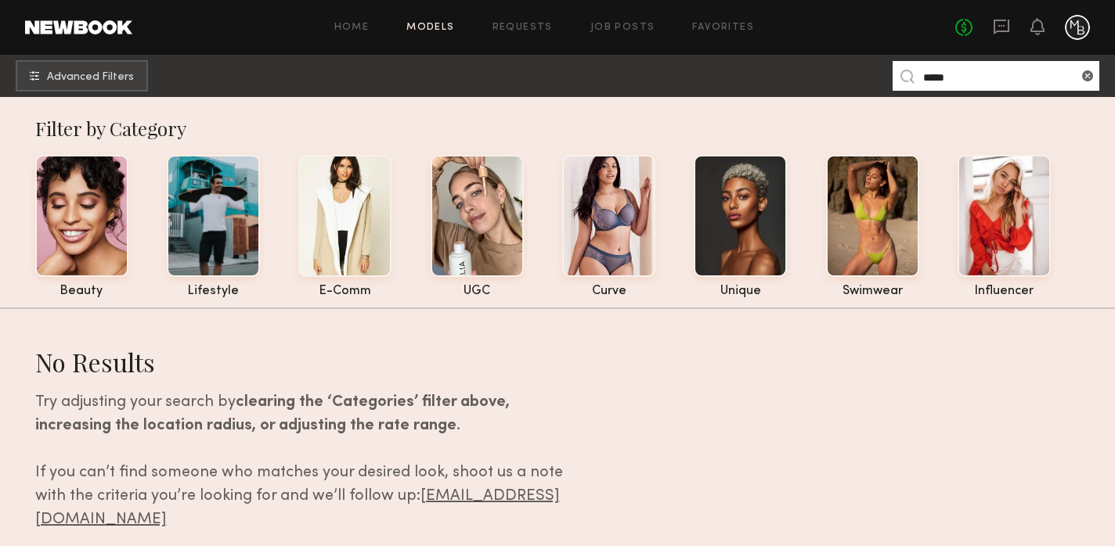
drag, startPoint x: 950, startPoint y: 80, endPoint x: 914, endPoint y: 81, distance: 36.8
click at [914, 81] on nb-model-search-input "*****" at bounding box center [995, 76] width 207 height 30
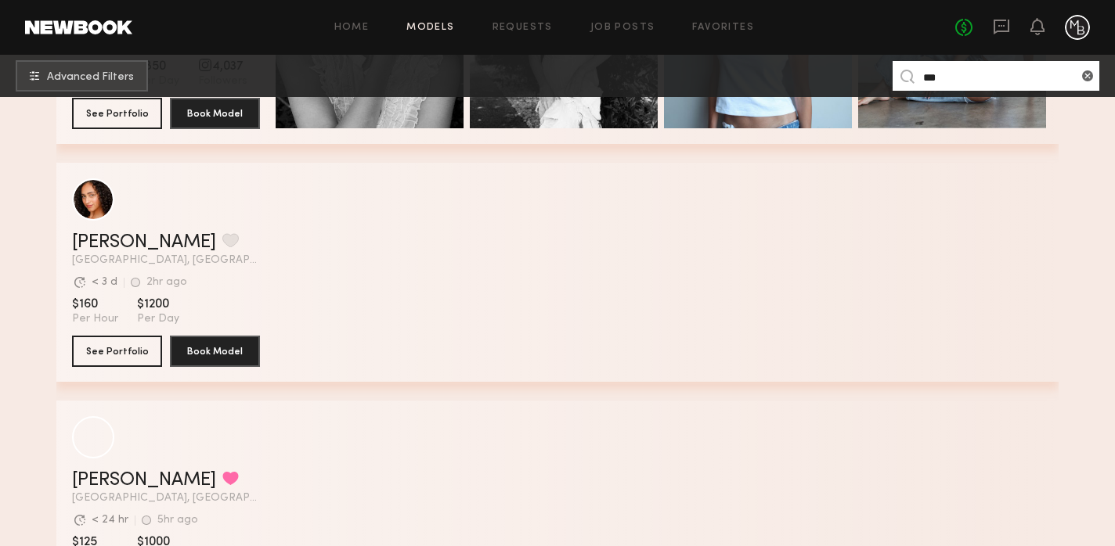
scroll to position [524, 0]
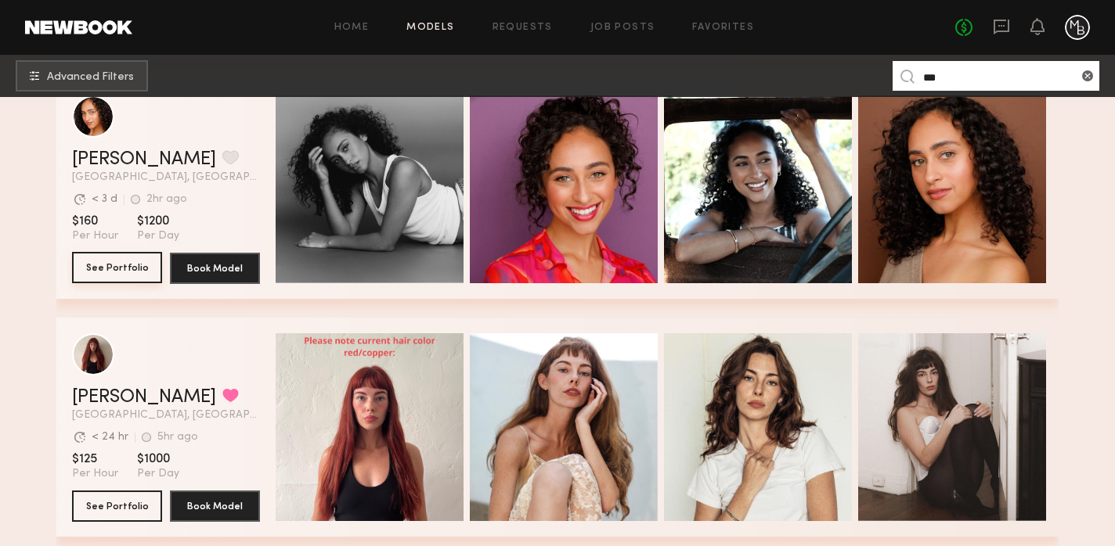
click at [115, 261] on button "See Portfolio" at bounding box center [117, 267] width 90 height 31
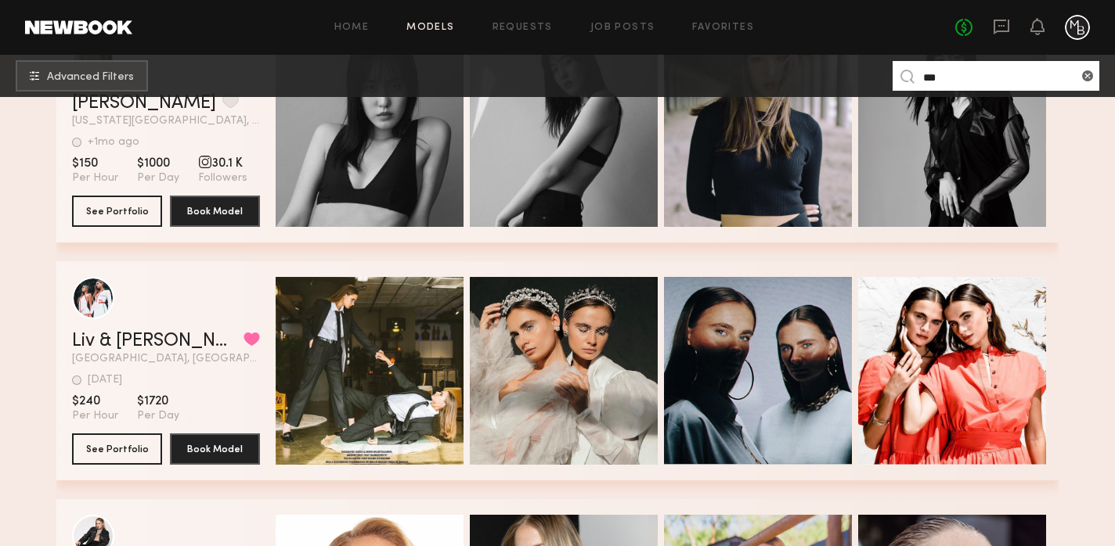
scroll to position [1842, 0]
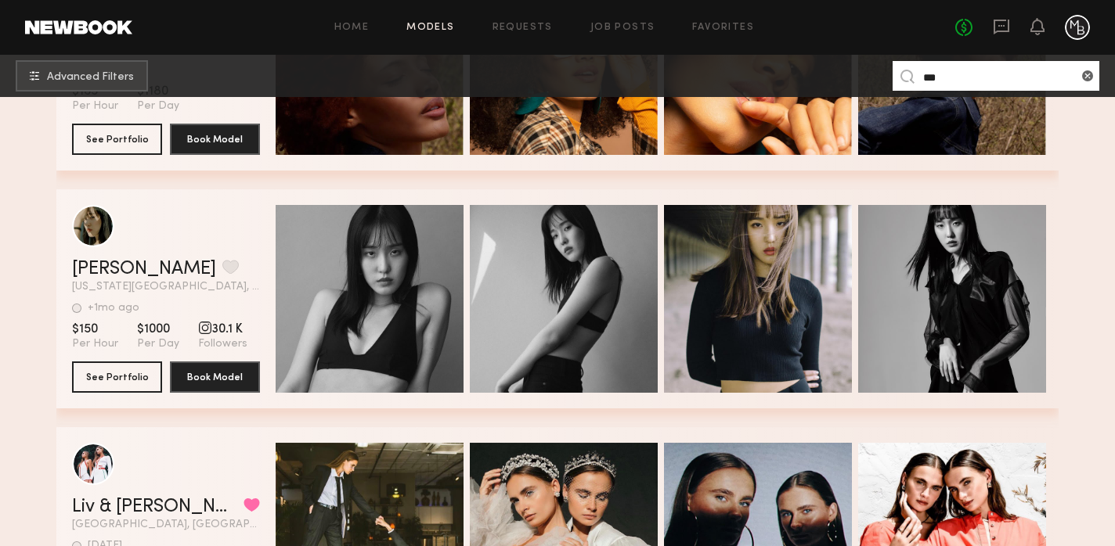
drag, startPoint x: 954, startPoint y: 82, endPoint x: 897, endPoint y: 80, distance: 57.2
click at [897, 80] on nb-model-search-input "***" at bounding box center [995, 76] width 207 height 30
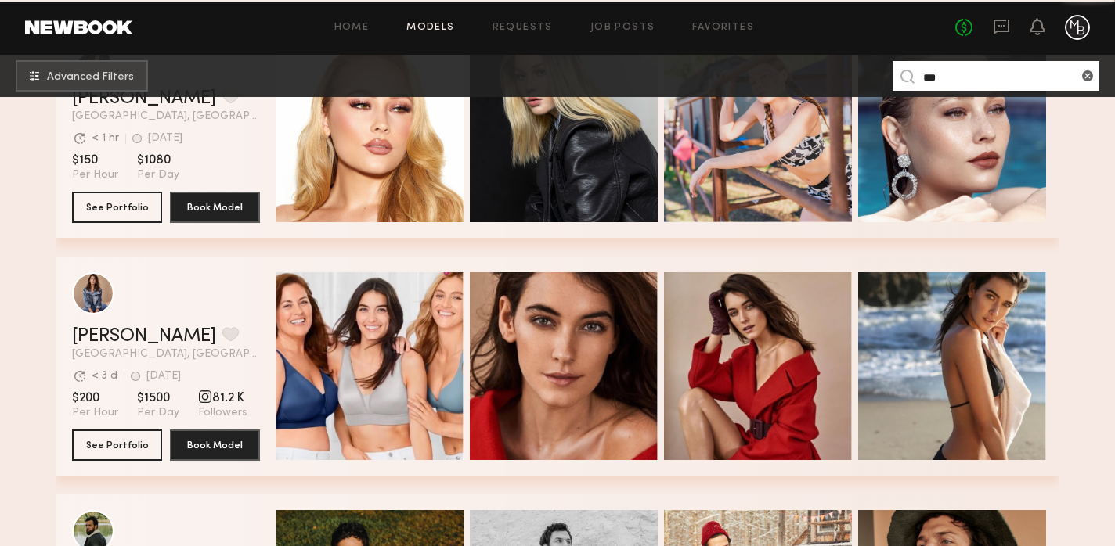
scroll to position [2729, 0]
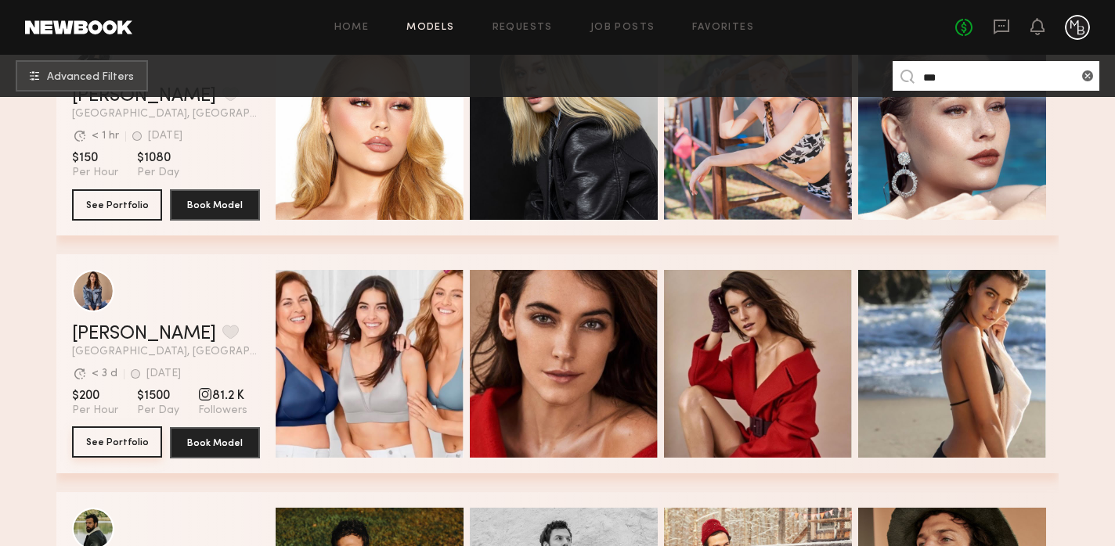
click at [122, 448] on button "See Portfolio" at bounding box center [117, 442] width 90 height 31
drag, startPoint x: 948, startPoint y: 78, endPoint x: 889, endPoint y: 74, distance: 58.8
click at [889, 75] on nb-browse-subheader "Advanced Filters ***" at bounding box center [557, 76] width 1115 height 42
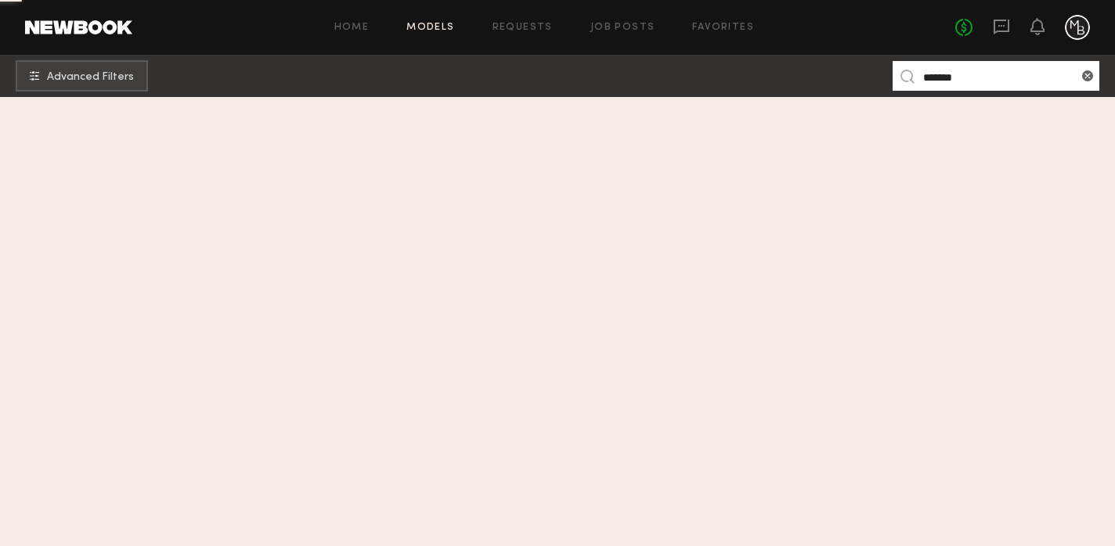
scroll to position [0, 0]
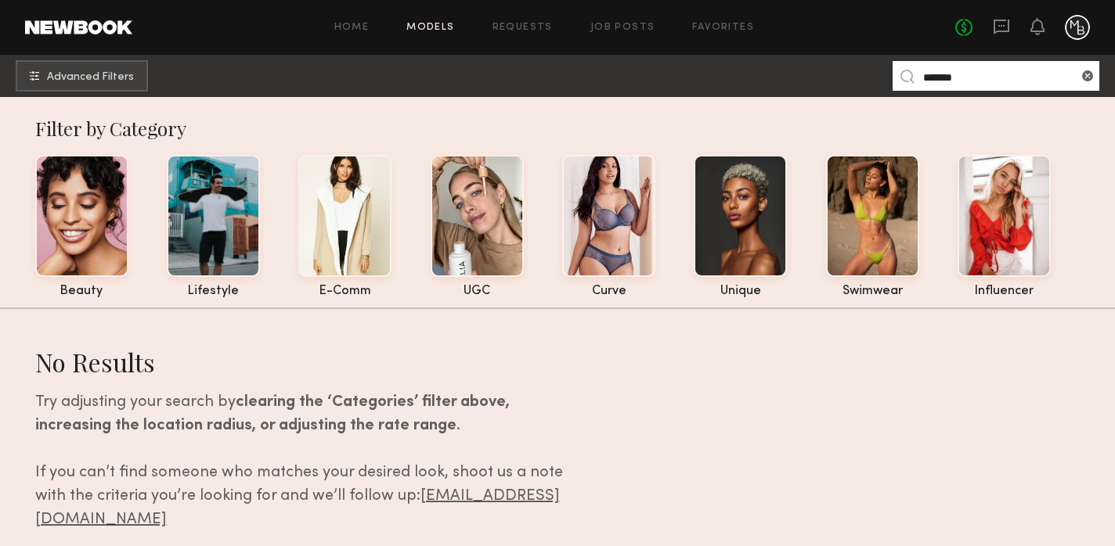
click at [986, 78] on input "*******" at bounding box center [995, 76] width 207 height 30
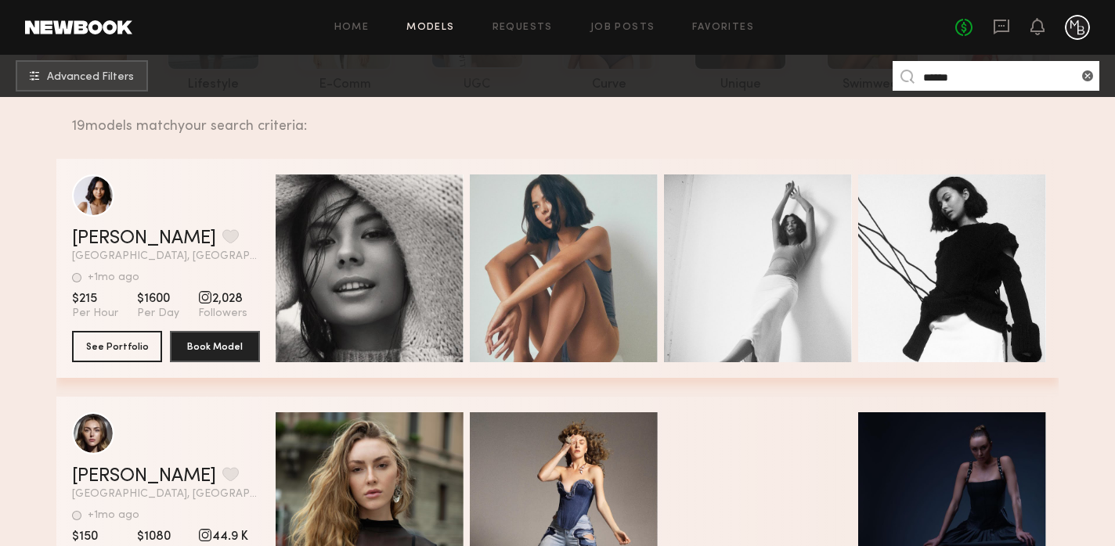
scroll to position [207, 0]
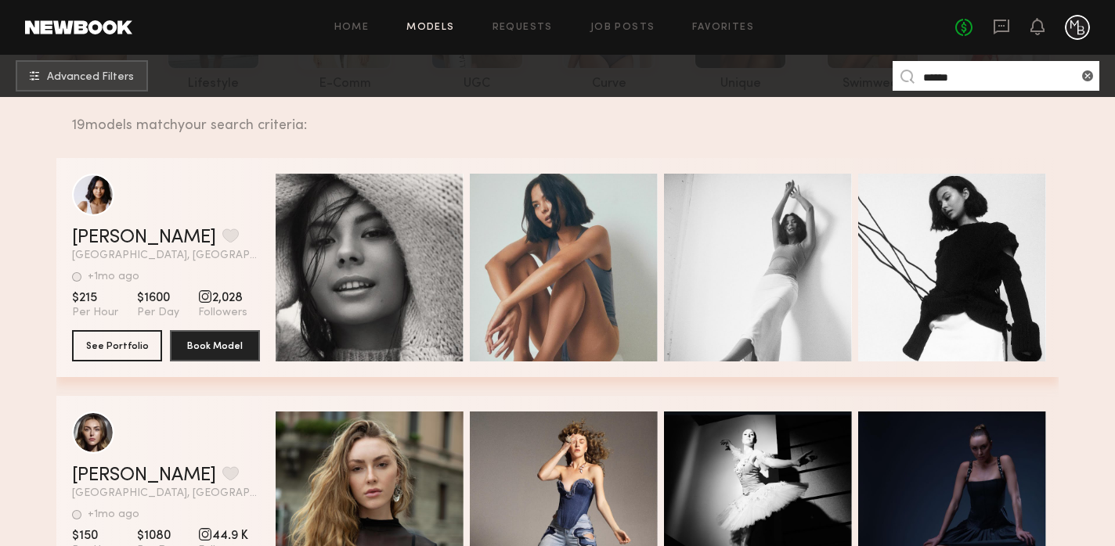
drag, startPoint x: 974, startPoint y: 78, endPoint x: 872, endPoint y: 74, distance: 101.9
click at [871, 74] on nb-browse-subheader "Advanced Filters *****" at bounding box center [557, 76] width 1115 height 42
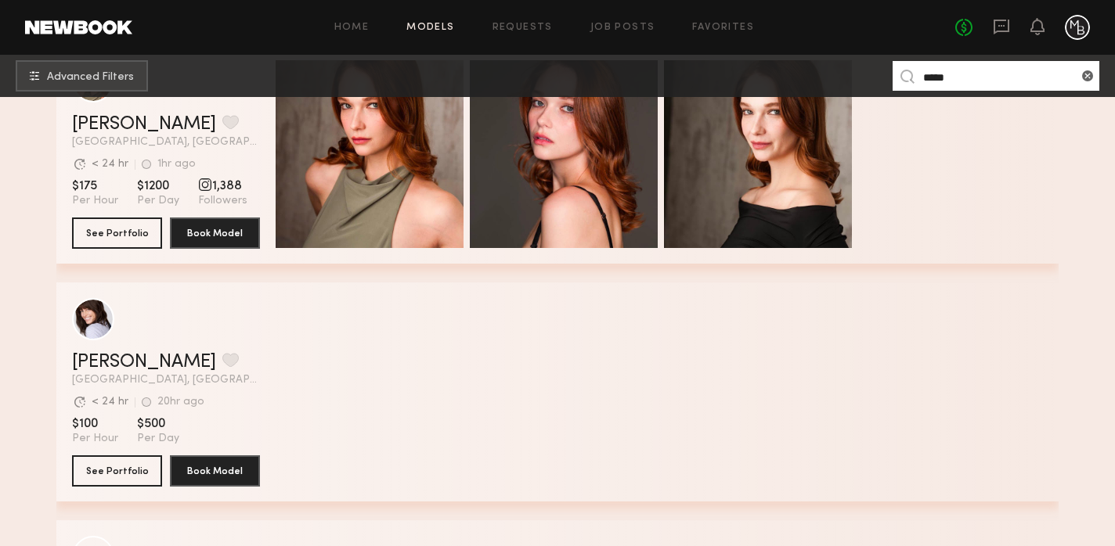
scroll to position [386, 0]
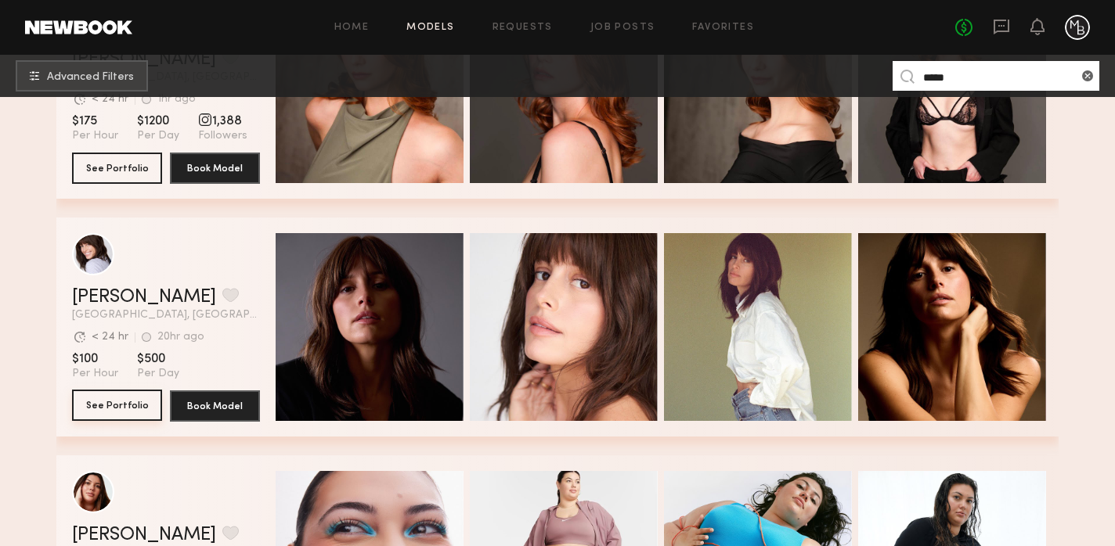
click at [124, 403] on button "See Portfolio" at bounding box center [117, 405] width 90 height 31
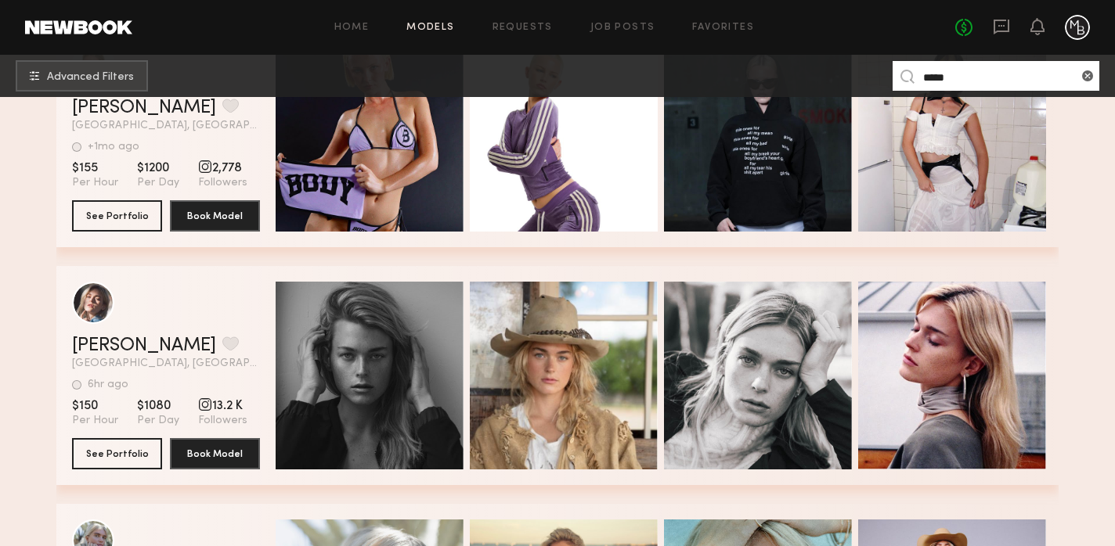
scroll to position [1414, 0]
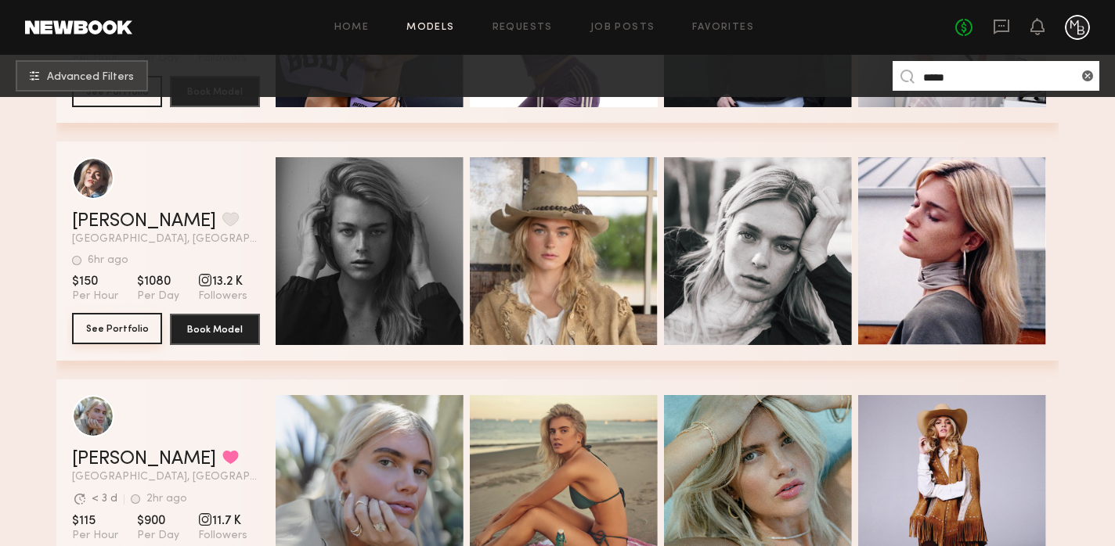
click at [128, 328] on button "See Portfolio" at bounding box center [117, 328] width 90 height 31
drag, startPoint x: 954, startPoint y: 74, endPoint x: 870, endPoint y: 78, distance: 84.6
click at [870, 79] on nb-browse-subheader "Advanced Filters *****" at bounding box center [557, 76] width 1115 height 42
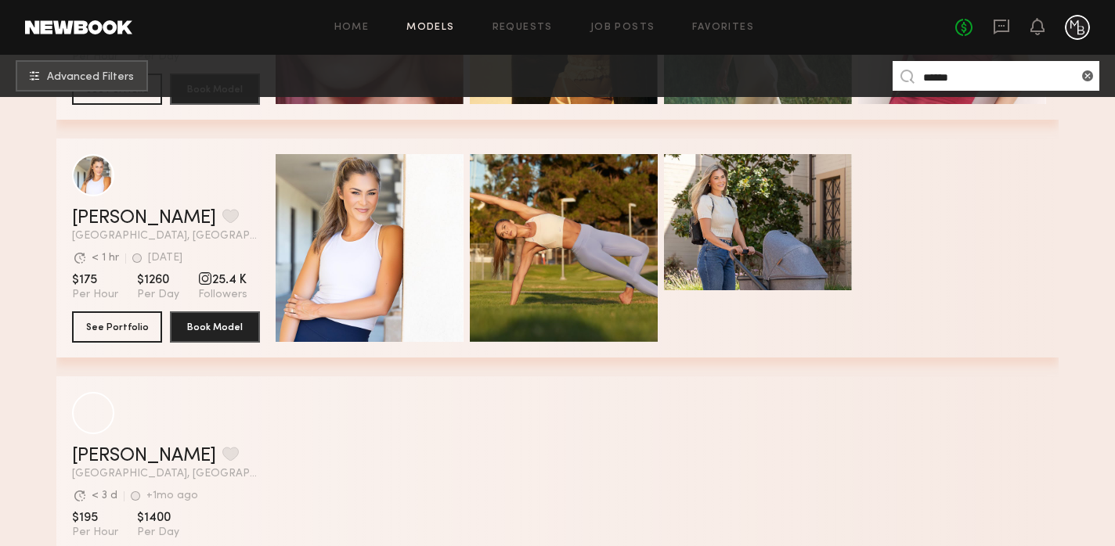
scroll to position [3218, 0]
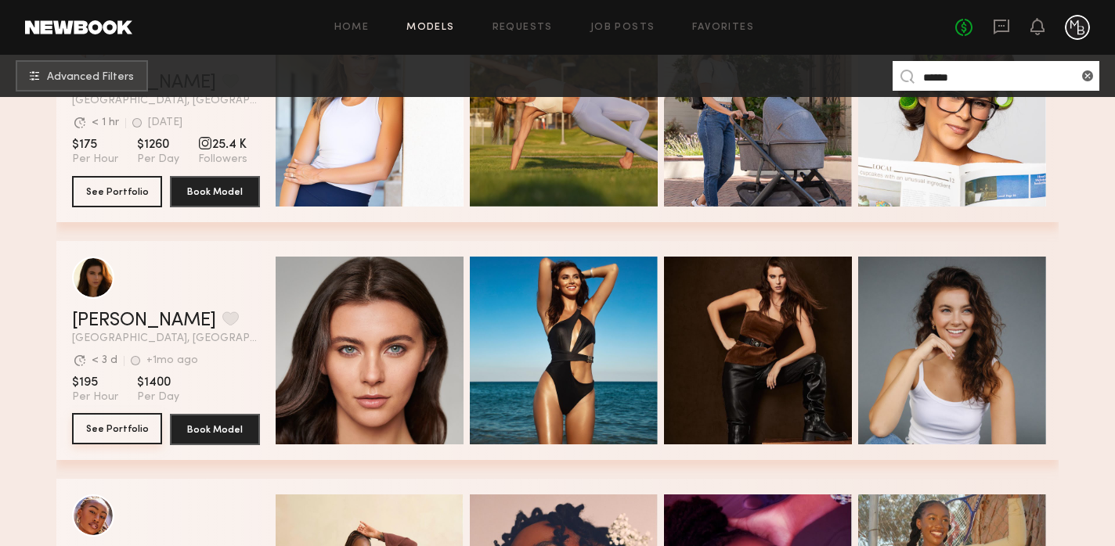
click at [127, 424] on button "See Portfolio" at bounding box center [117, 428] width 90 height 31
drag, startPoint x: 957, startPoint y: 77, endPoint x: 843, endPoint y: 74, distance: 113.5
click at [843, 74] on nb-browse-subheader "Advanced Filters ******" at bounding box center [557, 76] width 1115 height 42
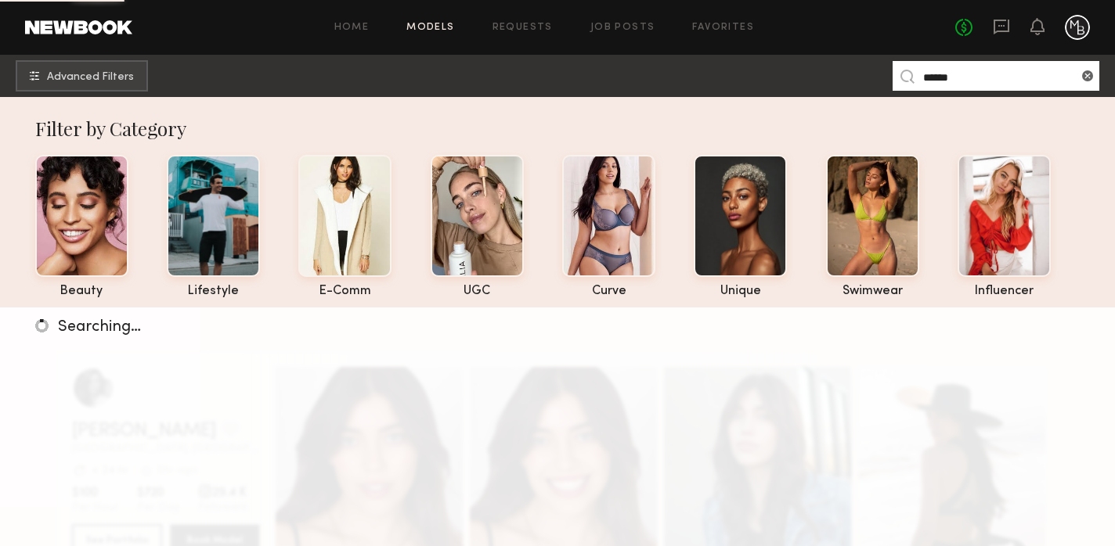
type input "******"
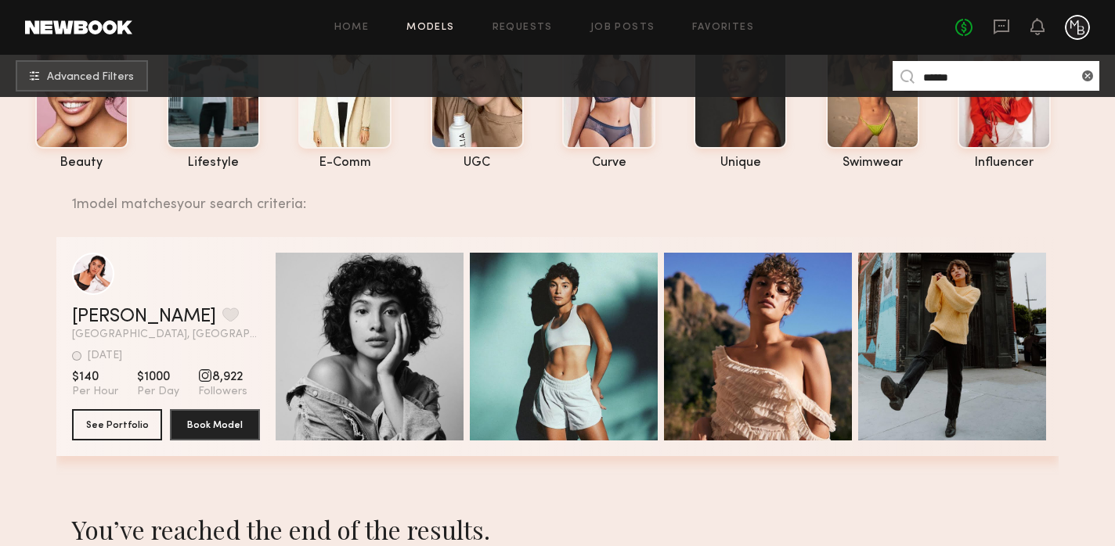
scroll to position [139, 0]
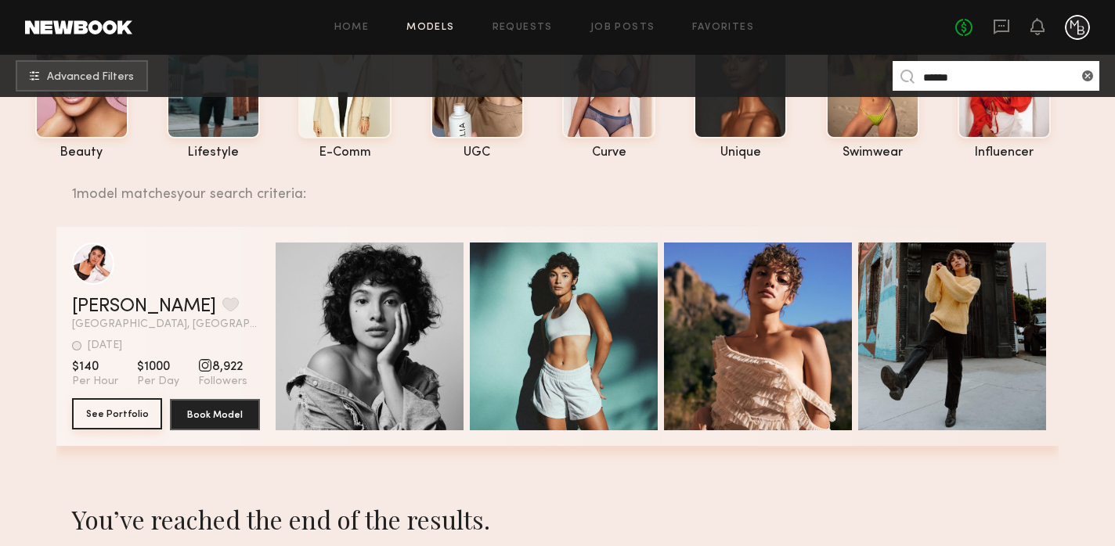
click at [106, 413] on button "See Portfolio" at bounding box center [117, 413] width 90 height 31
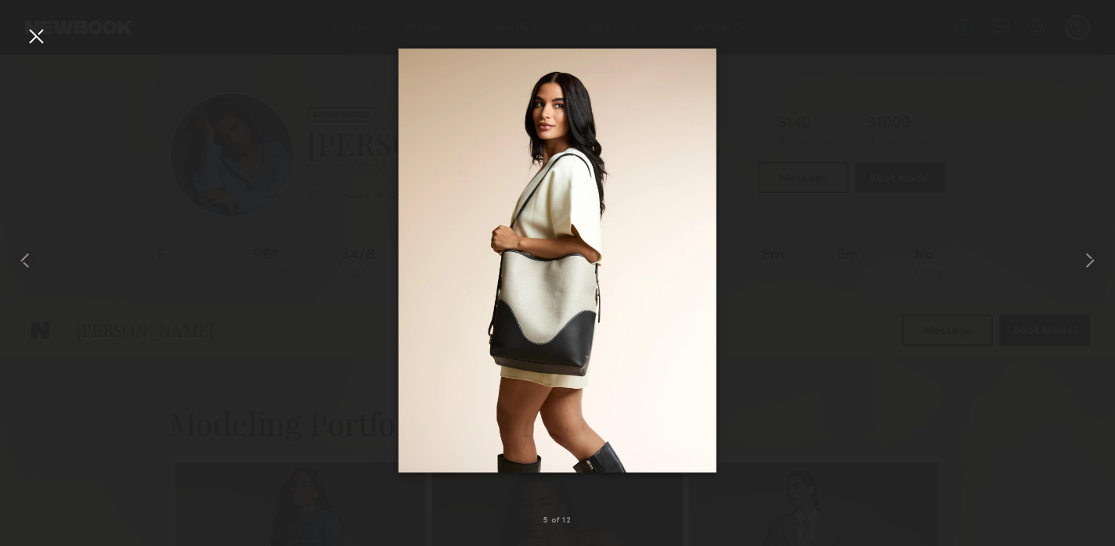
scroll to position [590, 0]
click at [35, 36] on div at bounding box center [35, 35] width 25 height 25
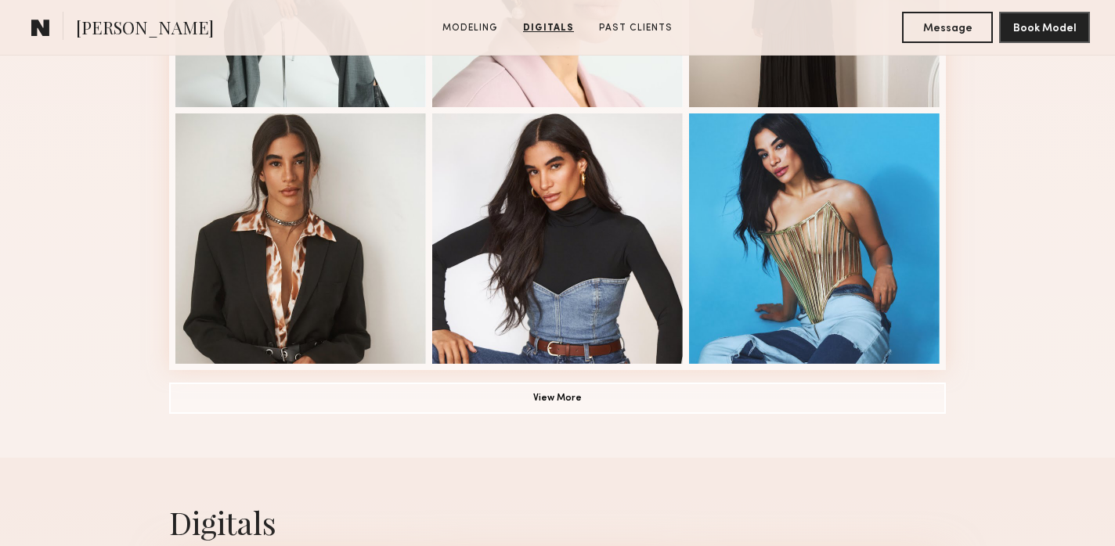
scroll to position [1097, 0]
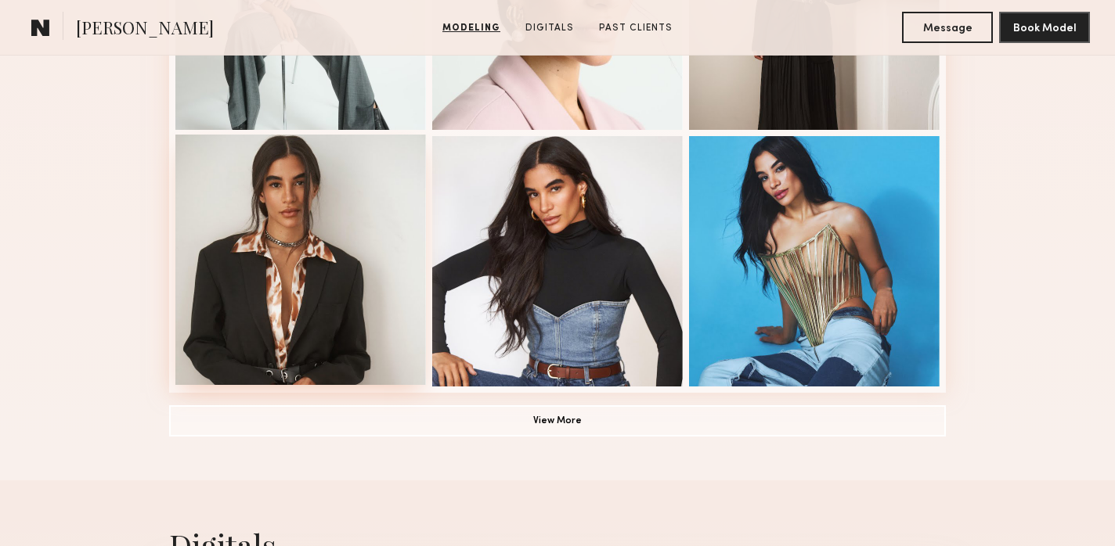
click at [382, 281] on div at bounding box center [300, 260] width 250 height 250
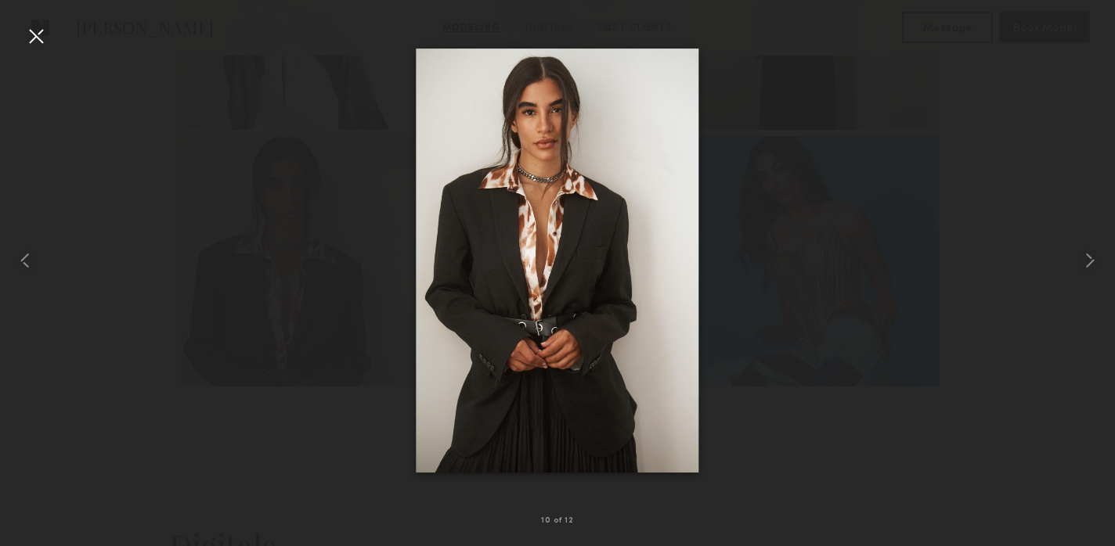
drag, startPoint x: 36, startPoint y: 34, endPoint x: 56, endPoint y: 79, distance: 49.8
click at [37, 34] on div at bounding box center [35, 35] width 25 height 25
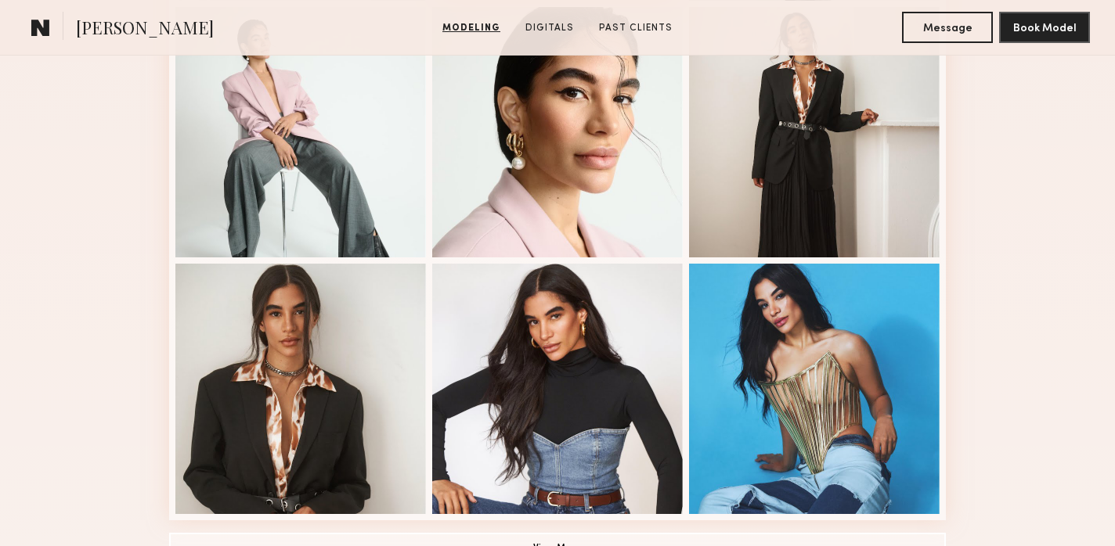
scroll to position [1043, 0]
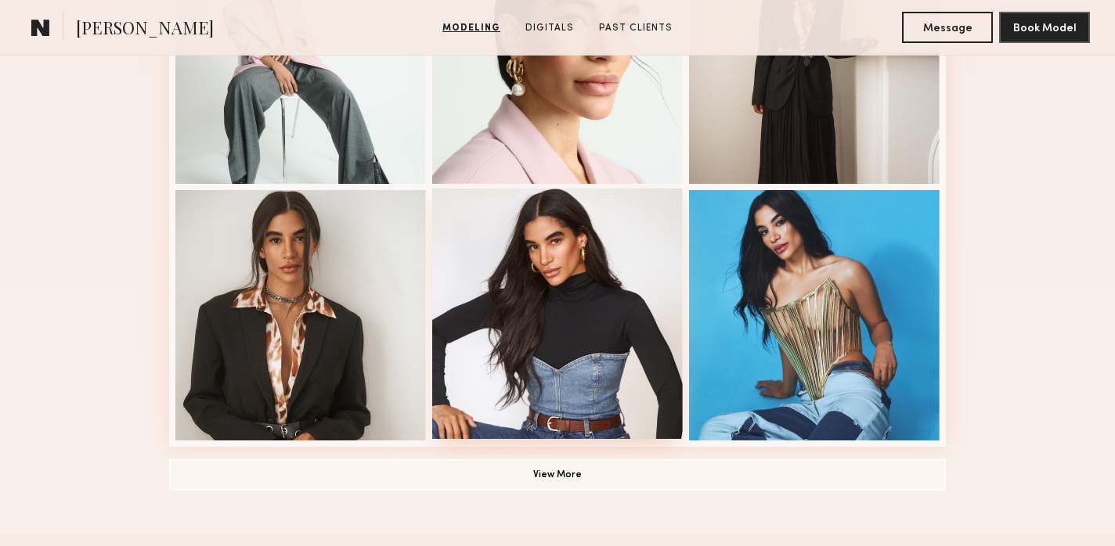
click at [546, 290] on div at bounding box center [557, 314] width 250 height 250
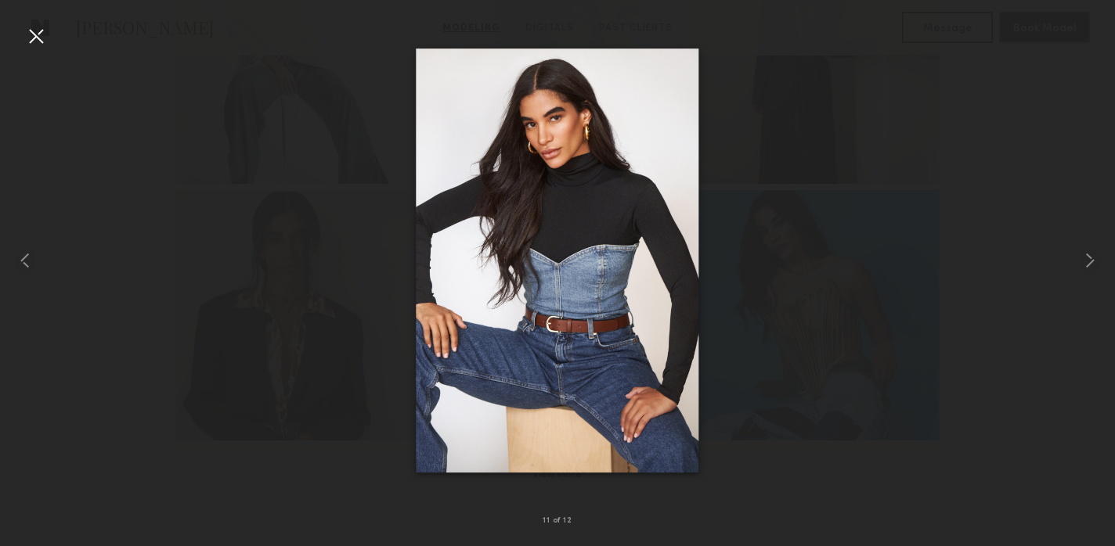
click at [41, 35] on div at bounding box center [35, 35] width 25 height 25
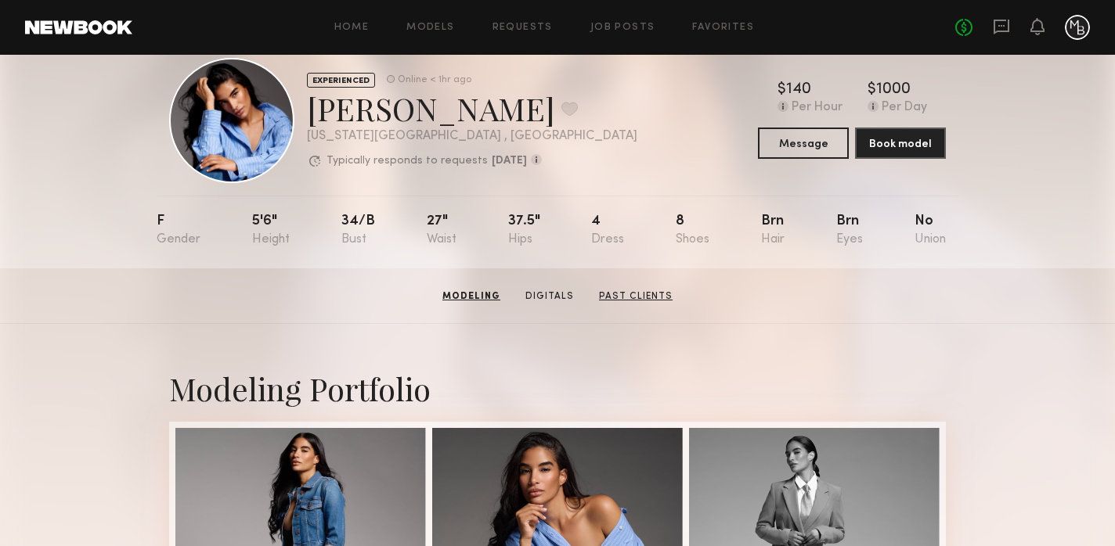
scroll to position [0, 0]
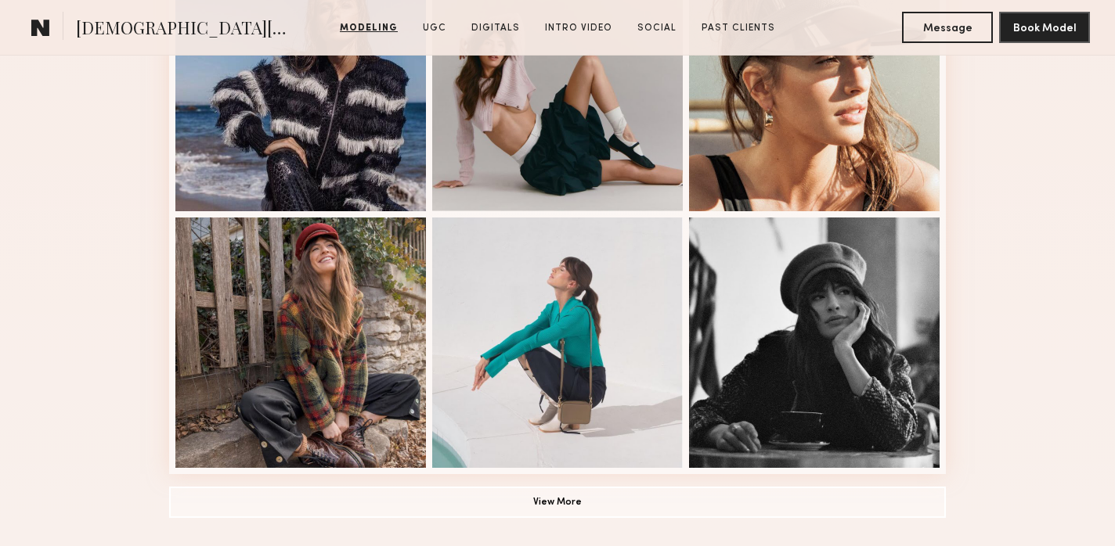
scroll to position [1042, 0]
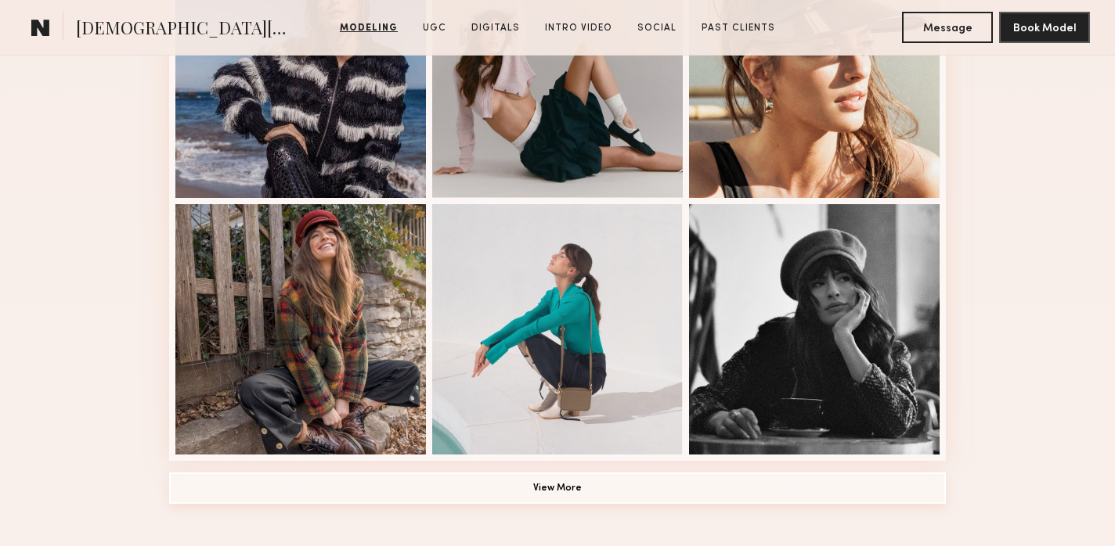
click at [558, 476] on button "View More" at bounding box center [557, 488] width 777 height 31
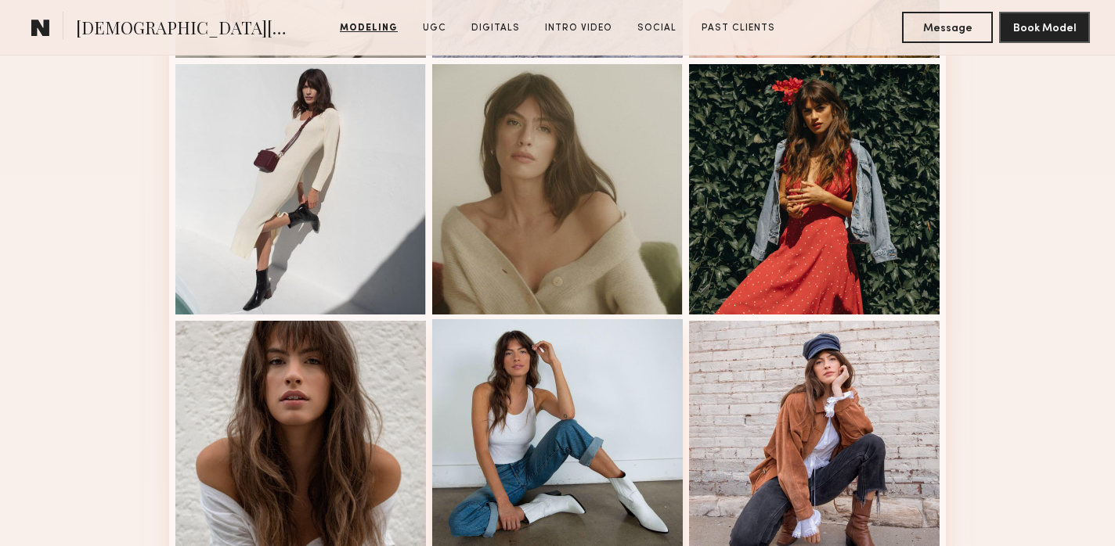
scroll to position [1934, 0]
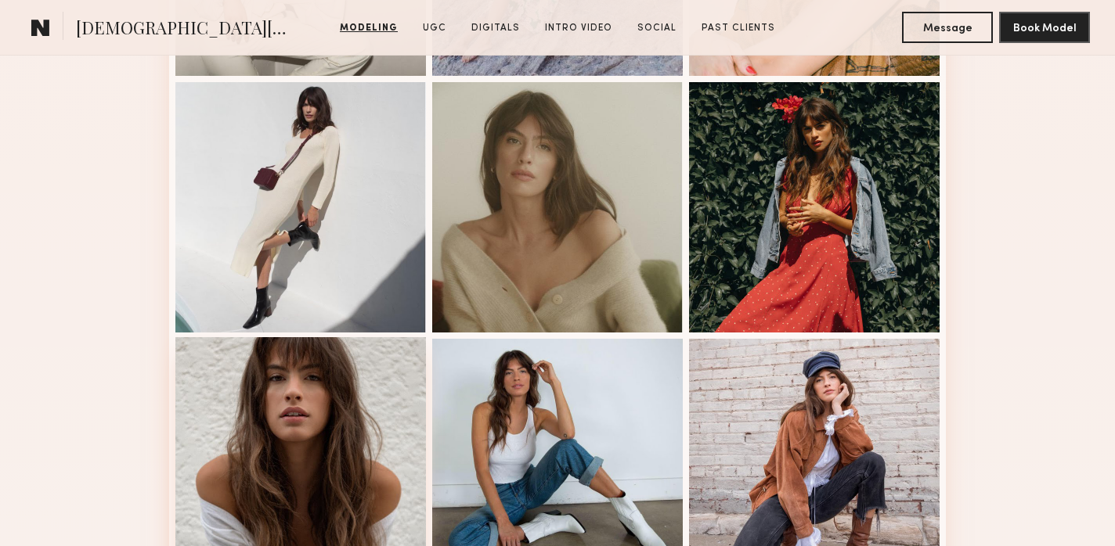
click at [248, 435] on div at bounding box center [300, 462] width 250 height 250
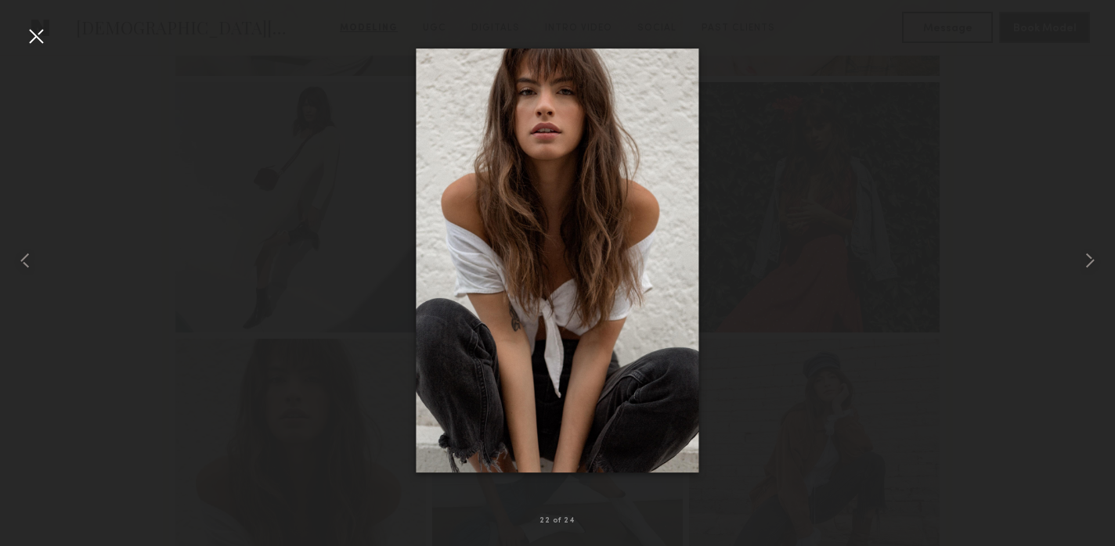
click at [43, 38] on div at bounding box center [35, 35] width 25 height 25
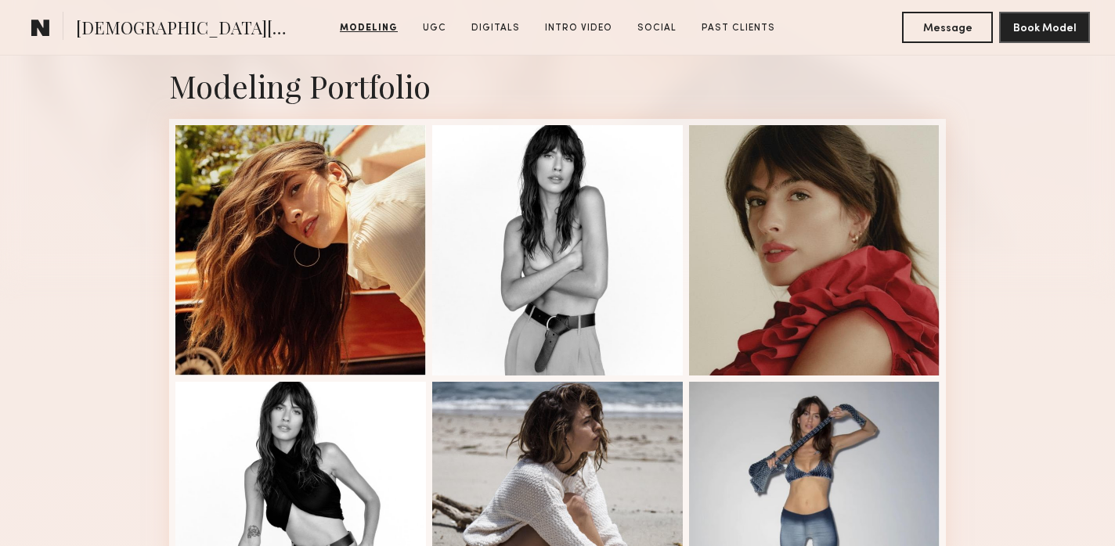
scroll to position [314, 0]
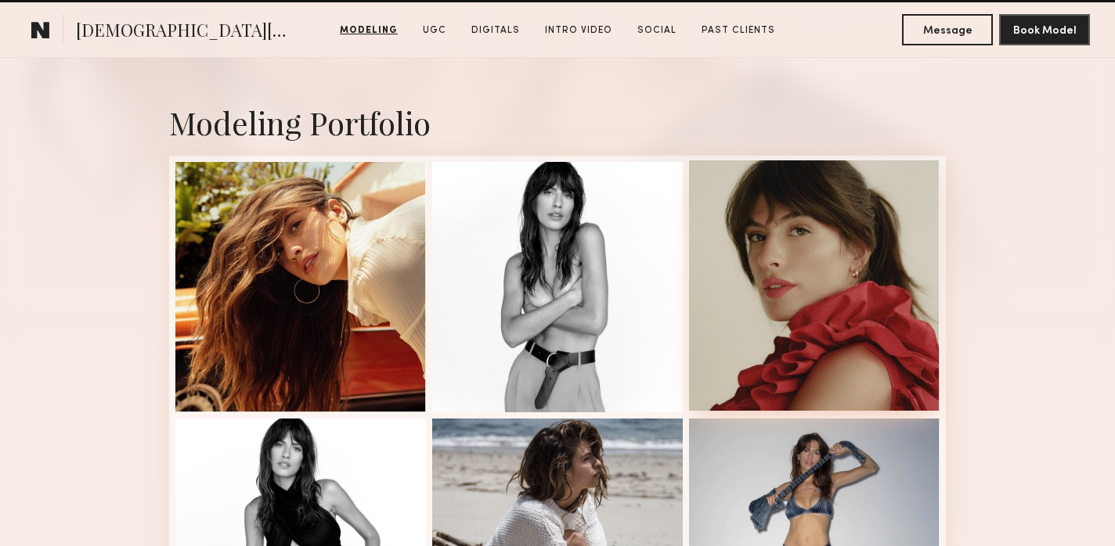
click at [762, 315] on div at bounding box center [814, 285] width 250 height 250
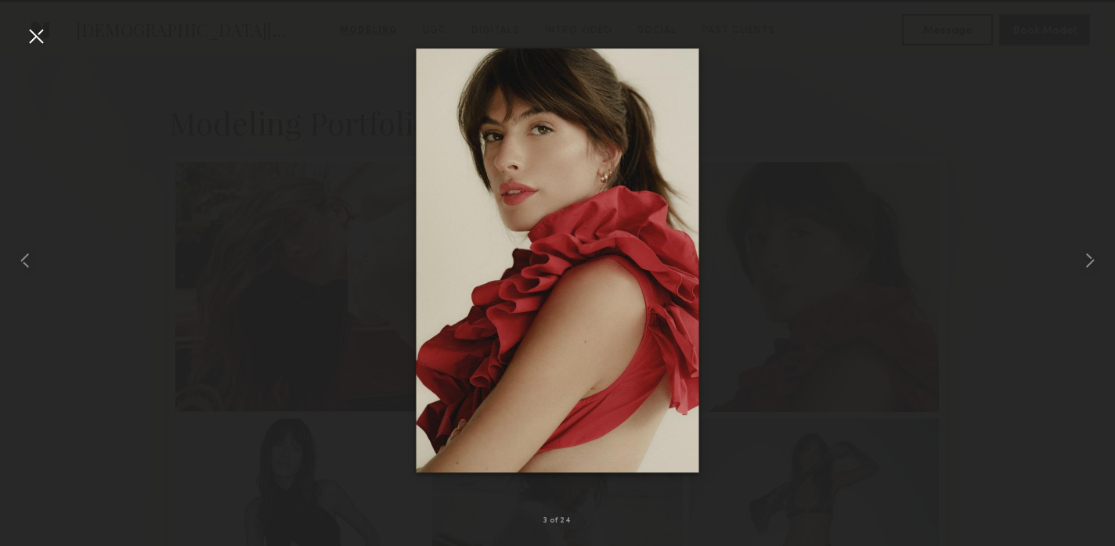
click at [38, 37] on div at bounding box center [35, 35] width 25 height 25
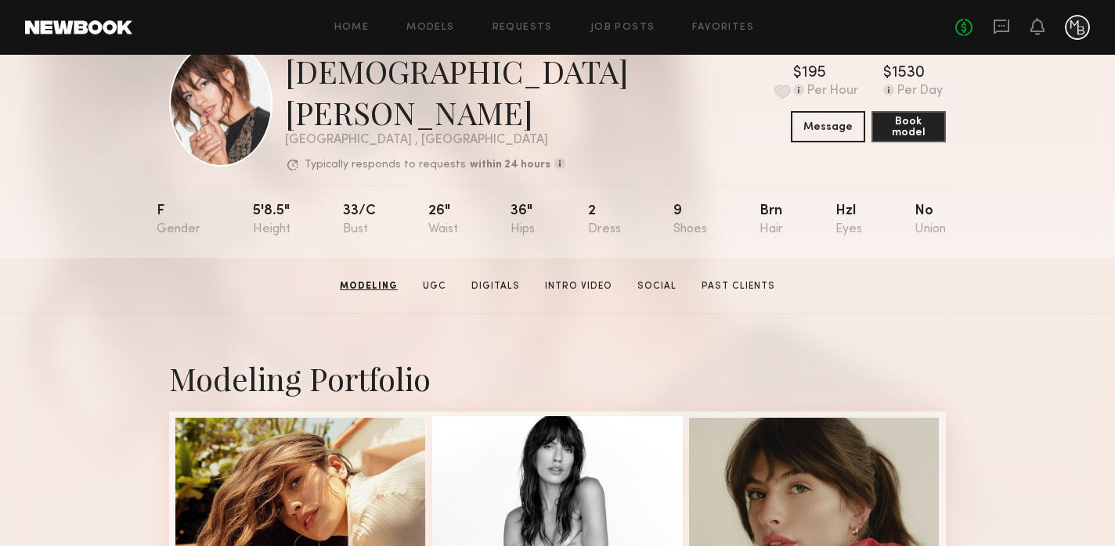
scroll to position [0, 0]
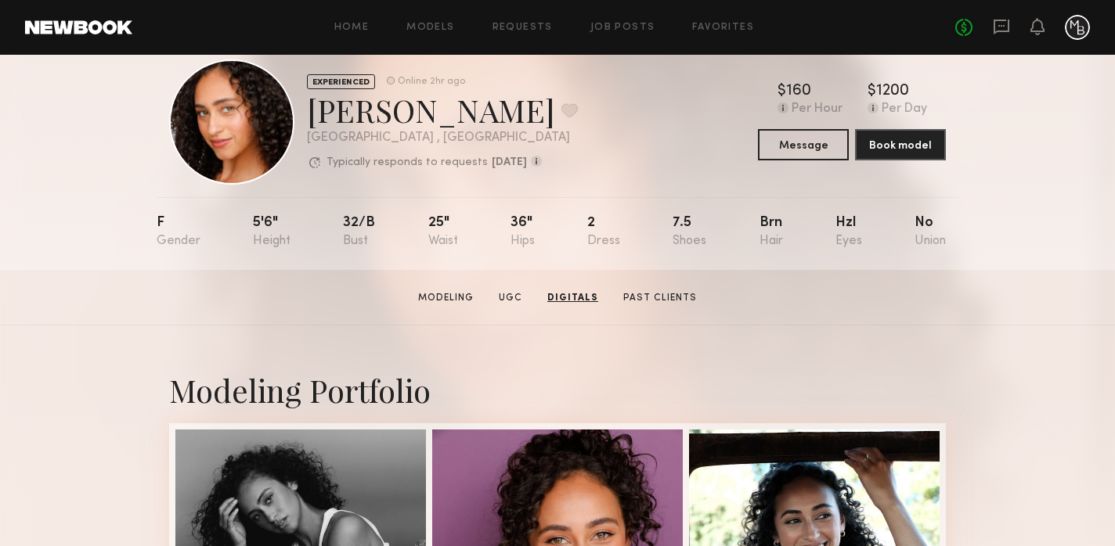
scroll to position [20, 0]
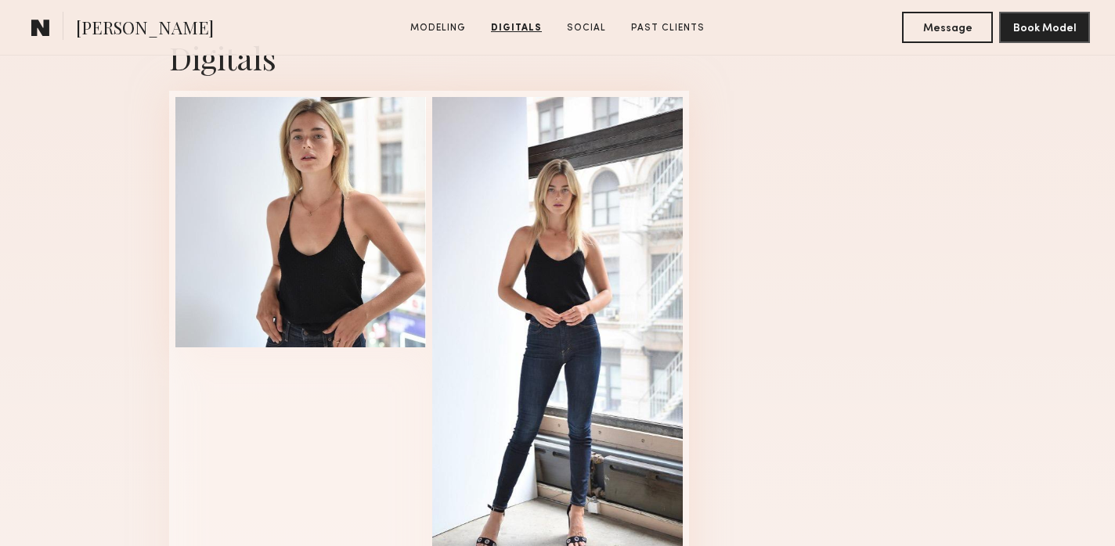
scroll to position [1584, 0]
click at [620, 232] on div at bounding box center [557, 349] width 250 height 507
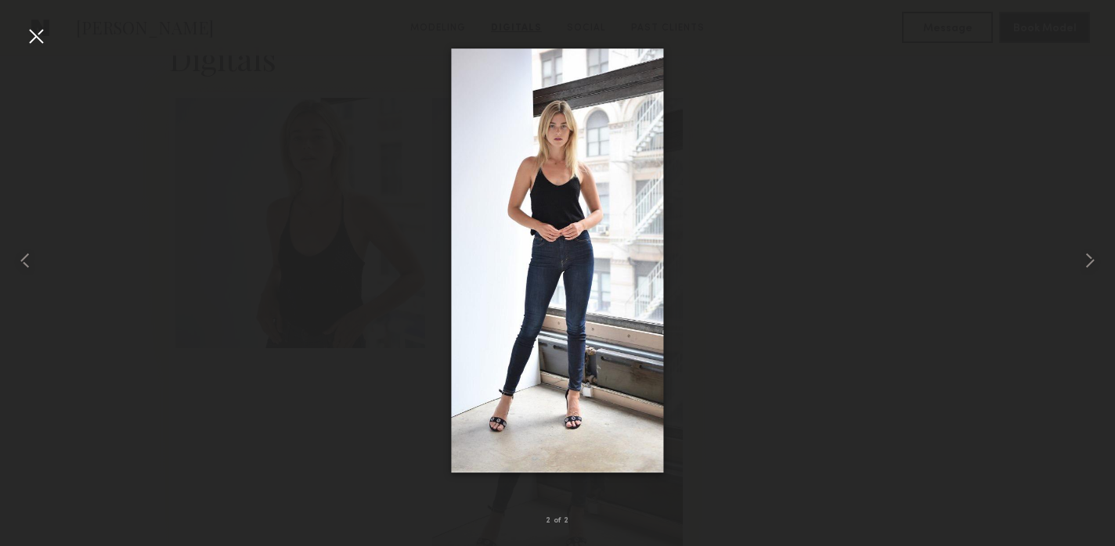
drag, startPoint x: 38, startPoint y: 39, endPoint x: 137, endPoint y: 150, distance: 149.1
click at [38, 40] on div at bounding box center [35, 35] width 25 height 25
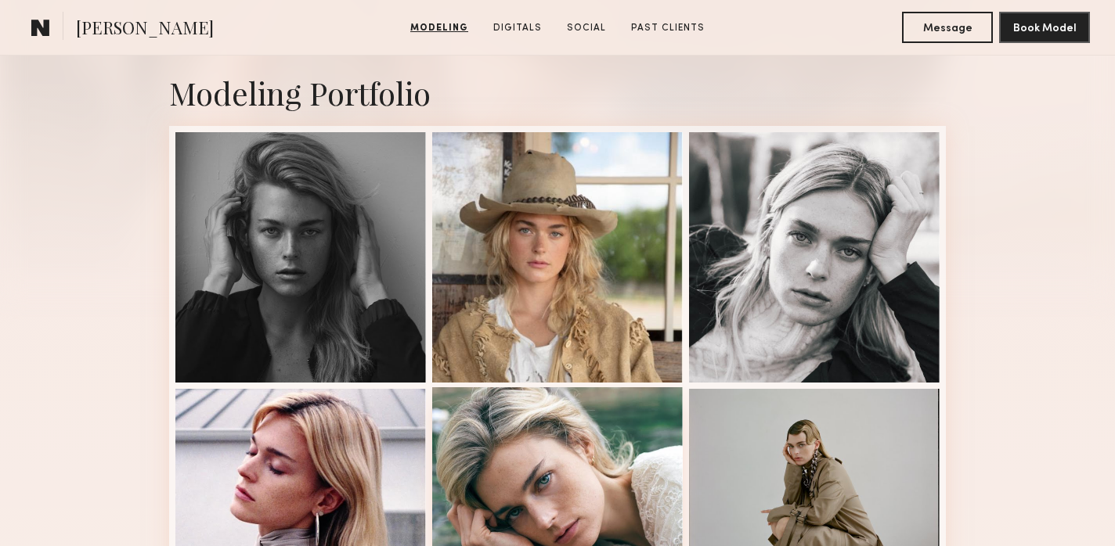
scroll to position [389, 0]
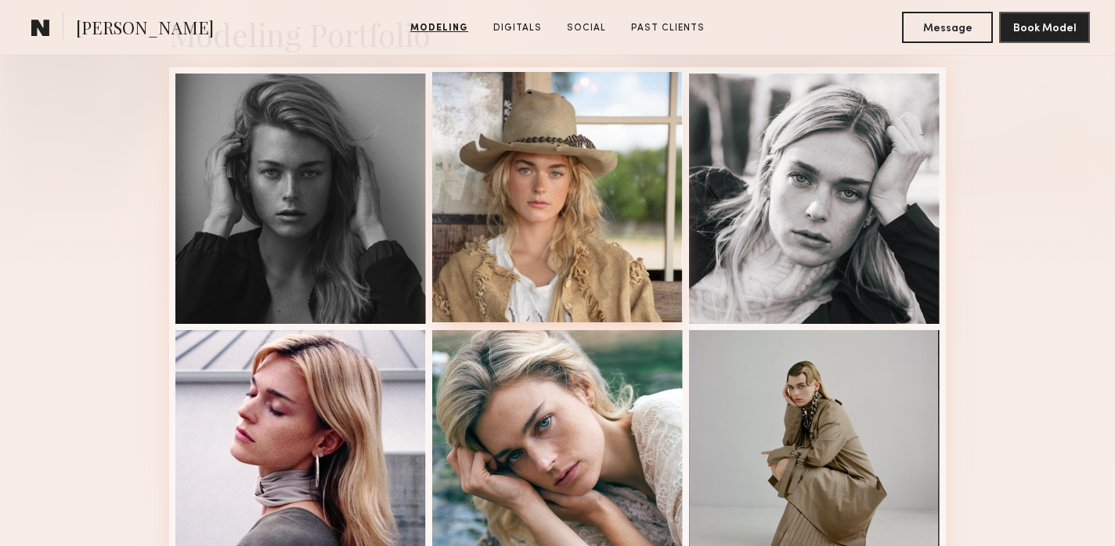
click at [571, 254] on div at bounding box center [557, 197] width 250 height 250
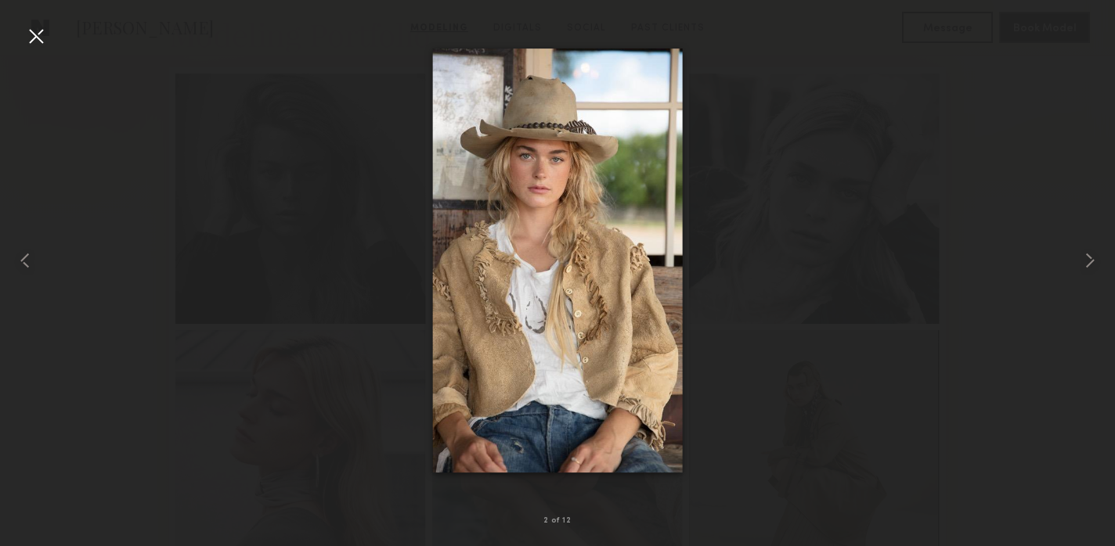
click at [40, 38] on div at bounding box center [35, 35] width 25 height 25
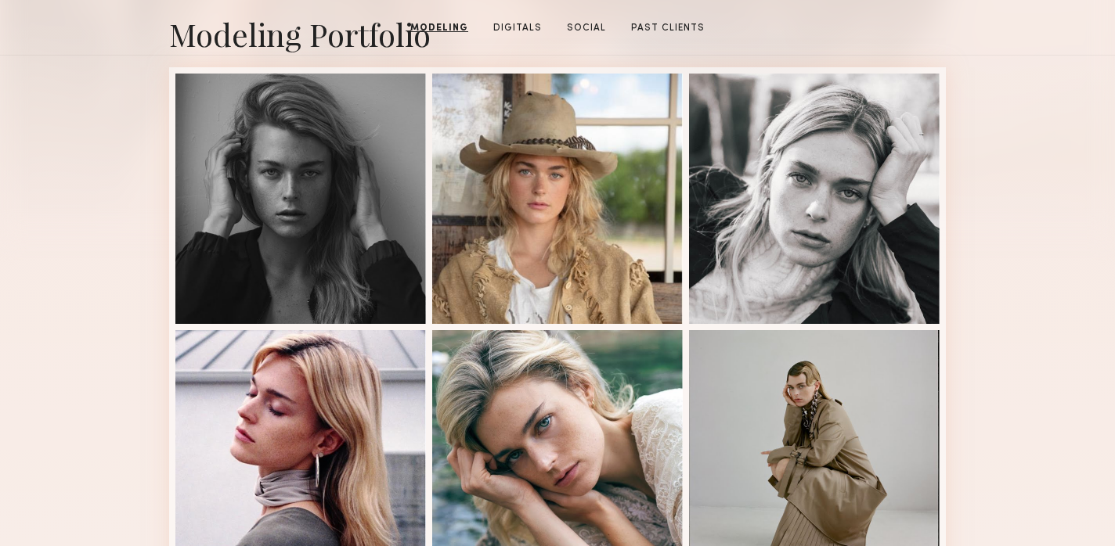
scroll to position [0, 0]
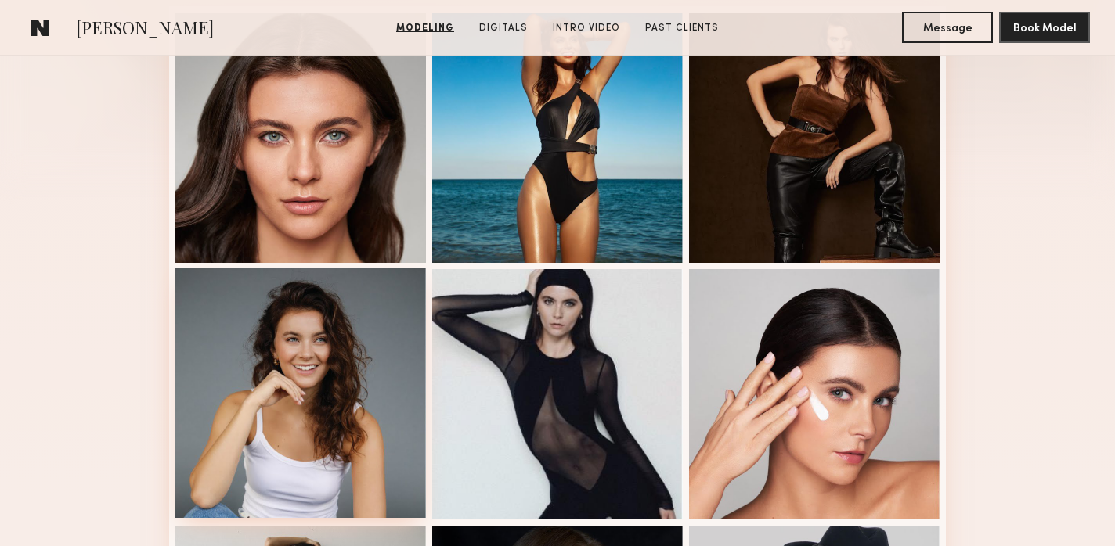
scroll to position [449, 0]
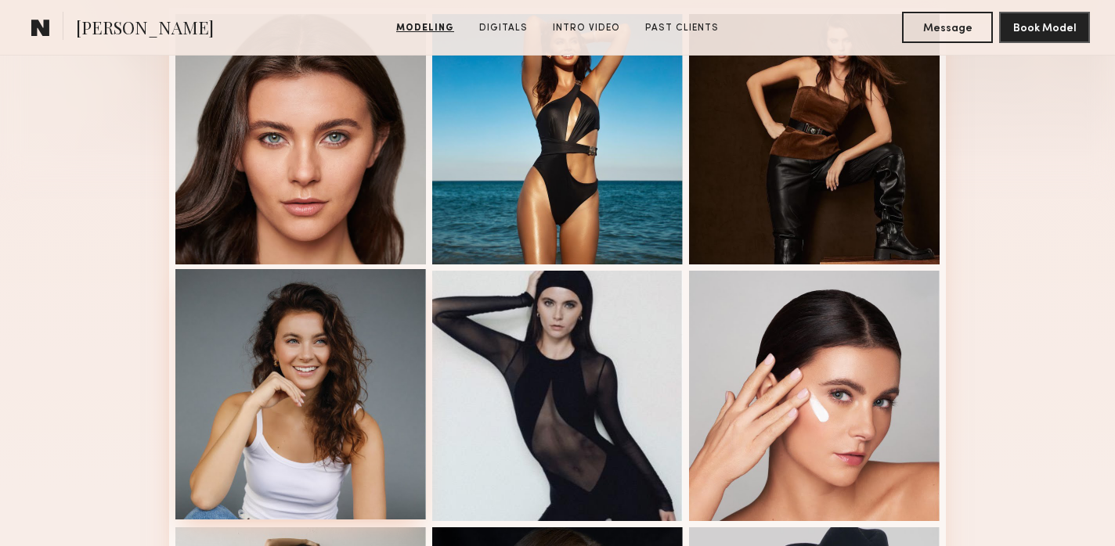
click at [345, 331] on div at bounding box center [300, 394] width 250 height 250
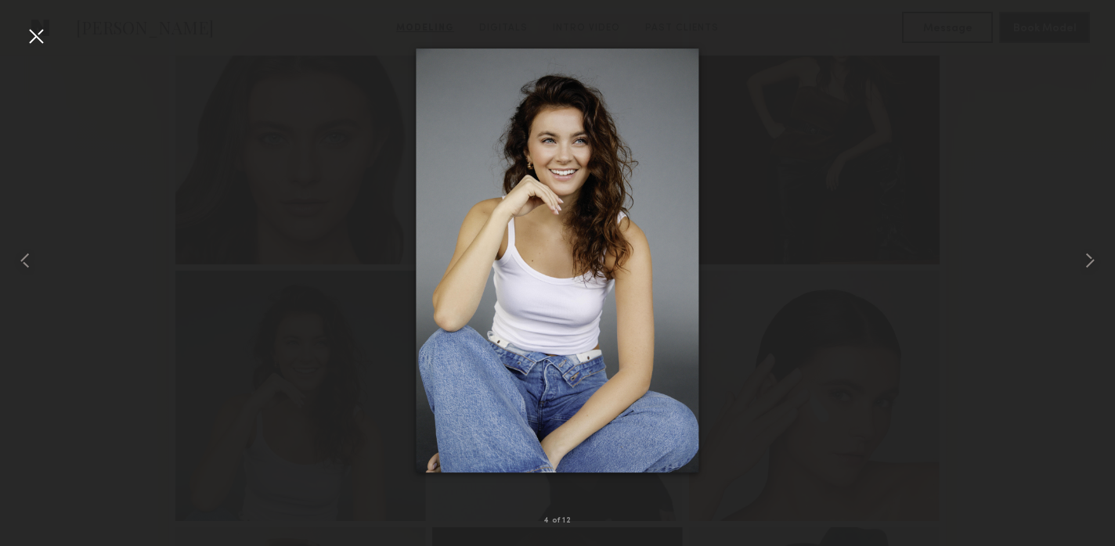
click at [38, 39] on div at bounding box center [35, 35] width 25 height 25
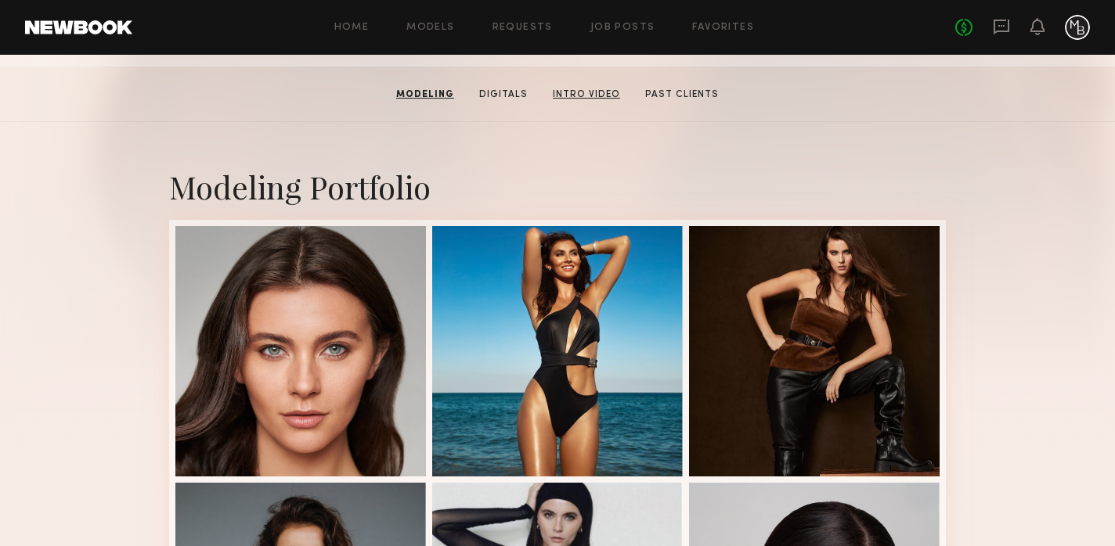
scroll to position [0, 0]
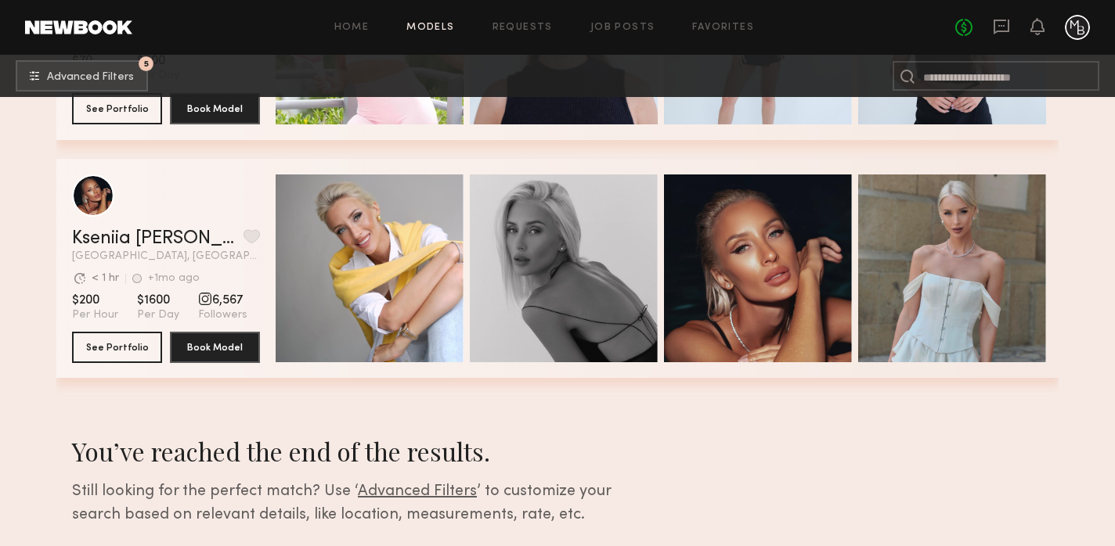
scroll to position [159010, 0]
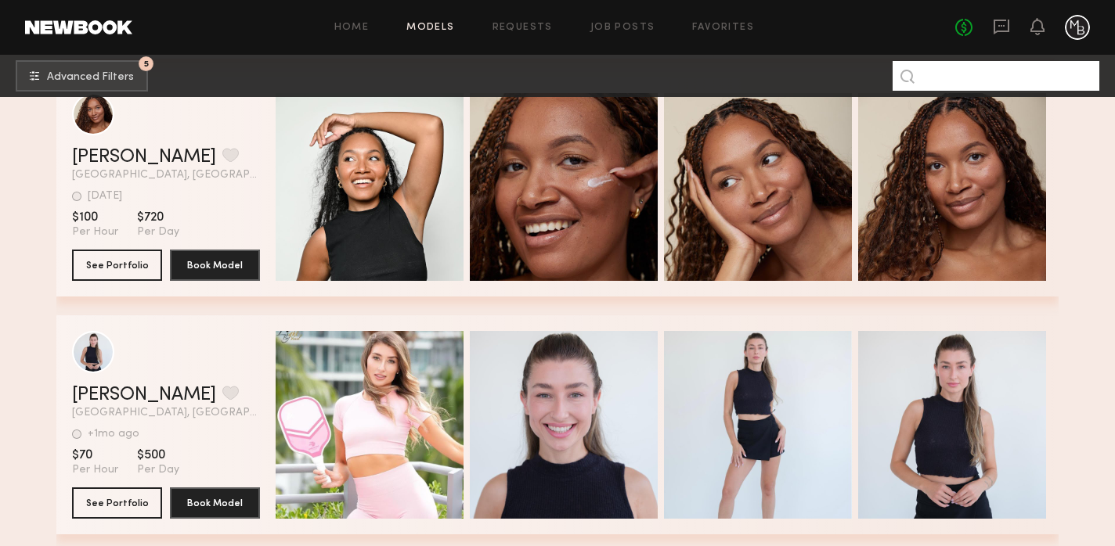
click at [973, 85] on input at bounding box center [995, 76] width 207 height 30
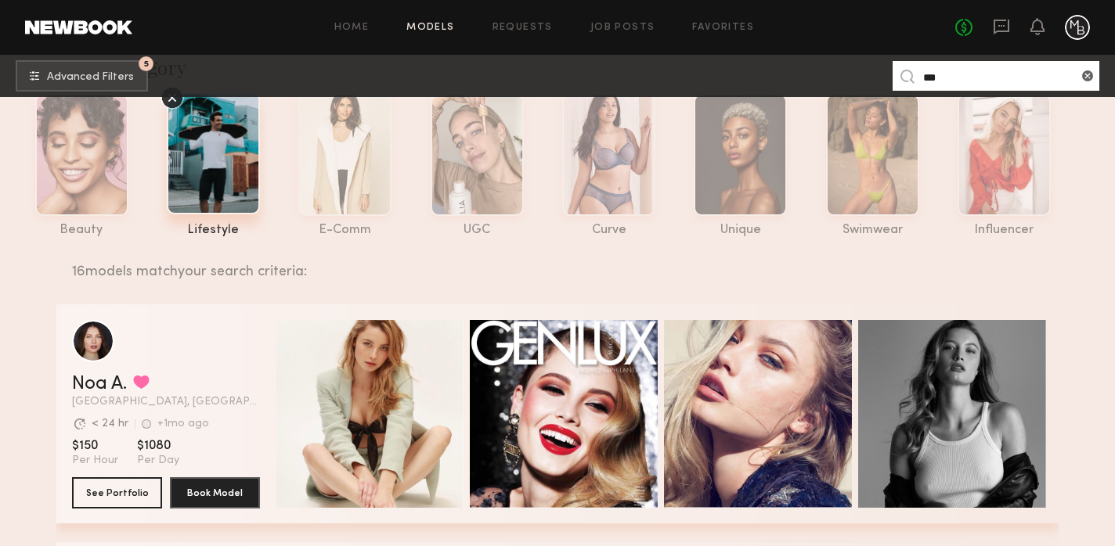
scroll to position [77, 0]
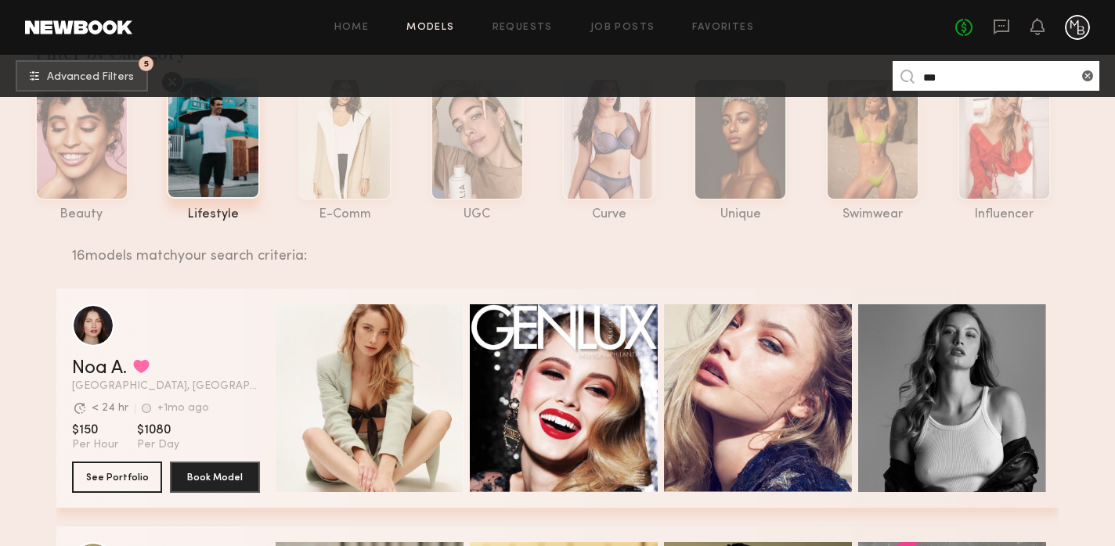
drag, startPoint x: 946, startPoint y: 74, endPoint x: 904, endPoint y: 71, distance: 41.6
click at [904, 72] on nb-model-search-input "***" at bounding box center [995, 76] width 207 height 30
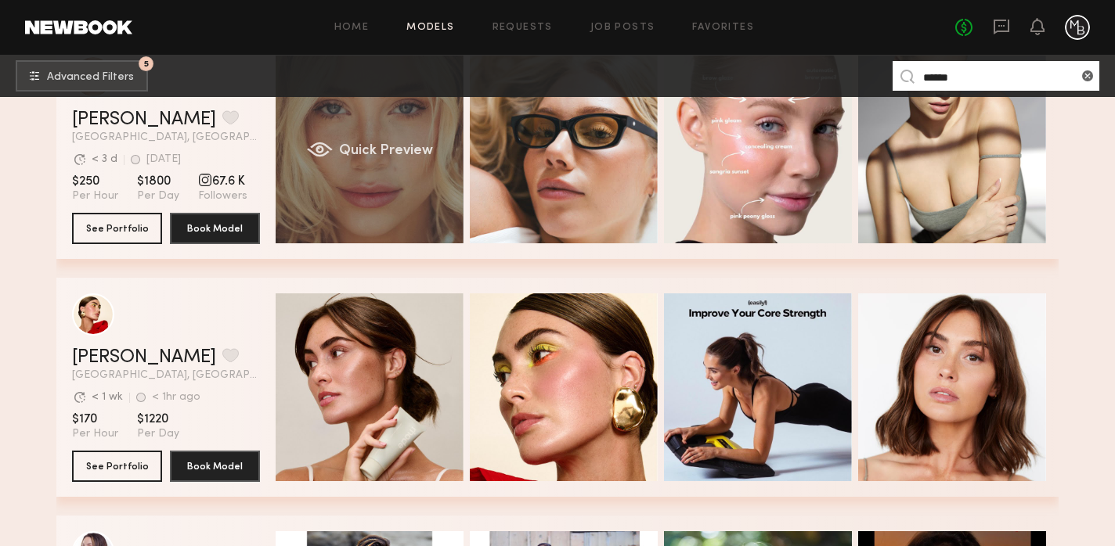
scroll to position [330, 0]
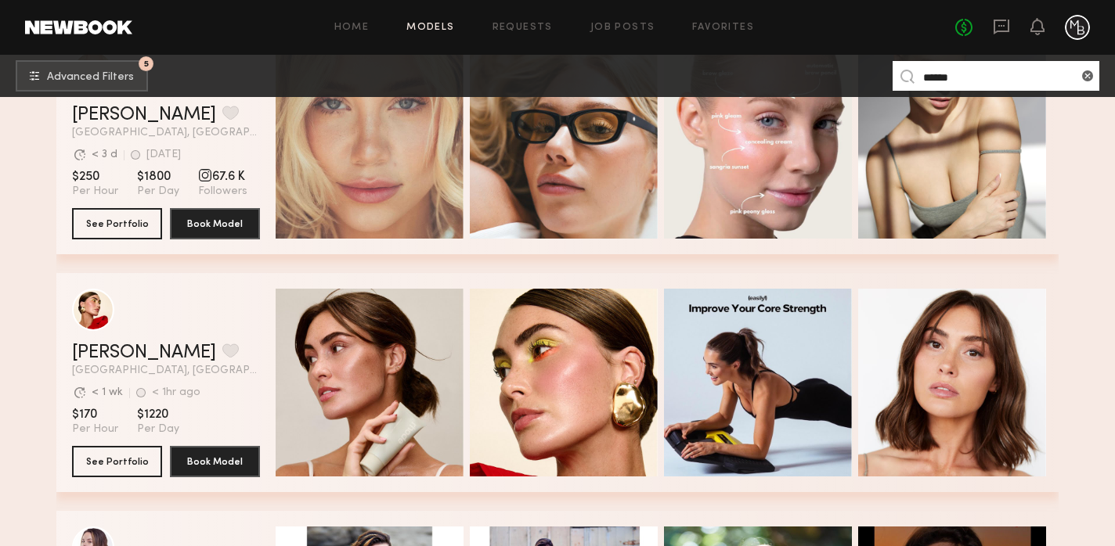
drag, startPoint x: 971, startPoint y: 78, endPoint x: 883, endPoint y: 77, distance: 87.7
click at [883, 77] on nb-browse-subheader "5 Advanced Filters ****** 5" at bounding box center [557, 76] width 1115 height 42
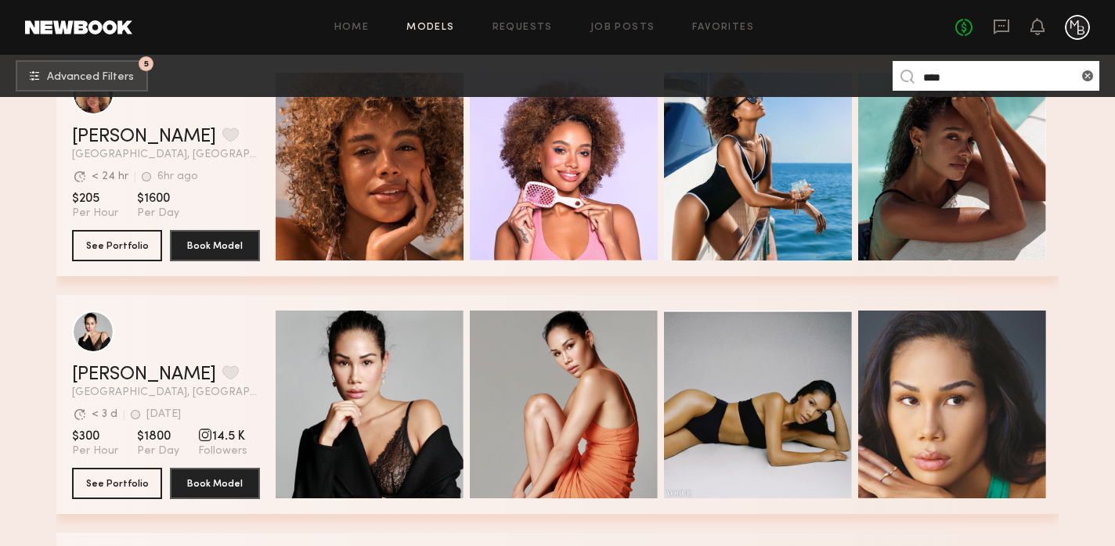
scroll to position [497, 0]
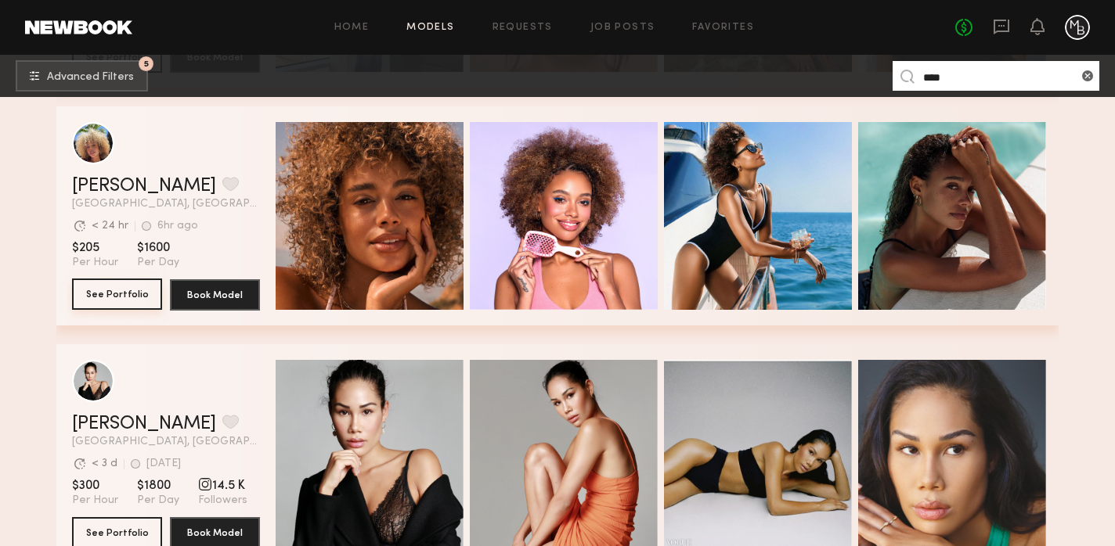
click at [112, 289] on button "See Portfolio" at bounding box center [117, 294] width 90 height 31
drag, startPoint x: 964, startPoint y: 77, endPoint x: 860, endPoint y: 76, distance: 103.3
click at [860, 76] on nb-browse-subheader "5 Advanced Filters **** 5" at bounding box center [557, 76] width 1115 height 42
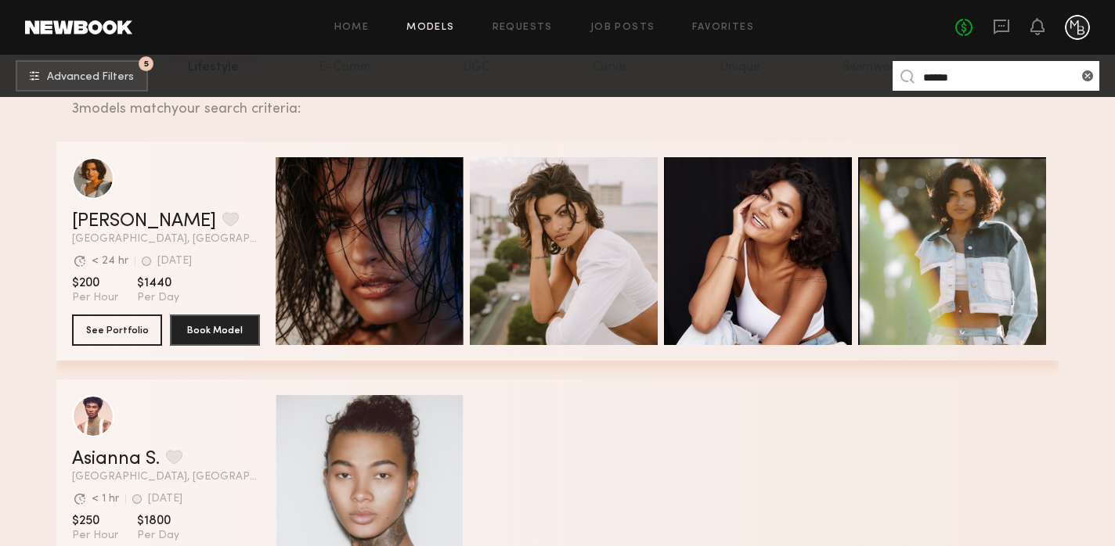
scroll to position [231, 0]
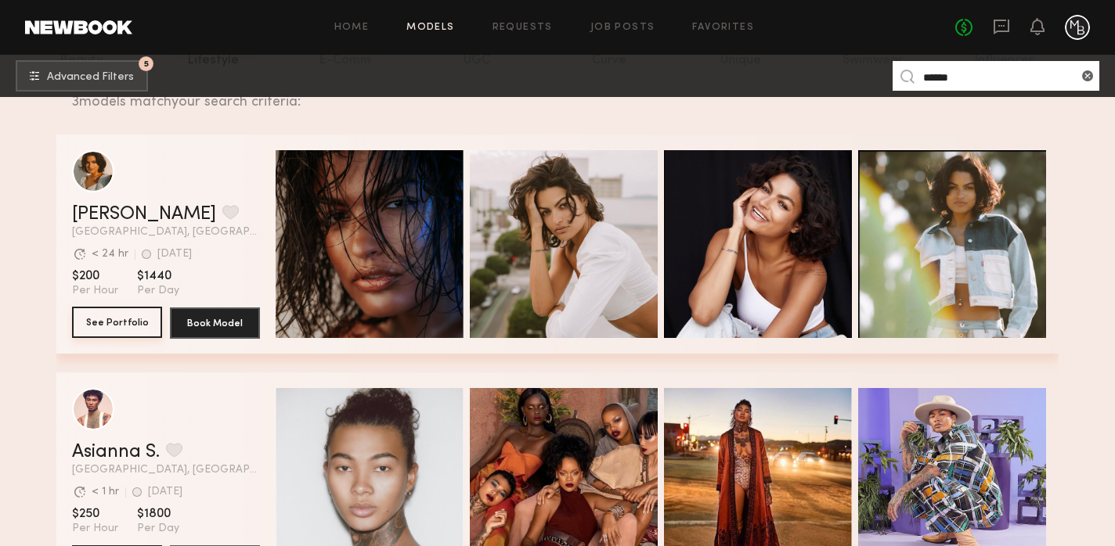
click at [117, 324] on button "See Portfolio" at bounding box center [117, 322] width 90 height 31
drag, startPoint x: 974, startPoint y: 79, endPoint x: 855, endPoint y: 72, distance: 119.2
click at [855, 72] on nb-browse-subheader "5 Advanced Filters ****** 5" at bounding box center [557, 76] width 1115 height 42
type input "*****"
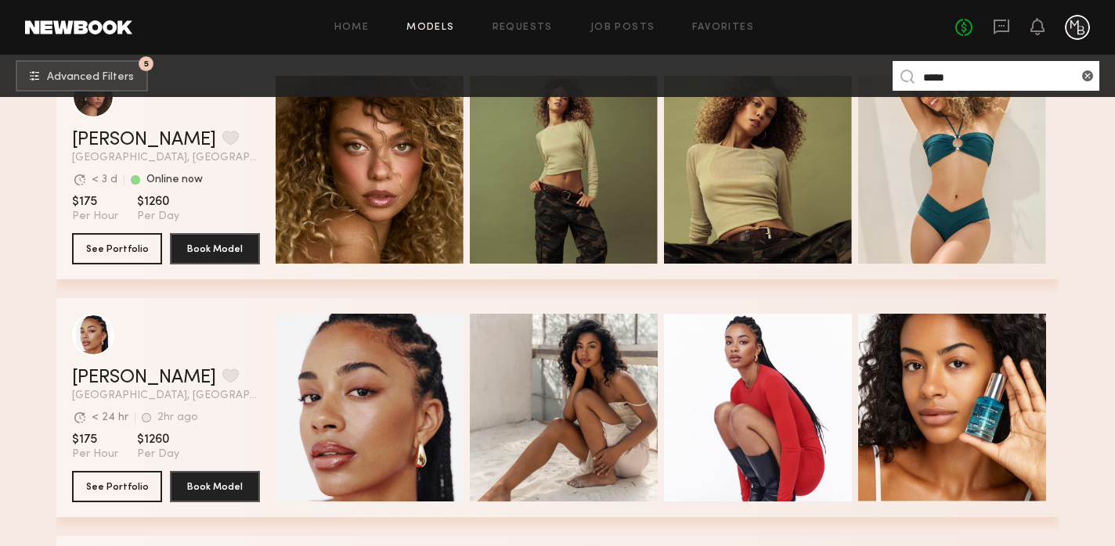
scroll to position [317, 0]
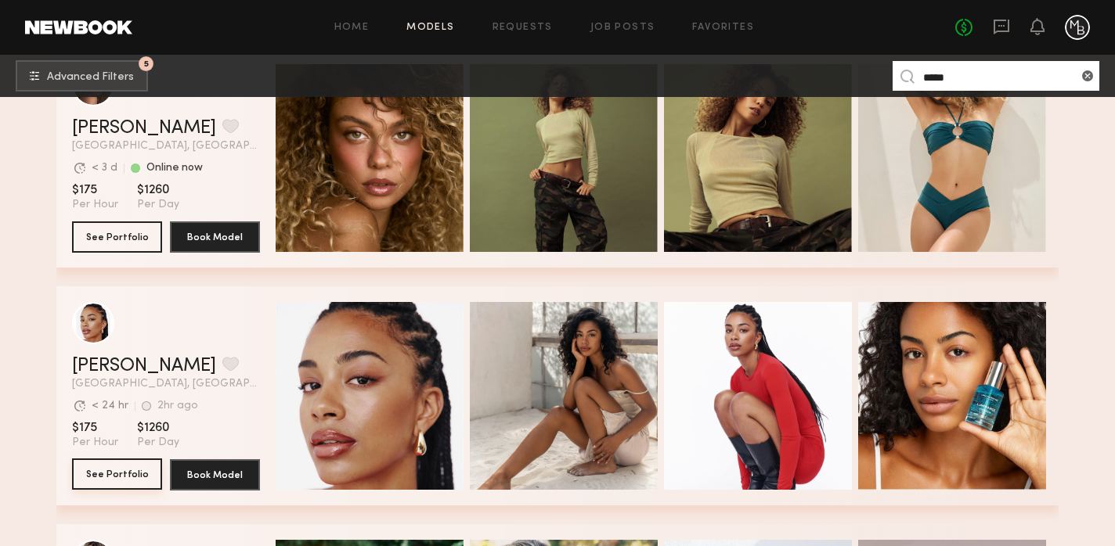
click at [117, 471] on button "See Portfolio" at bounding box center [117, 474] width 90 height 31
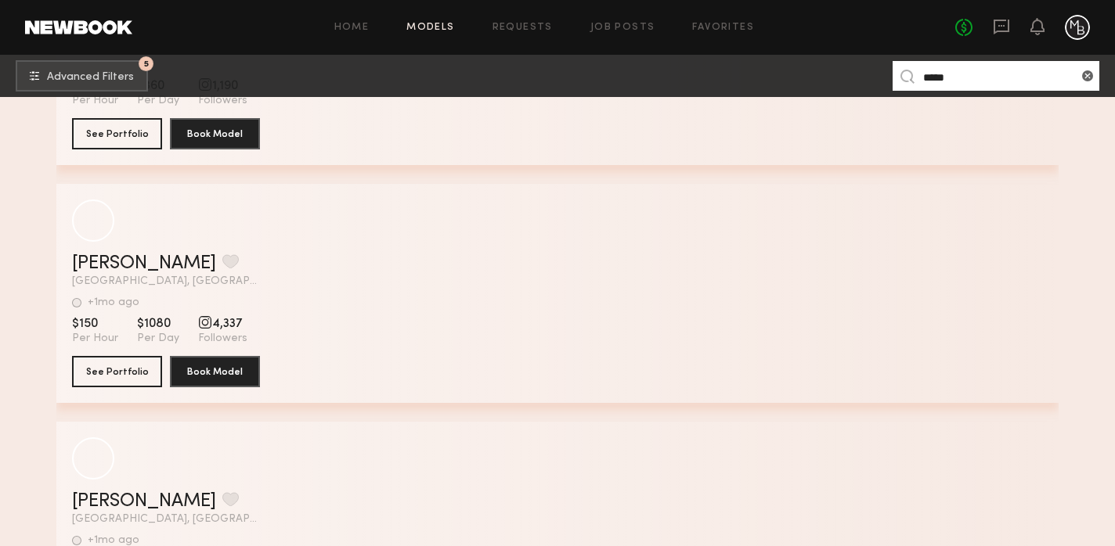
scroll to position [5591, 0]
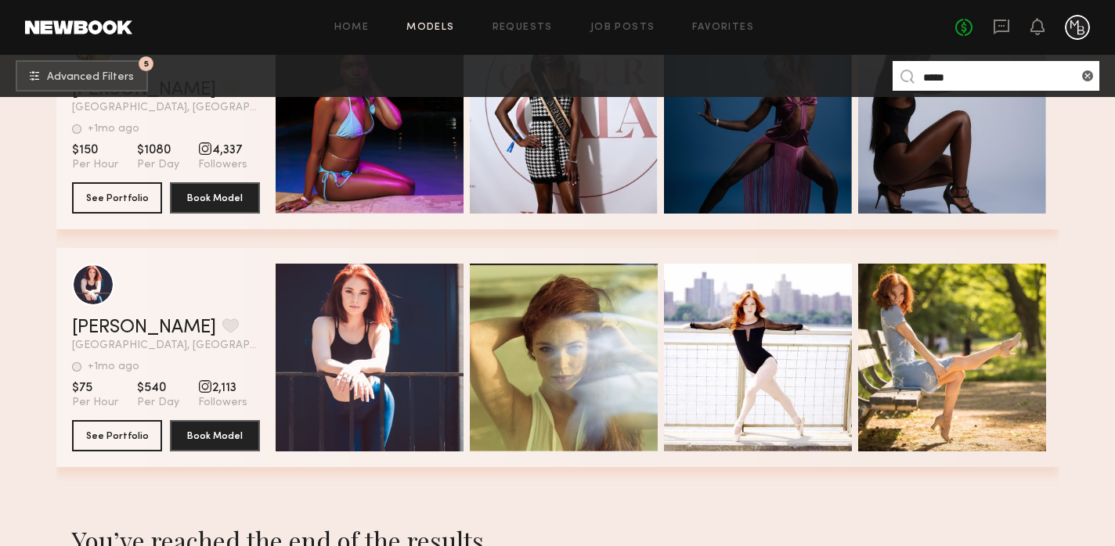
drag, startPoint x: 968, startPoint y: 74, endPoint x: 901, endPoint y: 72, distance: 66.6
click at [901, 72] on nb-model-search-input "*****" at bounding box center [995, 76] width 207 height 30
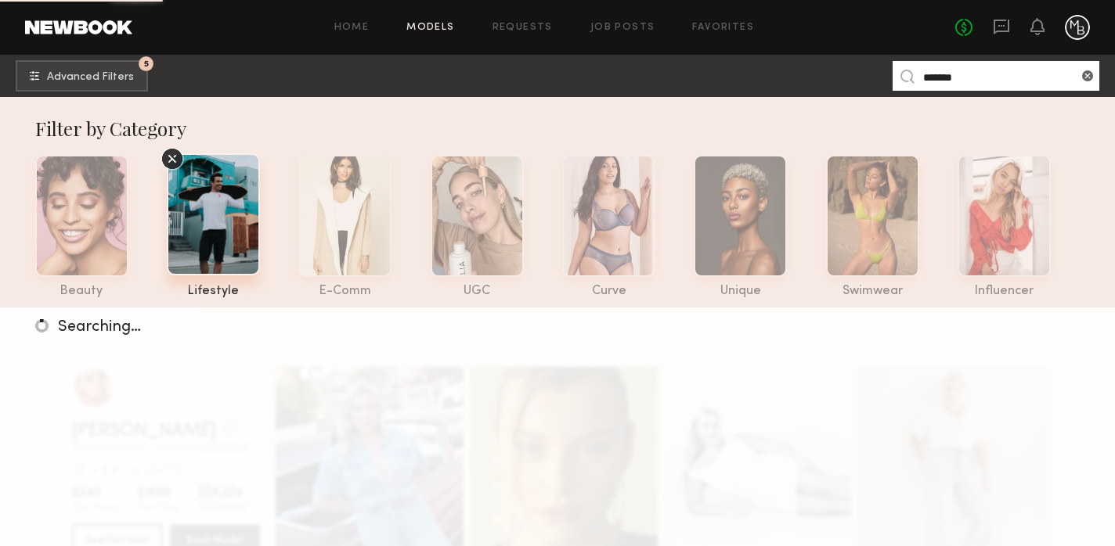
scroll to position [5, 0]
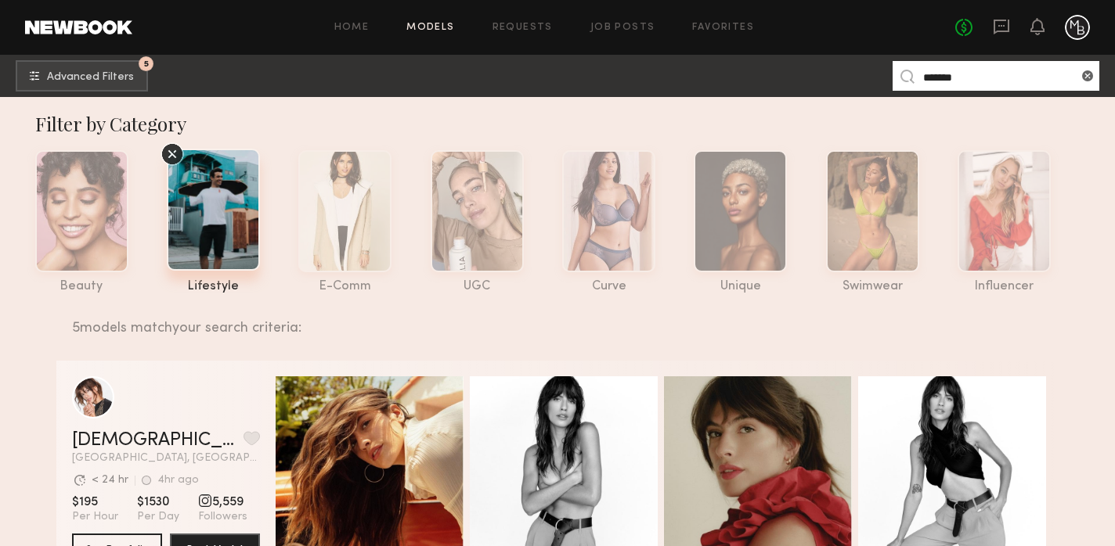
drag, startPoint x: 953, startPoint y: 76, endPoint x: 871, endPoint y: 75, distance: 82.2
click at [873, 76] on nb-browse-subheader "5 Advanced Filters ******* 5" at bounding box center [557, 76] width 1115 height 42
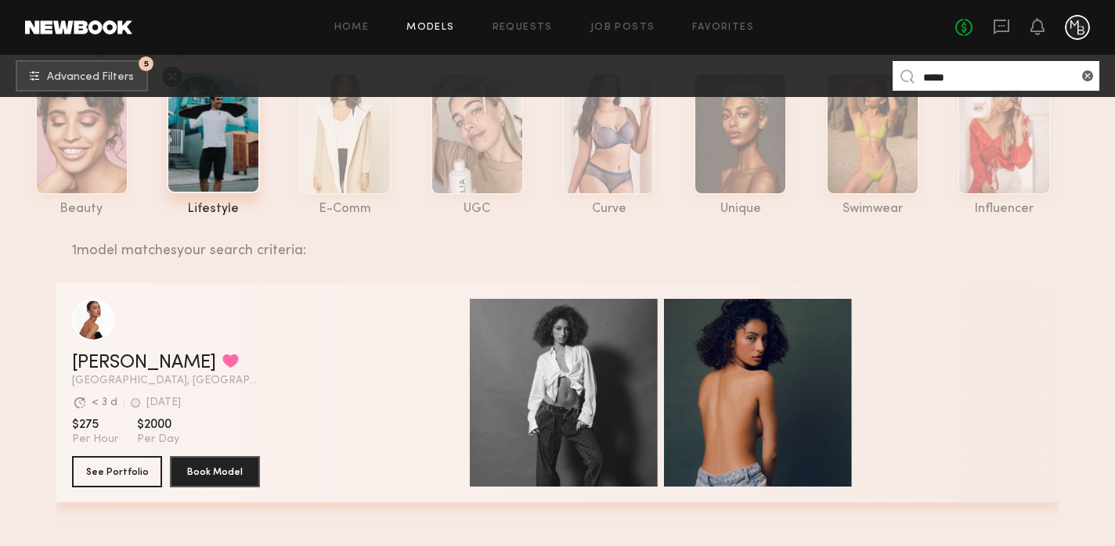
scroll to position [85, 0]
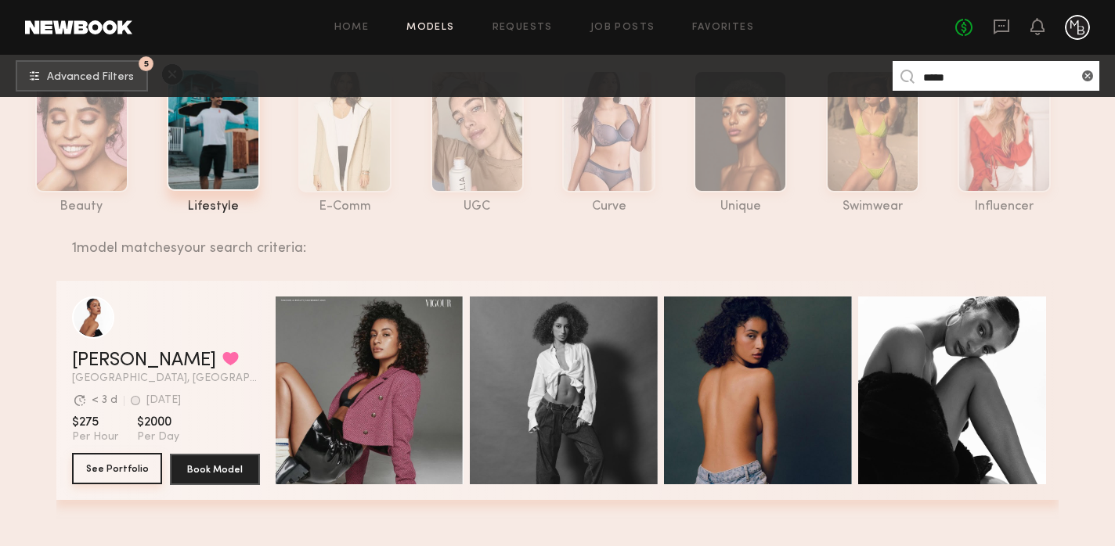
click at [125, 469] on button "See Portfolio" at bounding box center [117, 468] width 90 height 31
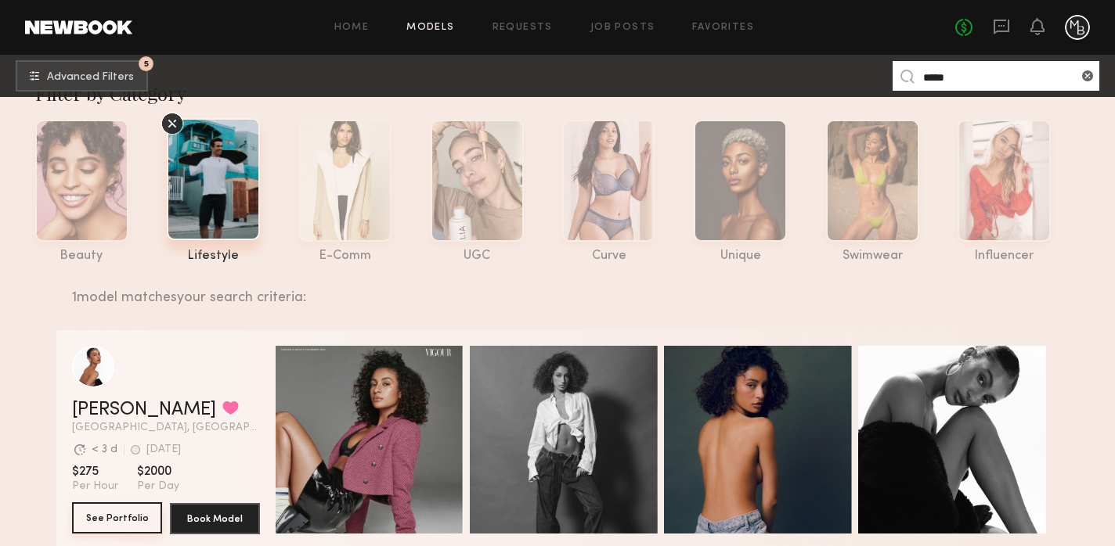
scroll to position [0, 0]
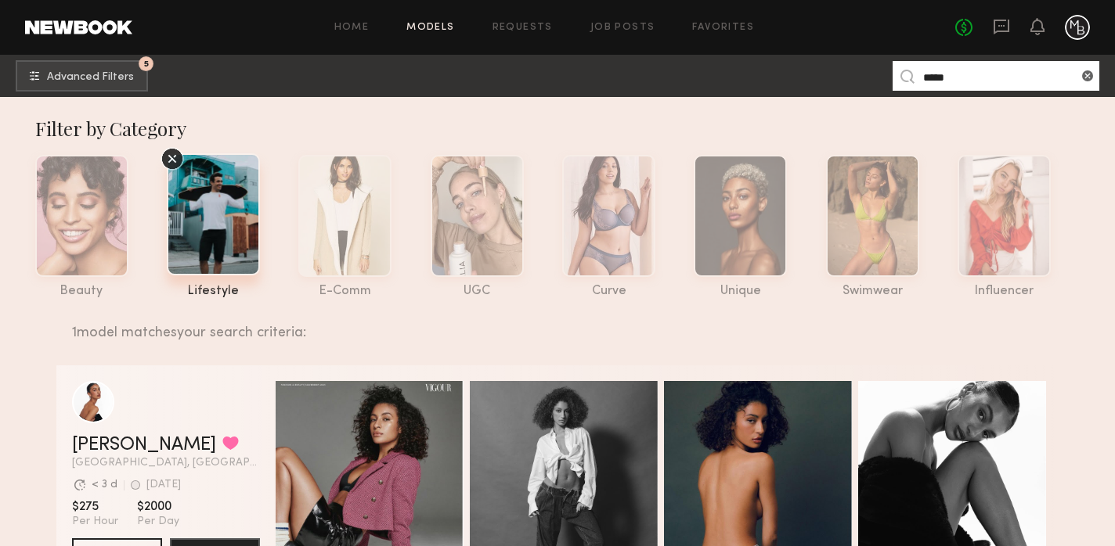
drag, startPoint x: 913, startPoint y: 76, endPoint x: 895, endPoint y: 77, distance: 18.0
click at [895, 77] on nb-model-search-input "*****" at bounding box center [995, 76] width 207 height 30
type input "***"
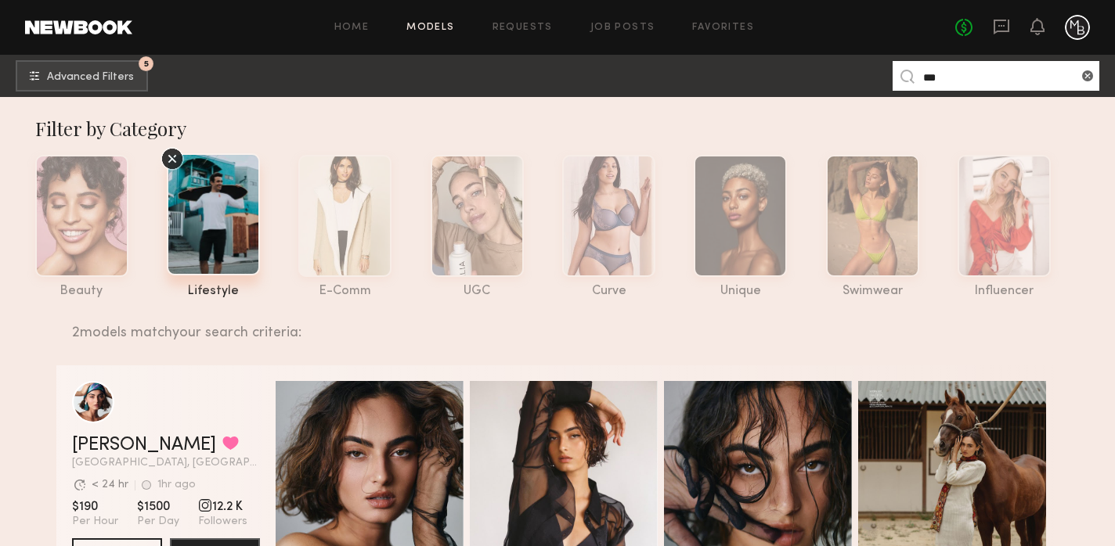
scroll to position [70, 0]
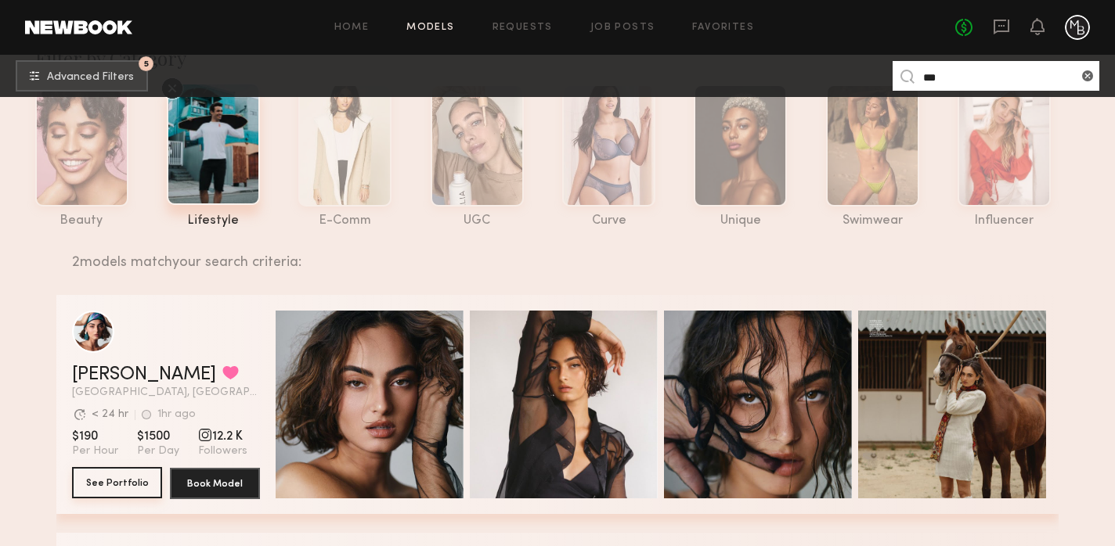
click at [131, 484] on button "See Portfolio" at bounding box center [117, 482] width 90 height 31
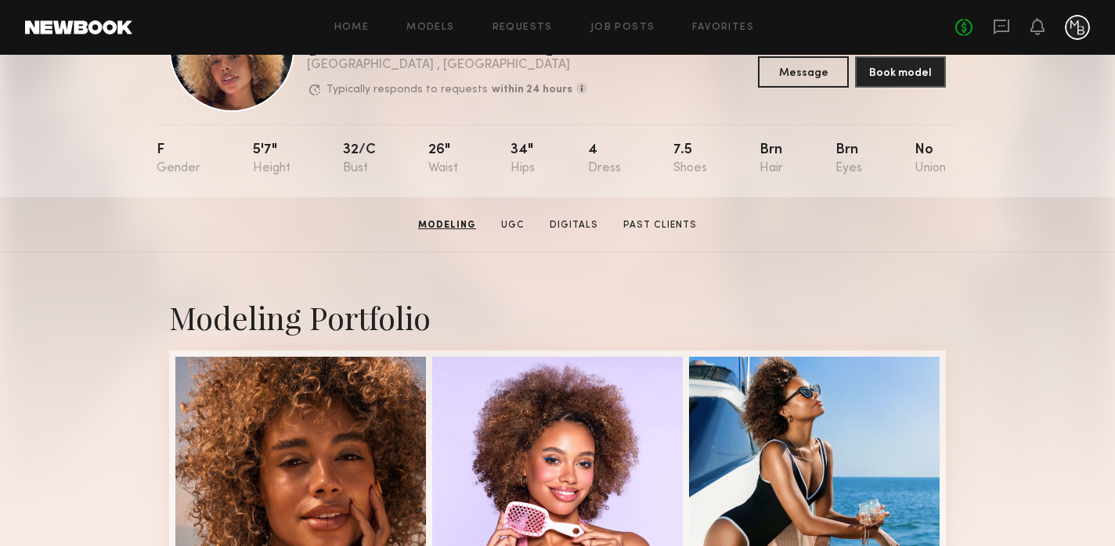
scroll to position [58, 0]
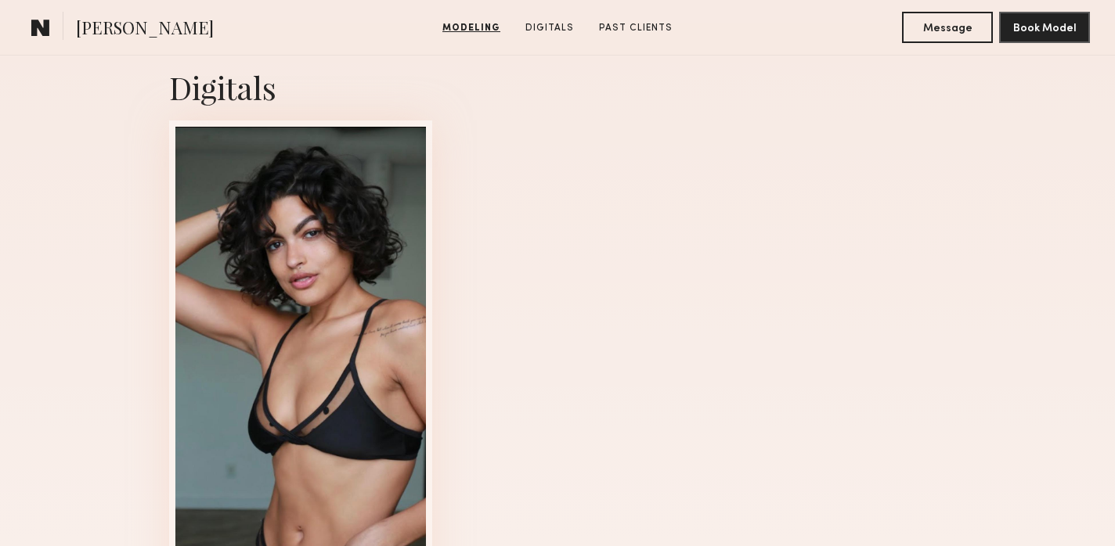
scroll to position [1599, 0]
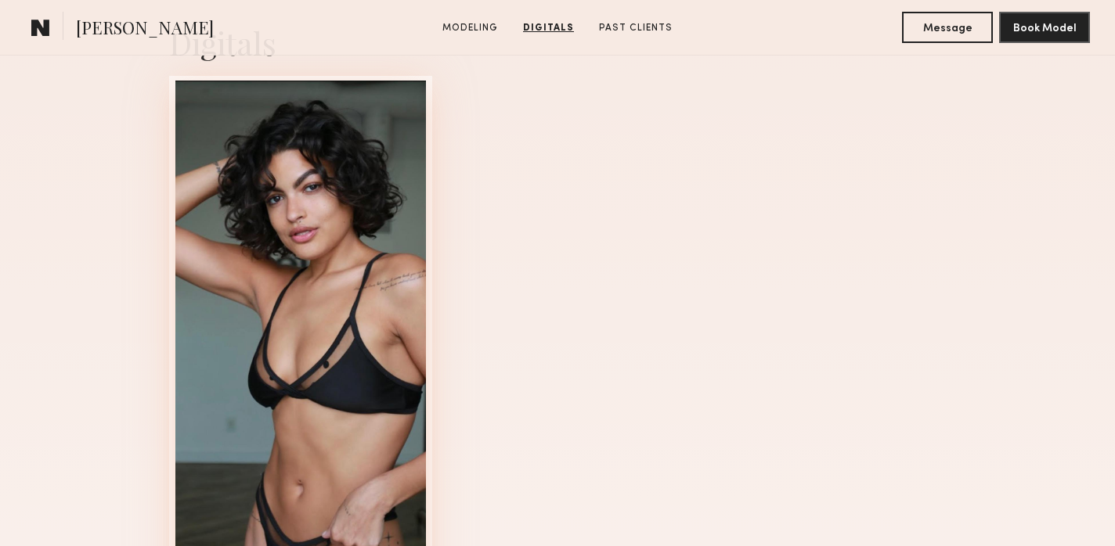
click at [378, 249] on div at bounding box center [300, 334] width 250 height 507
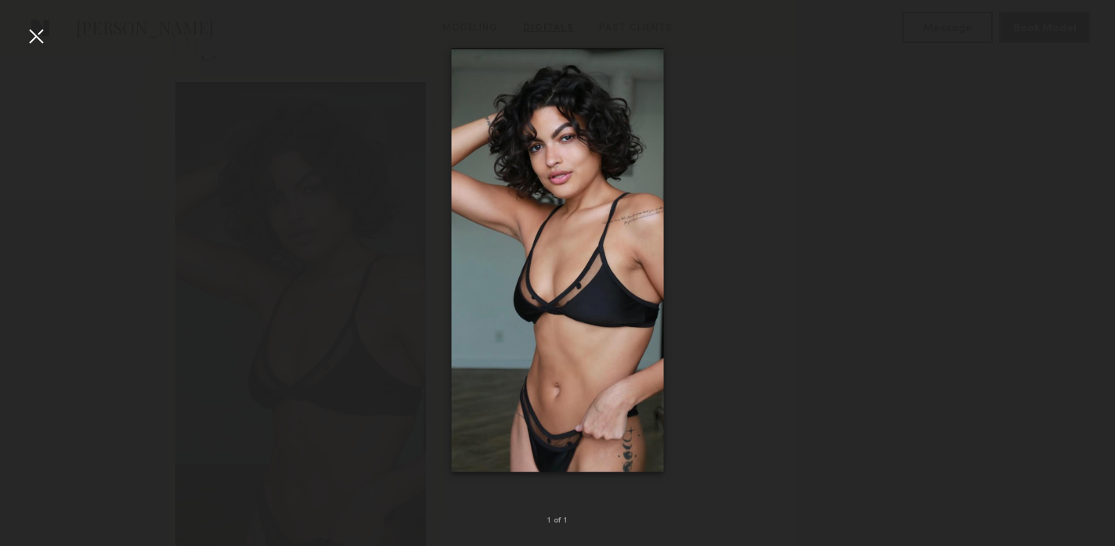
drag, startPoint x: 38, startPoint y: 37, endPoint x: 47, endPoint y: 43, distance: 10.6
click at [38, 38] on div at bounding box center [35, 35] width 25 height 25
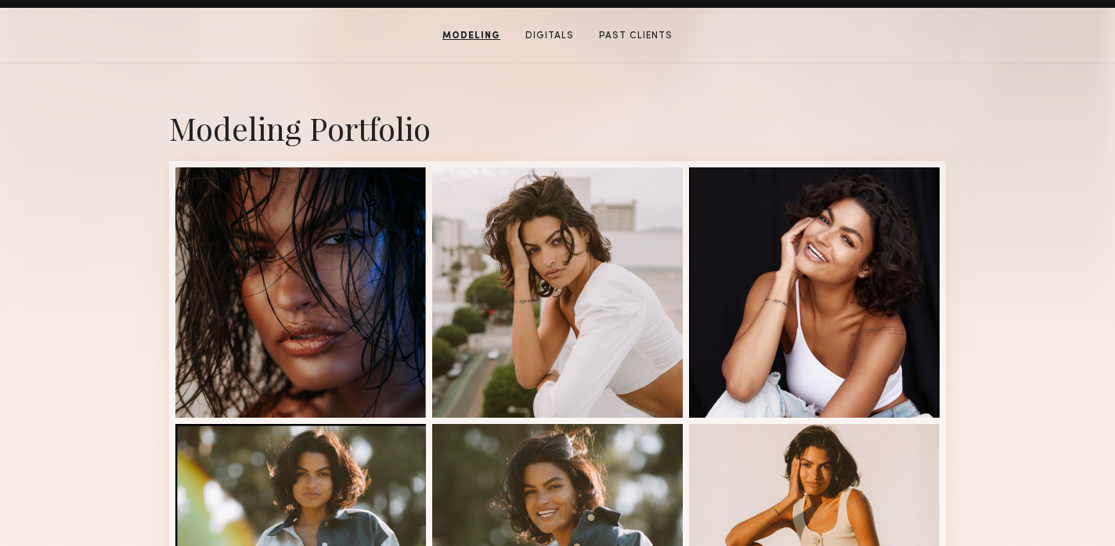
scroll to position [292, 0]
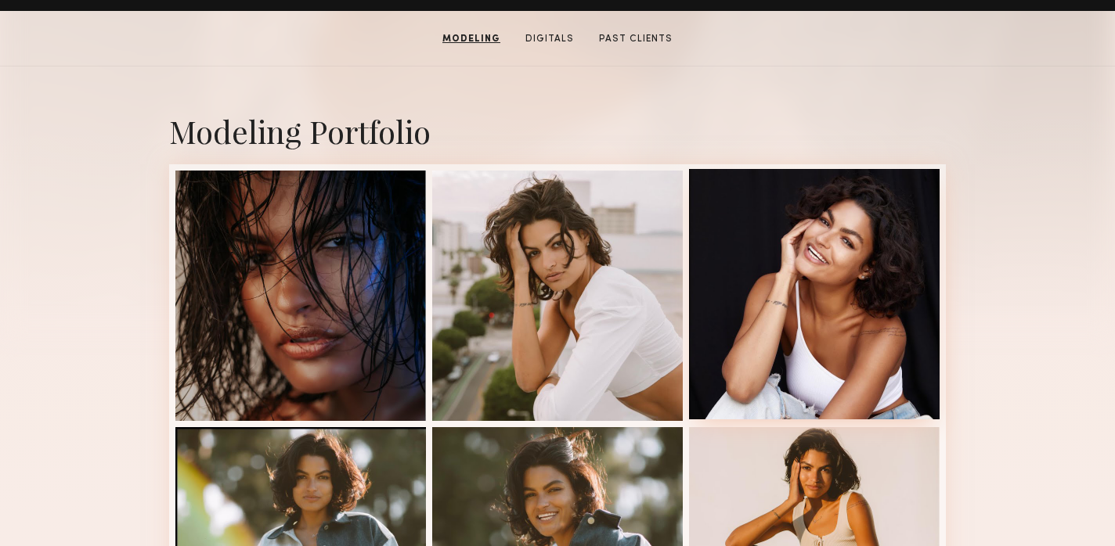
click at [774, 304] on div at bounding box center [814, 294] width 250 height 250
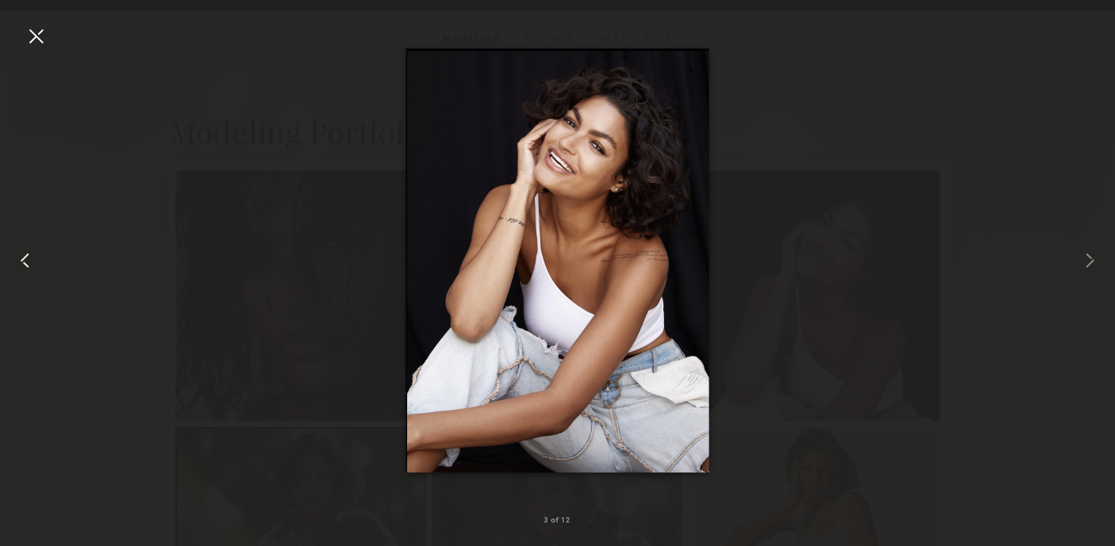
click at [41, 37] on div at bounding box center [35, 35] width 25 height 25
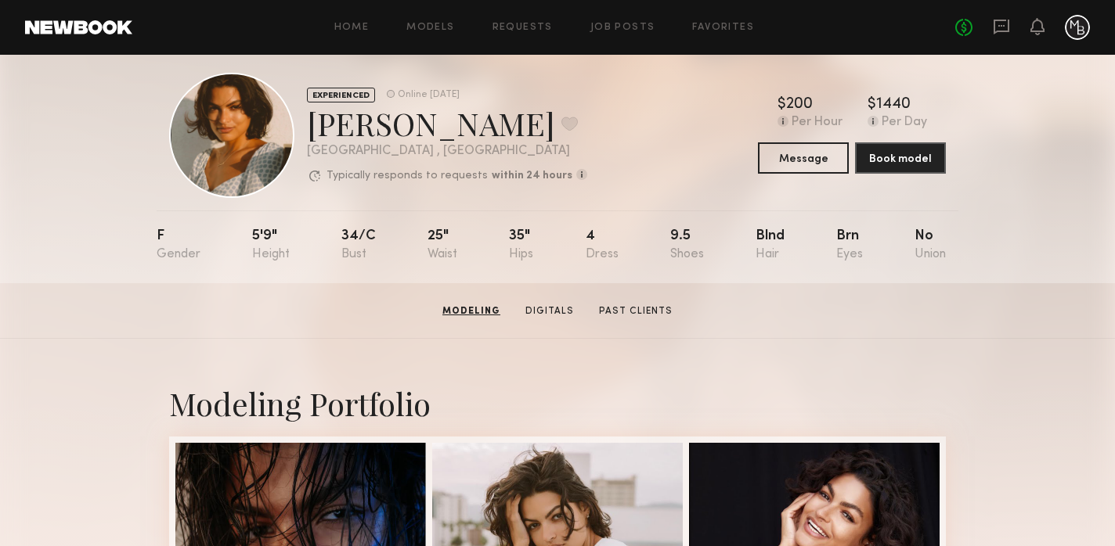
scroll to position [0, 0]
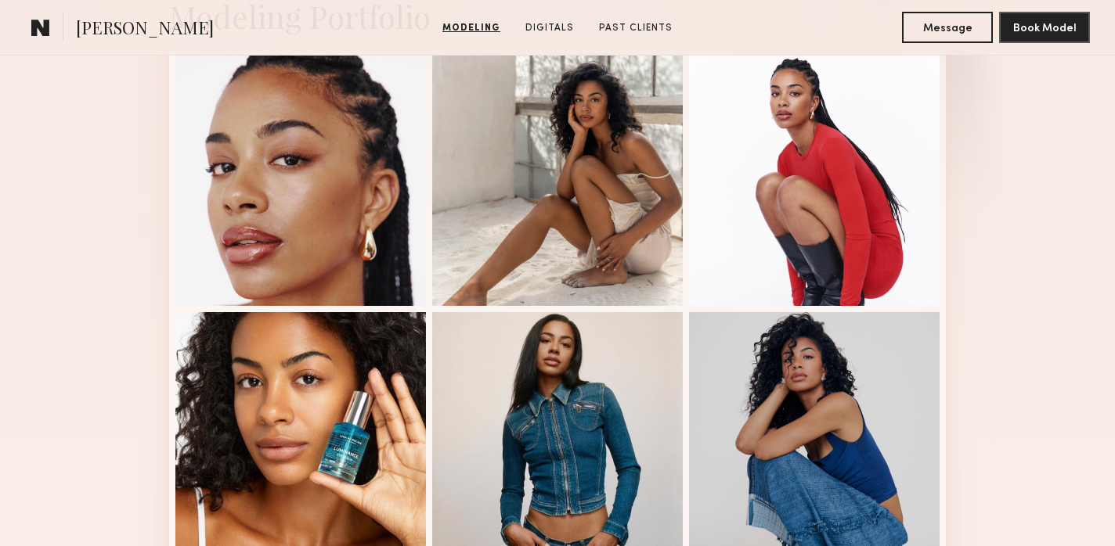
scroll to position [351, 0]
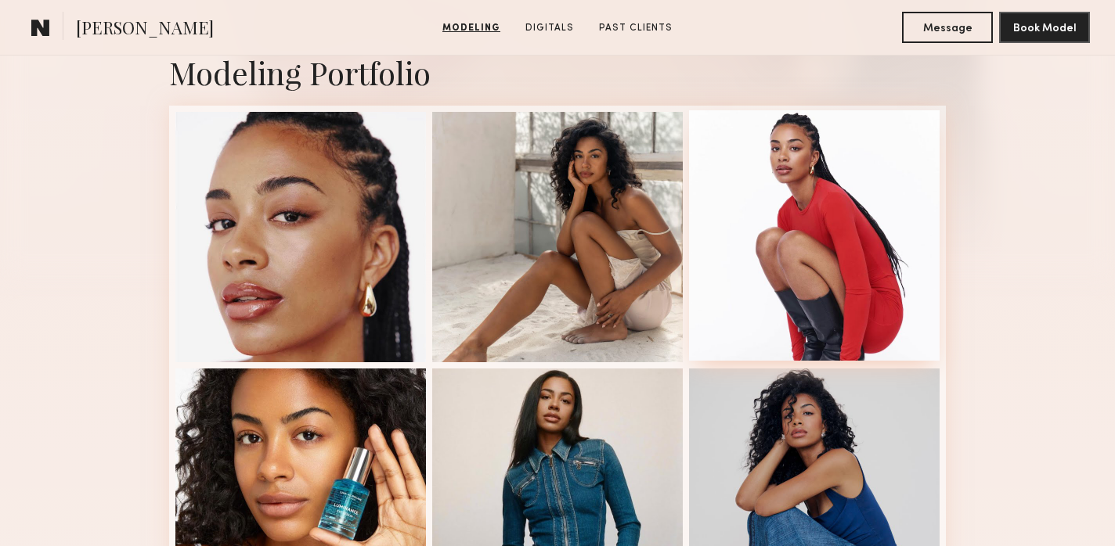
click at [830, 207] on div at bounding box center [814, 235] width 250 height 250
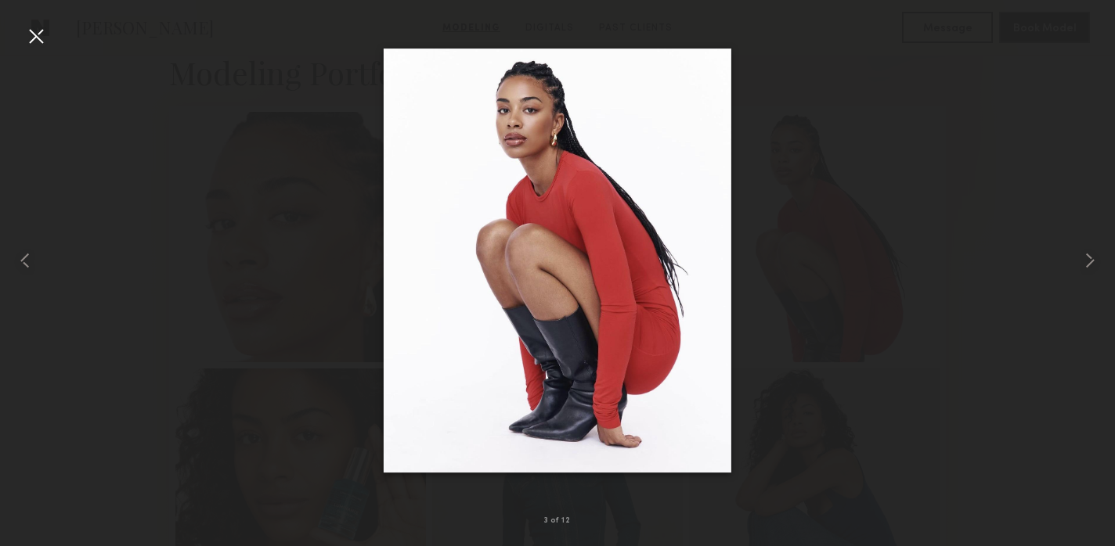
click at [38, 39] on div at bounding box center [35, 35] width 25 height 25
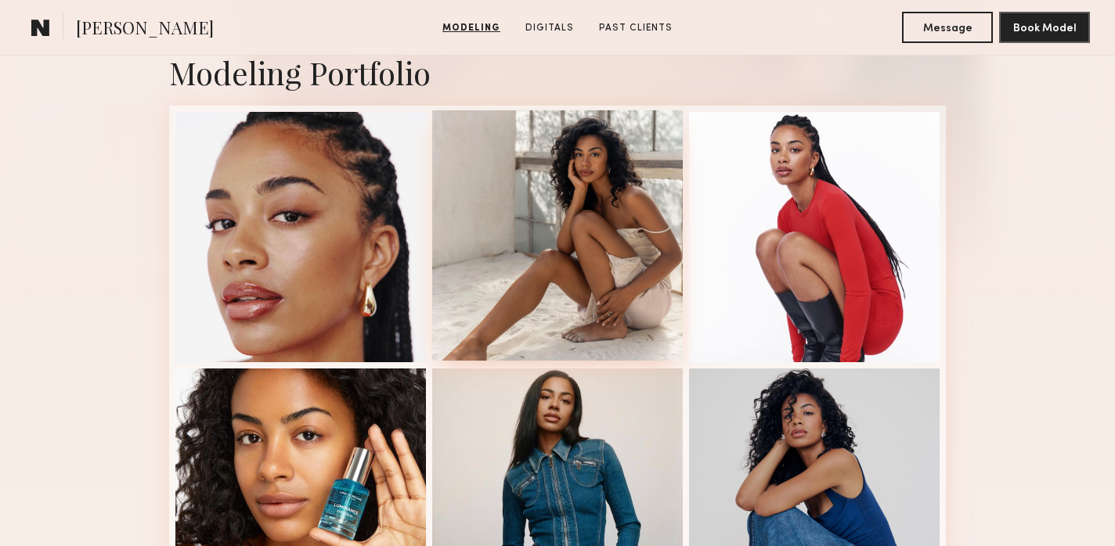
click at [571, 207] on div at bounding box center [557, 235] width 250 height 250
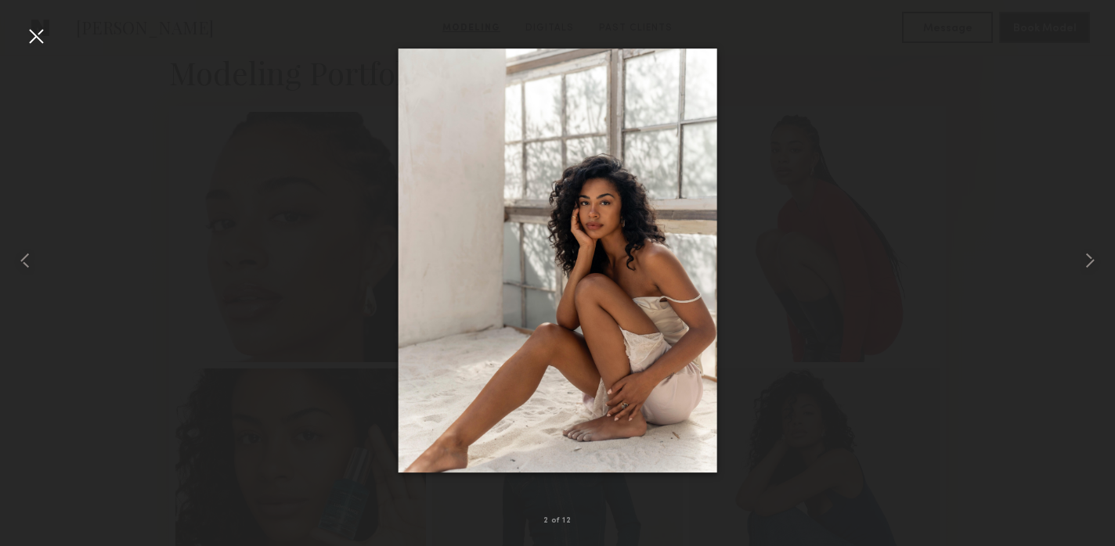
drag, startPoint x: 38, startPoint y: 36, endPoint x: 52, endPoint y: 50, distance: 19.9
click at [38, 36] on div at bounding box center [35, 35] width 25 height 25
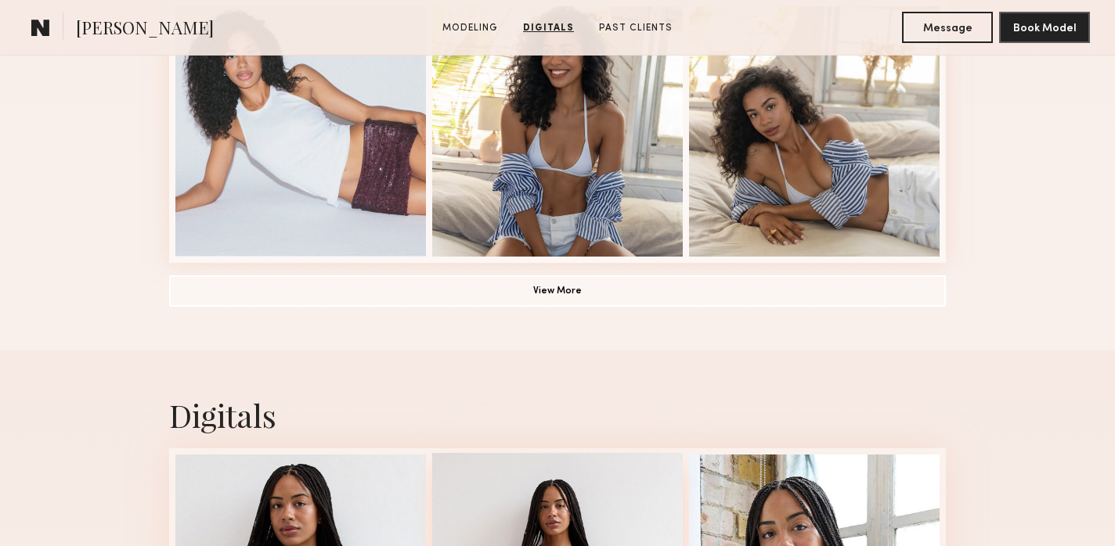
scroll to position [1200, 0]
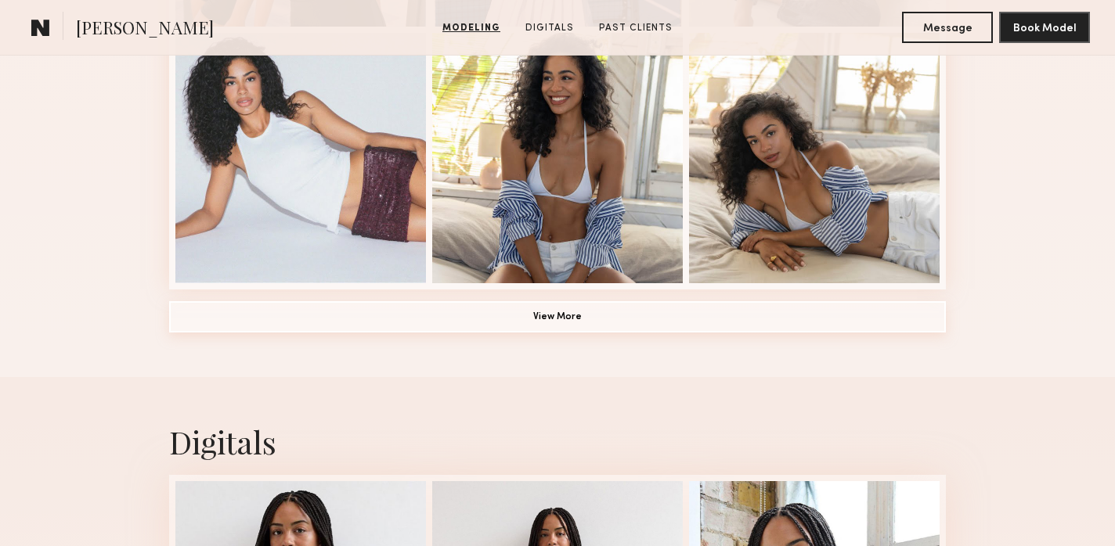
drag, startPoint x: 575, startPoint y: 315, endPoint x: 568, endPoint y: 309, distance: 8.3
click at [575, 315] on button "View More" at bounding box center [557, 316] width 777 height 31
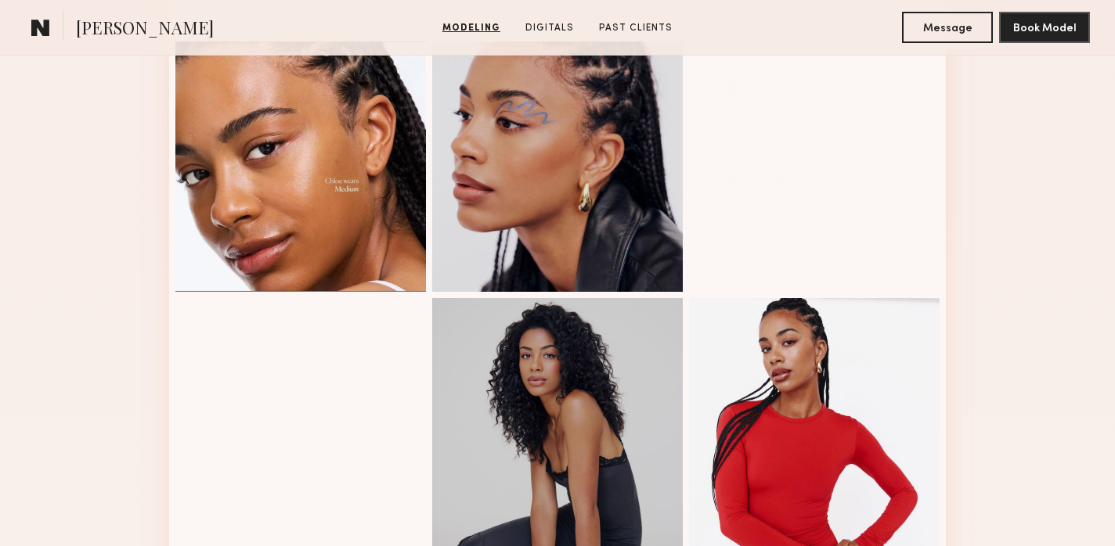
scroll to position [1713, 0]
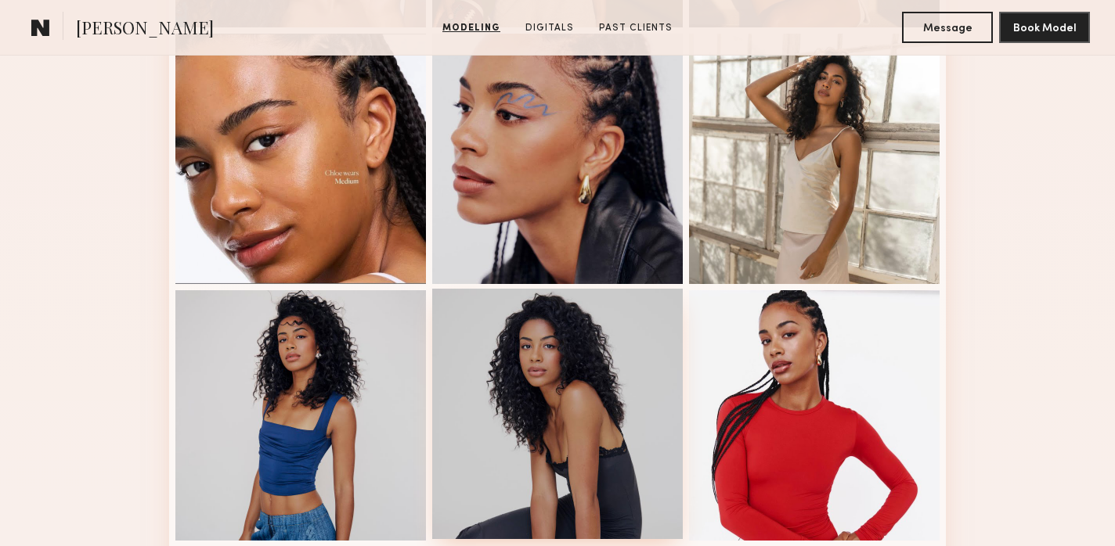
click at [554, 338] on div at bounding box center [557, 414] width 250 height 250
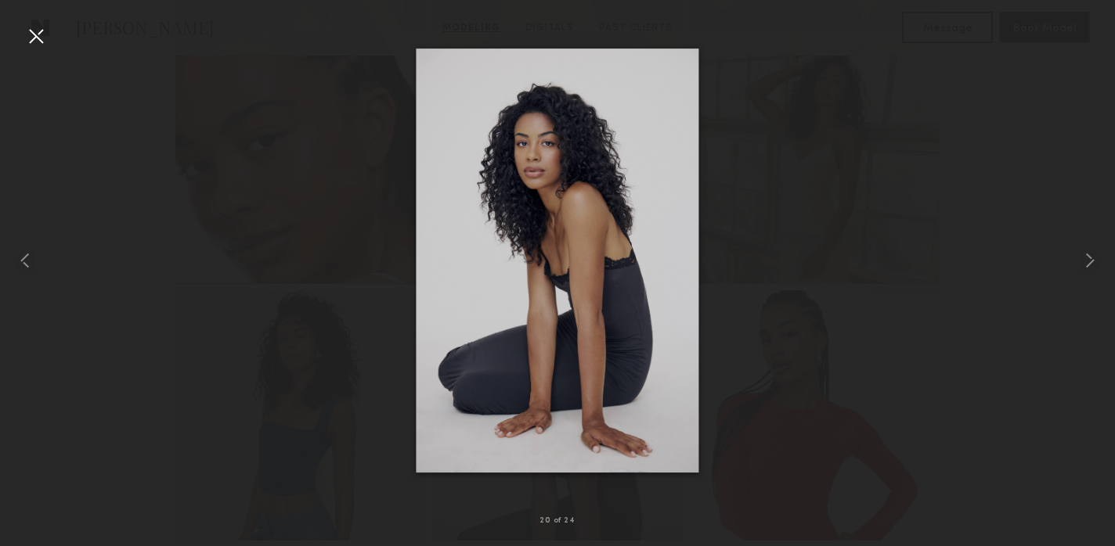
click at [34, 36] on div at bounding box center [35, 35] width 25 height 25
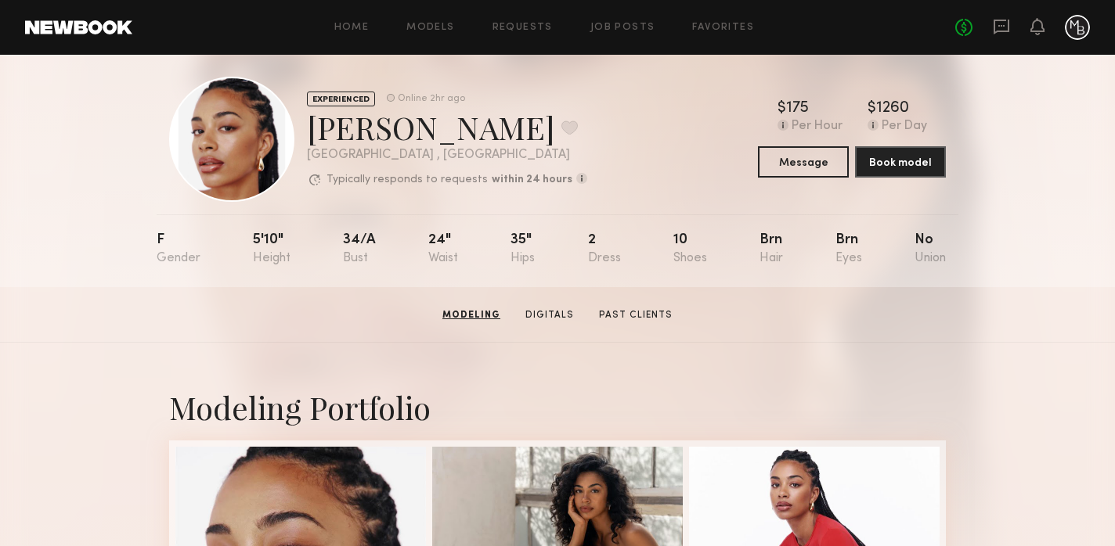
scroll to position [0, 0]
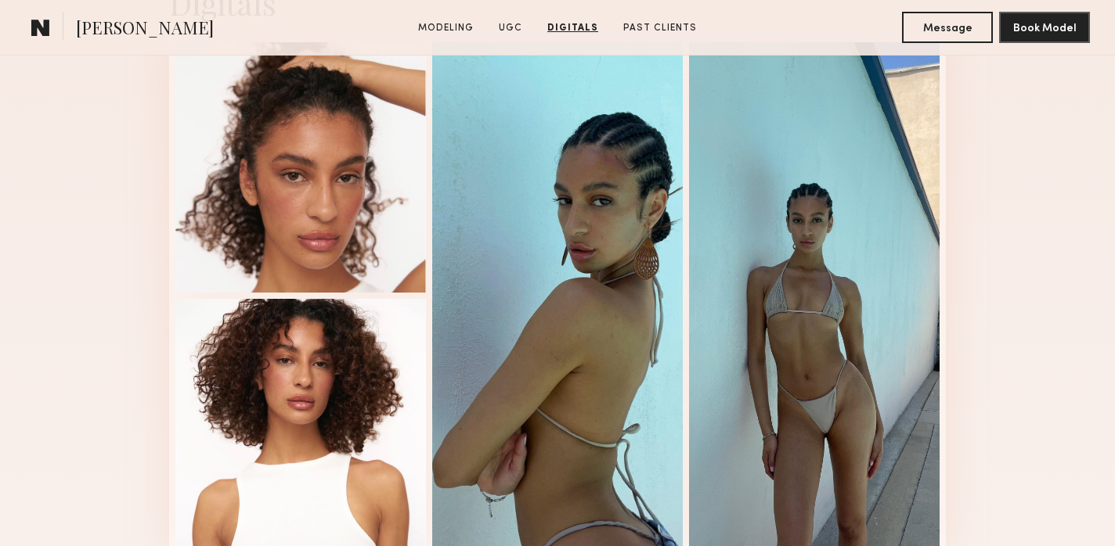
scroll to position [2355, 0]
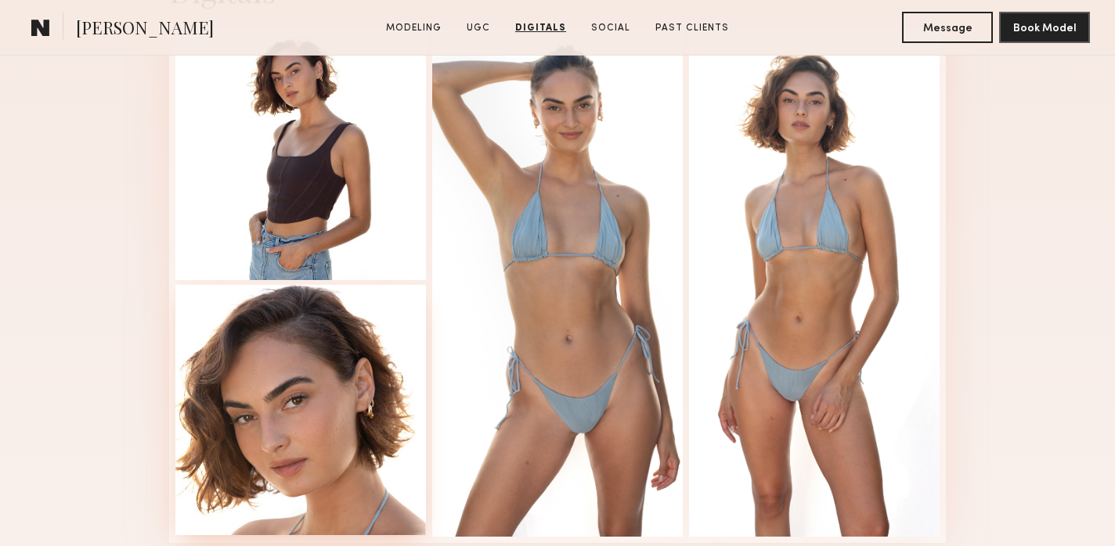
scroll to position [3431, 0]
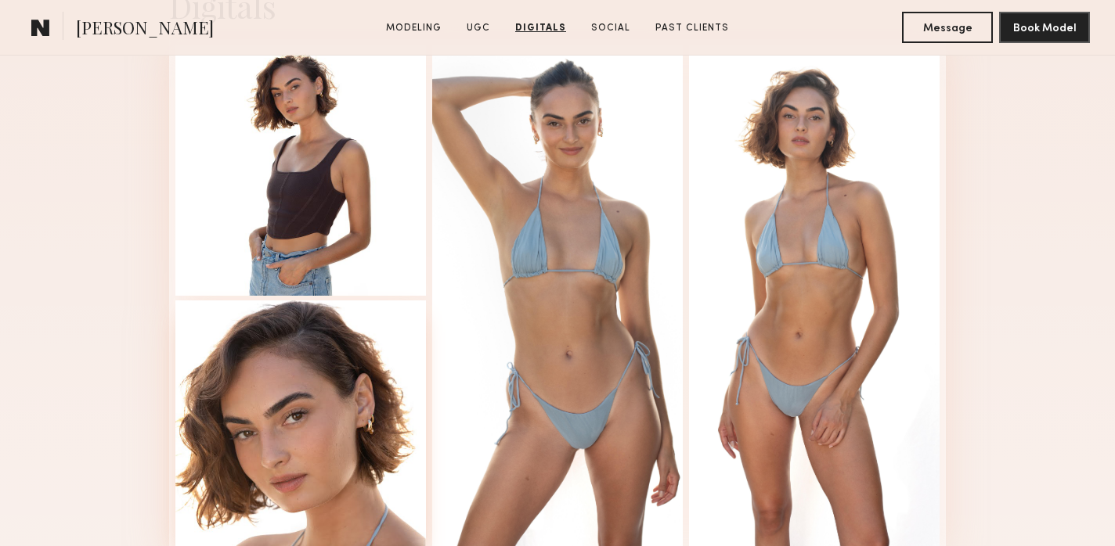
click at [327, 388] on div at bounding box center [300, 426] width 250 height 250
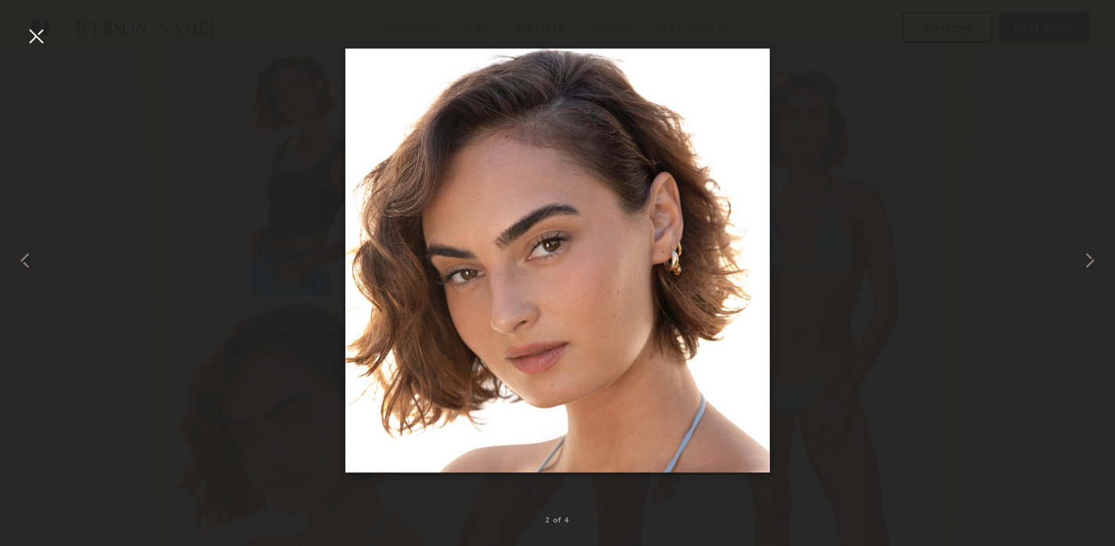
click at [835, 362] on div at bounding box center [557, 260] width 1115 height 471
click at [28, 32] on div at bounding box center [35, 35] width 25 height 25
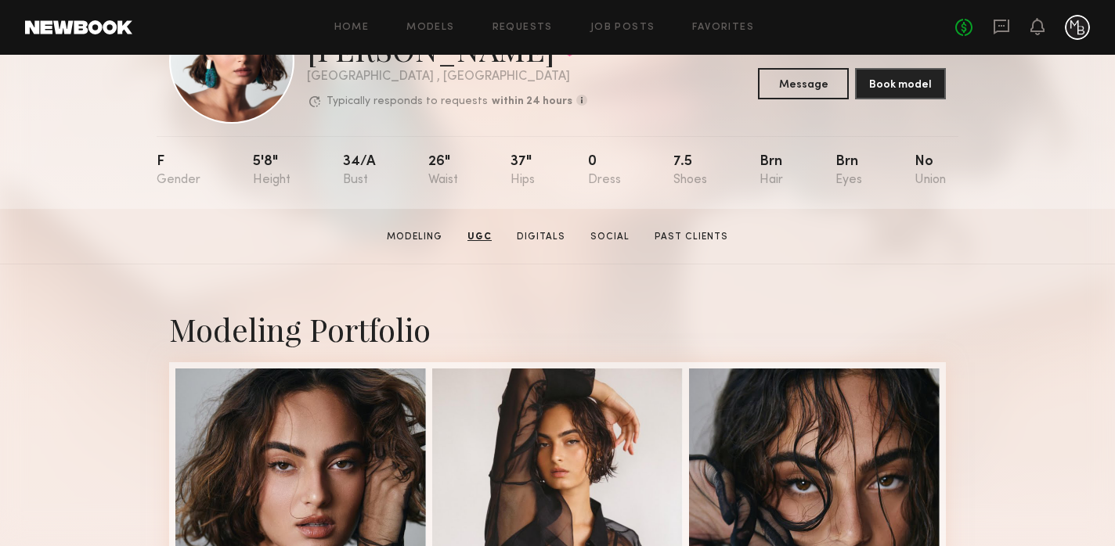
scroll to position [0, 0]
